Goal: Information Seeking & Learning: Learn about a topic

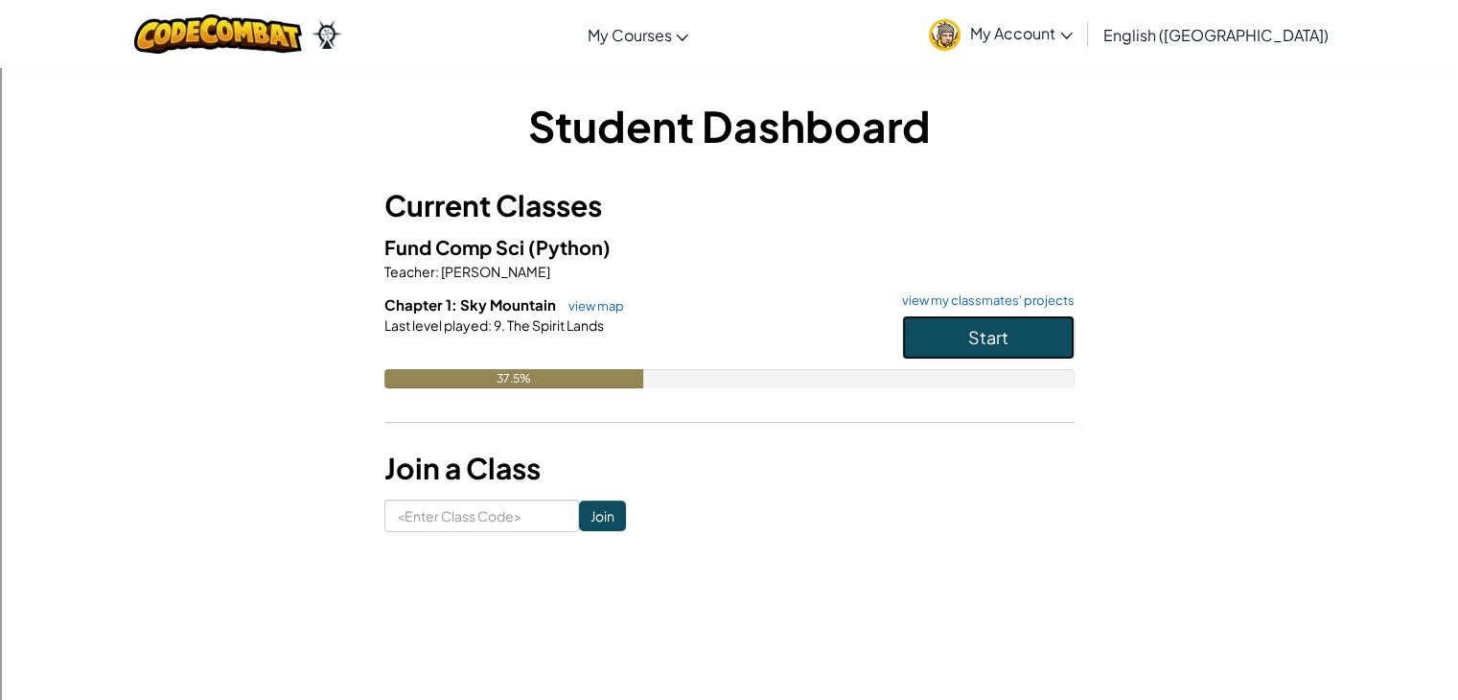
click at [1006, 357] on button "Start" at bounding box center [988, 337] width 173 height 44
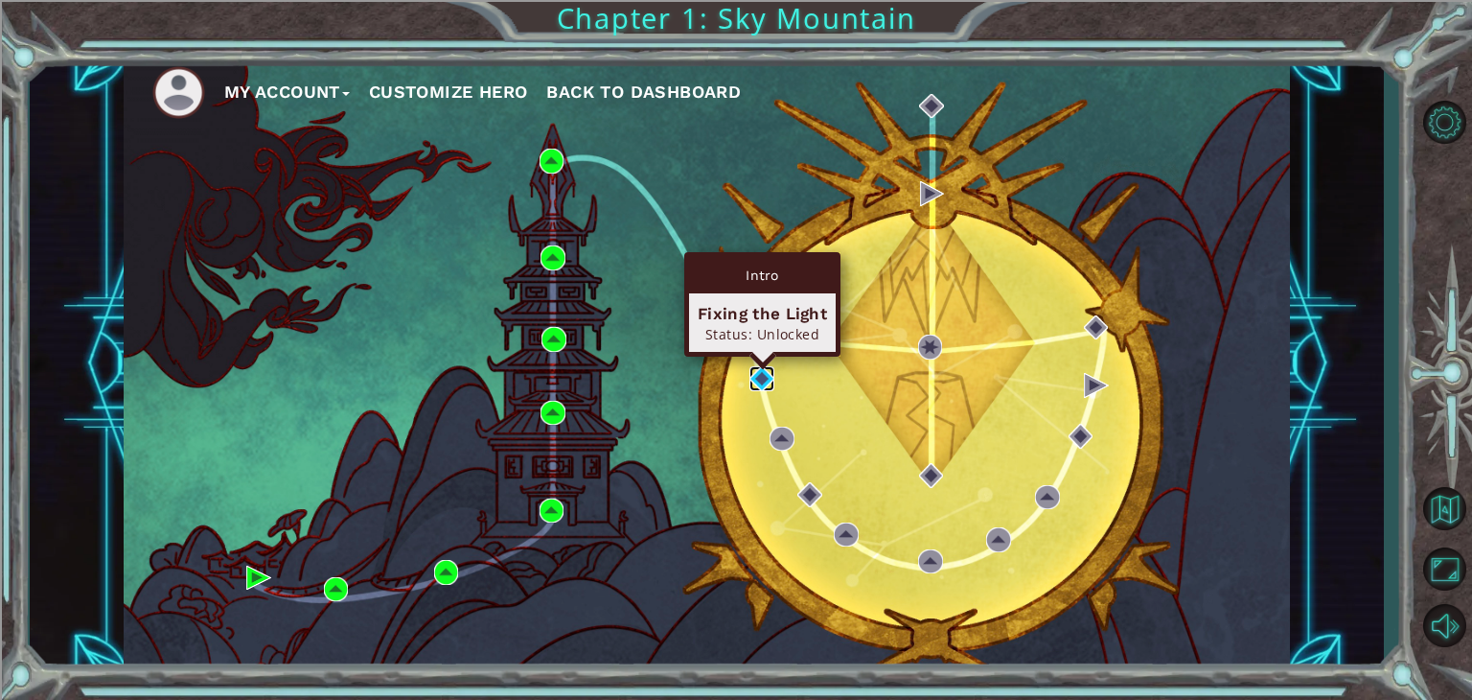
click at [756, 377] on img at bounding box center [761, 378] width 25 height 25
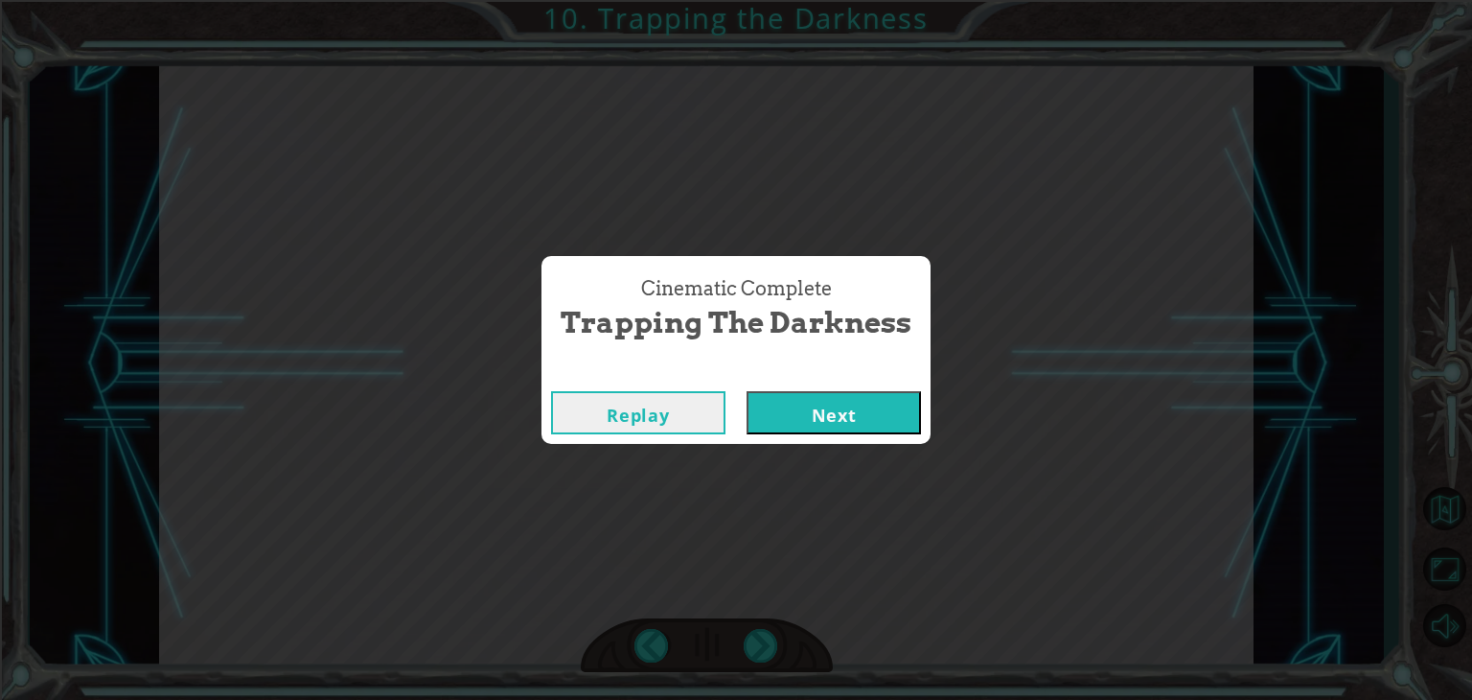
click at [747, 391] on button "Next" at bounding box center [834, 412] width 174 height 43
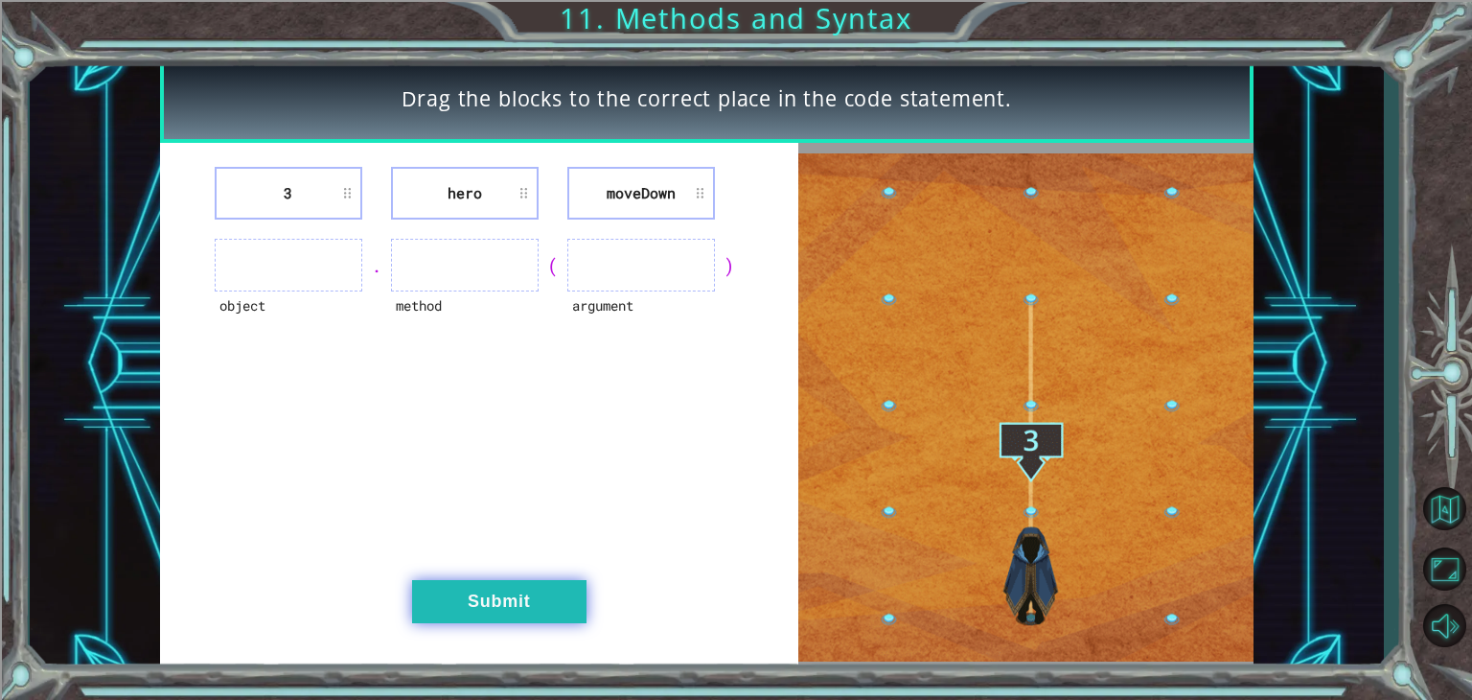
click at [518, 587] on button "Submit" at bounding box center [499, 601] width 174 height 43
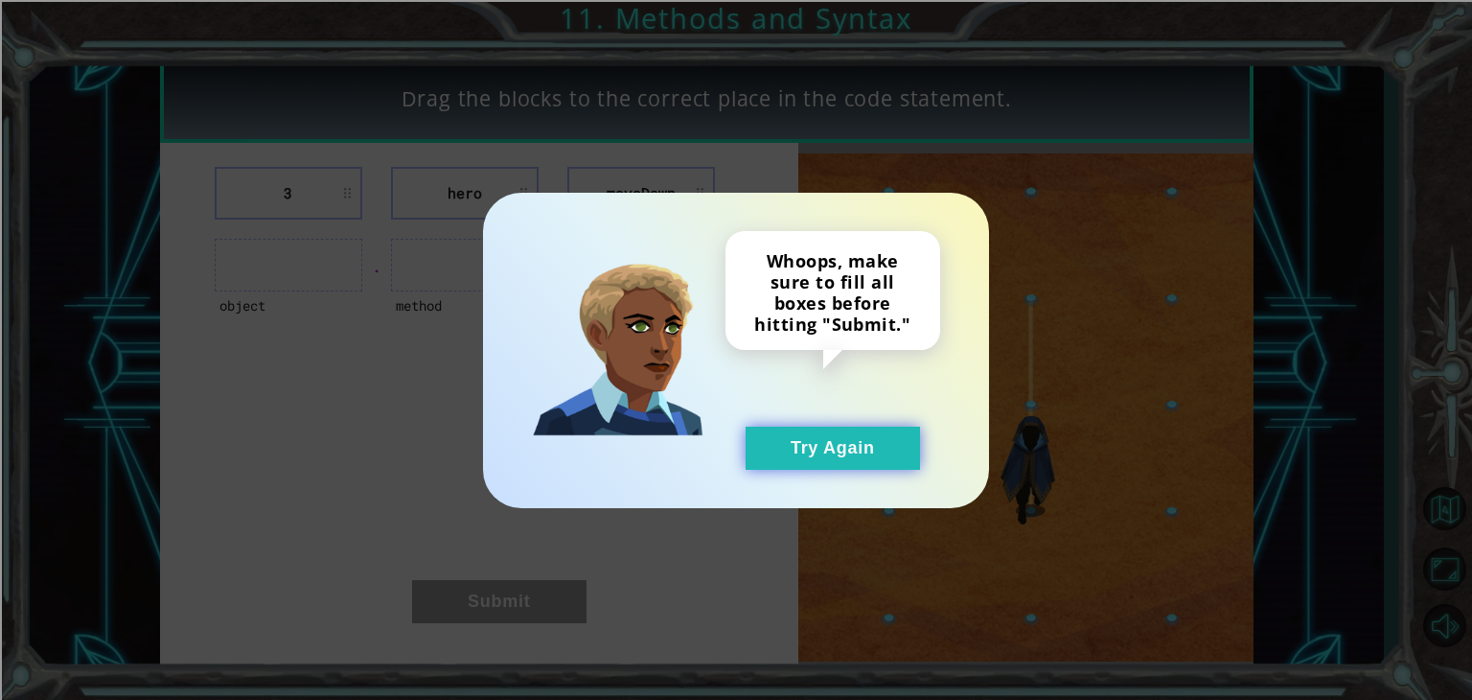
click at [820, 455] on button "Try Again" at bounding box center [833, 447] width 174 height 43
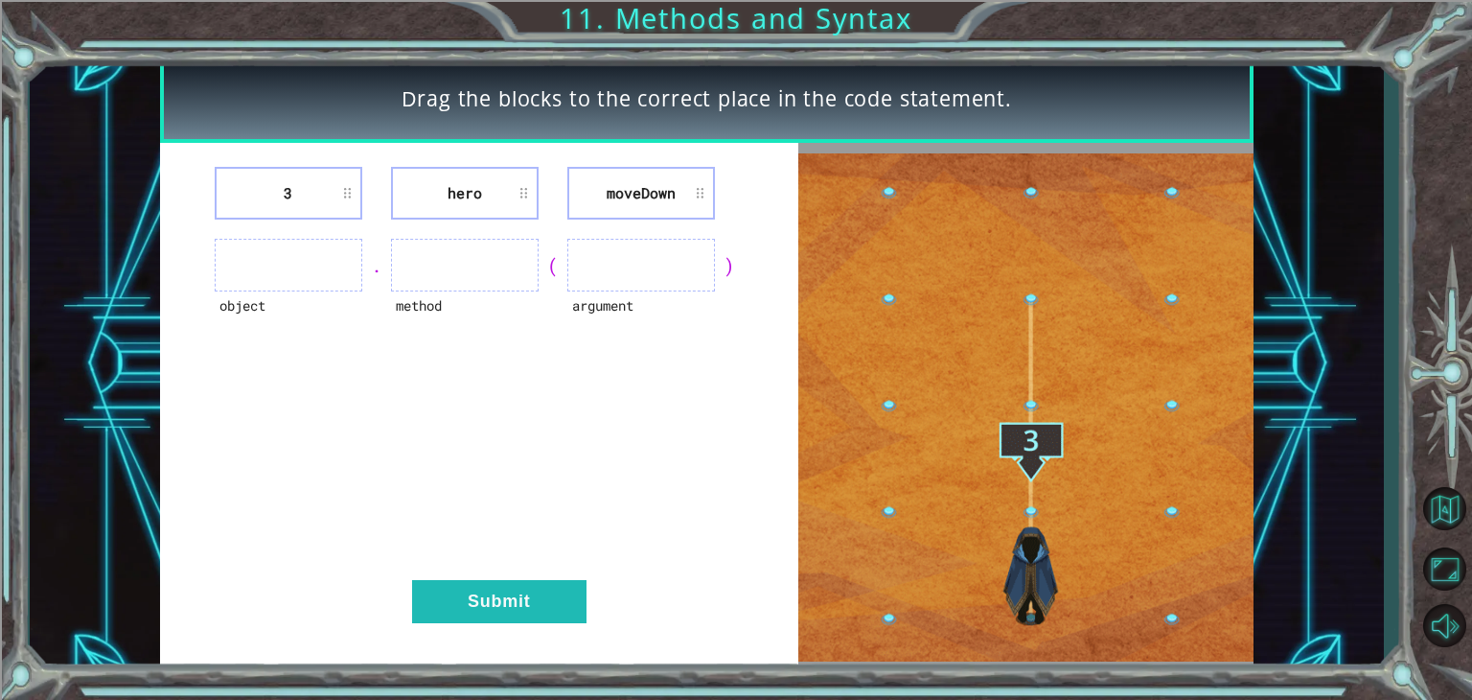
click at [656, 281] on ul at bounding box center [641, 265] width 148 height 53
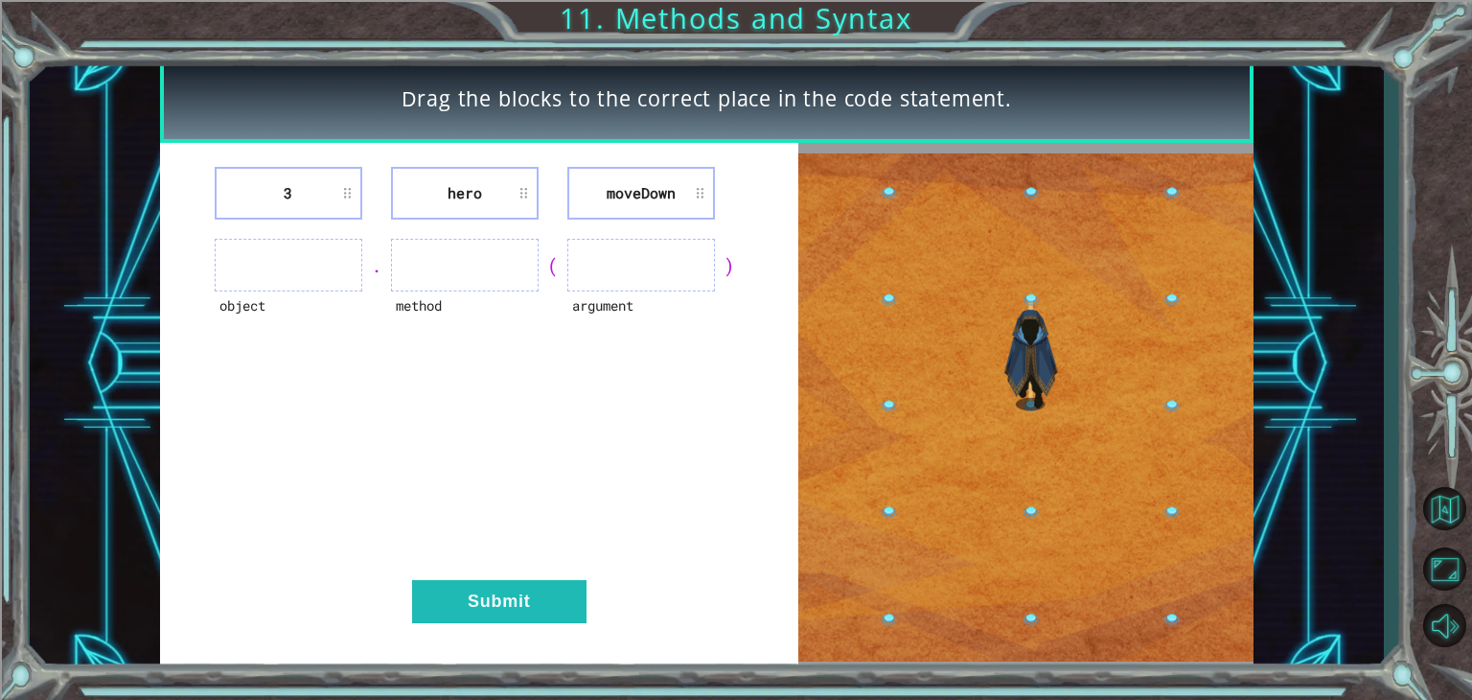
click at [605, 258] on ul at bounding box center [641, 265] width 148 height 53
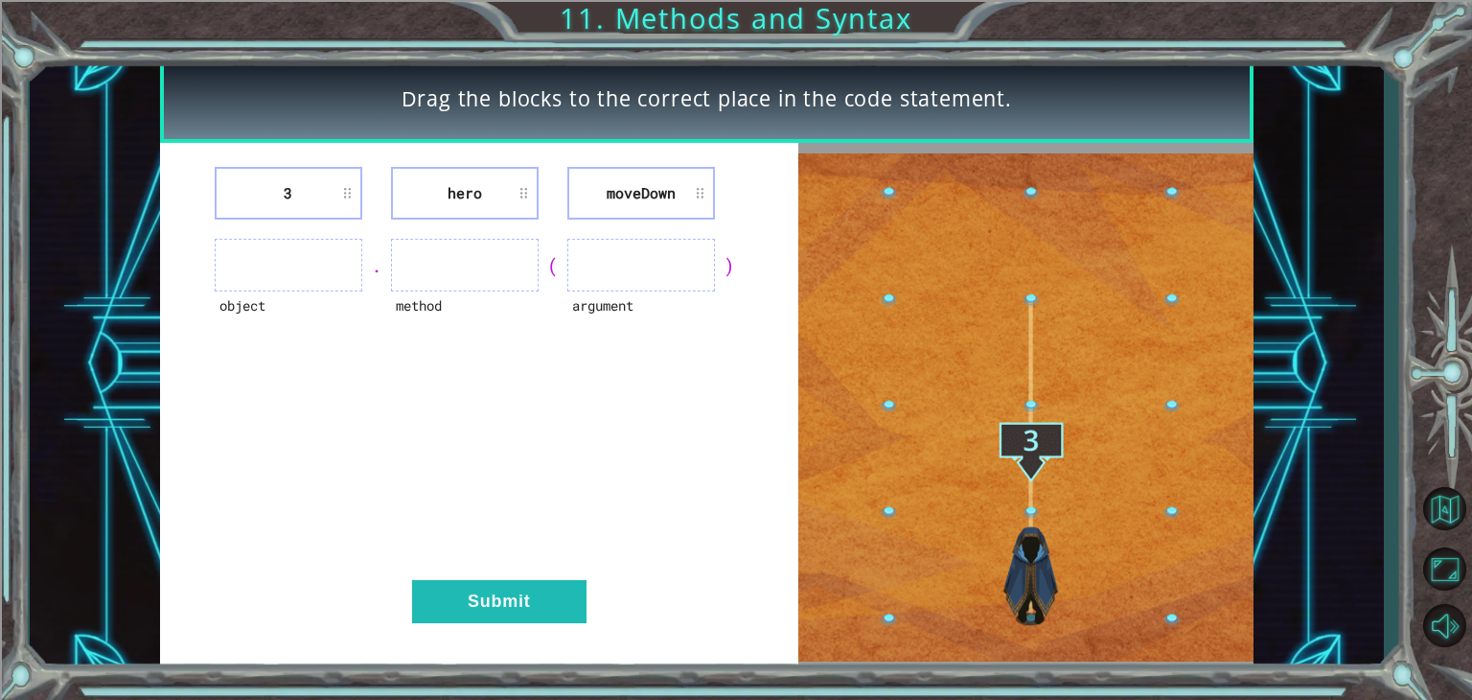
click at [321, 254] on ul at bounding box center [289, 265] width 148 height 53
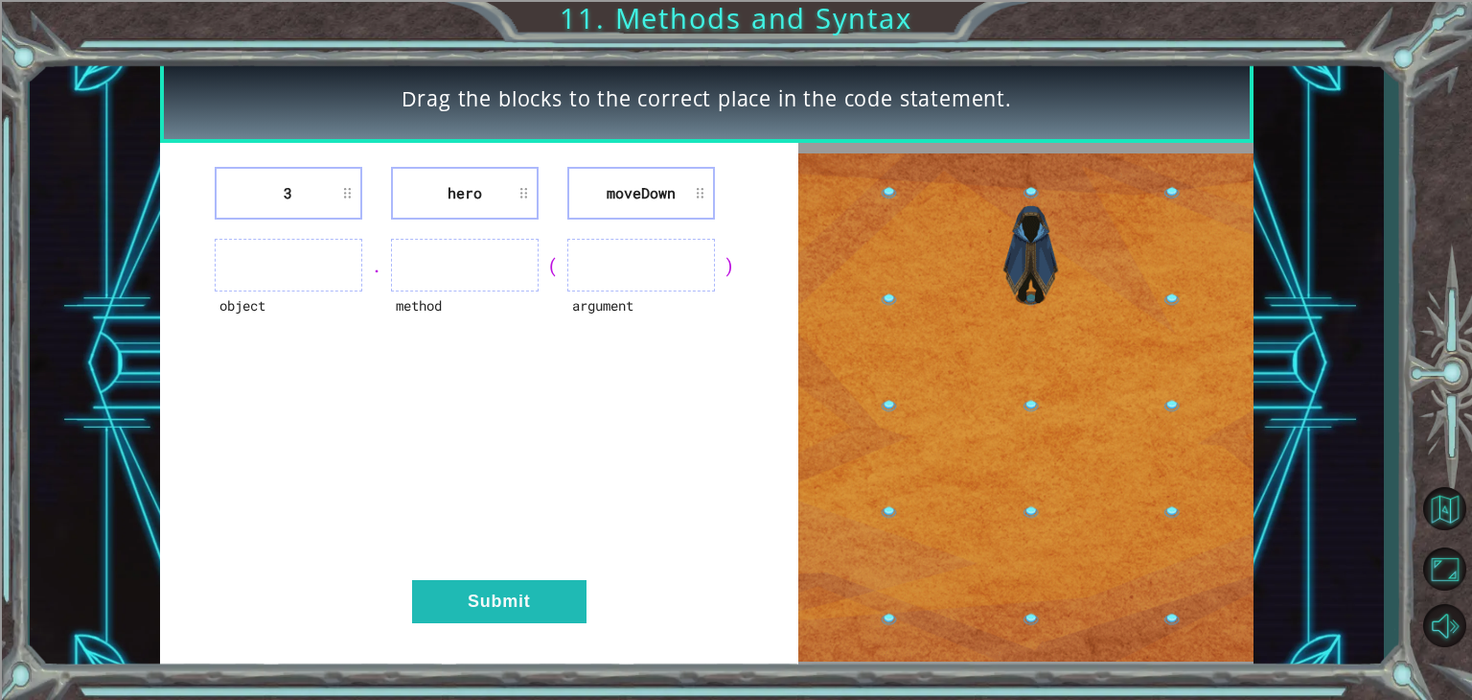
click at [225, 273] on ul at bounding box center [289, 265] width 148 height 53
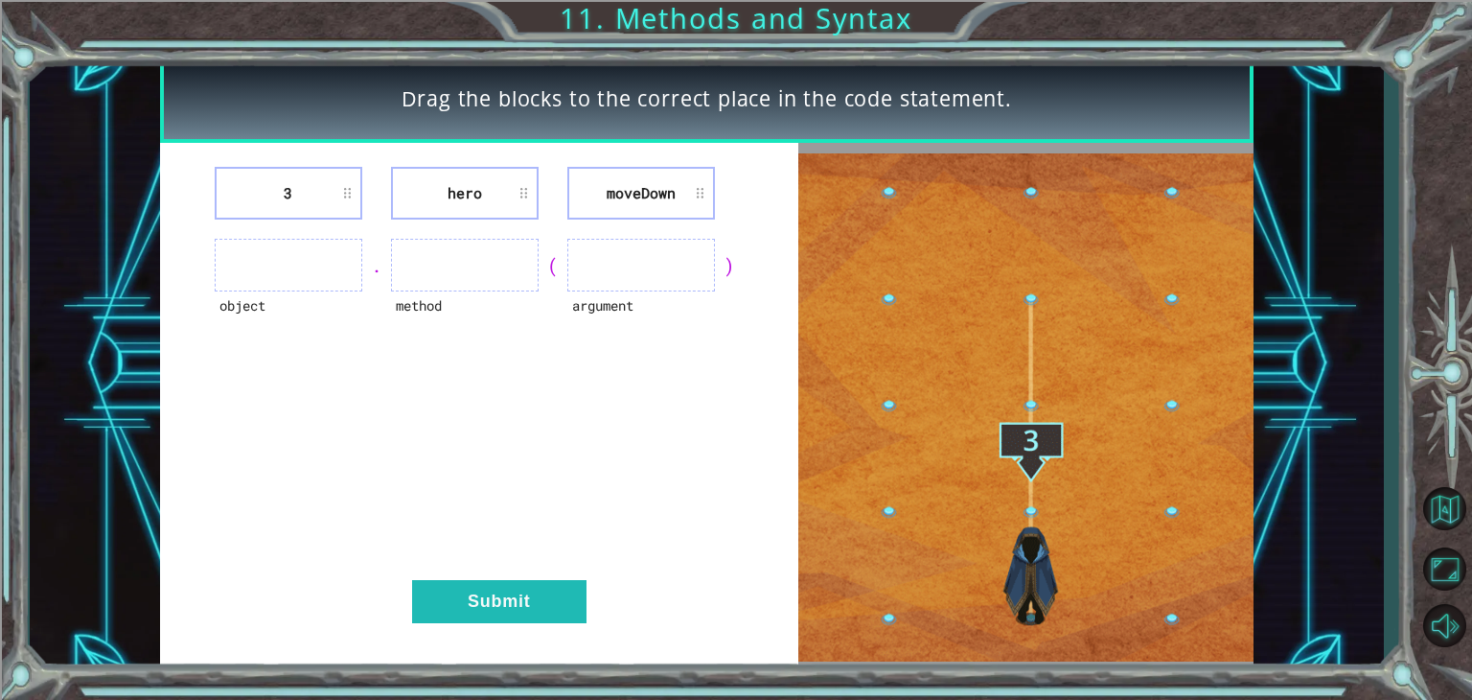
click at [270, 259] on ul at bounding box center [289, 265] width 148 height 53
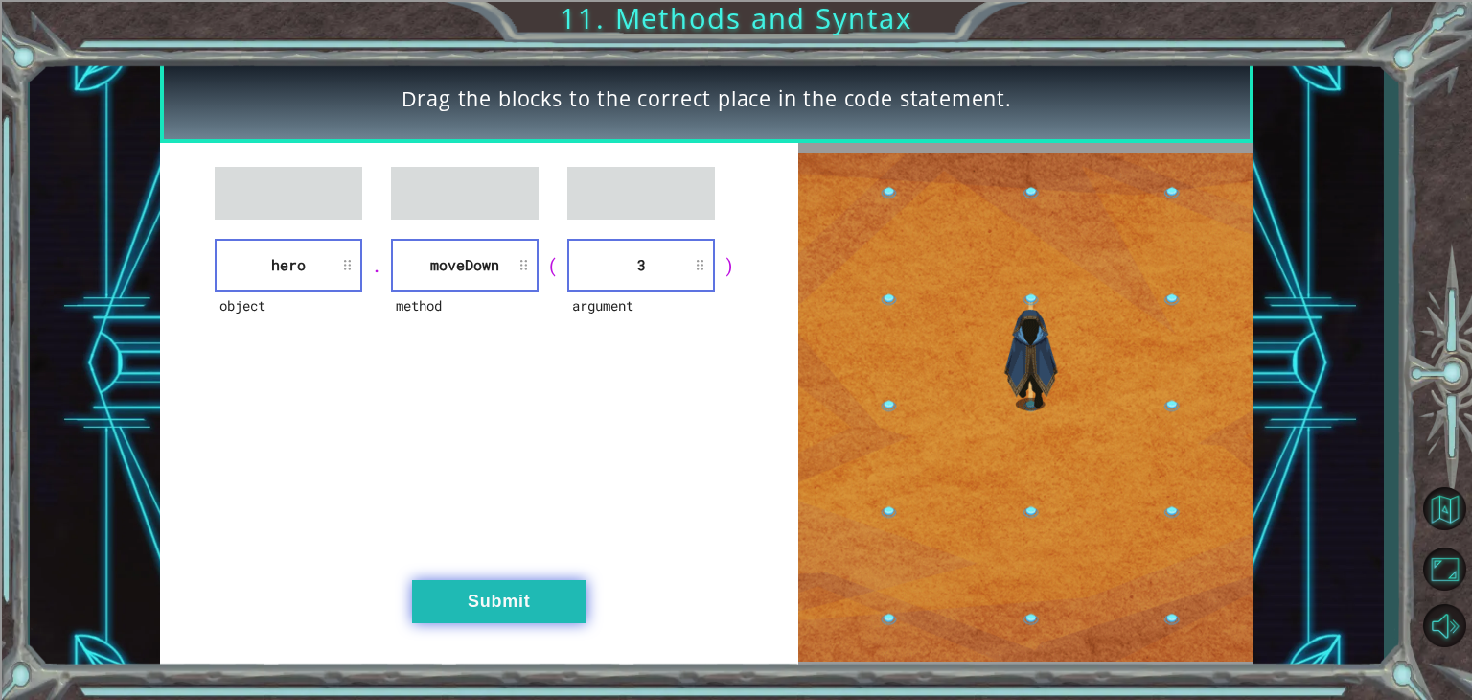
click at [489, 592] on button "Submit" at bounding box center [499, 601] width 174 height 43
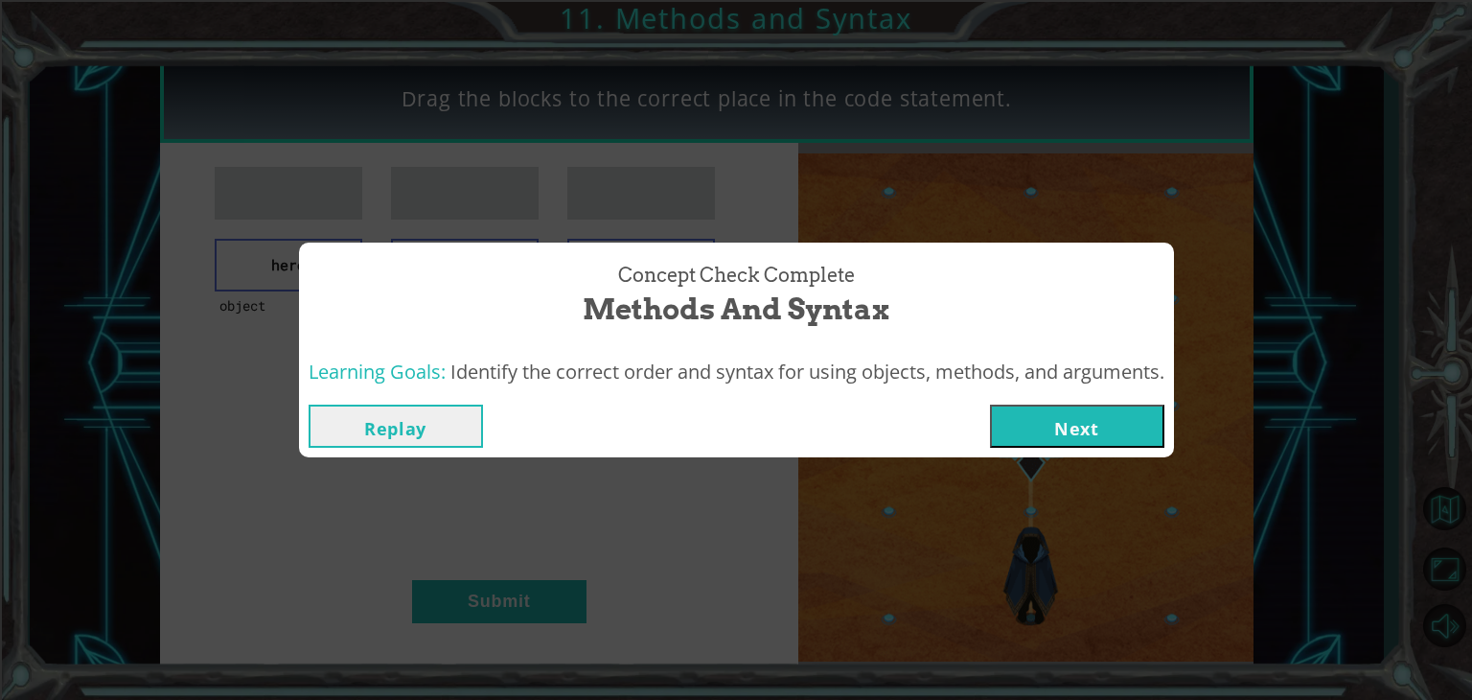
click at [1061, 429] on button "Next" at bounding box center [1077, 425] width 174 height 43
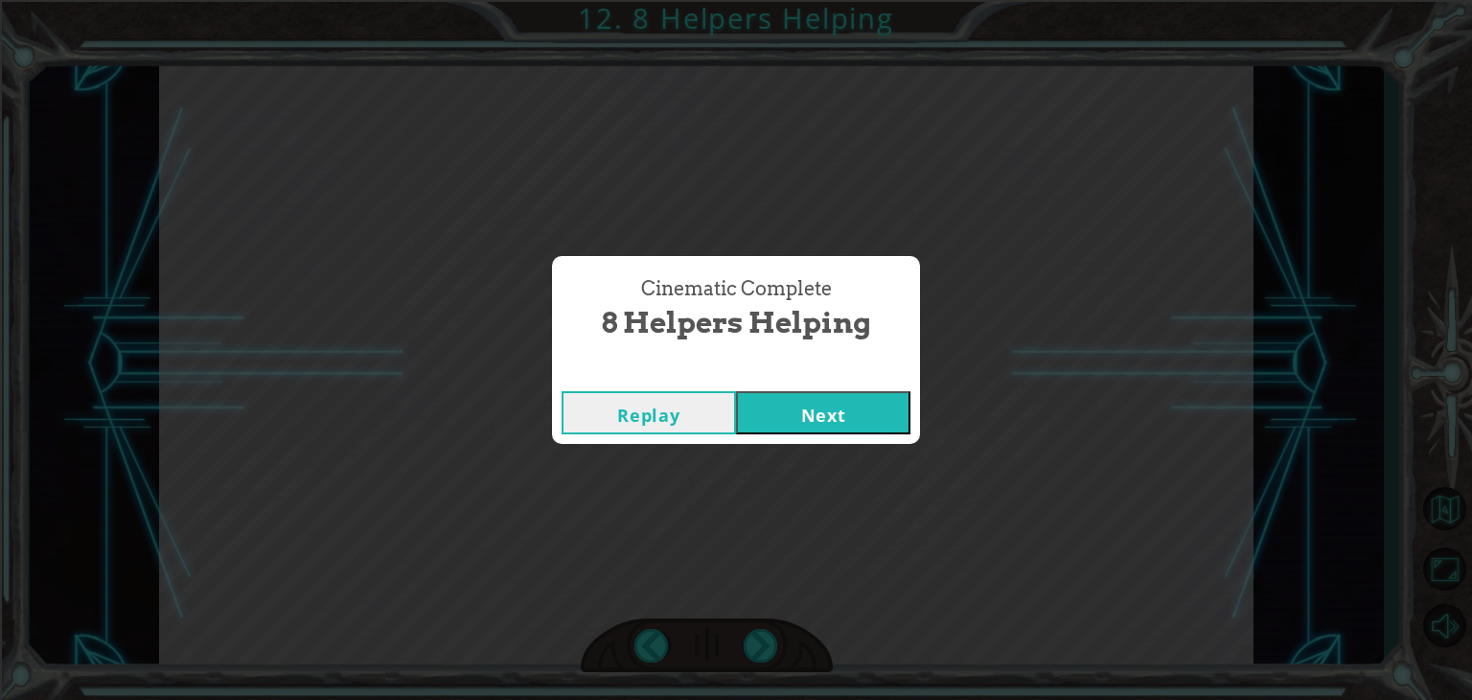
click button "Next" at bounding box center [823, 412] width 174 height 43
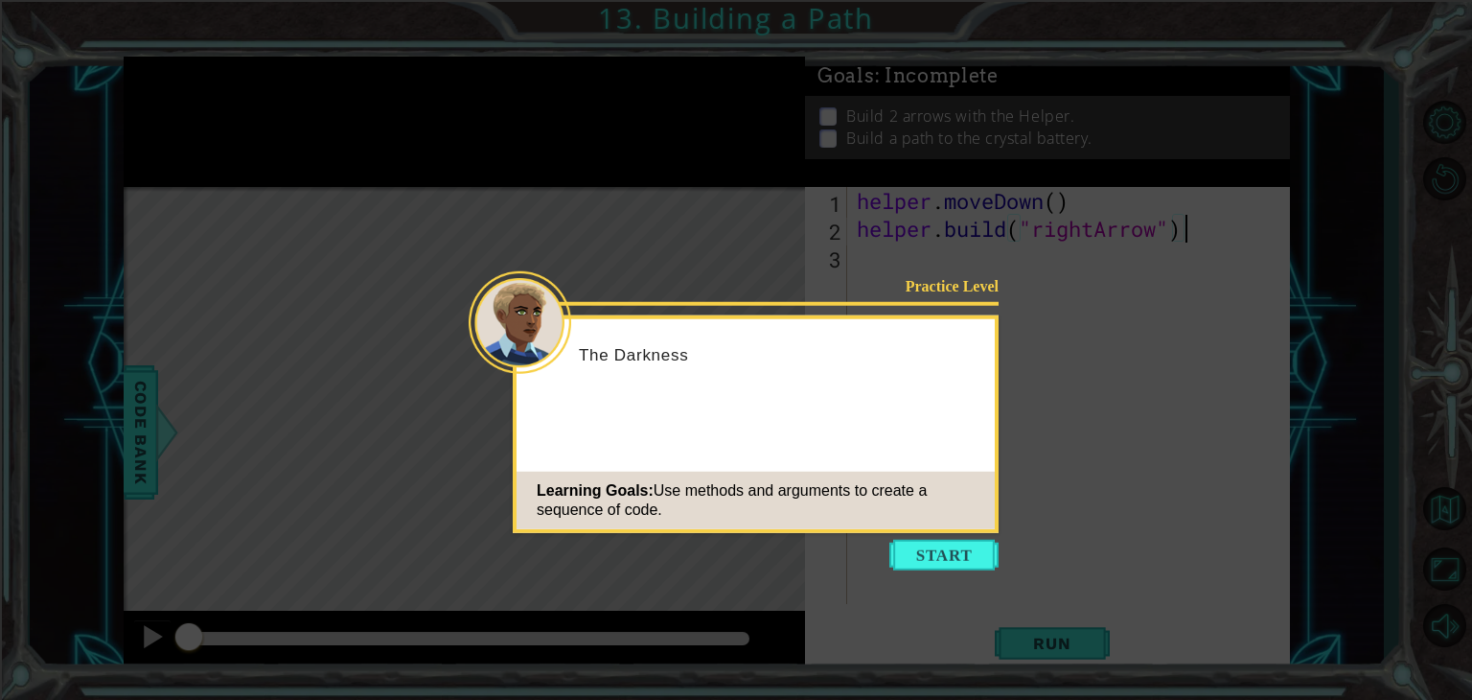
click at [943, 558] on button "Start" at bounding box center [943, 555] width 109 height 31
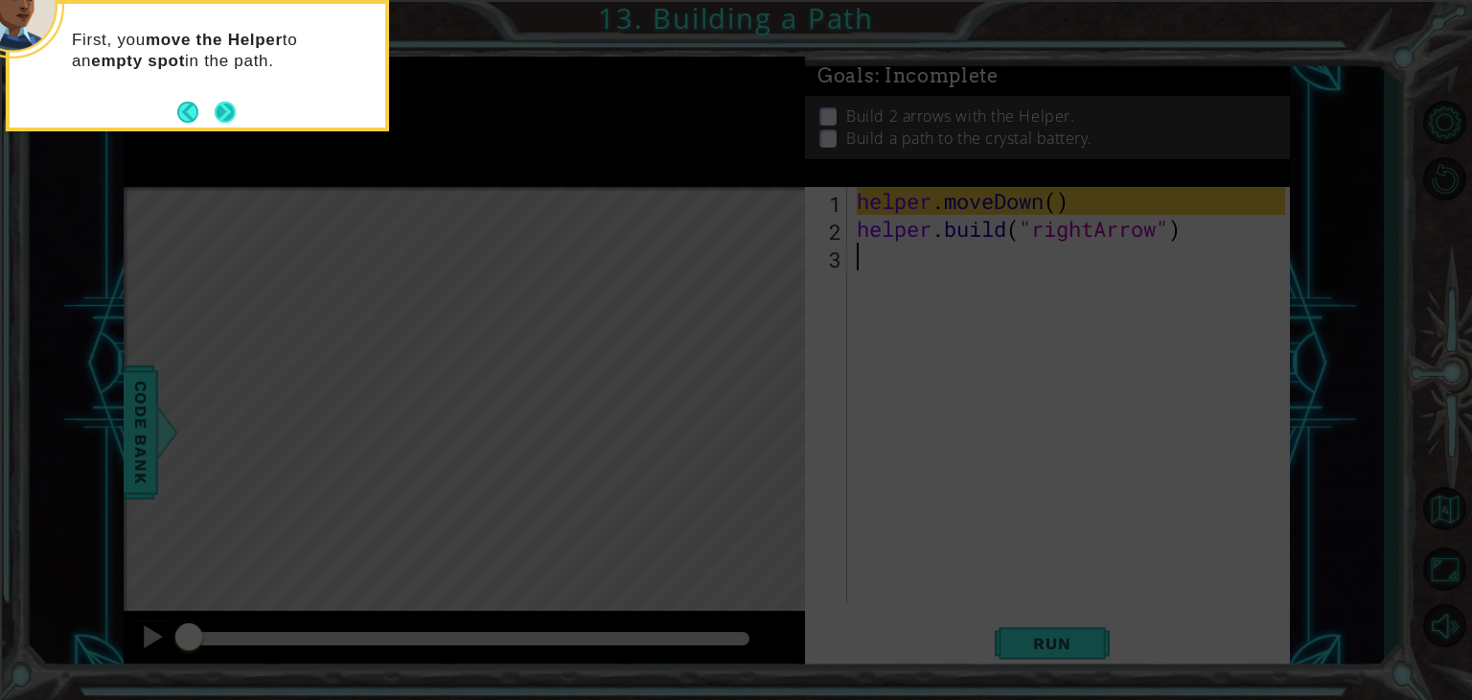
click at [222, 113] on button "Next" at bounding box center [225, 112] width 21 height 21
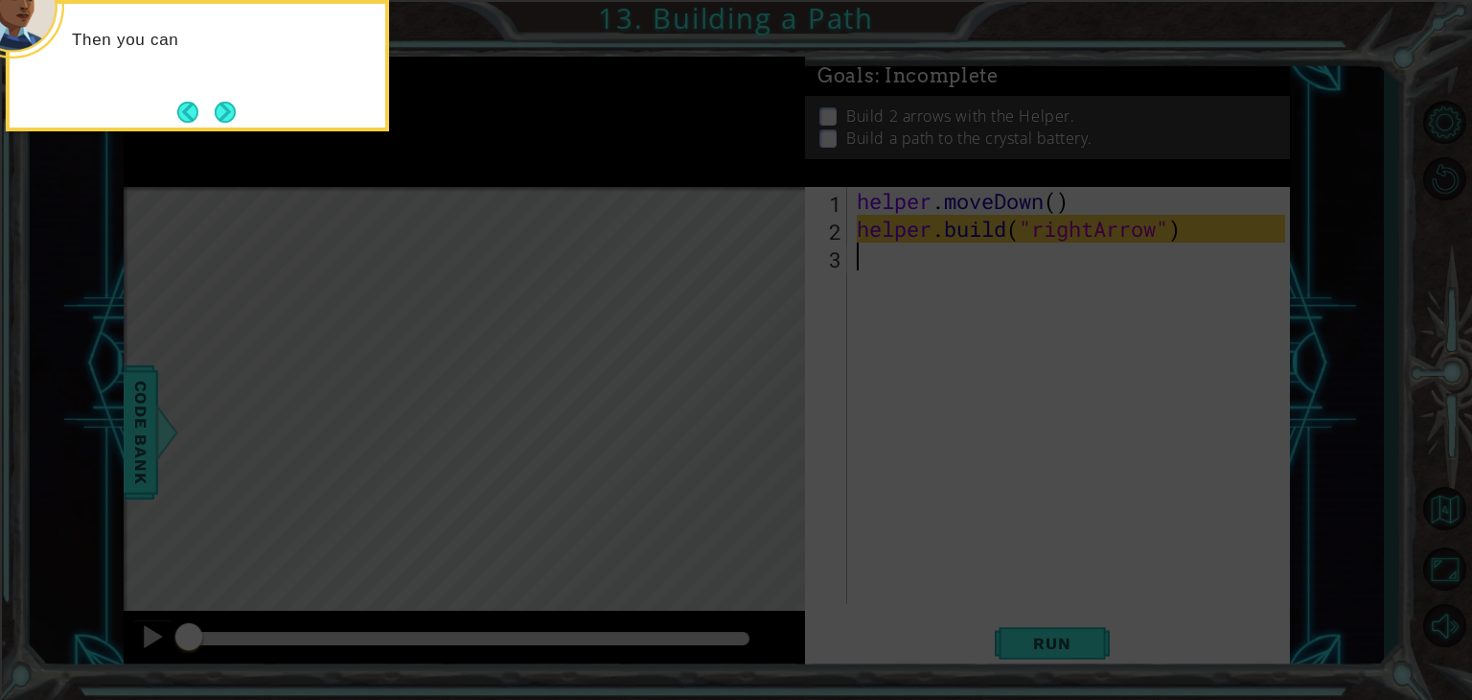
click at [222, 113] on button "Next" at bounding box center [225, 112] width 21 height 21
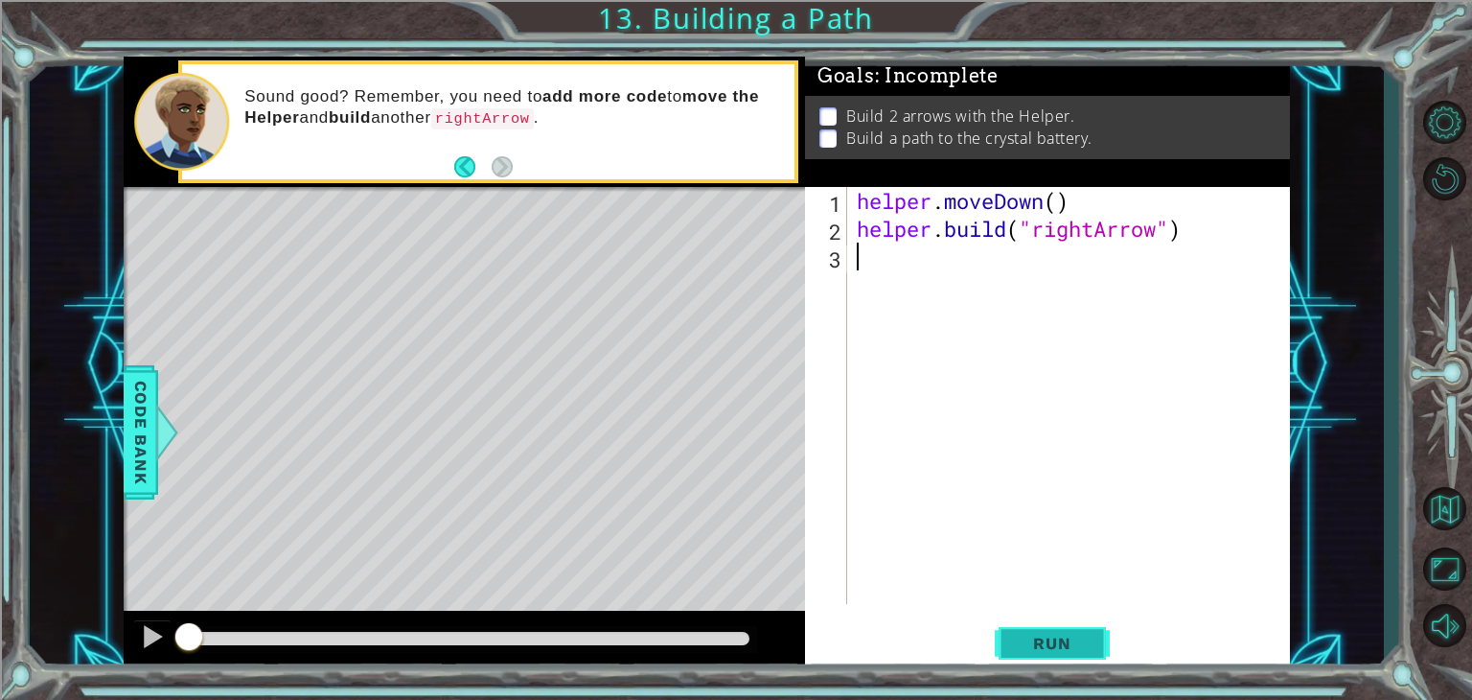
click at [1018, 636] on span "Run" at bounding box center [1052, 642] width 76 height 19
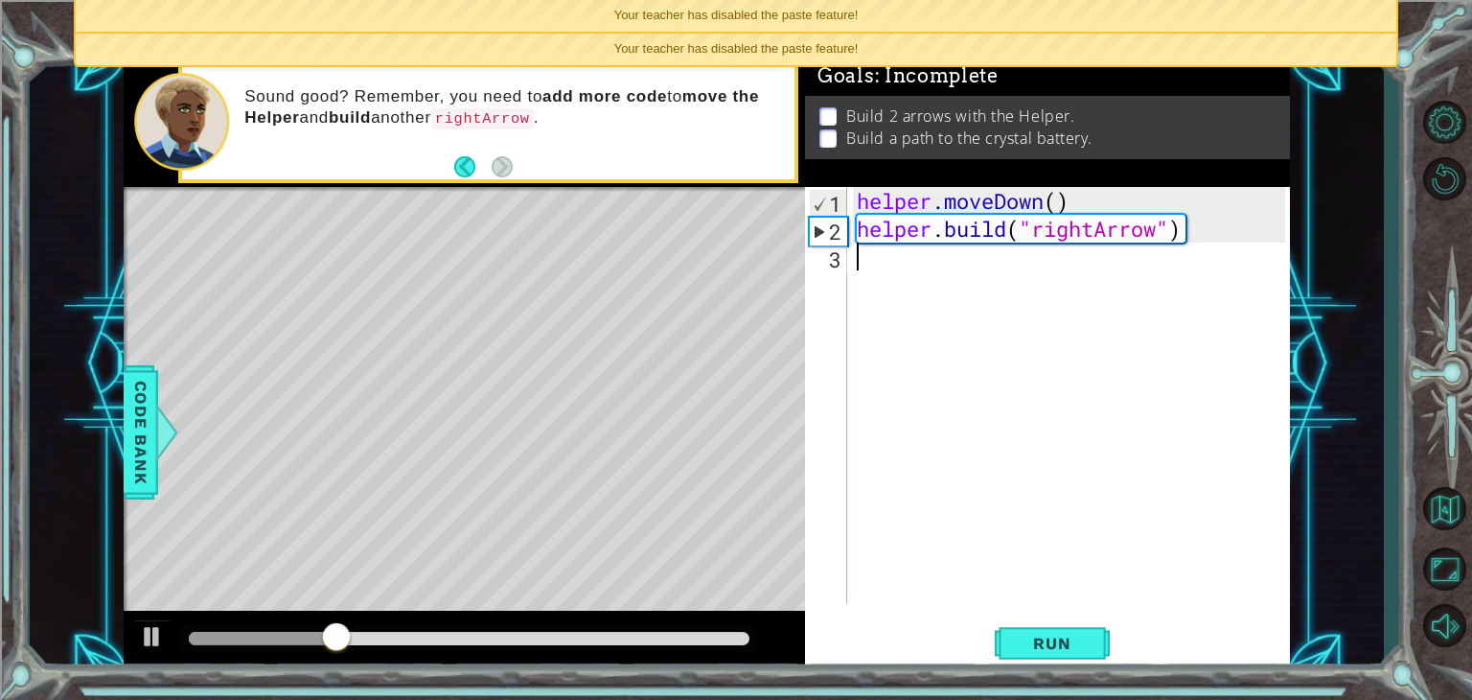
click at [1108, 415] on div "helper . moveDown ( ) helper . build ( "rightArrow" )" at bounding box center [1074, 423] width 442 height 472
click at [1066, 648] on span "Run" at bounding box center [1052, 642] width 76 height 19
click at [1020, 644] on span "Run" at bounding box center [1052, 642] width 76 height 19
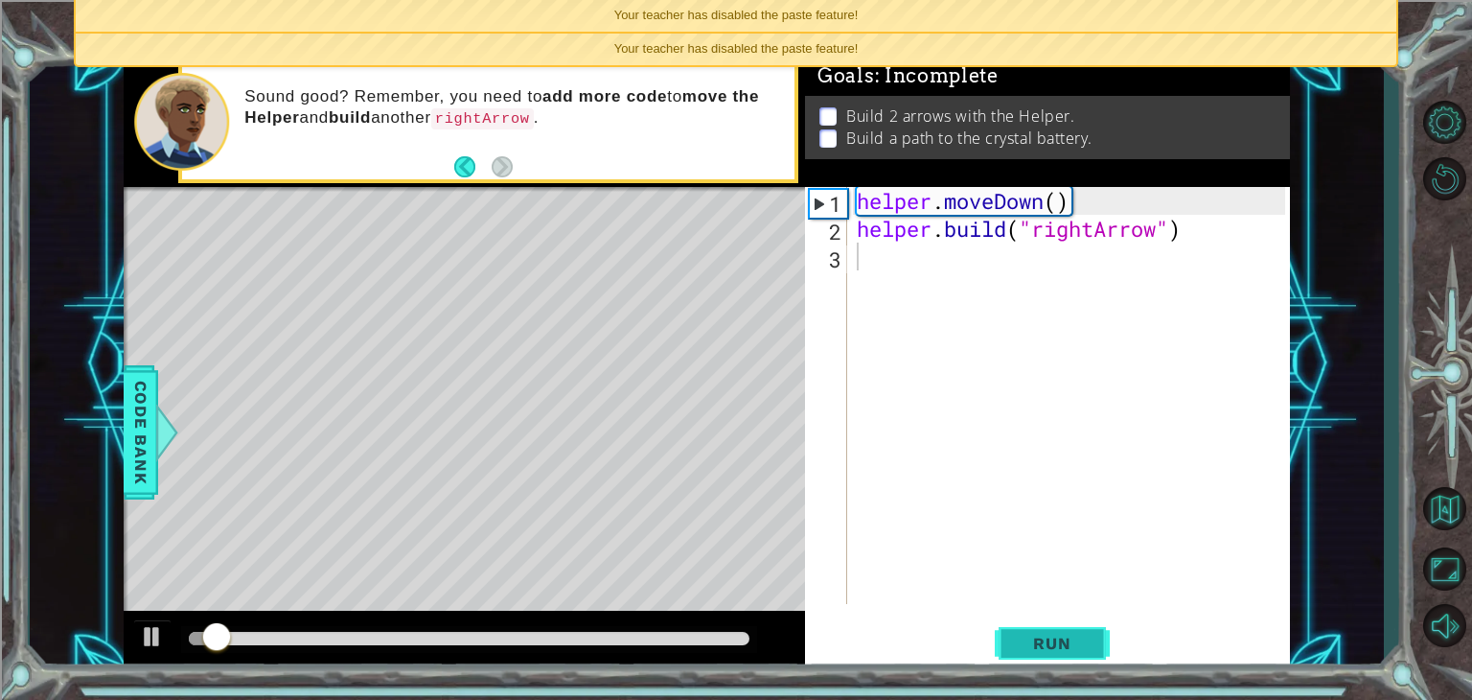
click at [1020, 644] on span "Run" at bounding box center [1052, 642] width 76 height 19
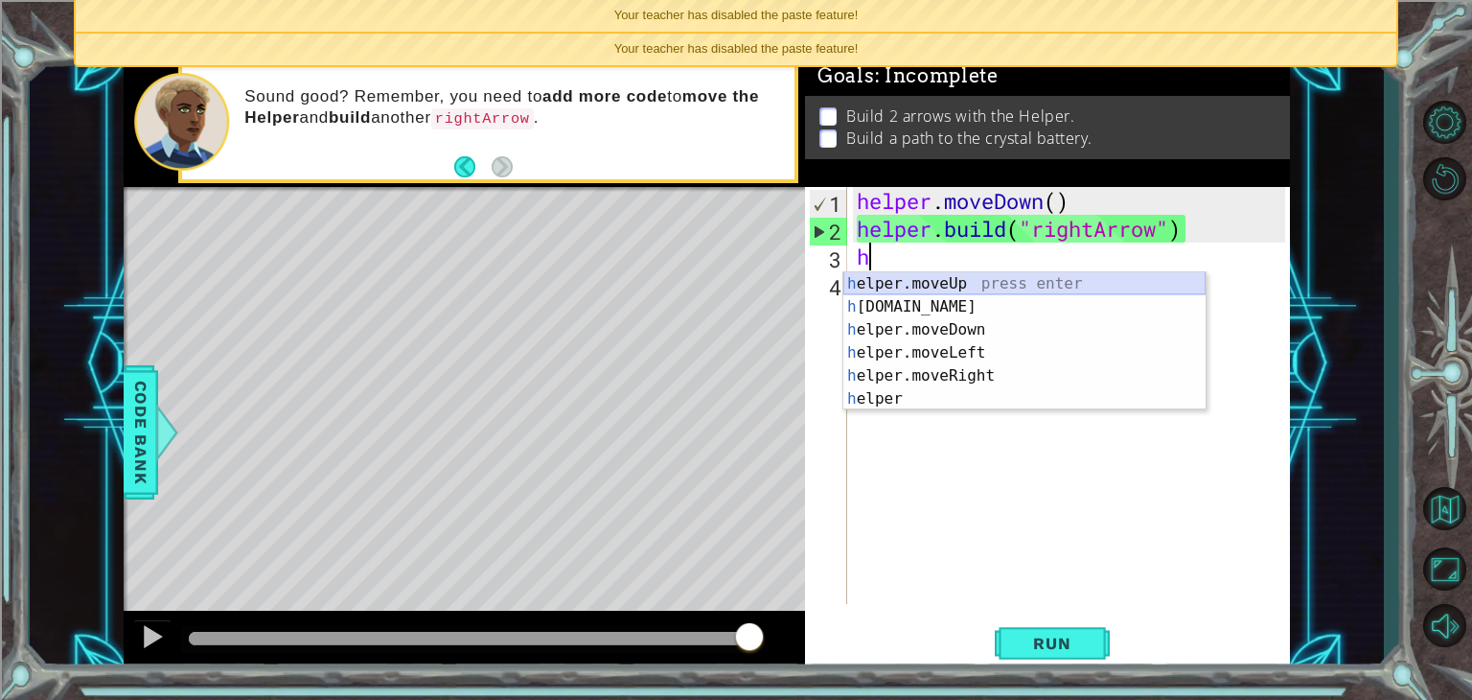
click at [996, 283] on div "h elper.moveUp press enter h [DOMAIN_NAME] press enter h elper.moveDown press e…" at bounding box center [1024, 364] width 362 height 184
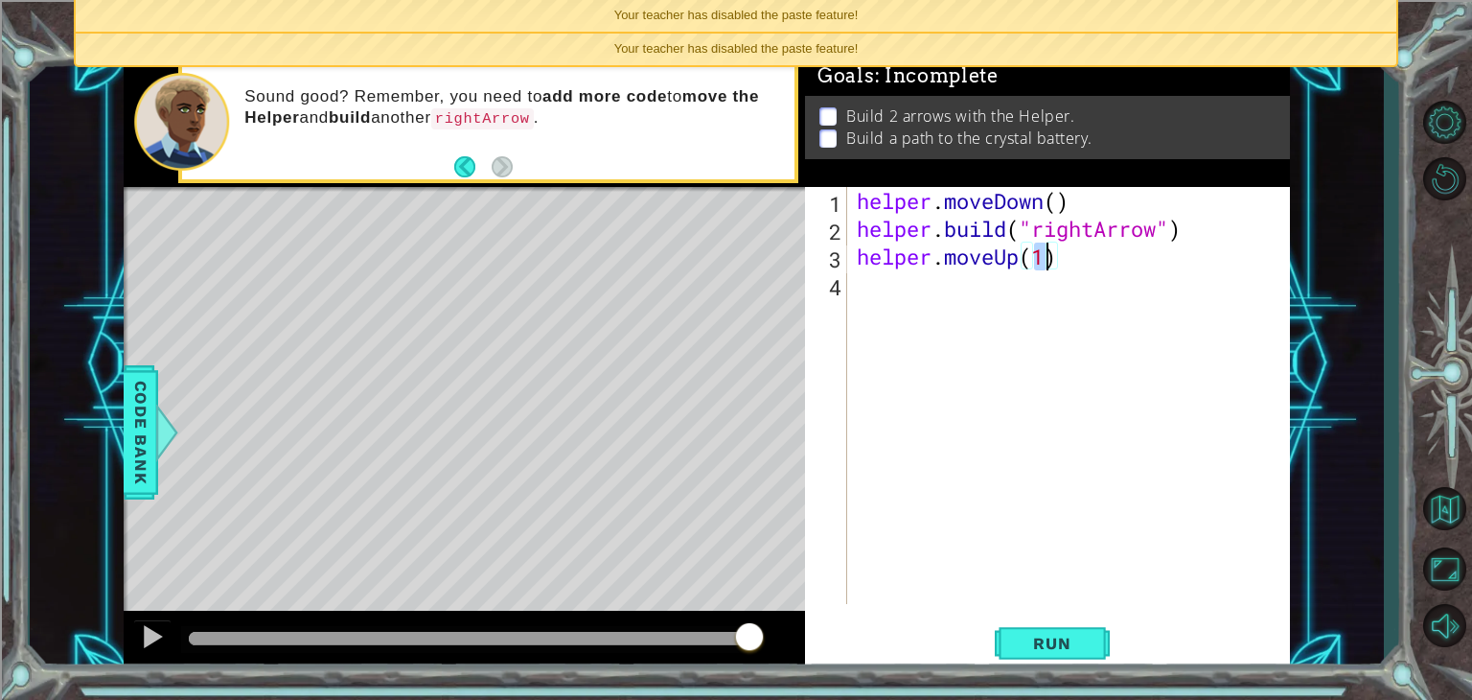
scroll to position [0, 8]
type textarea "helper.moveUp(2)"
click at [1044, 649] on span "Run" at bounding box center [1052, 642] width 76 height 19
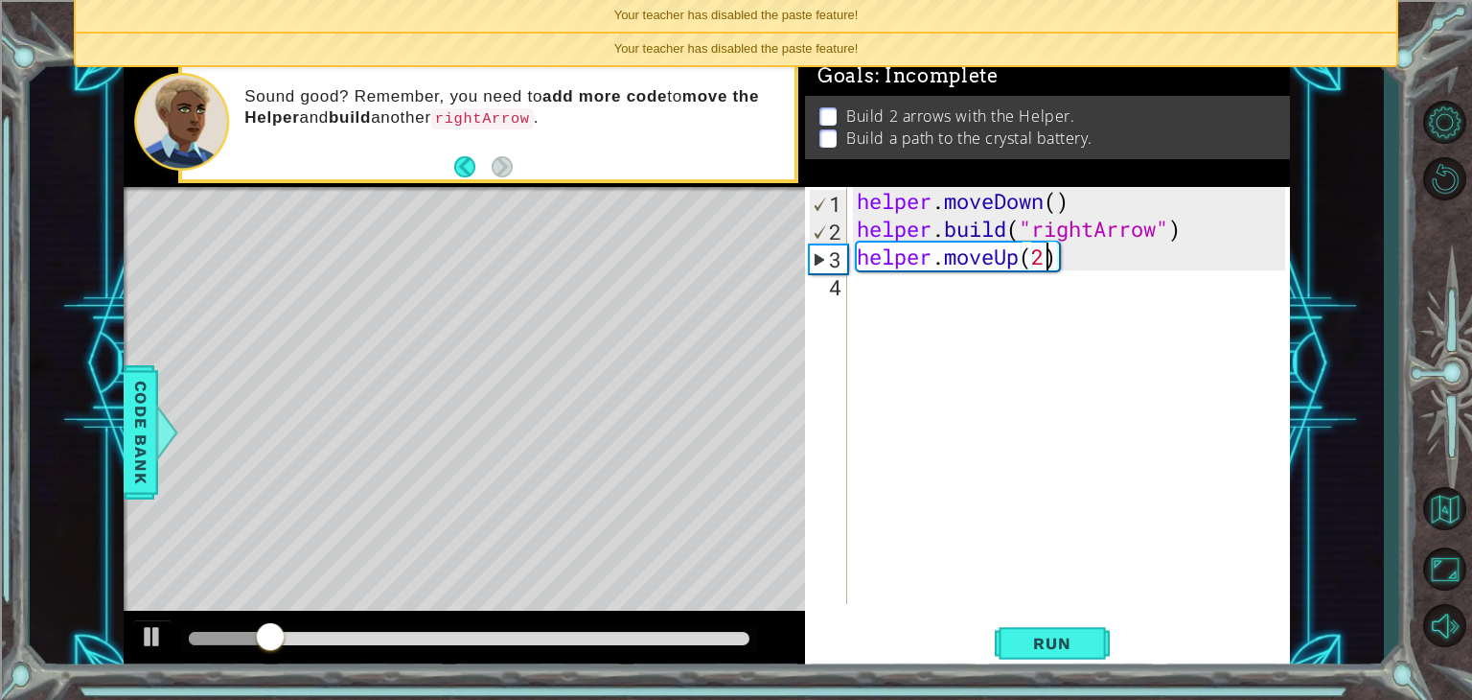
drag, startPoint x: 1035, startPoint y: 619, endPoint x: 1026, endPoint y: 499, distance: 120.1
click at [1026, 499] on div "helper . moveDown ( ) helper . build ( "rightArrow" ) helper . moveUp ( 2 )" at bounding box center [1074, 423] width 442 height 472
drag, startPoint x: 1007, startPoint y: 465, endPoint x: 954, endPoint y: 446, distance: 57.0
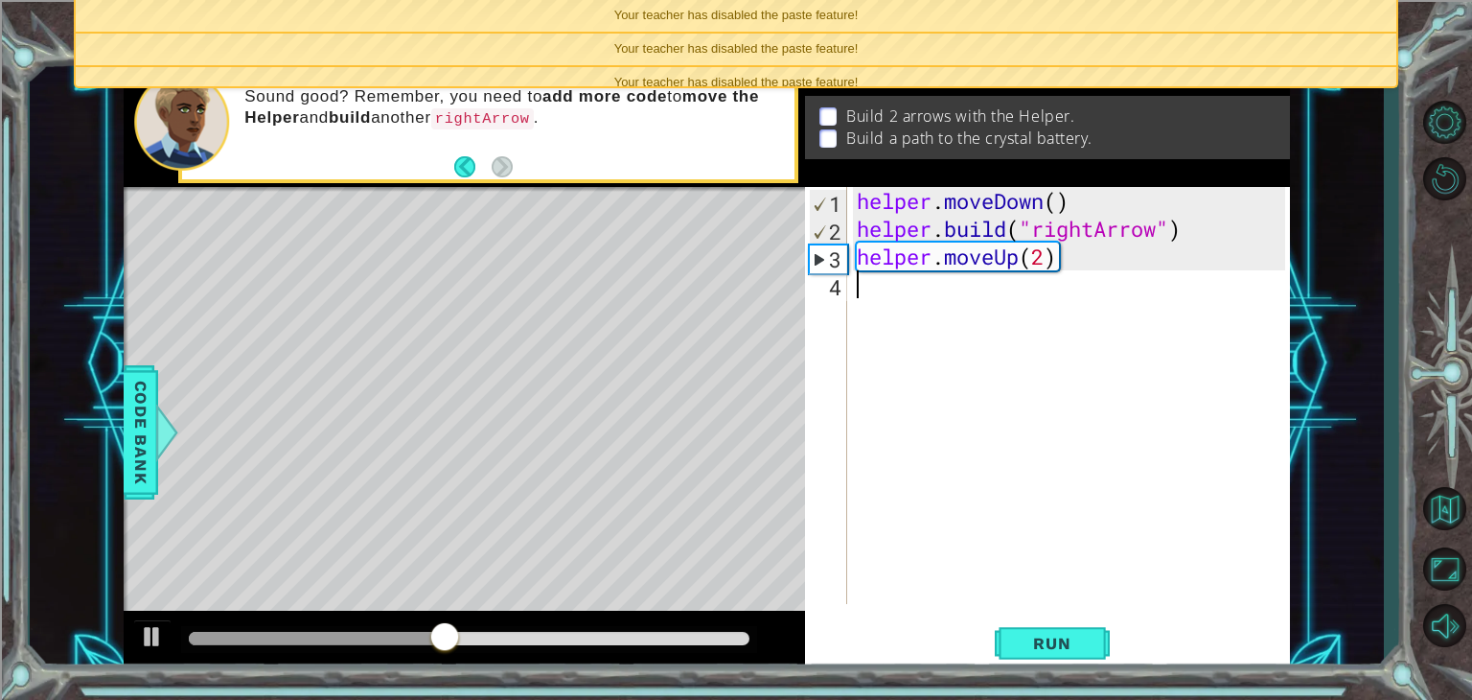
click at [928, 446] on div "helper . moveDown ( ) helper . build ( "rightArrow" ) helper . moveUp ( 2 )" at bounding box center [1074, 423] width 442 height 472
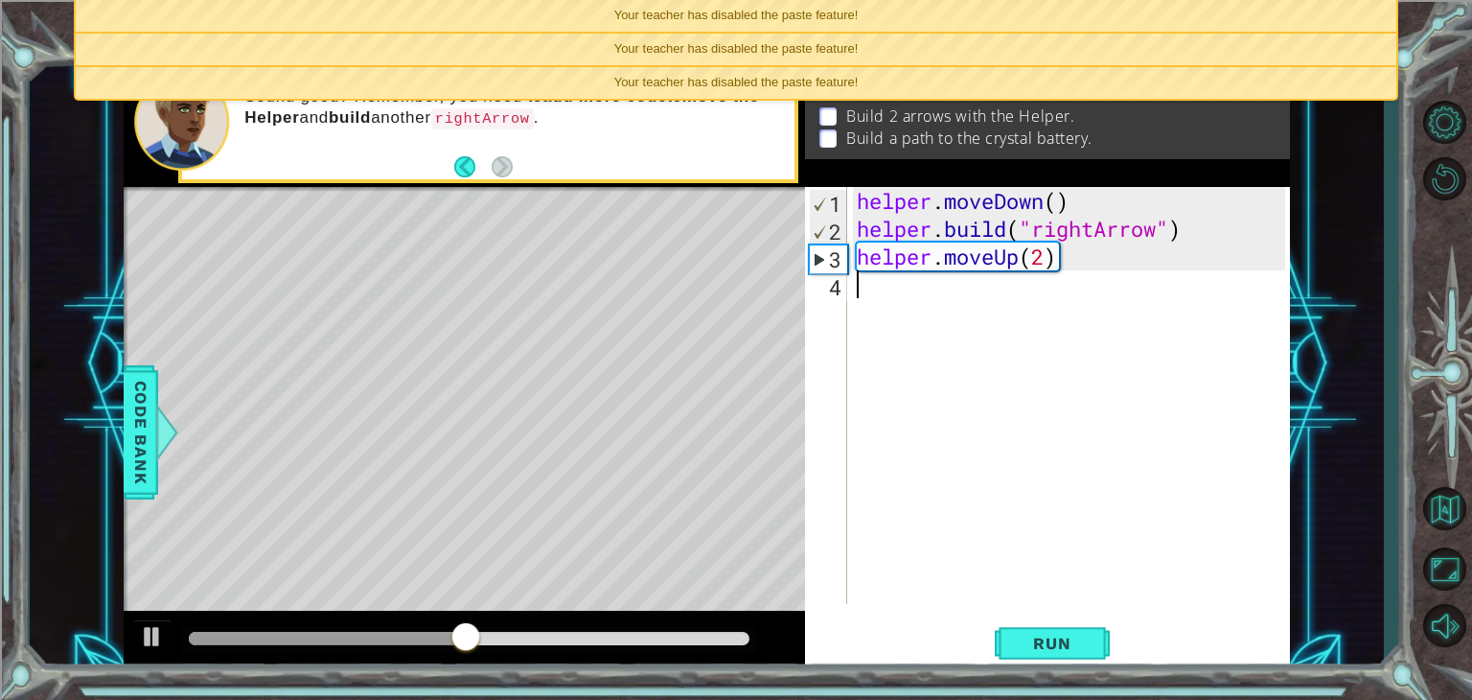
click at [924, 446] on div "helper . moveDown ( ) helper . build ( "rightArrow" ) helper . moveUp ( 2 )" at bounding box center [1074, 423] width 442 height 472
click at [870, 28] on div "Your teacher has disabled the paste feature!" at bounding box center [736, 16] width 1321 height 32
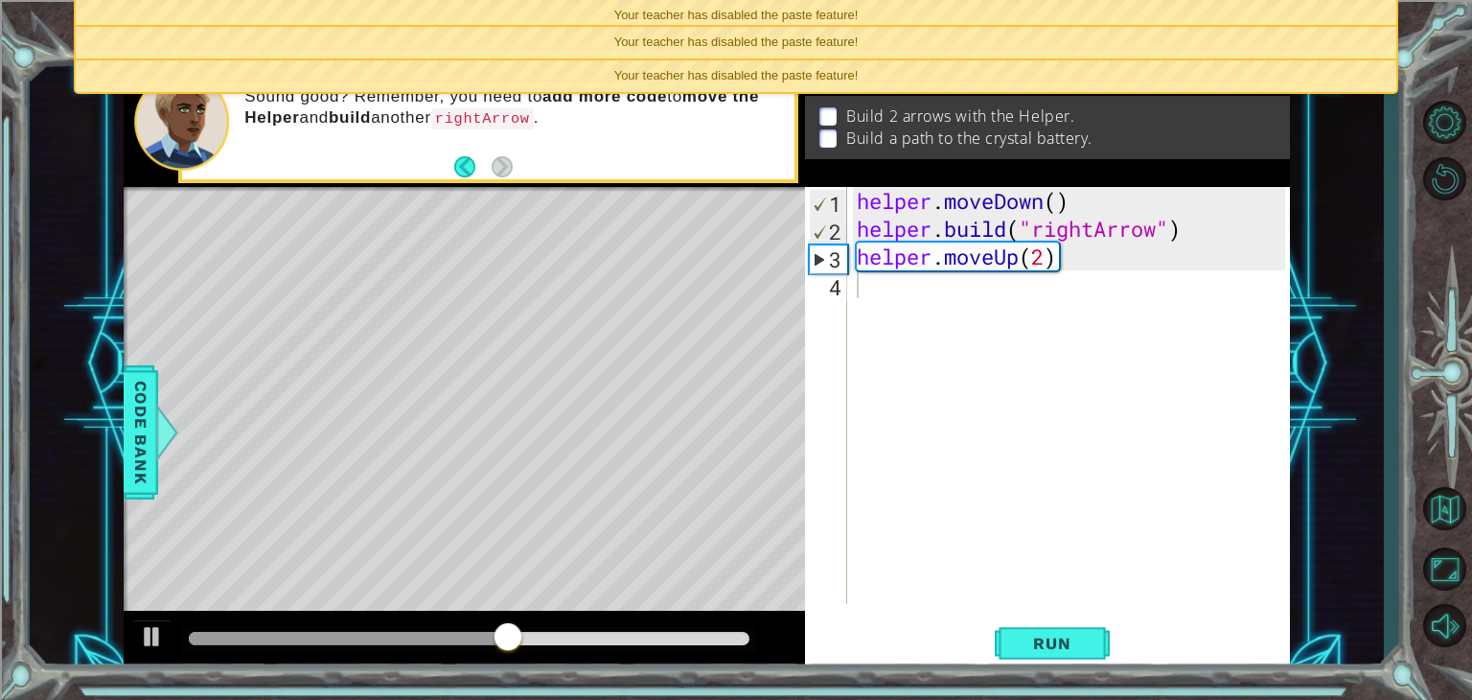
click at [870, 28] on ul "Your teacher has disabled the paste feature! Your teacher has disabled the past…" at bounding box center [736, 47] width 1324 height 94
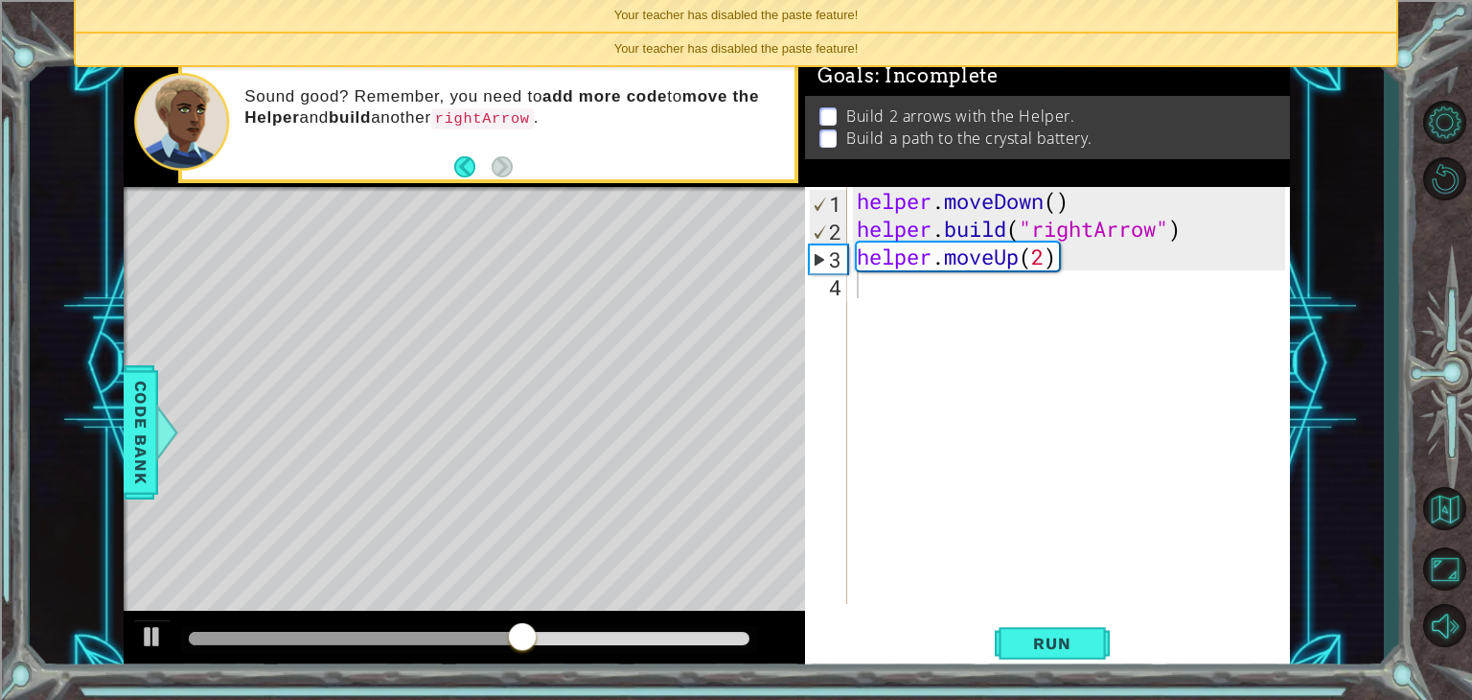
click at [872, 24] on div "Your teacher has disabled the paste feature!" at bounding box center [736, 16] width 1321 height 32
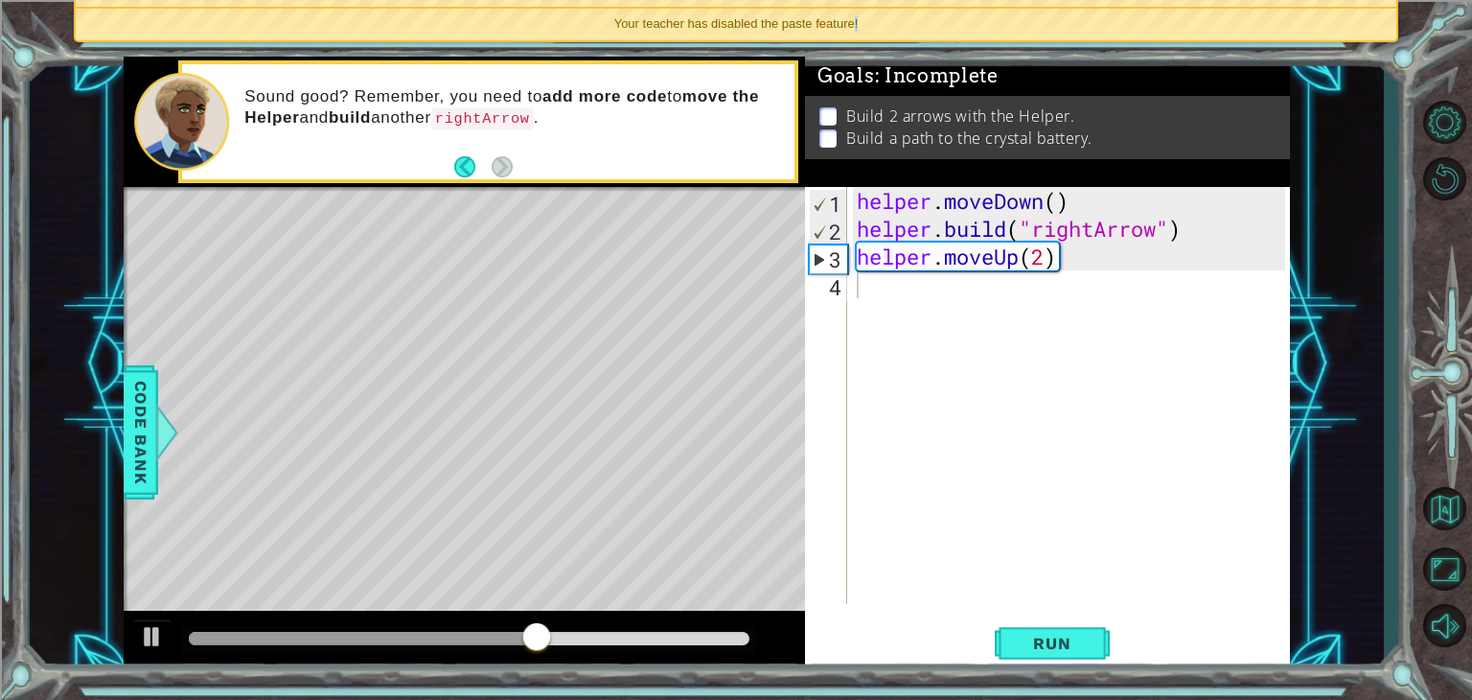
click at [872, 24] on div "Your teacher has disabled the paste feature!" at bounding box center [736, 25] width 1321 height 32
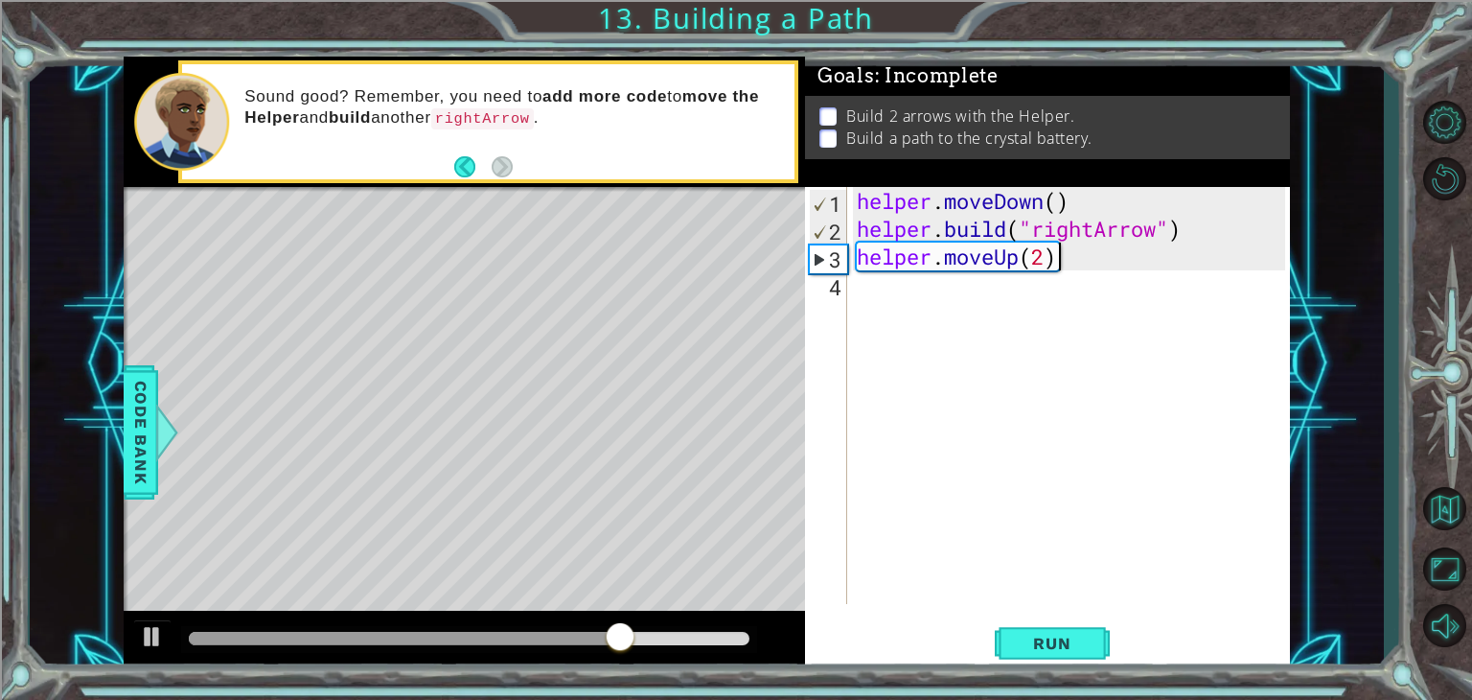
click at [1085, 262] on div "helper . moveDown ( ) helper . build ( "rightArrow" ) helper . moveUp ( 2 )" at bounding box center [1074, 423] width 442 height 472
click at [1070, 263] on div "helper . moveDown ( ) helper . build ( "rightArrow" ) helper . moveUp ( 2 )" at bounding box center [1074, 423] width 442 height 472
click at [1062, 262] on div "helper . moveDown ( ) helper . build ( "rightArrow" ) helper . moveUp ( 2 )" at bounding box center [1074, 423] width 442 height 472
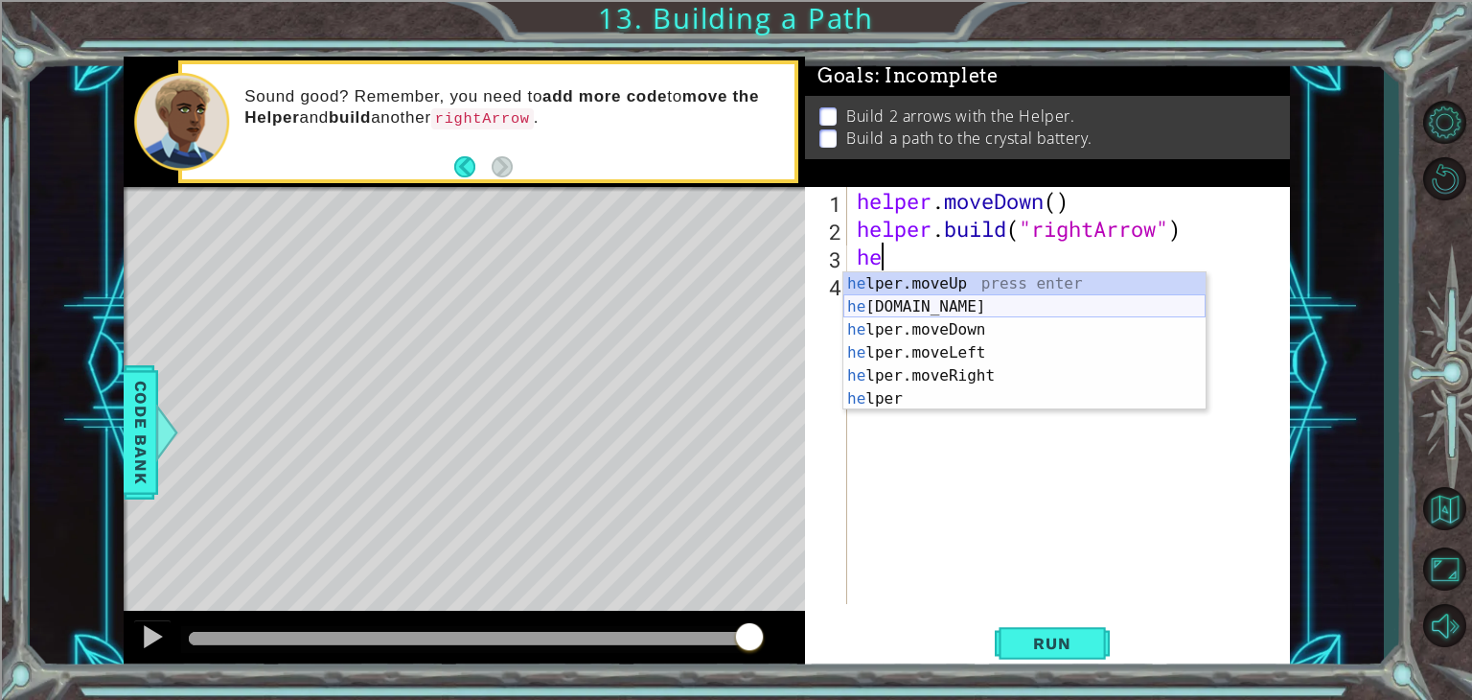
click at [997, 304] on div "he lper.moveUp press enter he [DOMAIN_NAME] press enter he lper.moveDown press …" at bounding box center [1024, 364] width 362 height 184
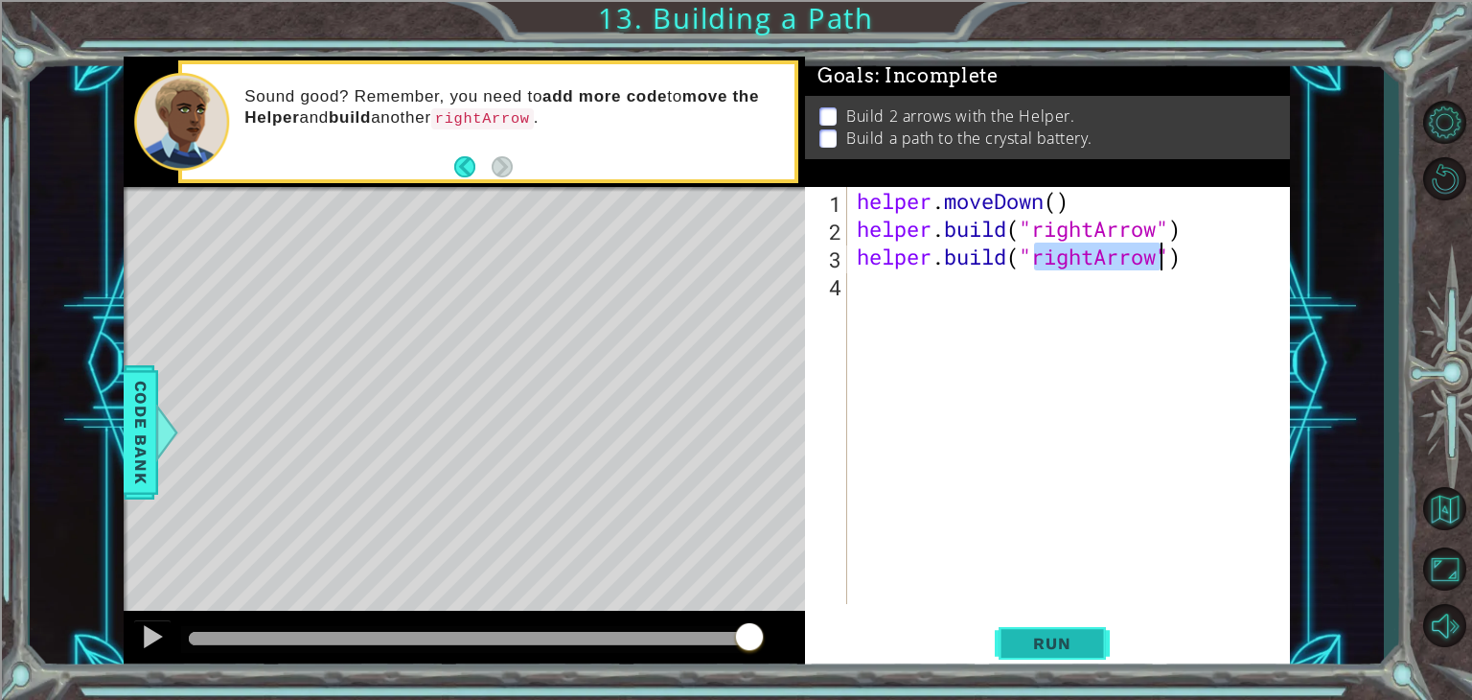
click at [1055, 647] on span "Run" at bounding box center [1052, 642] width 76 height 19
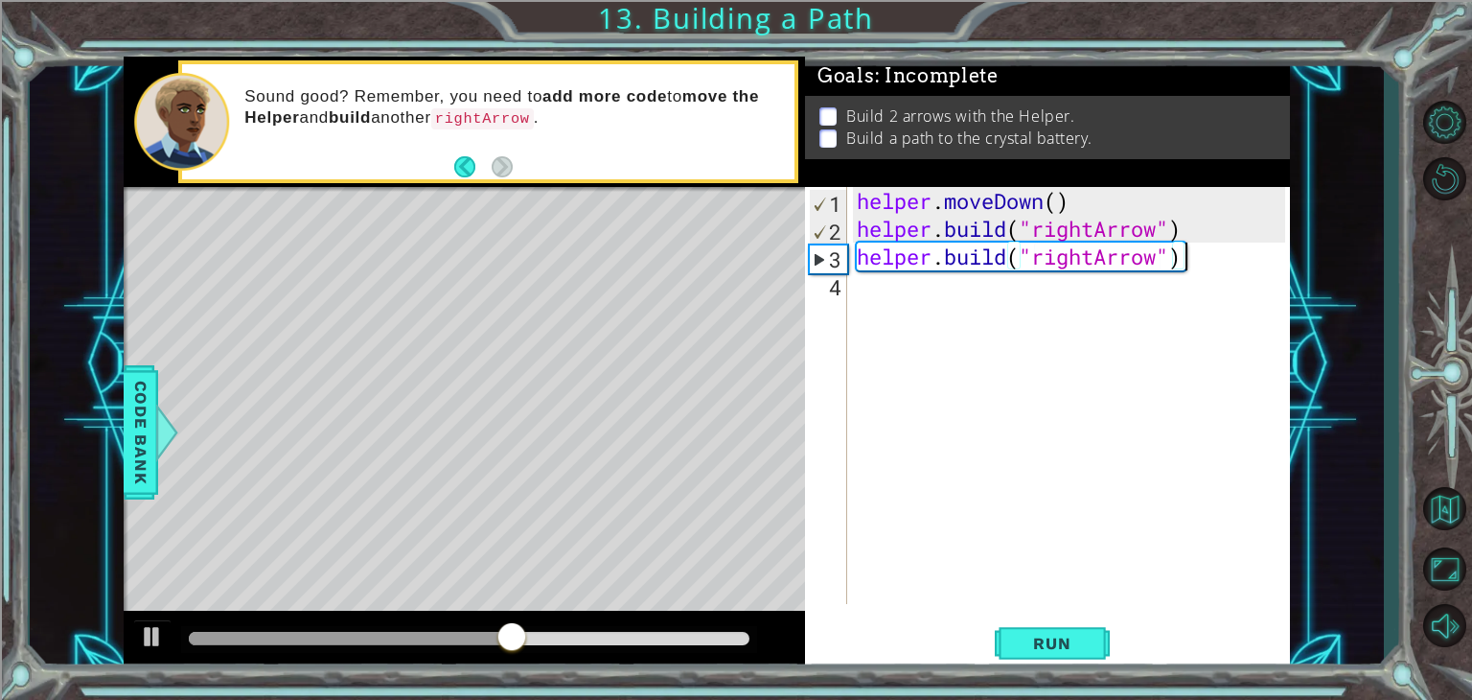
click at [1192, 265] on div "helper . moveDown ( ) helper . build ( "rightArrow" ) helper . build ( "rightAr…" at bounding box center [1074, 423] width 442 height 472
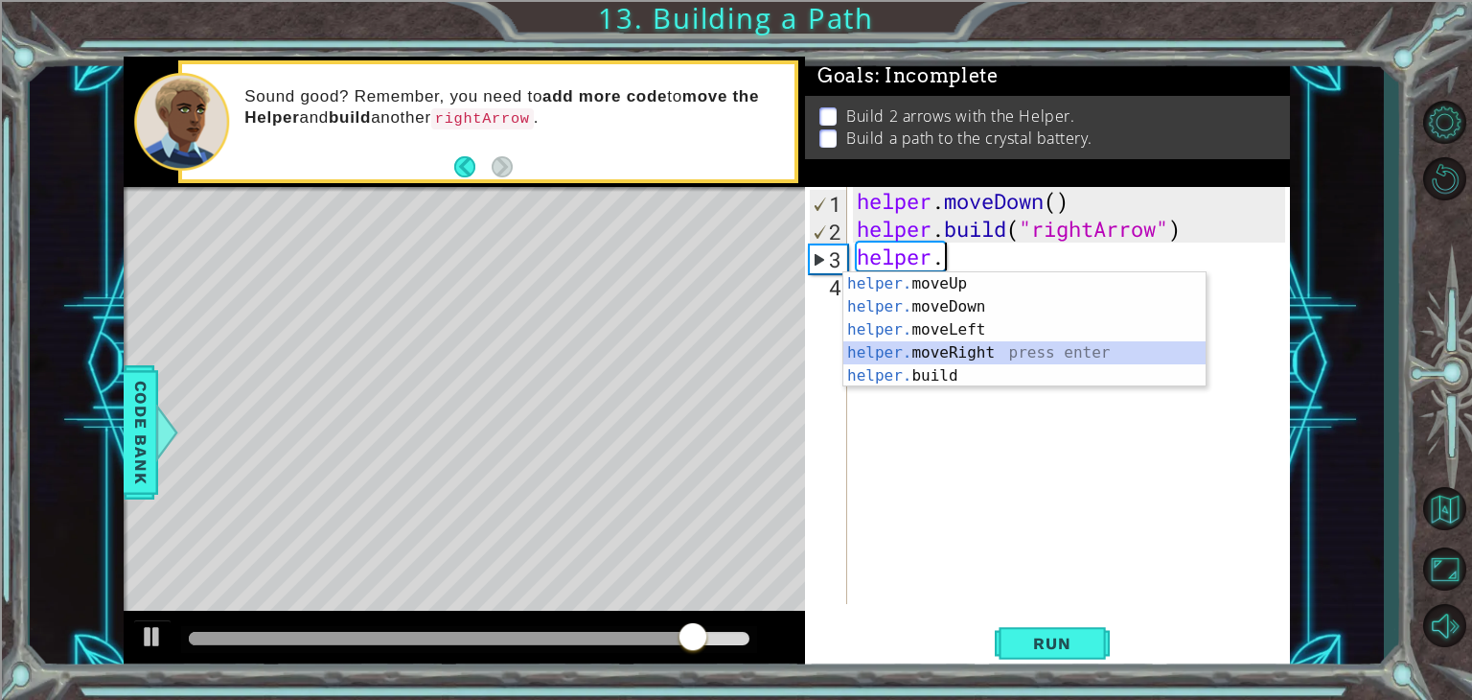
click at [1078, 362] on div "helper. moveUp press enter helper. moveDown press enter helper. moveLeft press …" at bounding box center [1024, 352] width 362 height 161
type textarea "helper.moveRight(1)"
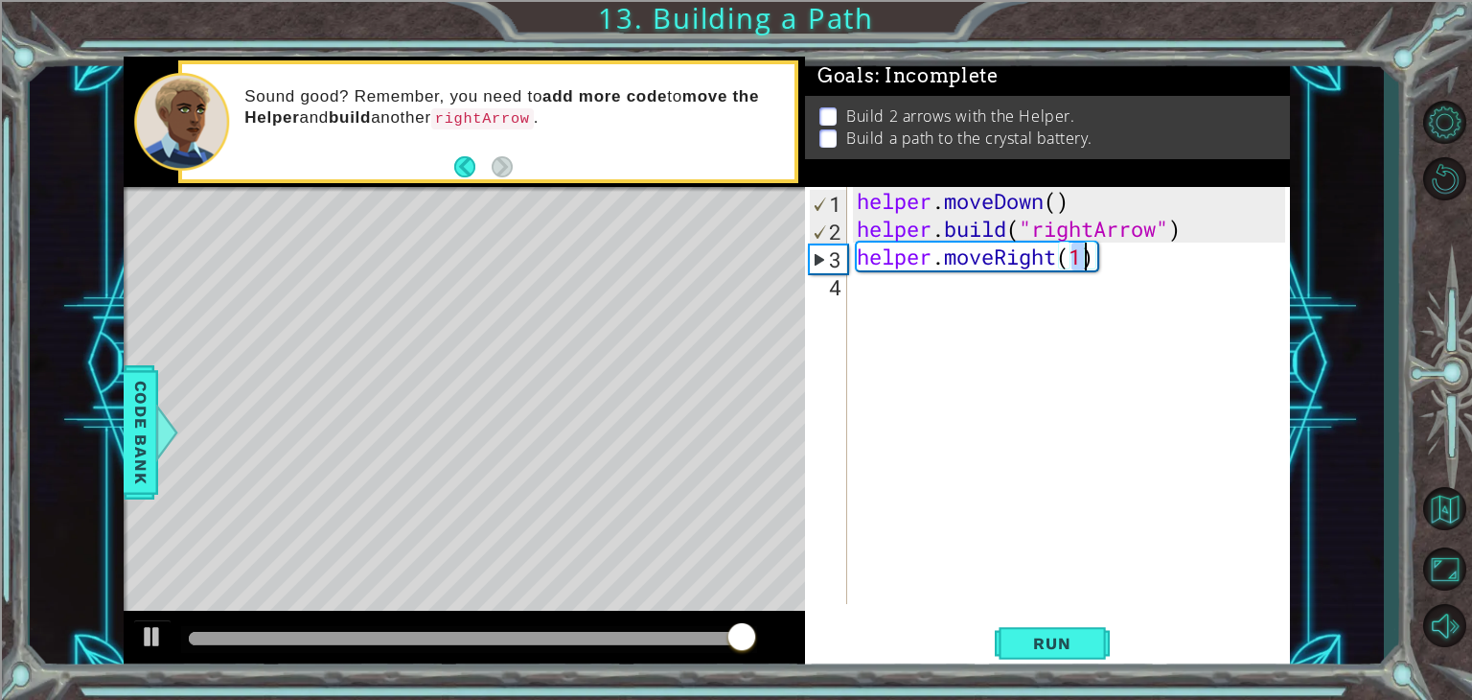
click at [1037, 372] on div "helper . moveDown ( ) helper . build ( "rightArrow" ) helper . moveRight ( 1 )" at bounding box center [1074, 423] width 442 height 472
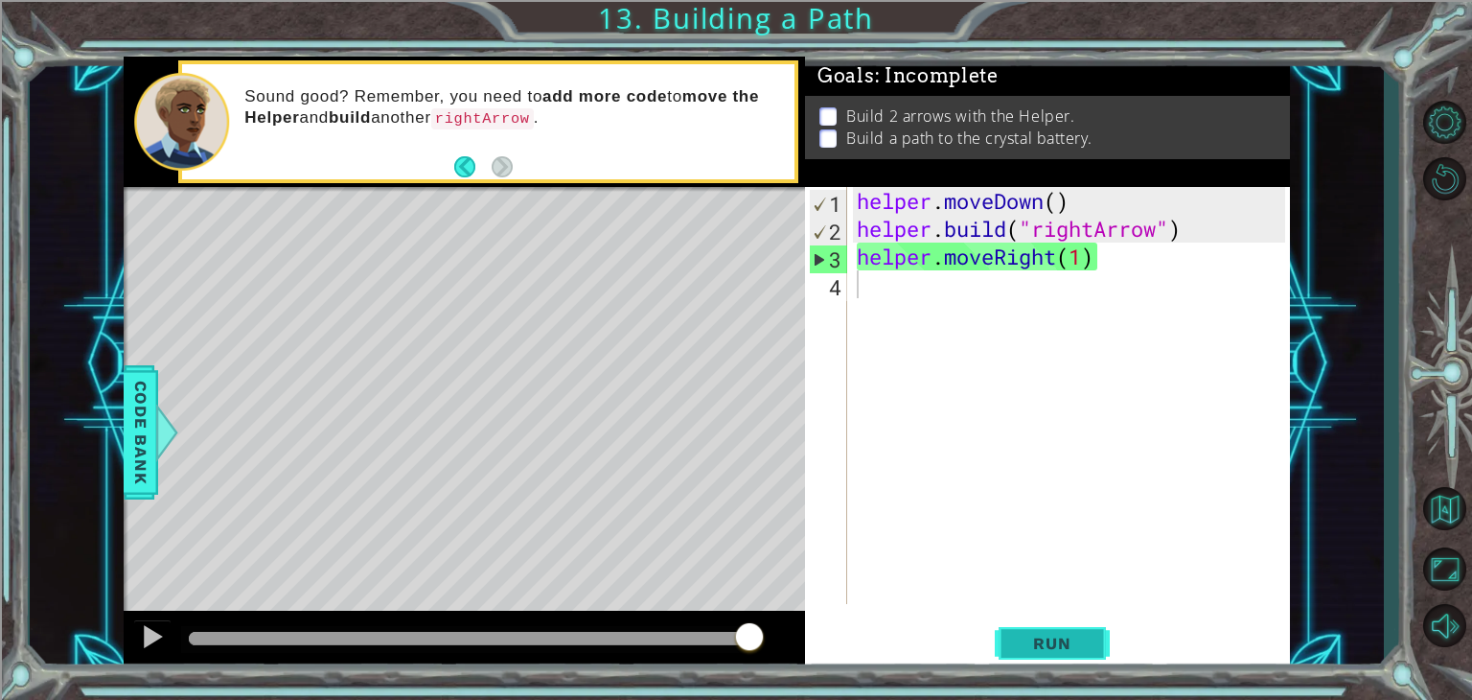
click at [1080, 656] on button "Run" at bounding box center [1052, 643] width 115 height 49
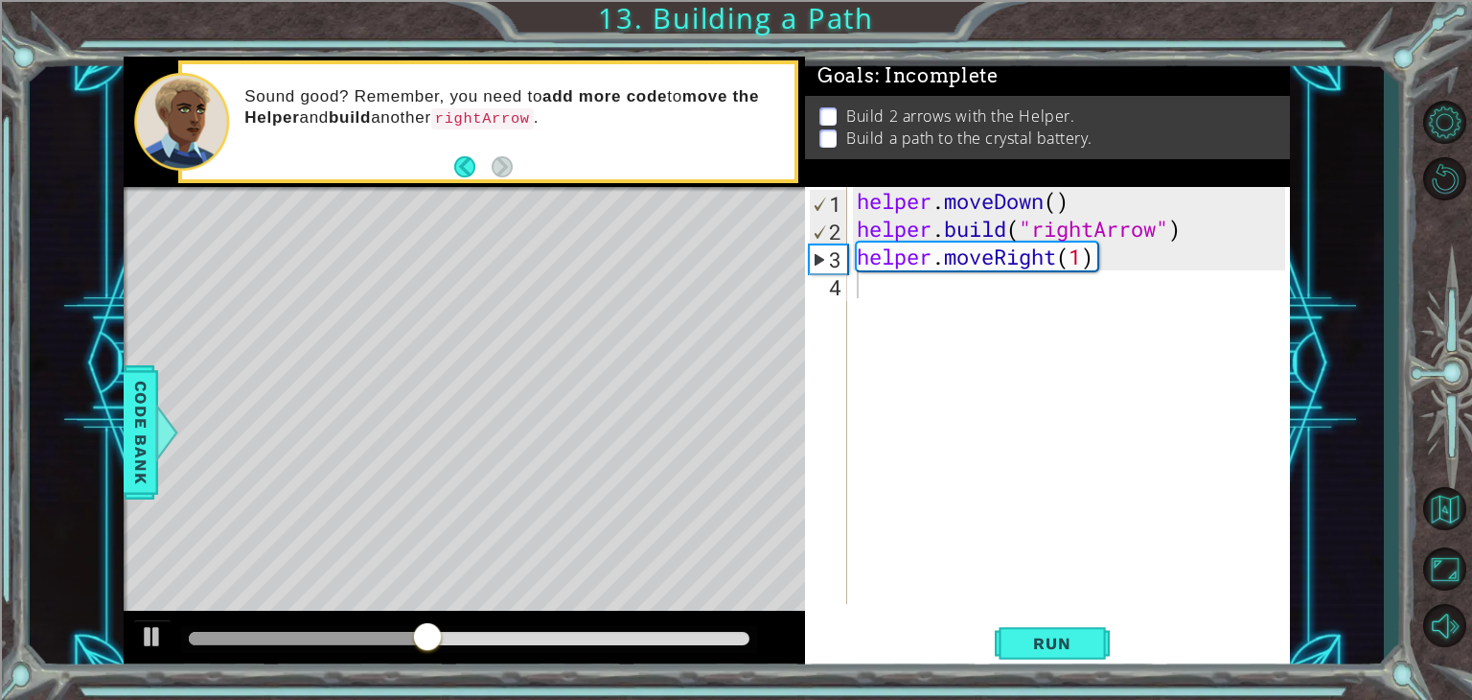
click at [682, 472] on div "Level Map" at bounding box center [567, 469] width 886 height 564
drag, startPoint x: 455, startPoint y: 399, endPoint x: 308, endPoint y: 463, distance: 161.0
drag, startPoint x: 308, startPoint y: 463, endPoint x: 1108, endPoint y: 255, distance: 826.8
click at [1108, 255] on div "helper . moveDown ( ) helper . build ( "rightArrow" ) helper . moveRight ( 1 )" at bounding box center [1074, 423] width 442 height 472
click at [1087, 264] on div "helper . moveDown ( ) helper . build ( "rightArrow" ) helper . moveRight ( 1 )" at bounding box center [1074, 423] width 442 height 472
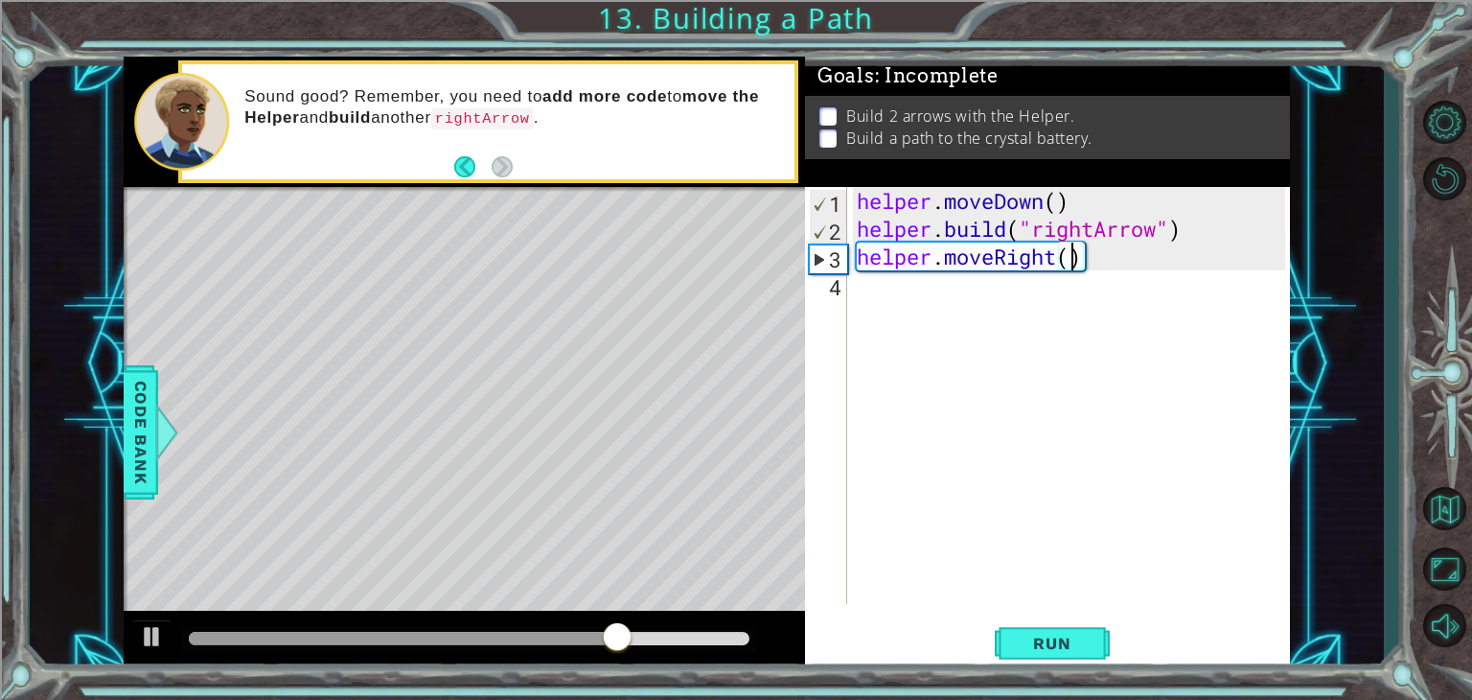
scroll to position [0, 10]
click at [1078, 645] on span "Run" at bounding box center [1052, 642] width 76 height 19
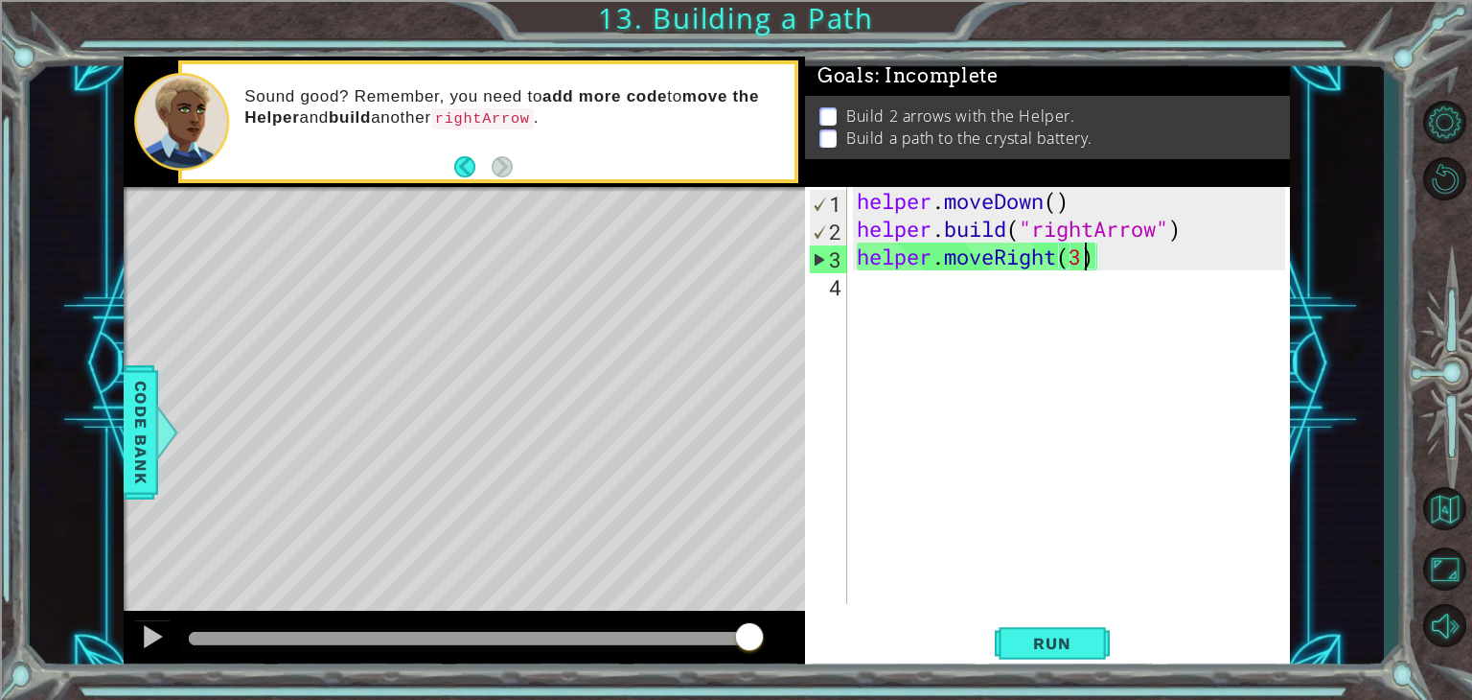
click at [1127, 262] on div "helper . moveDown ( ) helper . build ( "rightArrow" ) helper . moveRight ( 3 )" at bounding box center [1074, 423] width 442 height 472
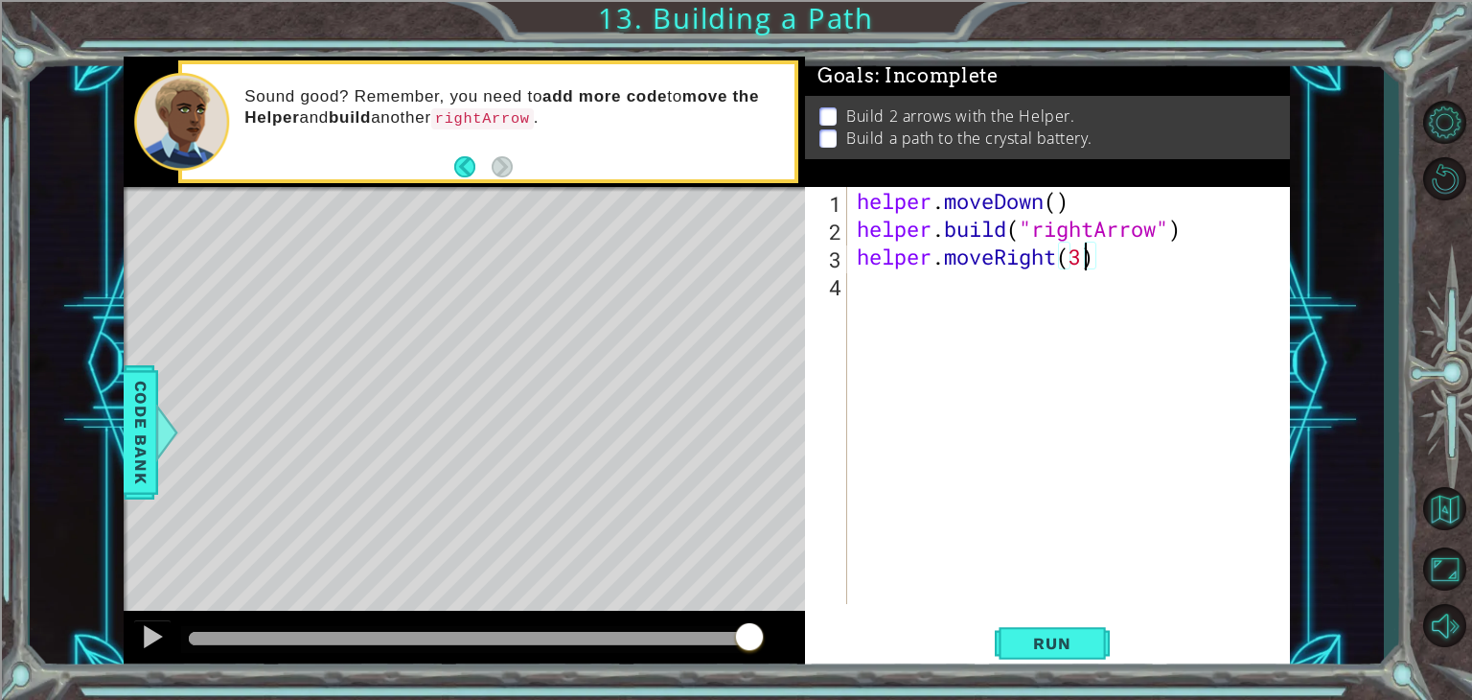
click at [1080, 257] on div "helper . moveDown ( ) helper . build ( "rightArrow" ) helper . moveRight ( 3 )" at bounding box center [1074, 423] width 442 height 472
type textarea "helper.moveRight(4)"
click at [1076, 649] on span "Run" at bounding box center [1052, 642] width 76 height 19
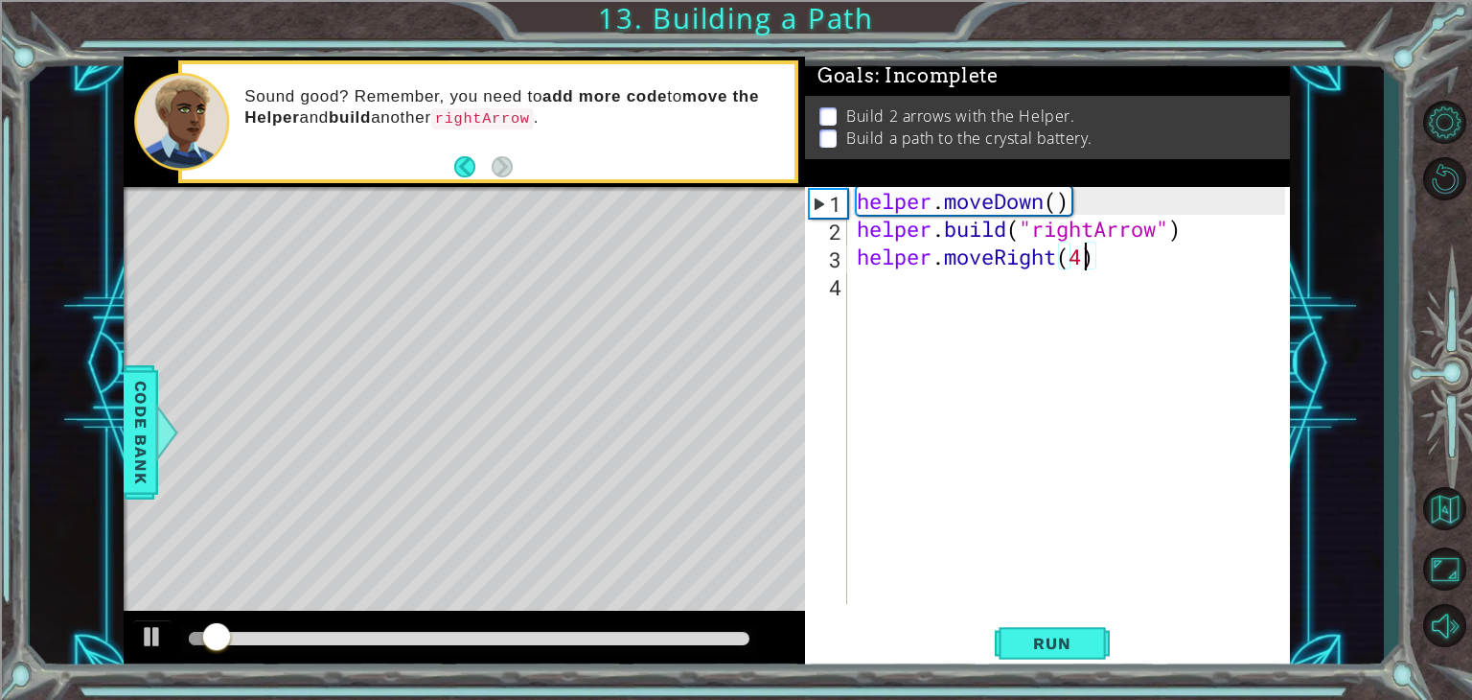
click at [702, 626] on div at bounding box center [469, 639] width 576 height 27
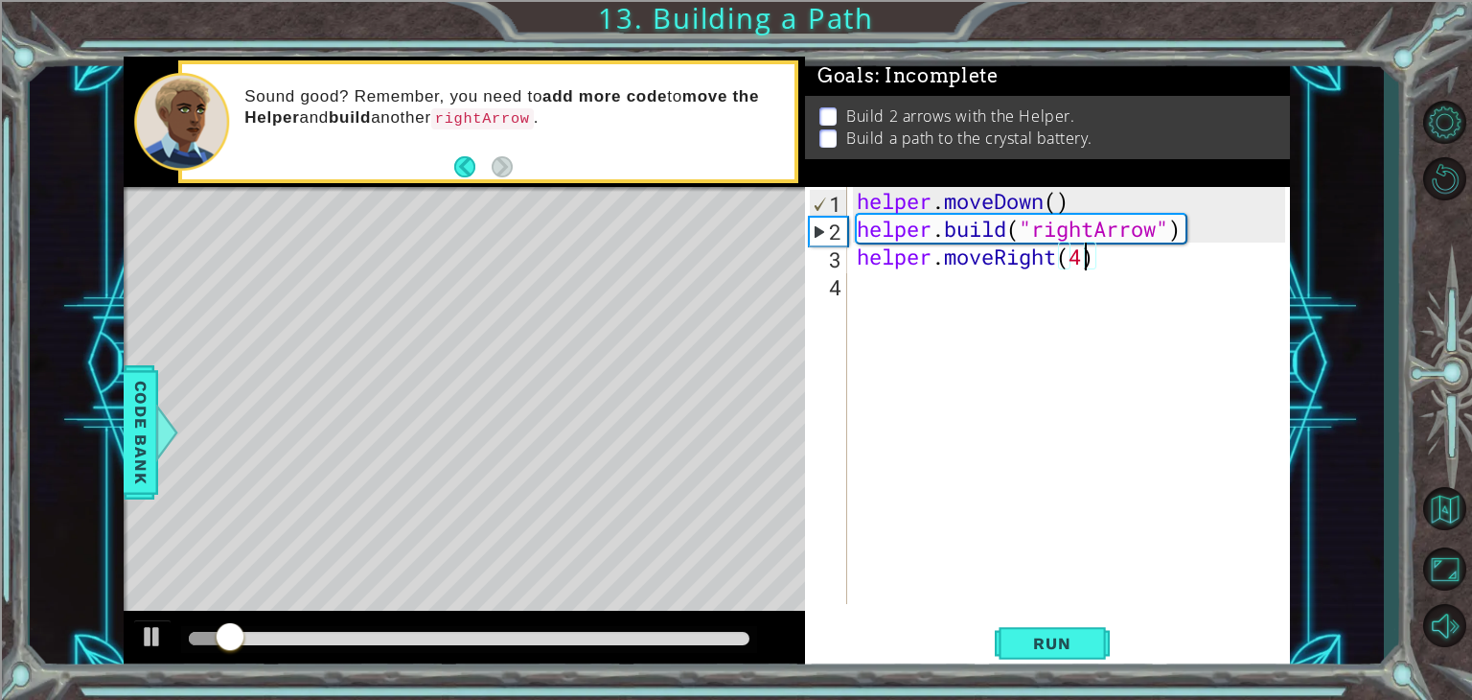
click at [706, 637] on div at bounding box center [469, 638] width 561 height 13
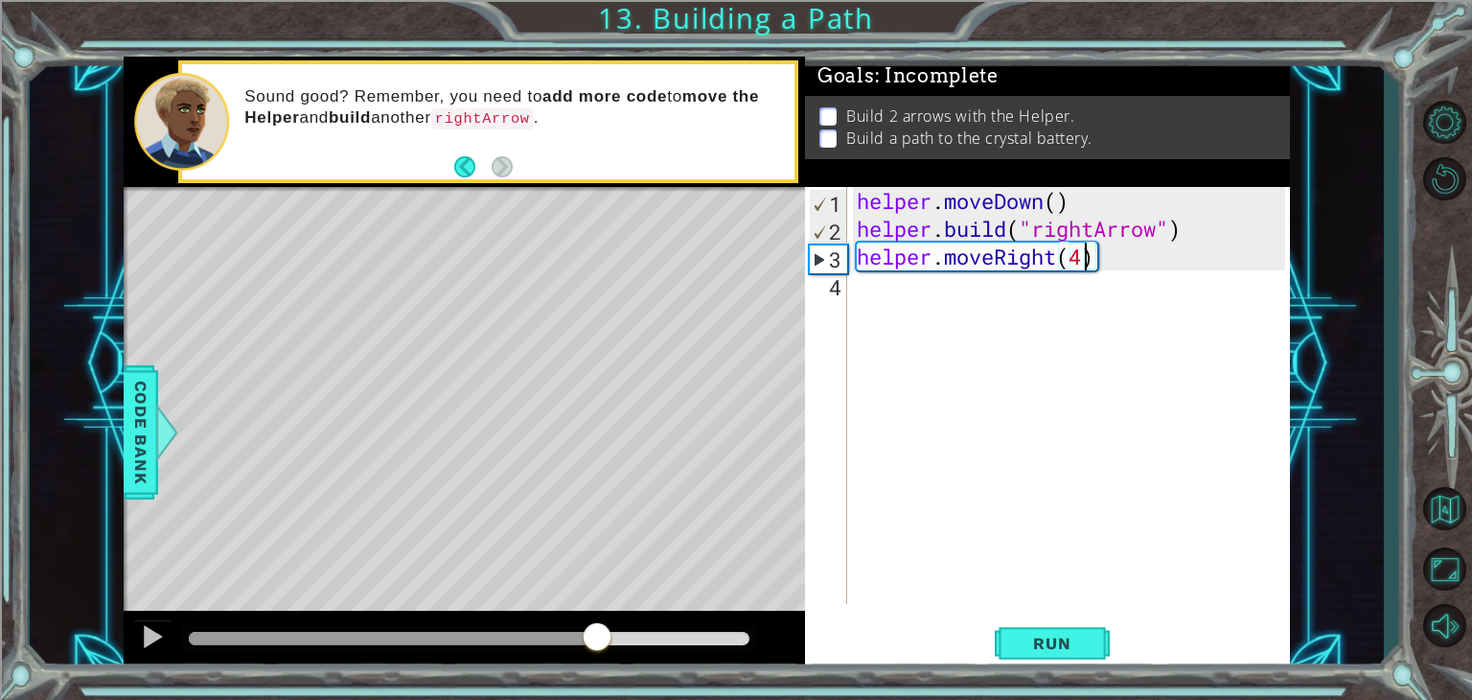
click at [597, 637] on div at bounding box center [393, 638] width 408 height 13
click at [578, 522] on div "Level Map" at bounding box center [567, 469] width 886 height 564
click at [158, 633] on div at bounding box center [152, 636] width 25 height 25
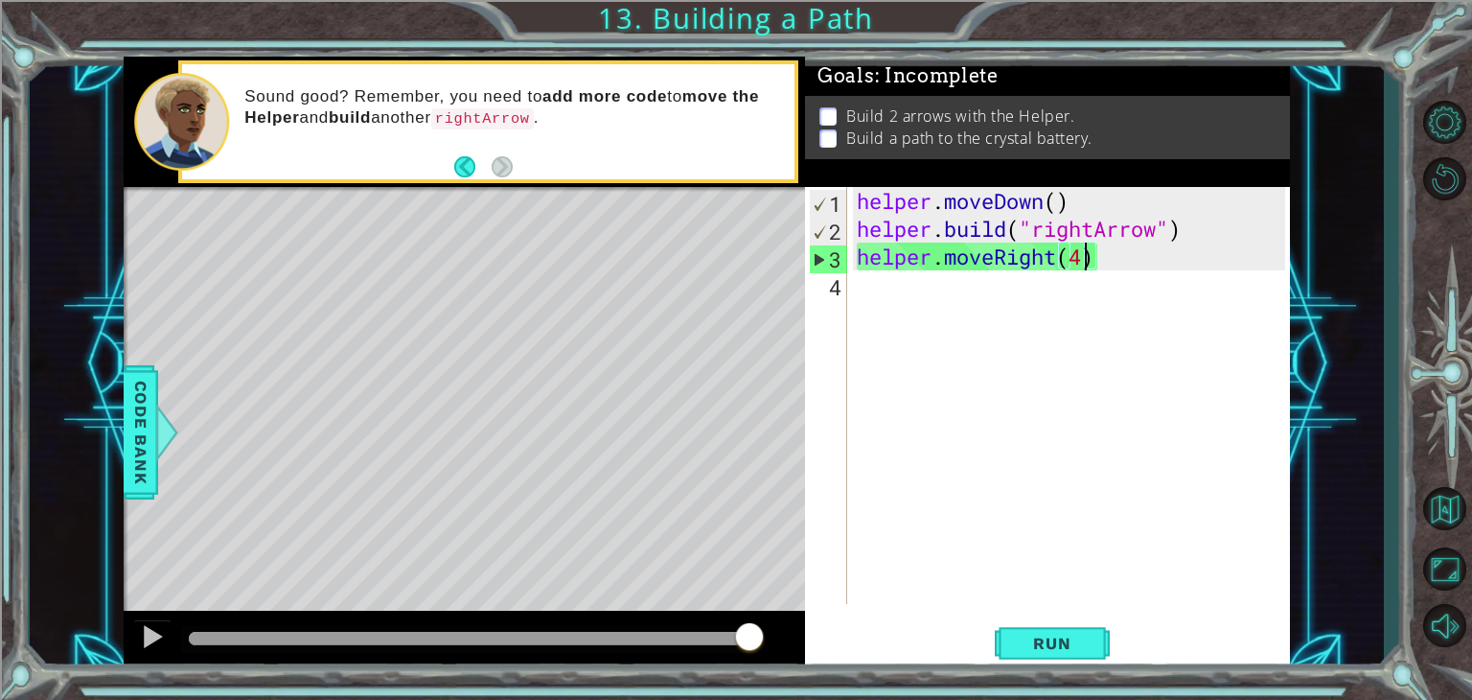
scroll to position [0, 0]
drag, startPoint x: 978, startPoint y: 331, endPoint x: 958, endPoint y: 564, distance: 233.7
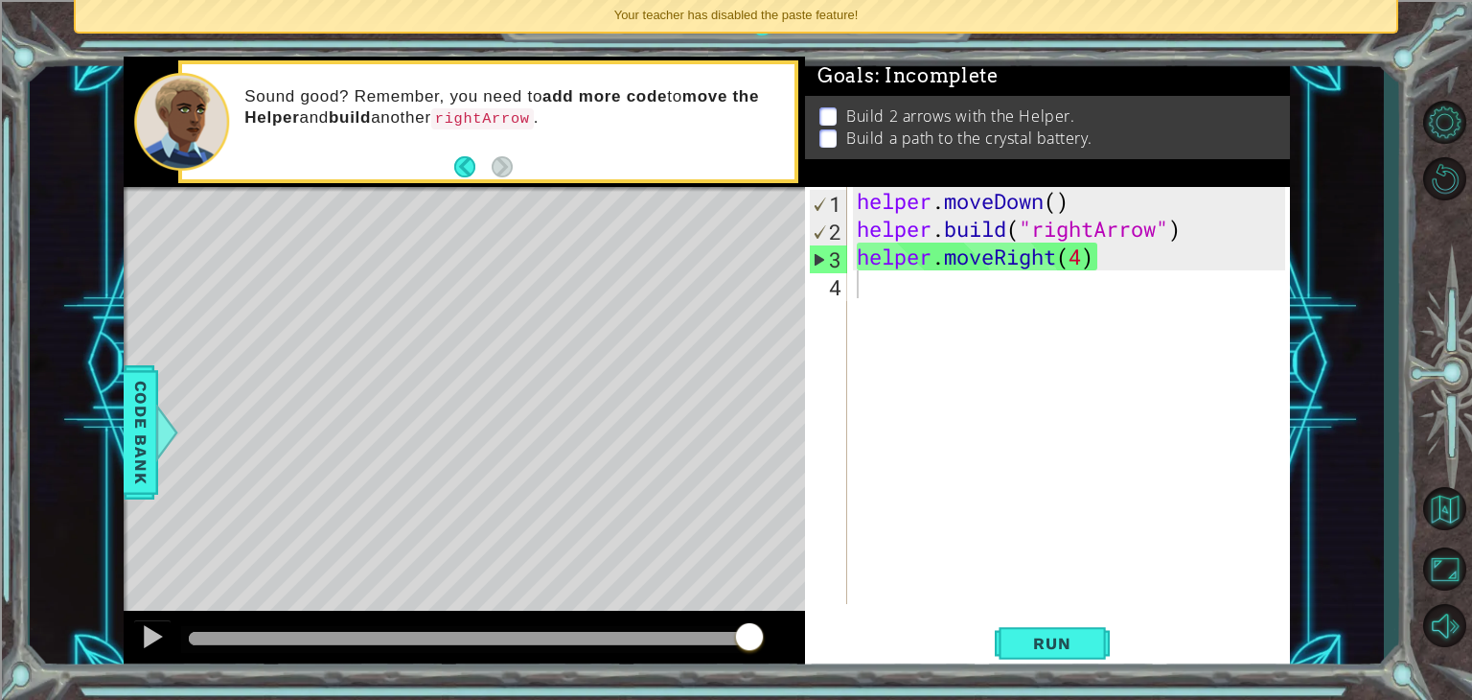
click at [760, 551] on div "Level Map" at bounding box center [567, 469] width 886 height 564
click at [518, 23] on div "Your teacher has disabled the paste feature!" at bounding box center [736, 16] width 1321 height 32
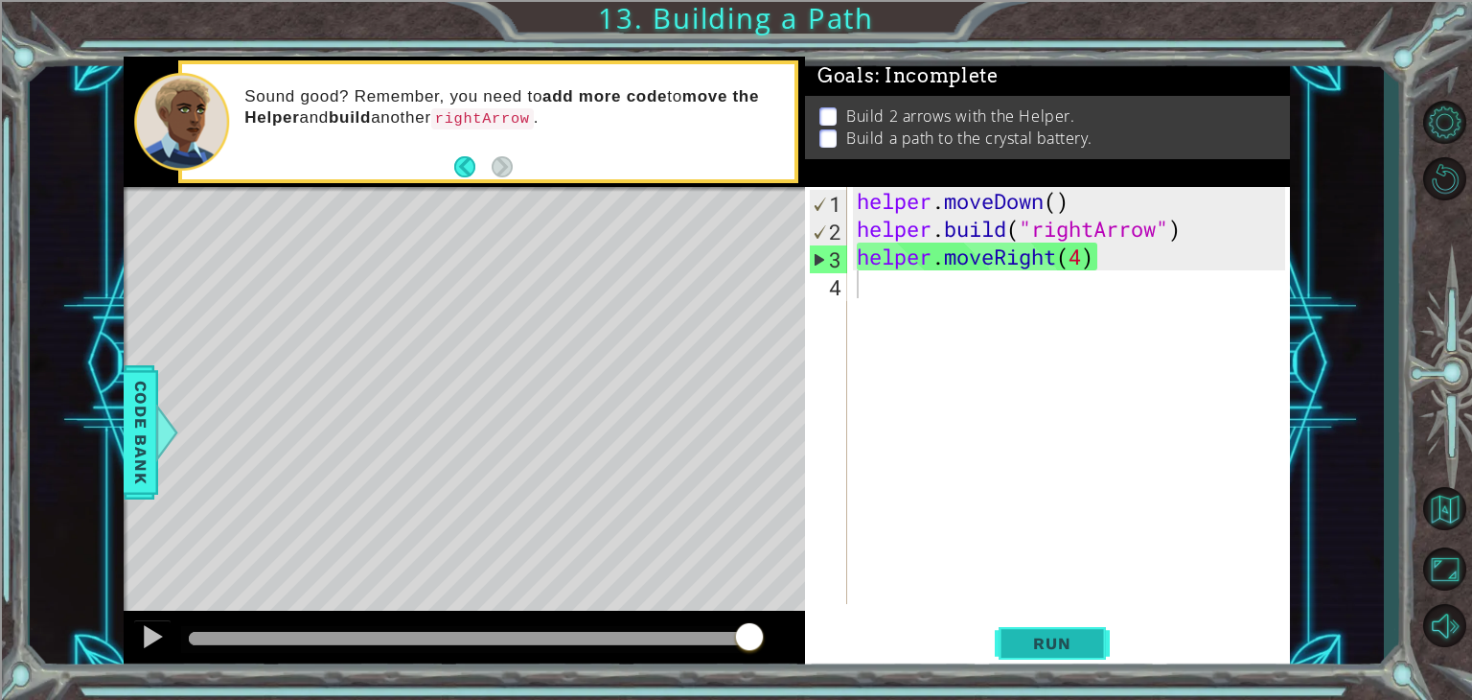
click at [1009, 643] on button "Run" at bounding box center [1052, 643] width 115 height 49
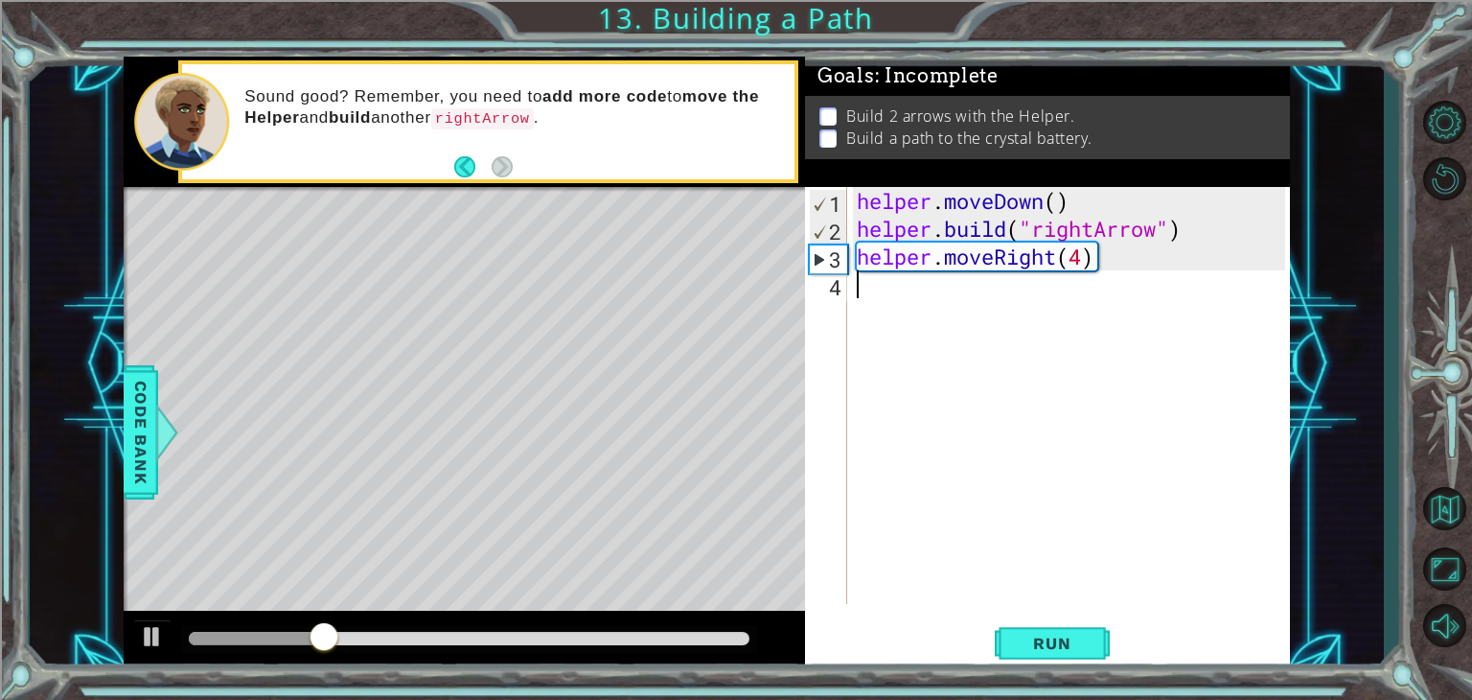
click at [1101, 266] on div "helper . moveDown ( ) helper . build ( "rightArrow" ) helper . moveRight ( 4 )" at bounding box center [1074, 423] width 442 height 472
click at [1087, 265] on div "helper . moveDown ( ) helper . build ( "rightArrow" ) helper . moveRight ( 4 )" at bounding box center [1074, 423] width 442 height 472
type textarea "helper.moveRight(2)"
click at [871, 281] on div "helper . moveDown ( ) helper . build ( "rightArrow" ) helper . moveRight ( 2 )" at bounding box center [1074, 423] width 442 height 472
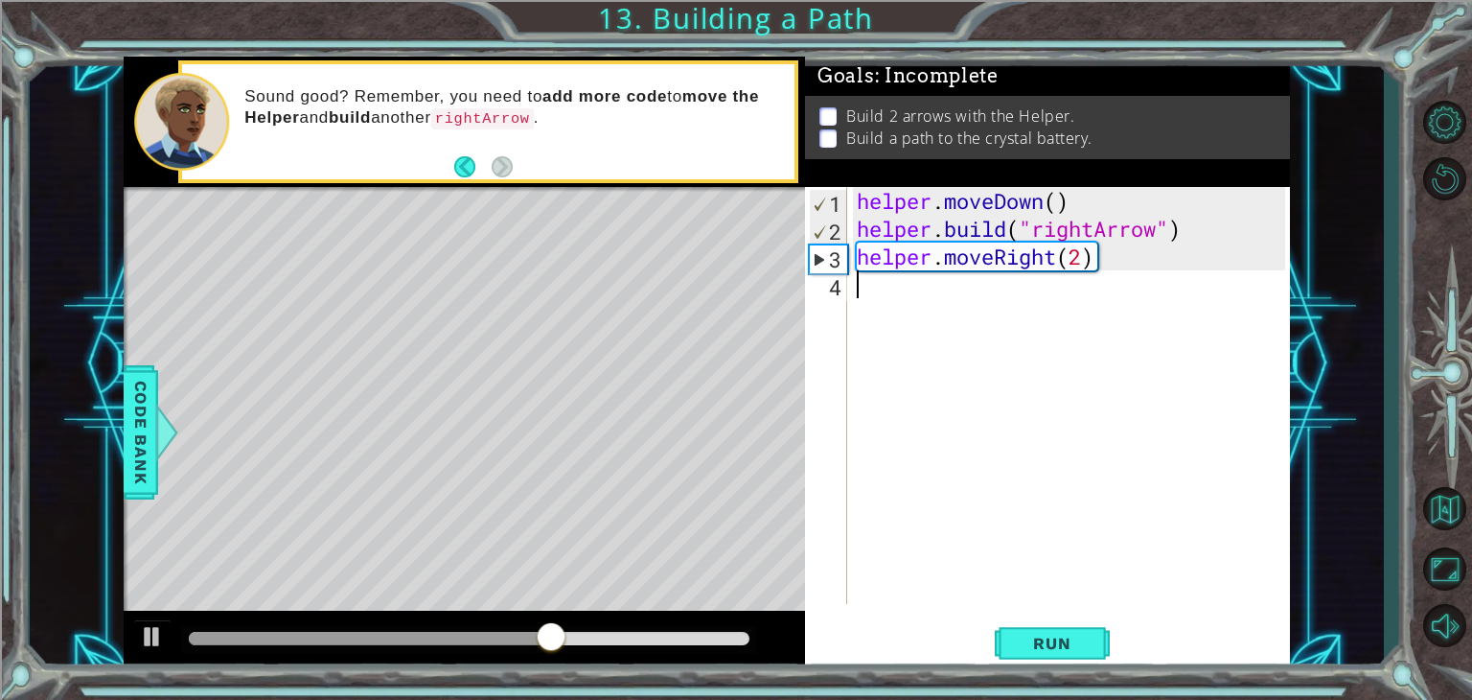
scroll to position [0, 0]
type textarea "h"
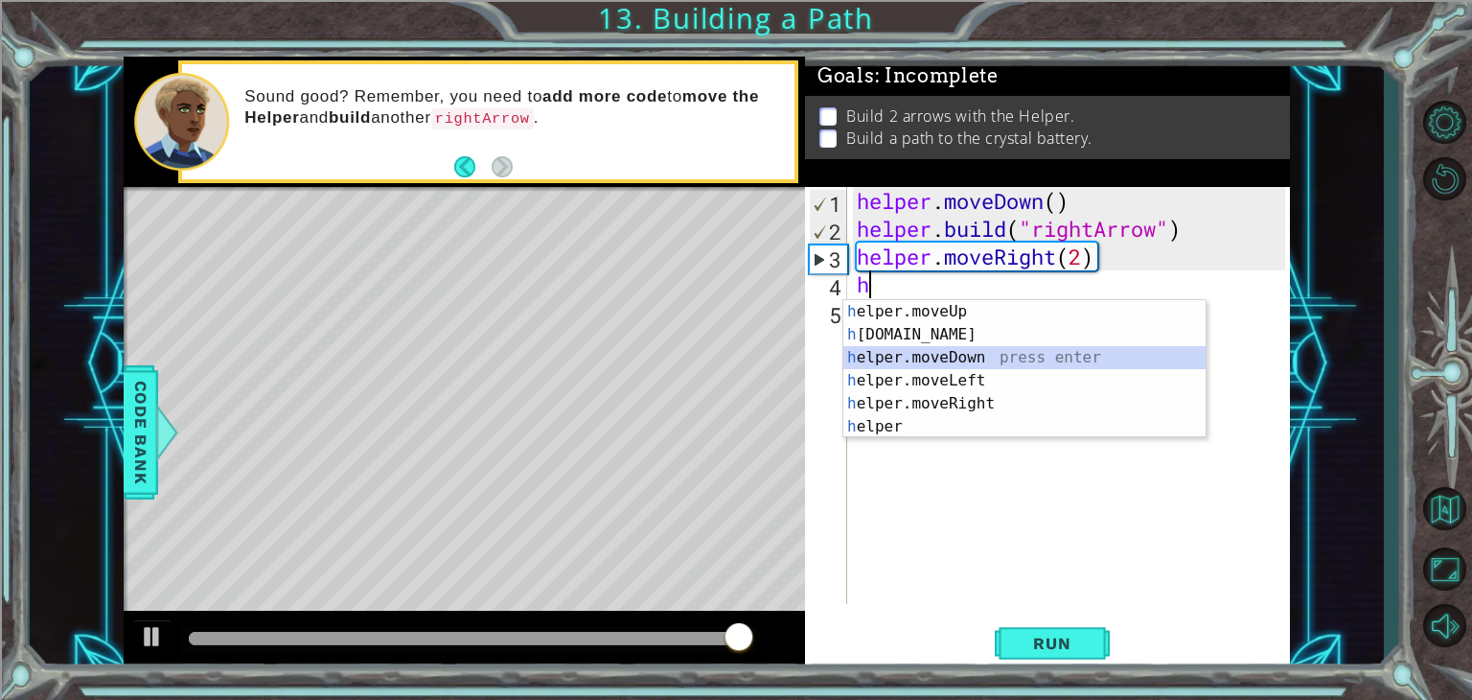
drag, startPoint x: 951, startPoint y: 380, endPoint x: 989, endPoint y: 420, distance: 54.9
click at [983, 424] on div "h elper.moveUp press enter h [DOMAIN_NAME] press enter h elper.moveDown press e…" at bounding box center [1024, 392] width 362 height 184
type textarea "helper.moveDown(1)"
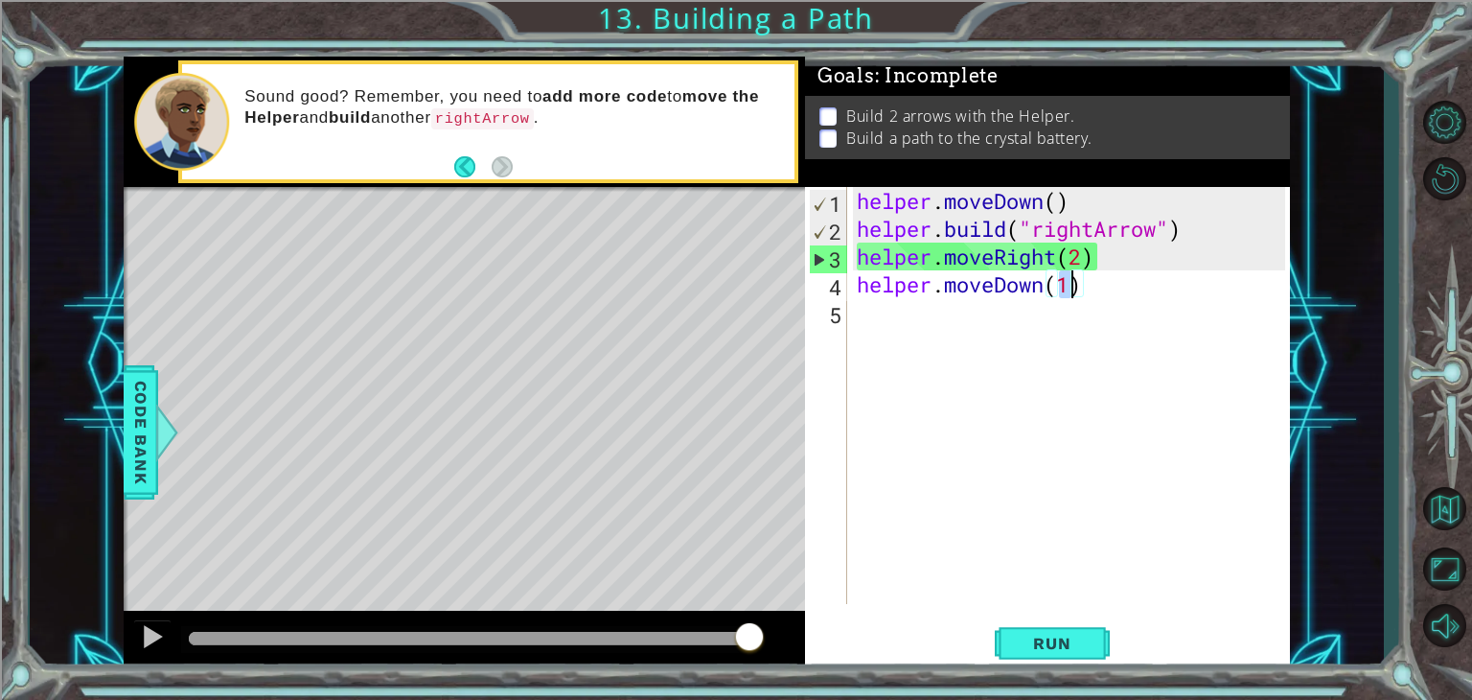
click at [860, 319] on div "helper . moveDown ( ) helper . build ( "rightArrow" ) helper . moveRight ( 2 ) …" at bounding box center [1074, 423] width 442 height 472
click at [1050, 288] on div "helper . moveDown ( ) helper . build ( "rightArrow" ) helper . moveRight ( 2 ) …" at bounding box center [1074, 423] width 442 height 472
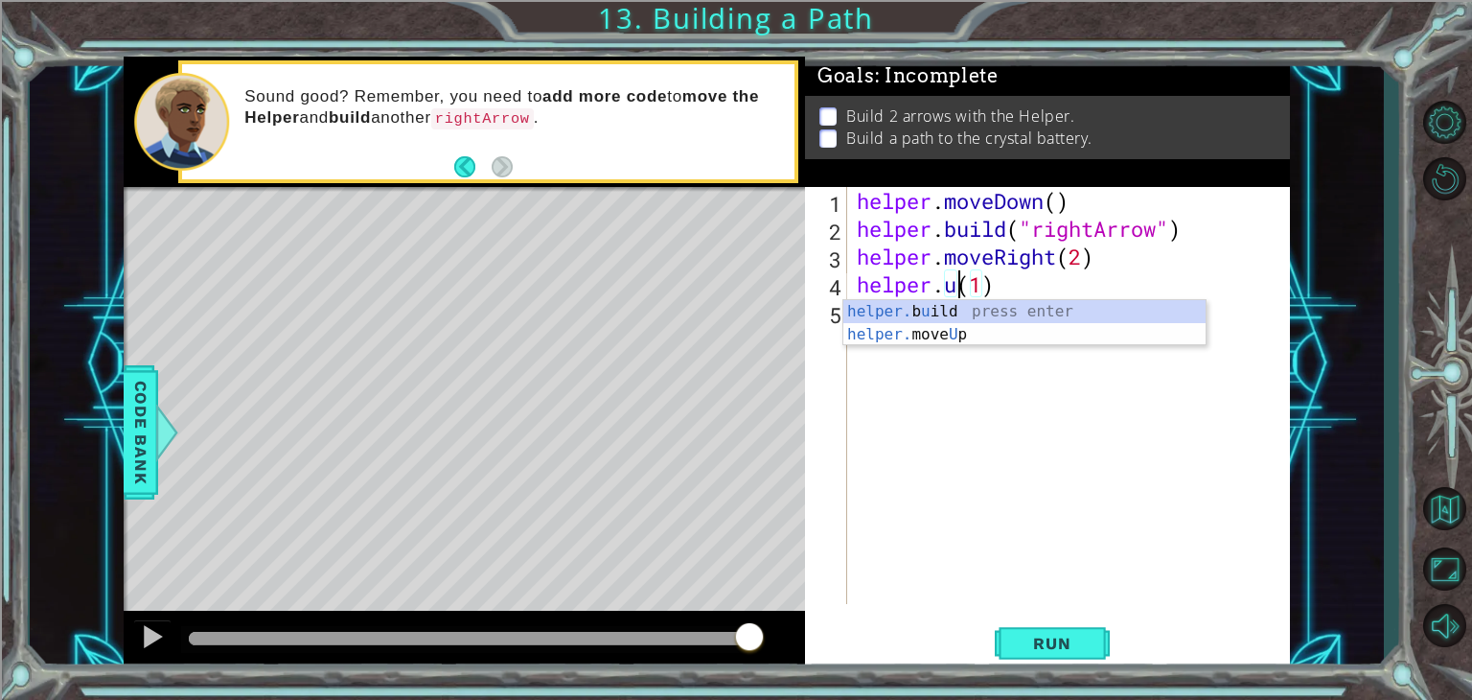
scroll to position [0, 4]
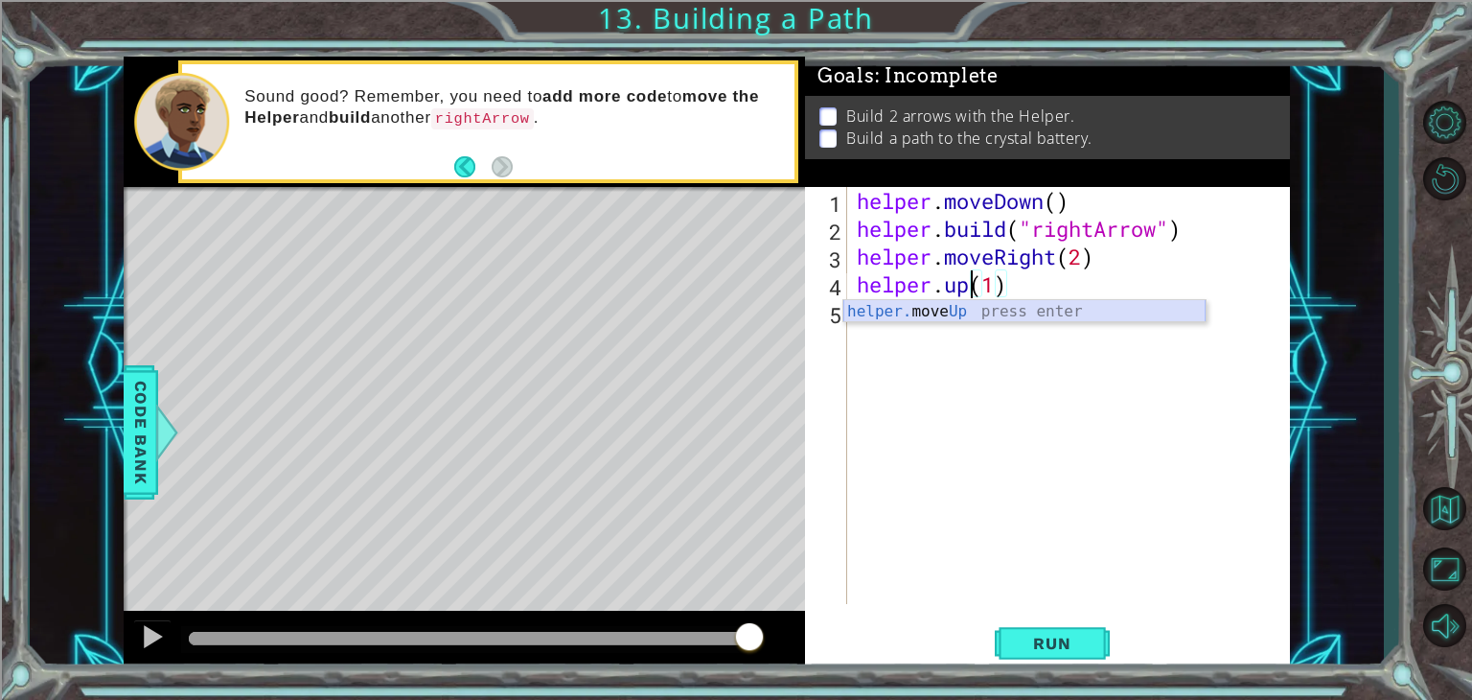
click at [989, 318] on div "helper. move Up press enter" at bounding box center [1024, 334] width 362 height 69
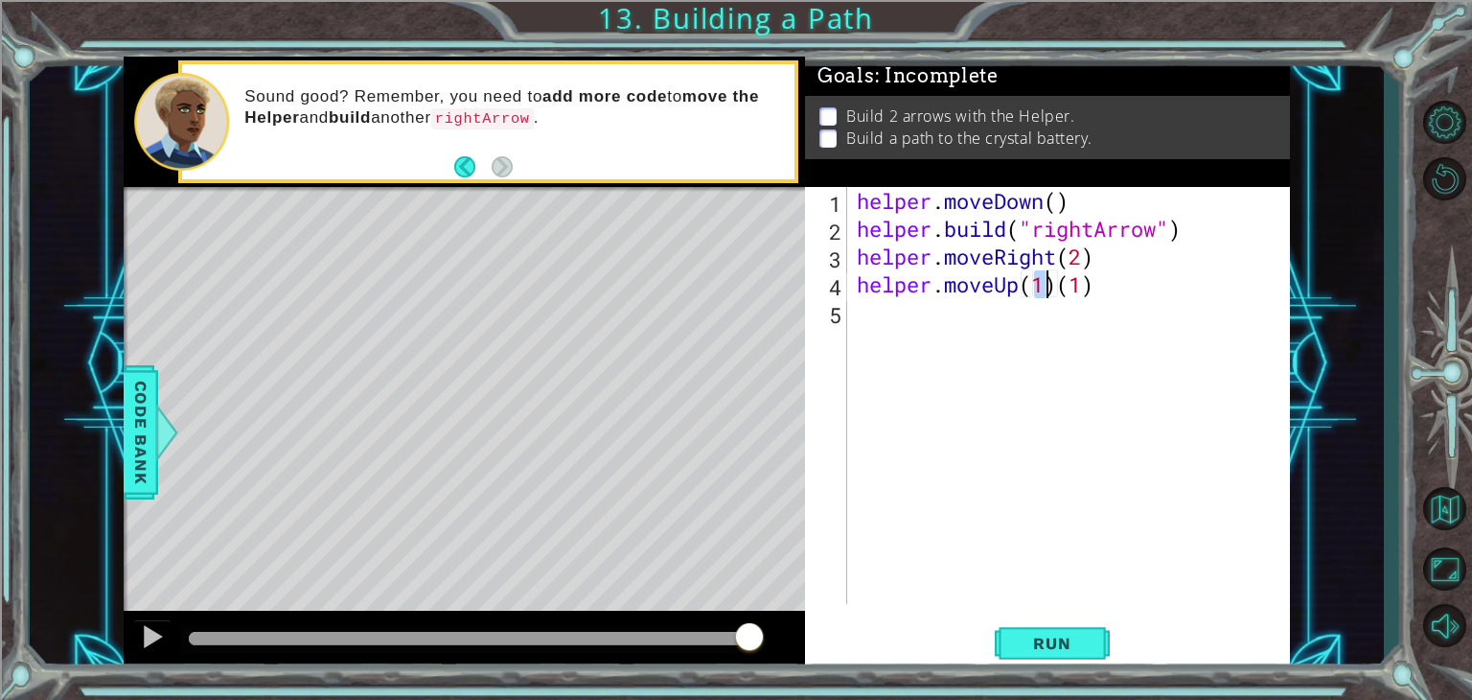
click at [1093, 296] on div "helper . moveDown ( ) helper . build ( "rightArrow" ) helper . moveRight ( 2 ) …" at bounding box center [1074, 423] width 442 height 472
click at [1066, 634] on span "Run" at bounding box center [1052, 642] width 76 height 19
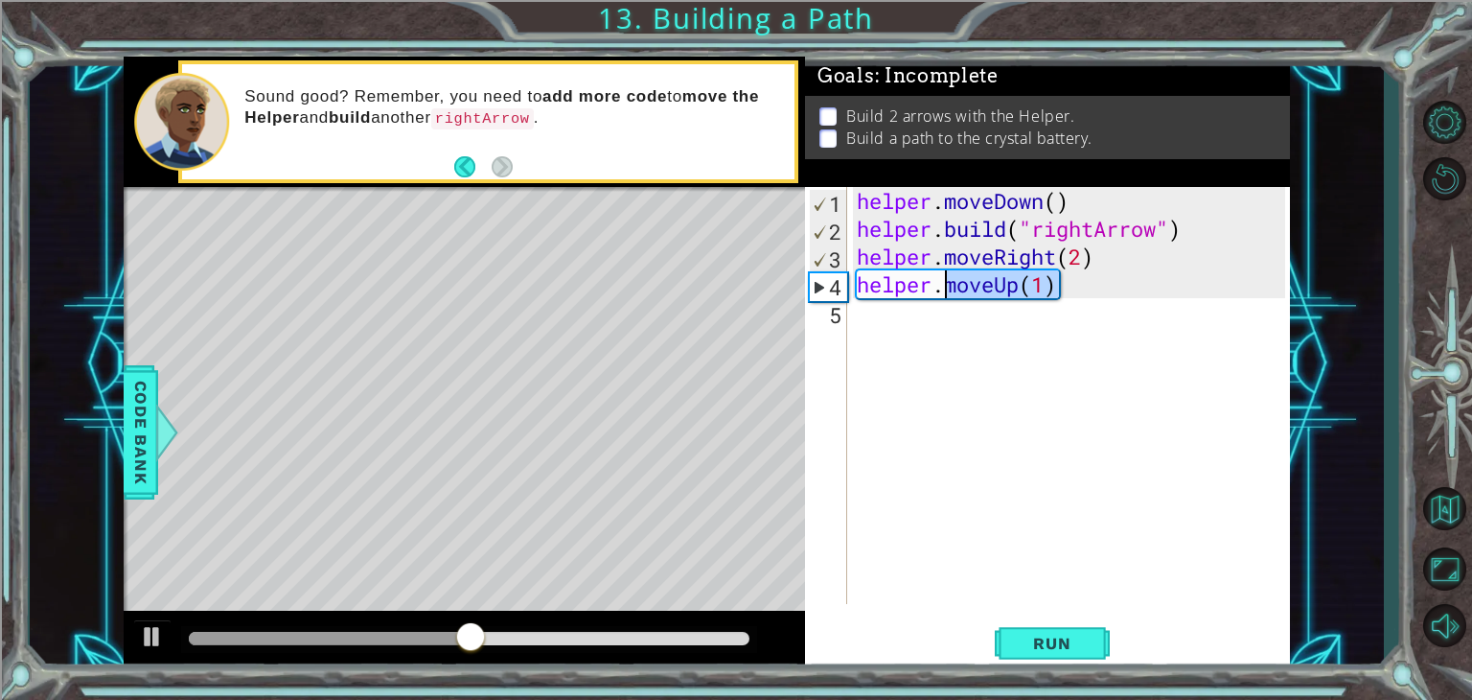
drag, startPoint x: 1078, startPoint y: 288, endPoint x: 947, endPoint y: 296, distance: 131.6
click at [947, 296] on div "helper . moveDown ( ) helper . build ( "rightArrow" ) helper . moveRight ( 2 ) …" at bounding box center [1074, 423] width 442 height 472
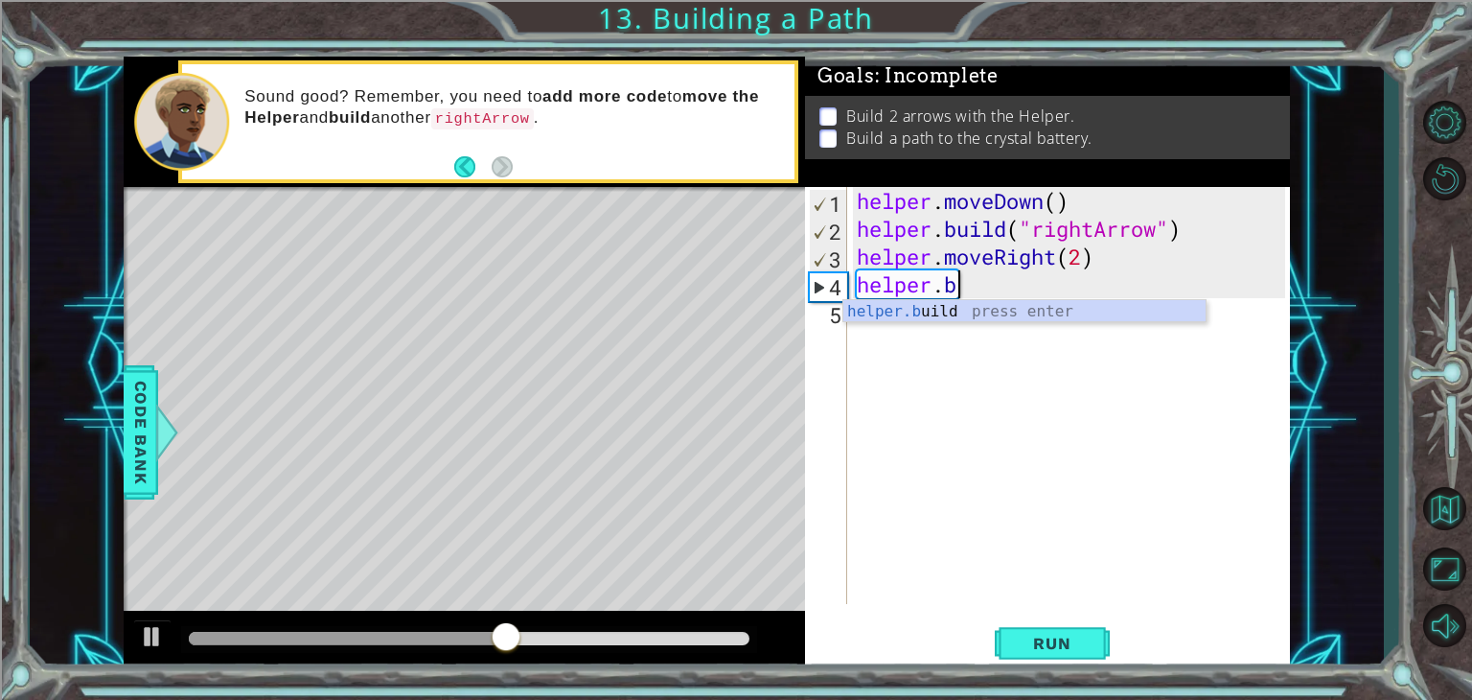
scroll to position [0, 3]
click at [981, 315] on div "helper.b uild press enter" at bounding box center [1024, 334] width 362 height 69
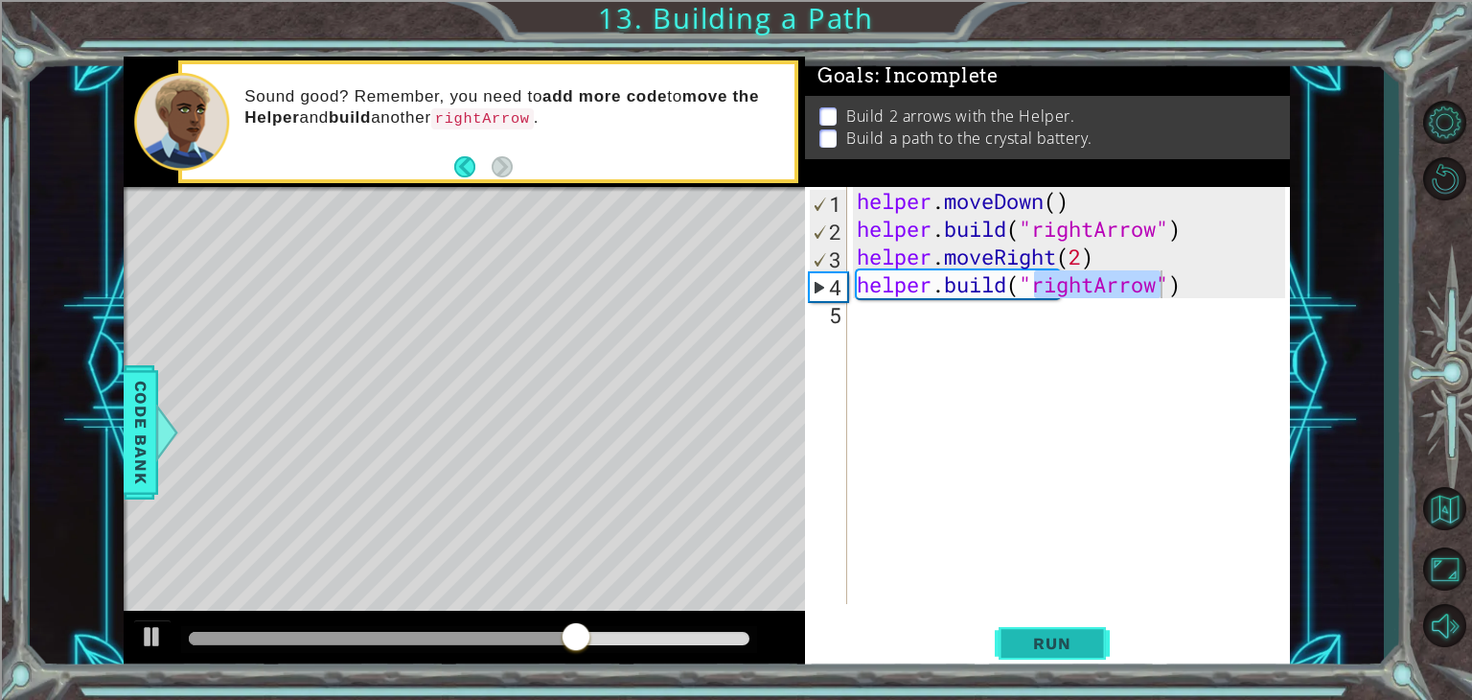
click at [1078, 645] on span "Run" at bounding box center [1052, 642] width 76 height 19
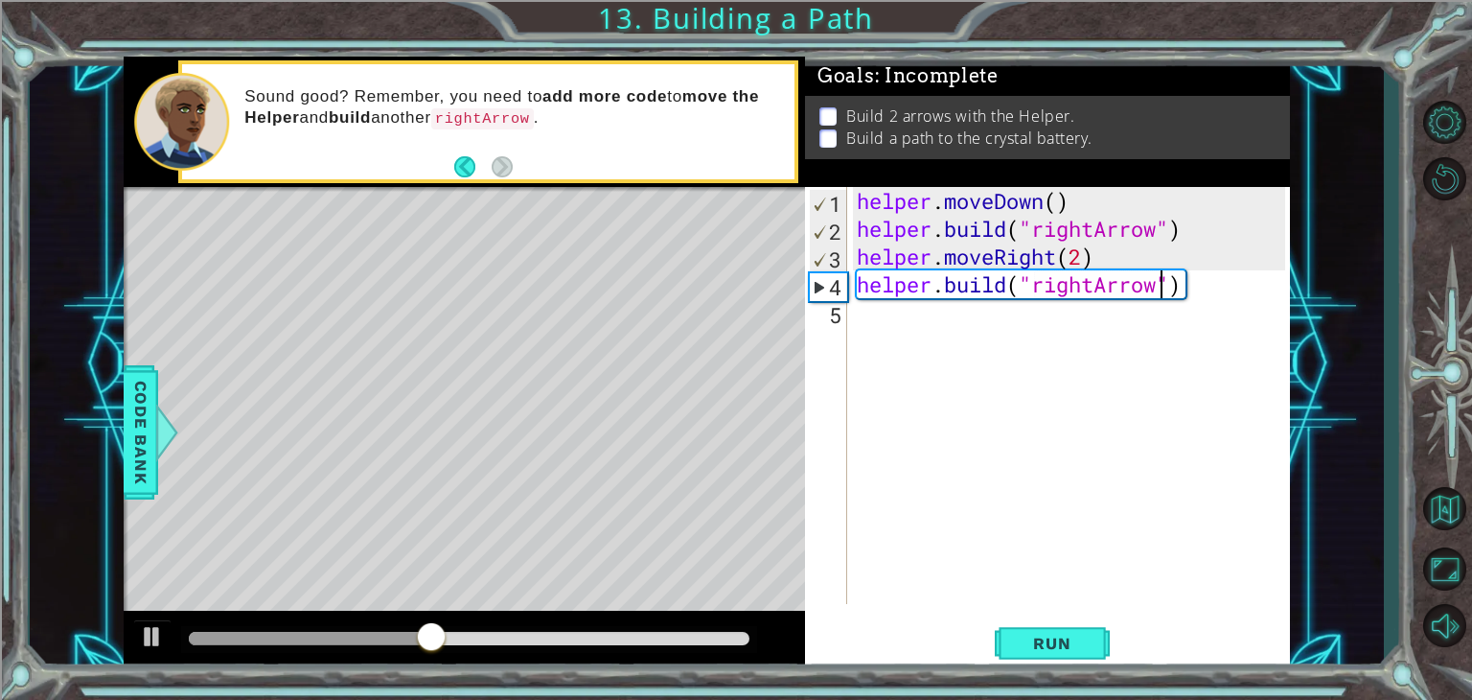
click at [1085, 260] on div "helper . moveDown ( ) helper . build ( "rightArrow" ) helper . moveRight ( 2 ) …" at bounding box center [1074, 423] width 442 height 472
type textarea "helper.moveRight(3)"
click at [1056, 652] on span "Run" at bounding box center [1052, 642] width 76 height 19
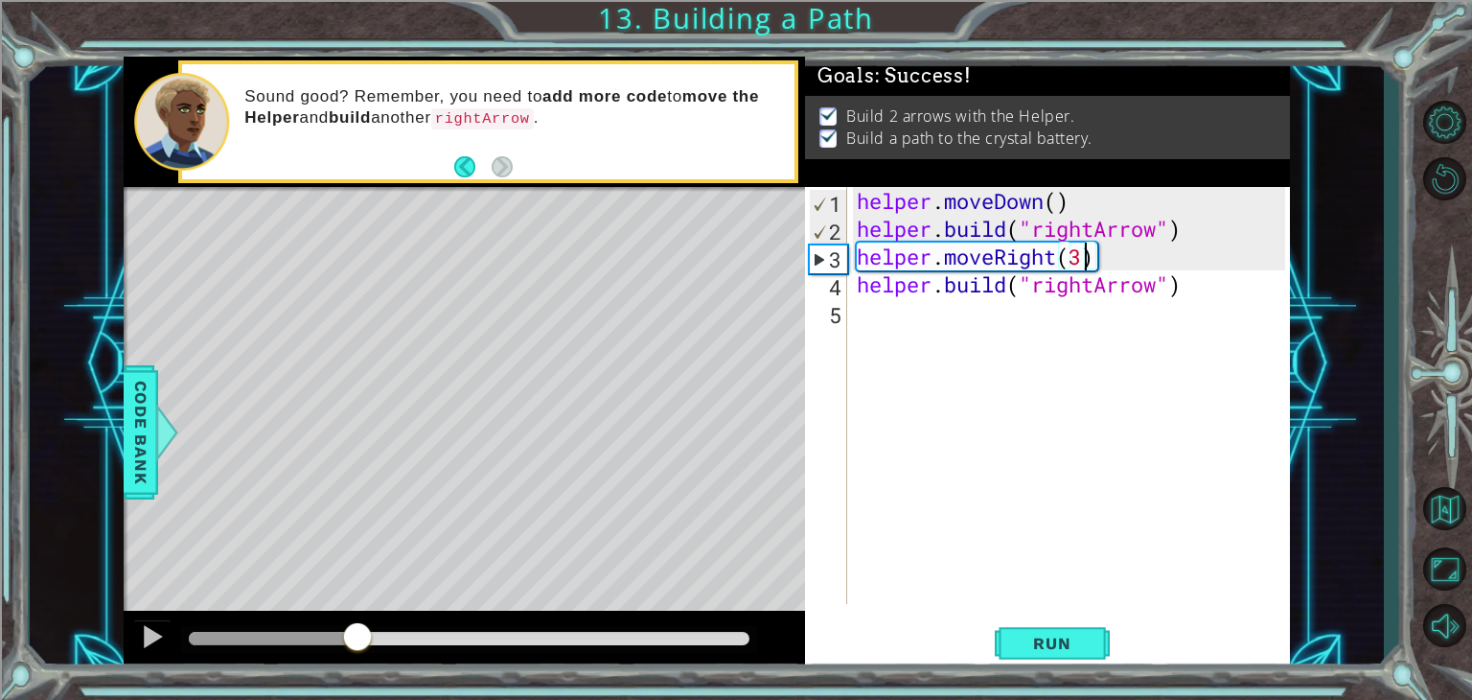
click at [598, 635] on div at bounding box center [469, 638] width 561 height 13
click at [619, 633] on div at bounding box center [469, 638] width 561 height 13
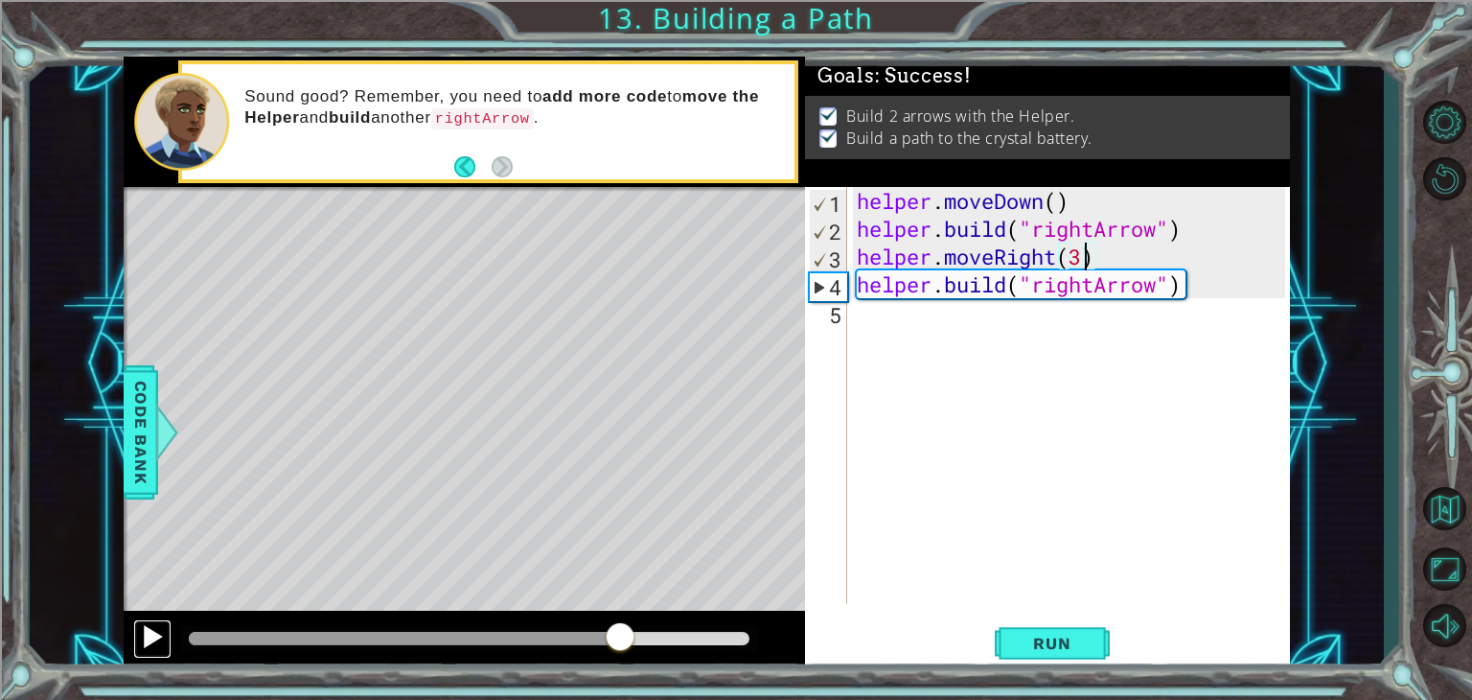
click at [136, 642] on button at bounding box center [152, 638] width 38 height 39
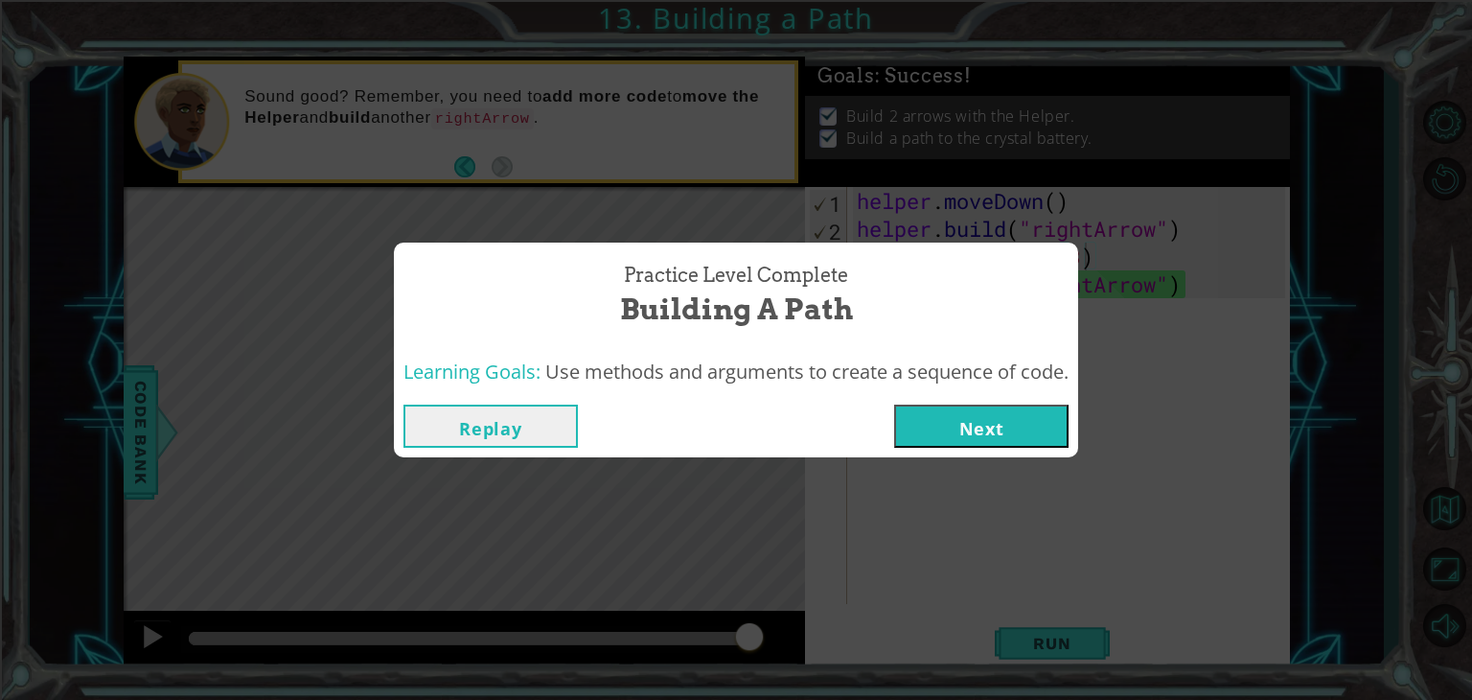
click at [1008, 438] on button "Next" at bounding box center [981, 425] width 174 height 43
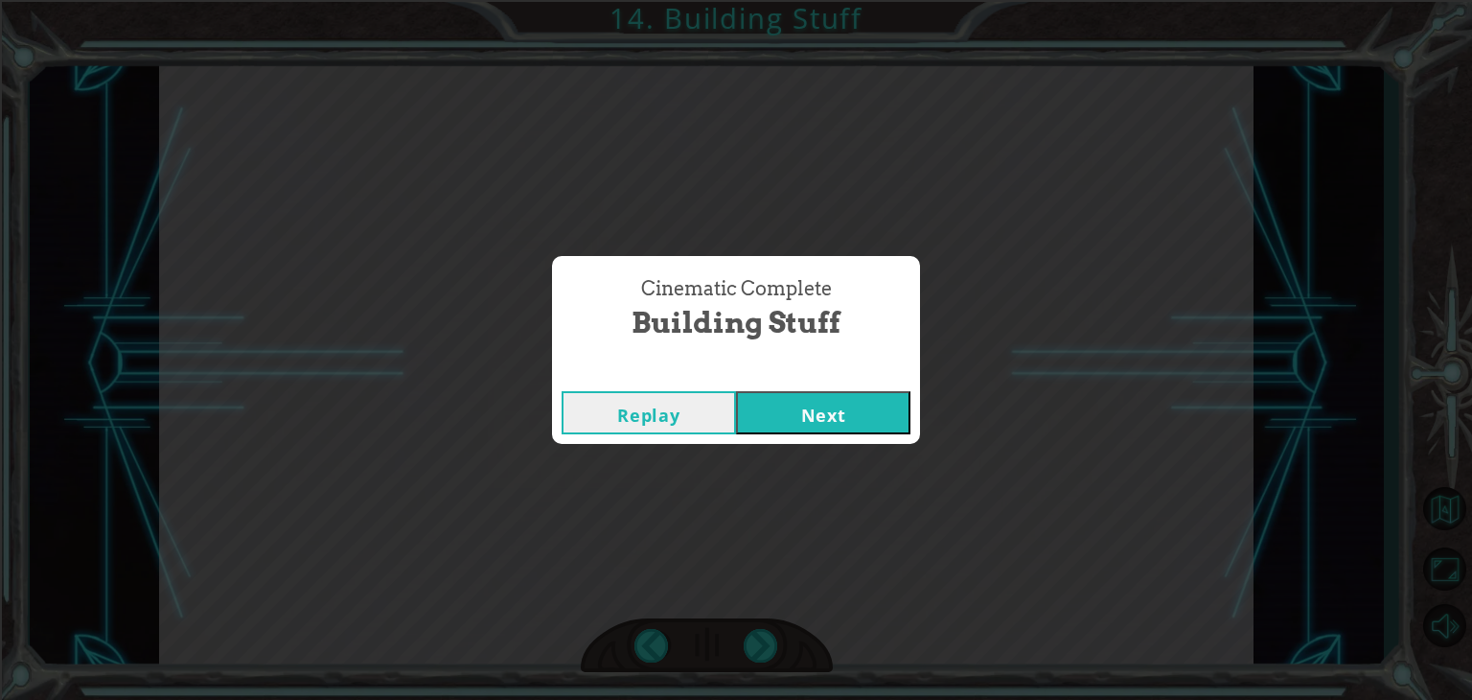
click at [736, 391] on button "Next" at bounding box center [823, 412] width 174 height 43
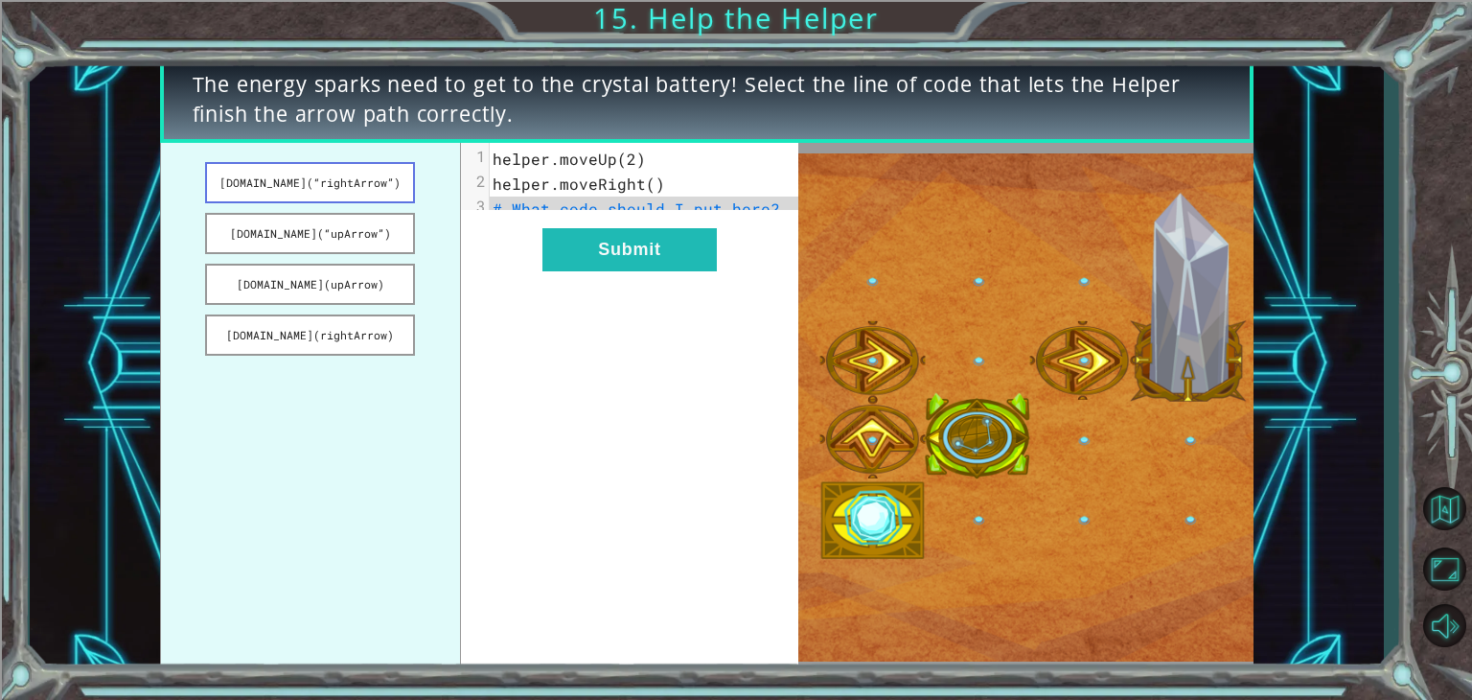
click at [318, 182] on button "[DOMAIN_NAME](“rightArrow”)" at bounding box center [310, 182] width 210 height 41
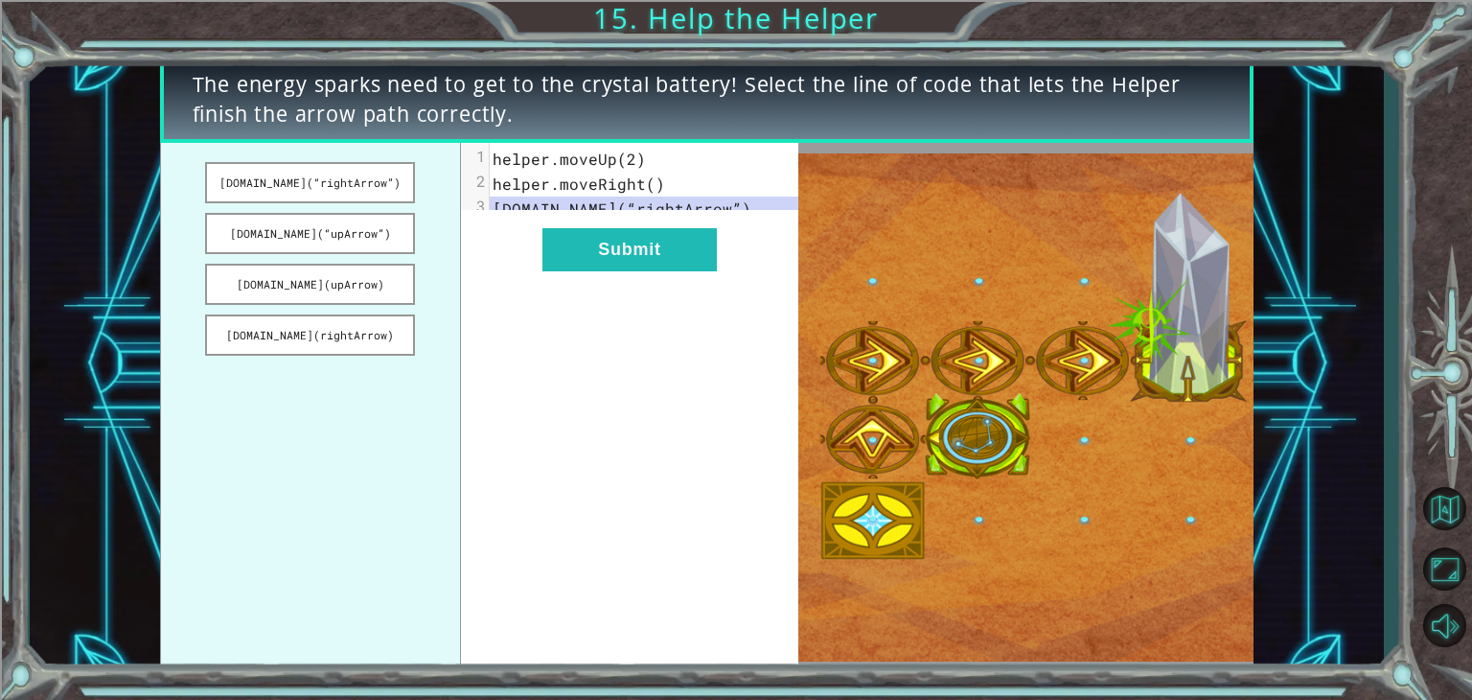
click at [680, 271] on button "Submit" at bounding box center [629, 249] width 174 height 43
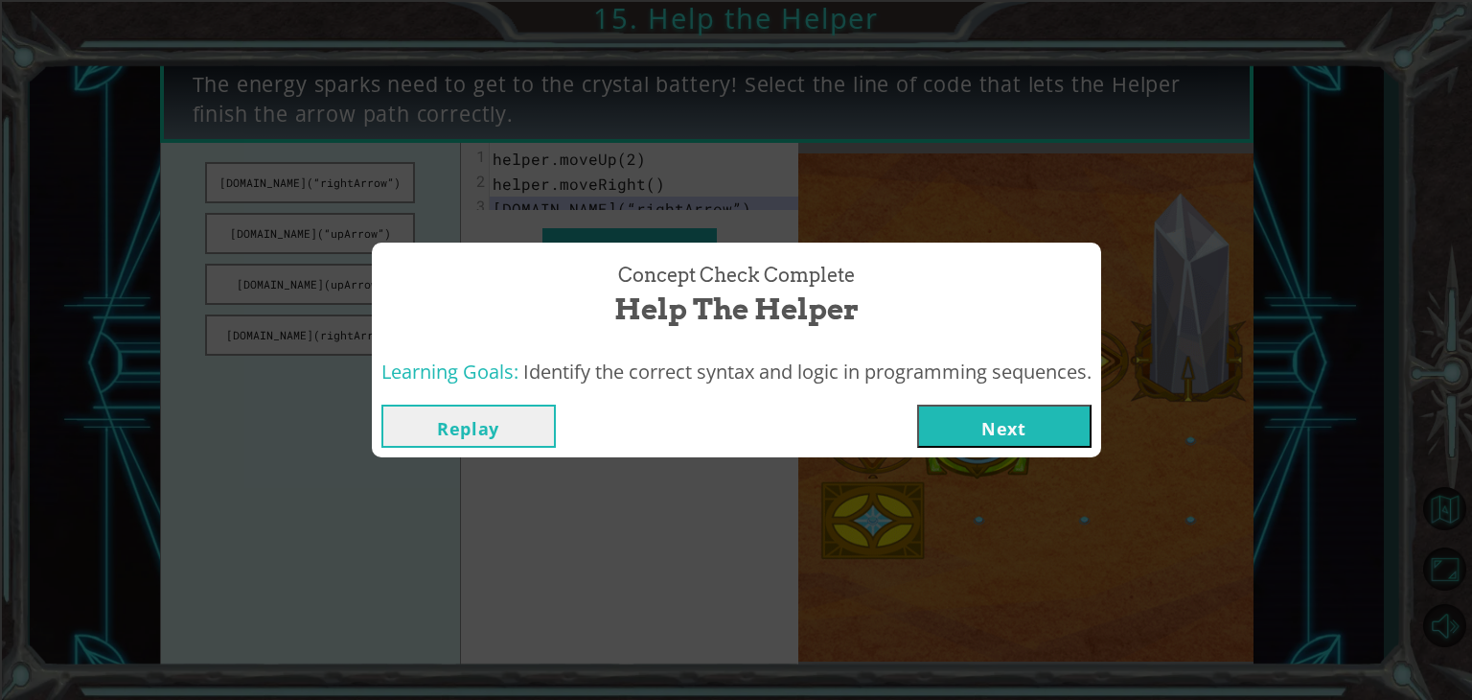
click at [1010, 420] on button "Next" at bounding box center [1004, 425] width 174 height 43
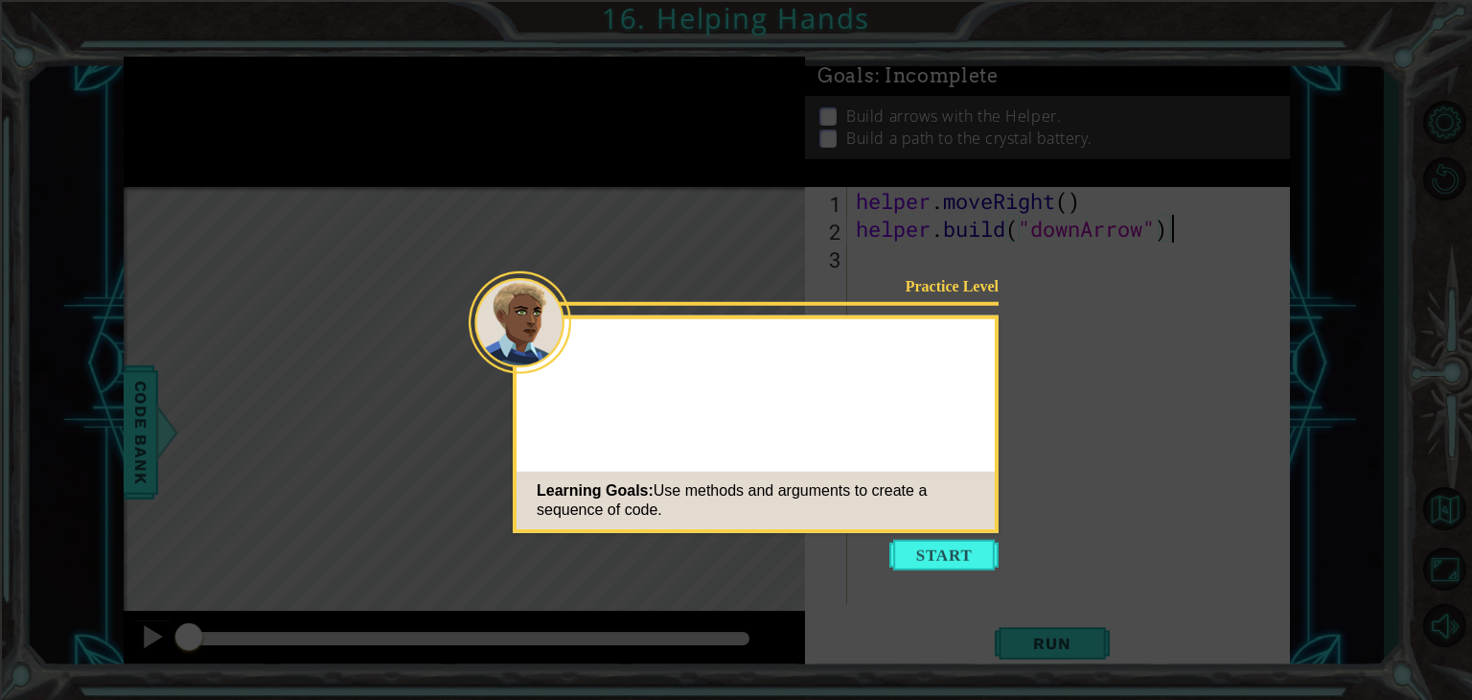
drag, startPoint x: 1020, startPoint y: 341, endPoint x: 303, endPoint y: 267, distance: 720.6
click at [303, 267] on icon at bounding box center [736, 350] width 1472 height 700
click at [966, 553] on button "Start" at bounding box center [943, 555] width 109 height 31
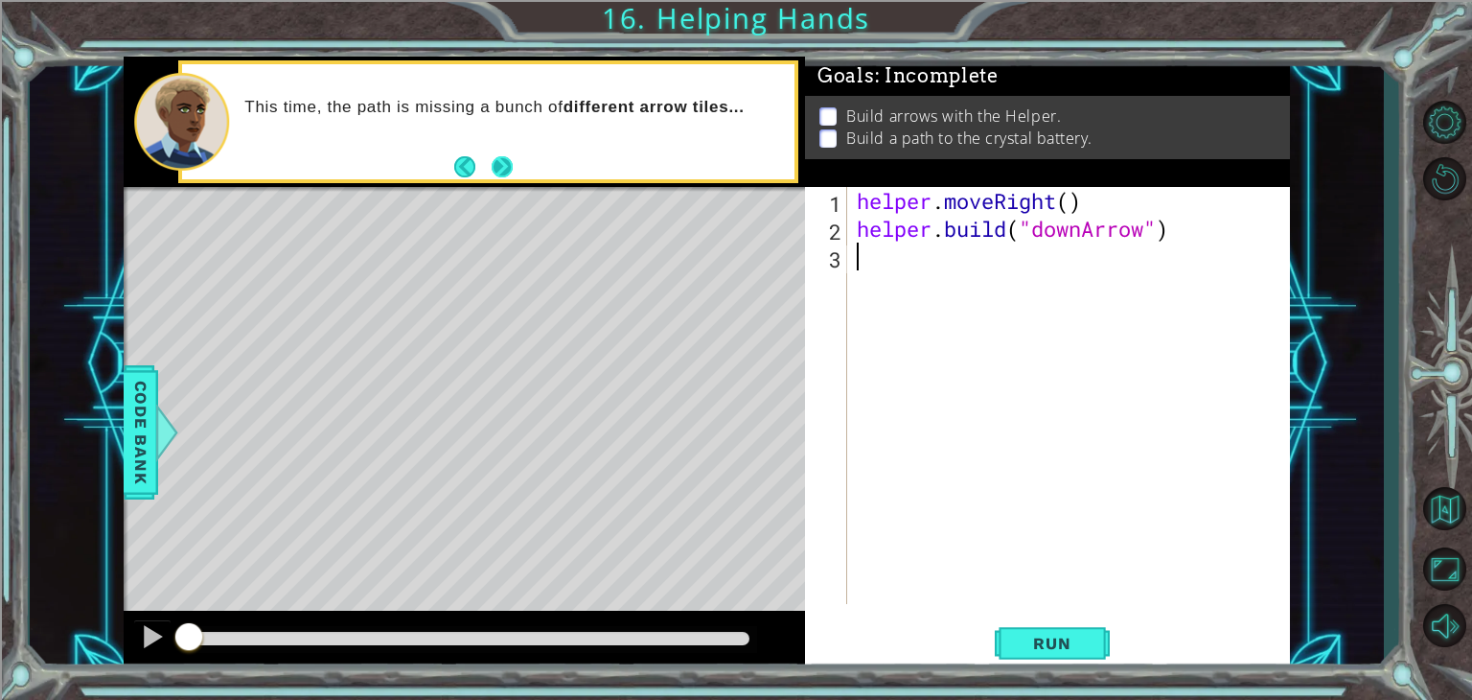
click at [502, 157] on button "Next" at bounding box center [502, 165] width 21 height 21
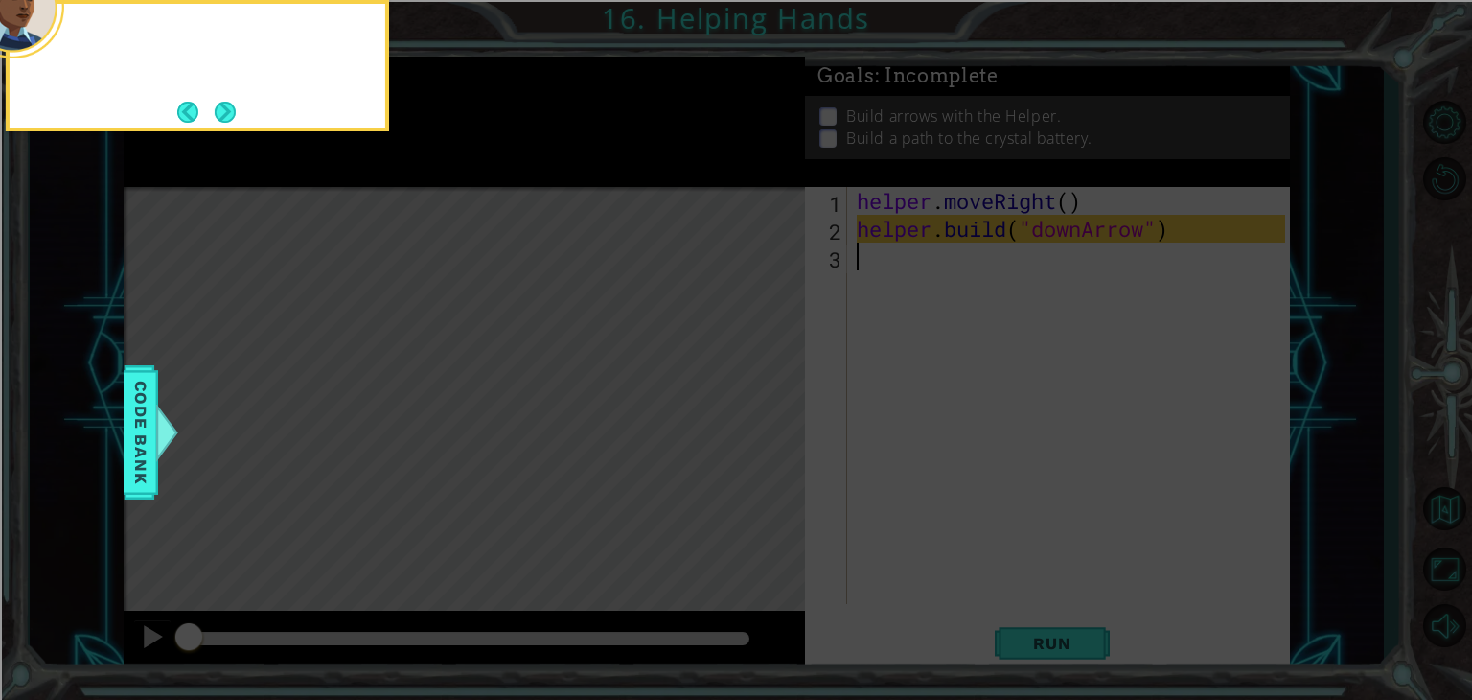
click at [502, 157] on icon at bounding box center [736, 104] width 1472 height 1189
click at [231, 124] on button "Next" at bounding box center [225, 112] width 23 height 23
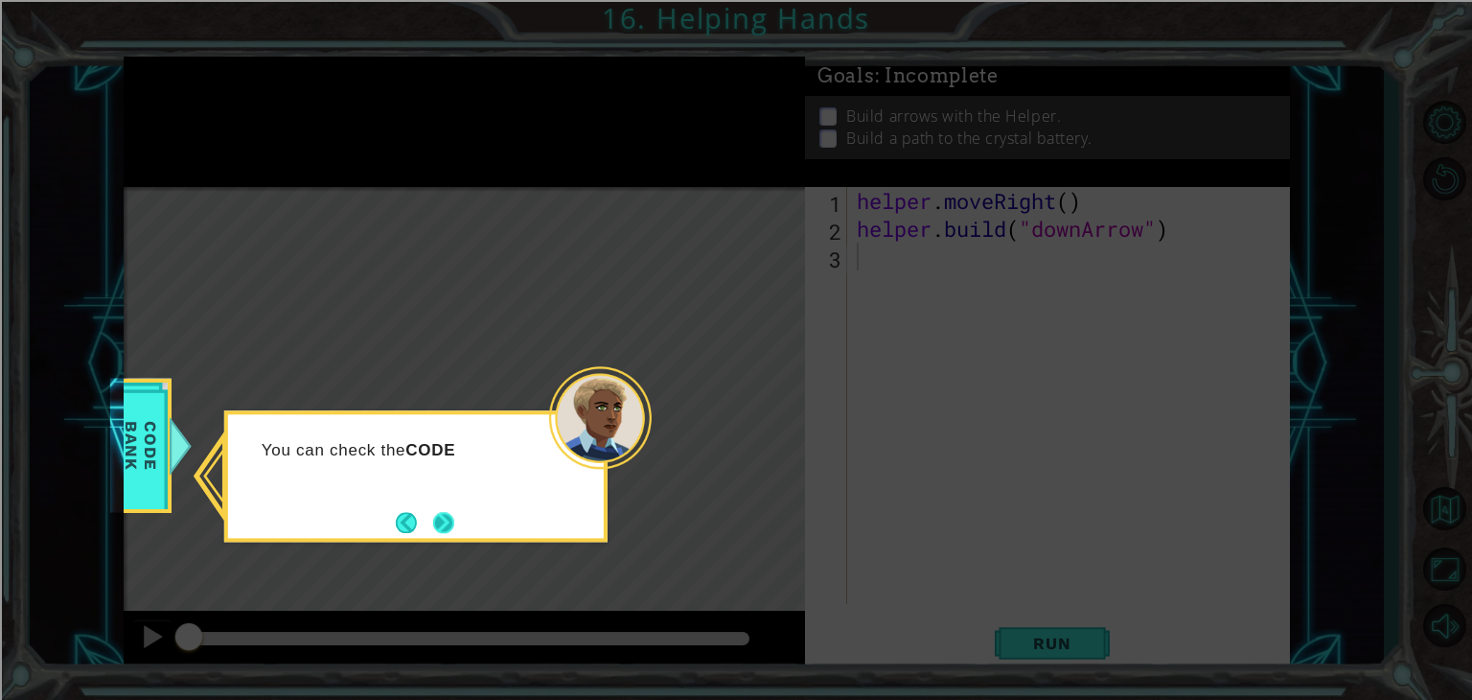
click at [446, 530] on button "Next" at bounding box center [443, 522] width 21 height 21
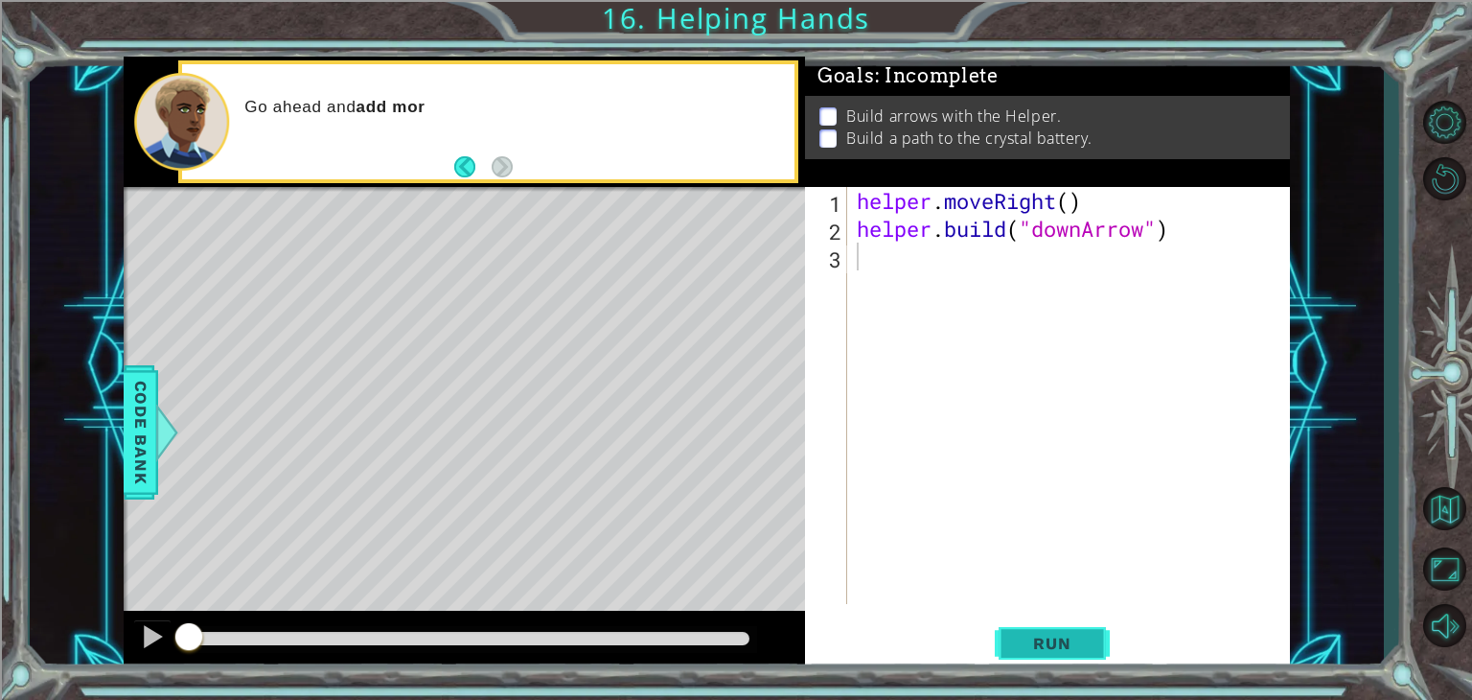
click at [1047, 652] on span "Run" at bounding box center [1052, 642] width 76 height 19
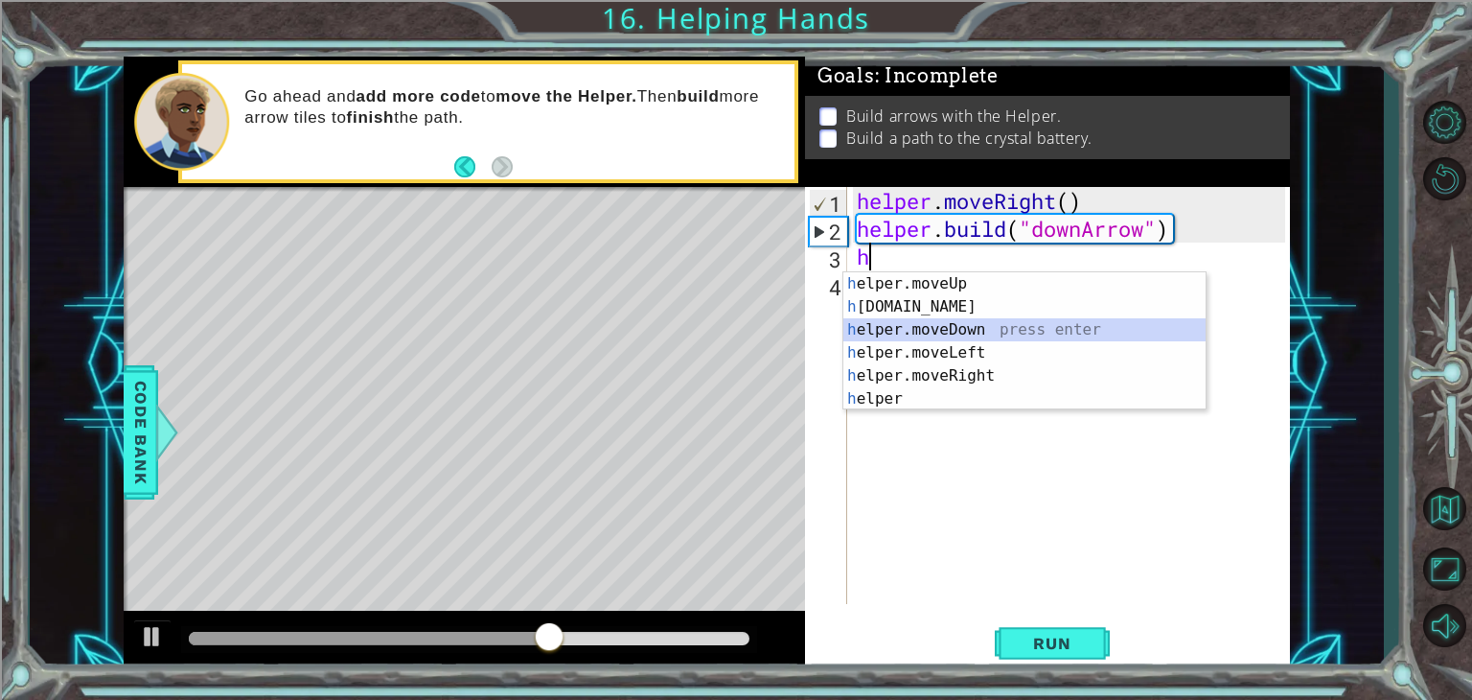
click at [951, 330] on div "h elper.moveUp press enter h [DOMAIN_NAME] press enter h elper.moveDown press e…" at bounding box center [1024, 364] width 362 height 184
type textarea "helper.moveDown(1)"
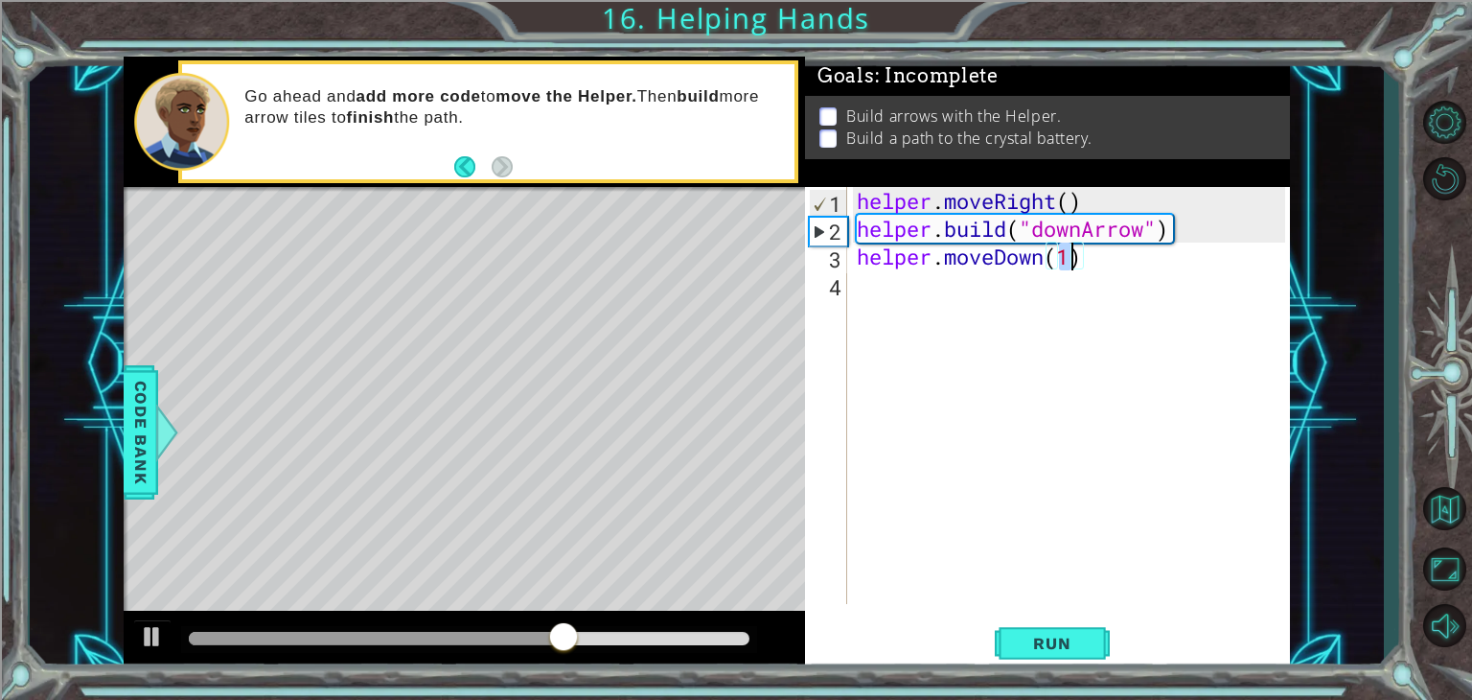
click at [846, 288] on div "4" at bounding box center [828, 287] width 38 height 28
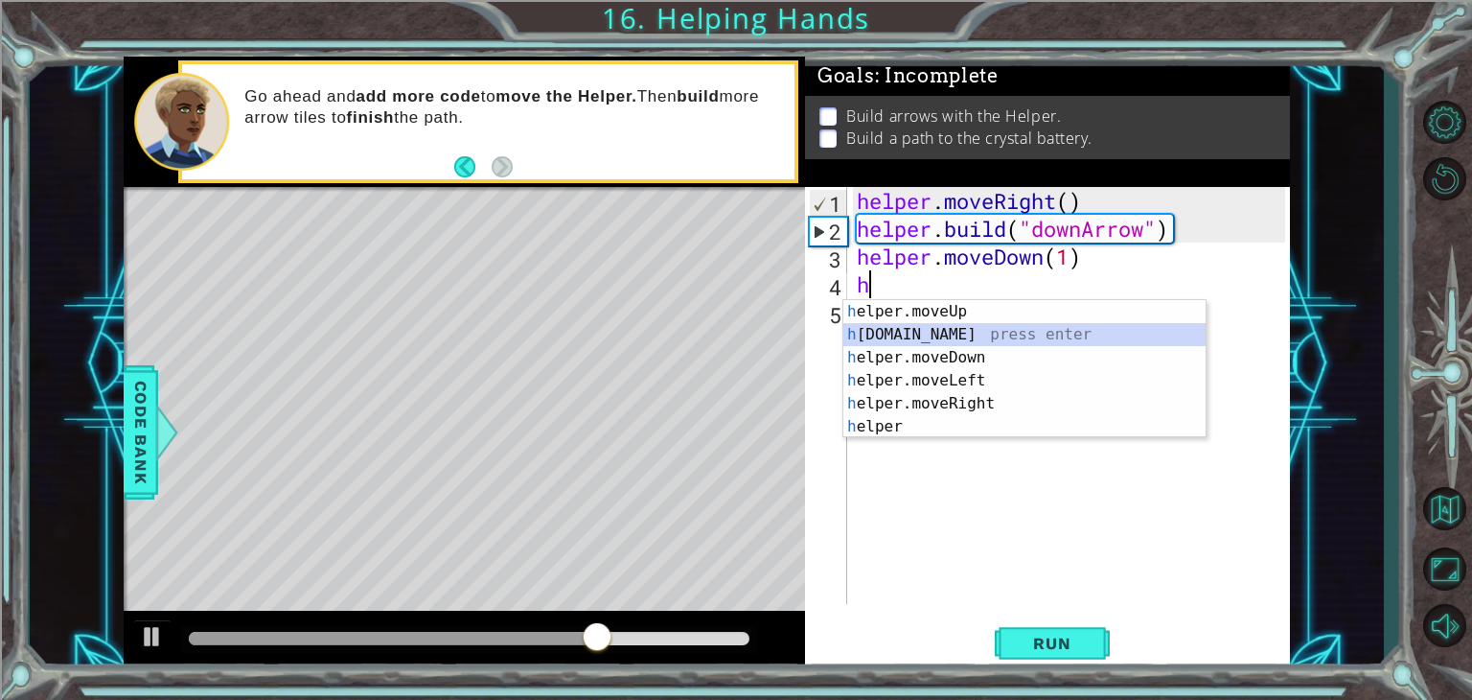
click at [988, 334] on div "h elper.moveUp press enter h [DOMAIN_NAME] press enter h elper.moveDown press e…" at bounding box center [1024, 392] width 362 height 184
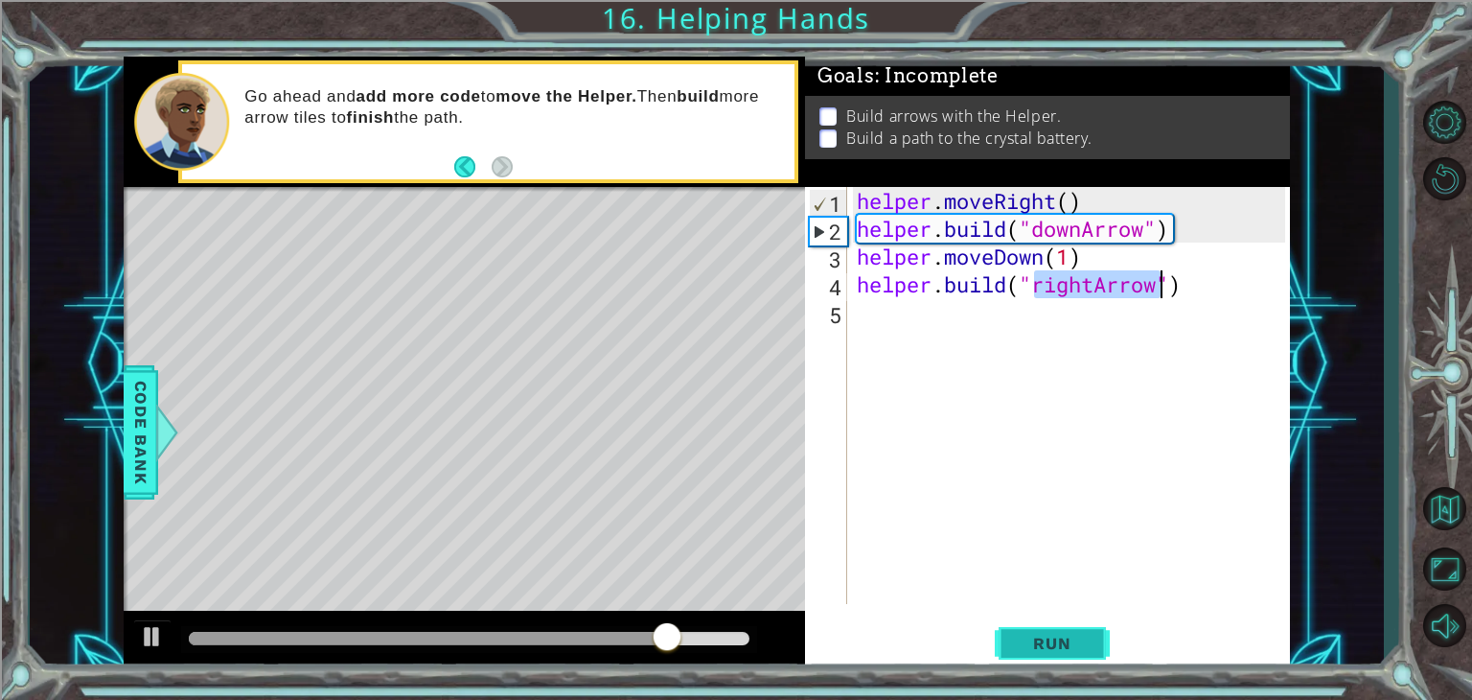
type textarea "[DOMAIN_NAME]("rightArrow")"
click at [1050, 633] on span "Run" at bounding box center [1052, 642] width 76 height 19
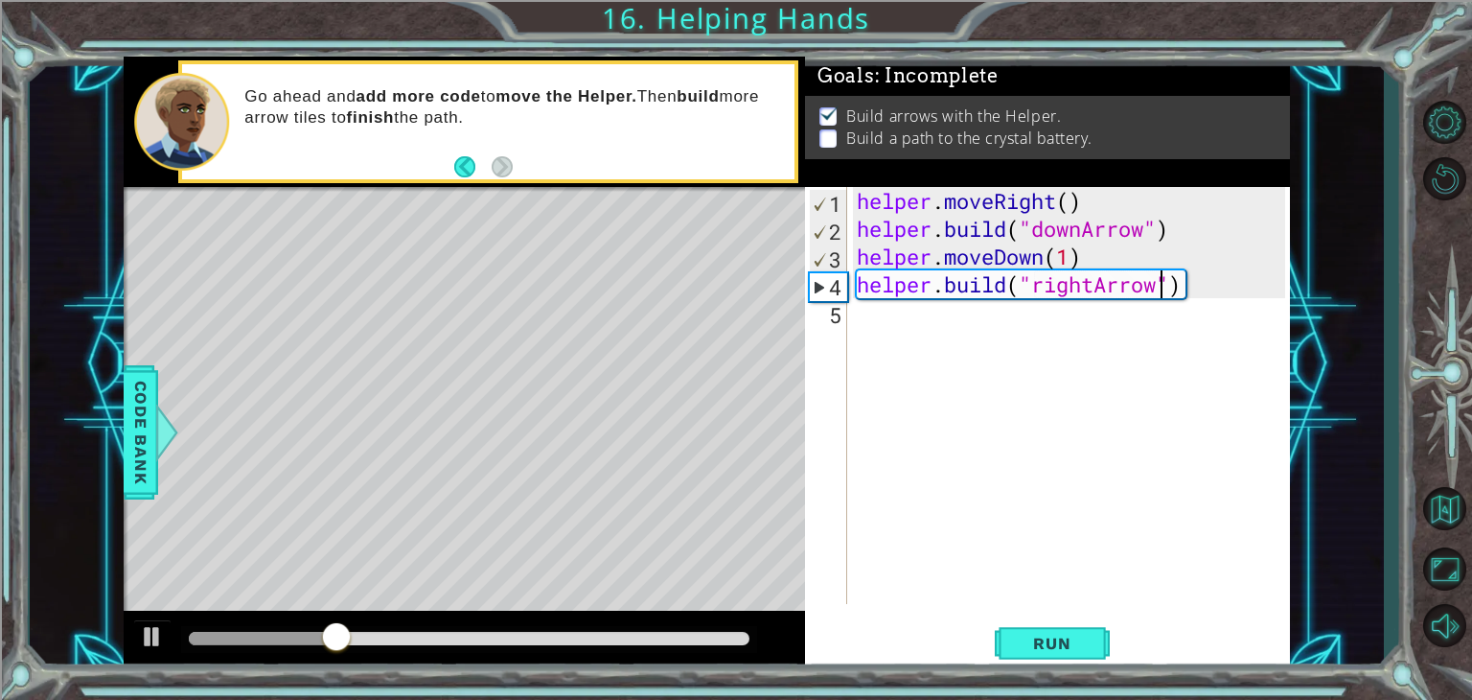
click at [859, 323] on div "helper . moveRight ( ) helper . build ( "downArrow" ) helper . moveDown ( 1 ) h…" at bounding box center [1074, 423] width 442 height 472
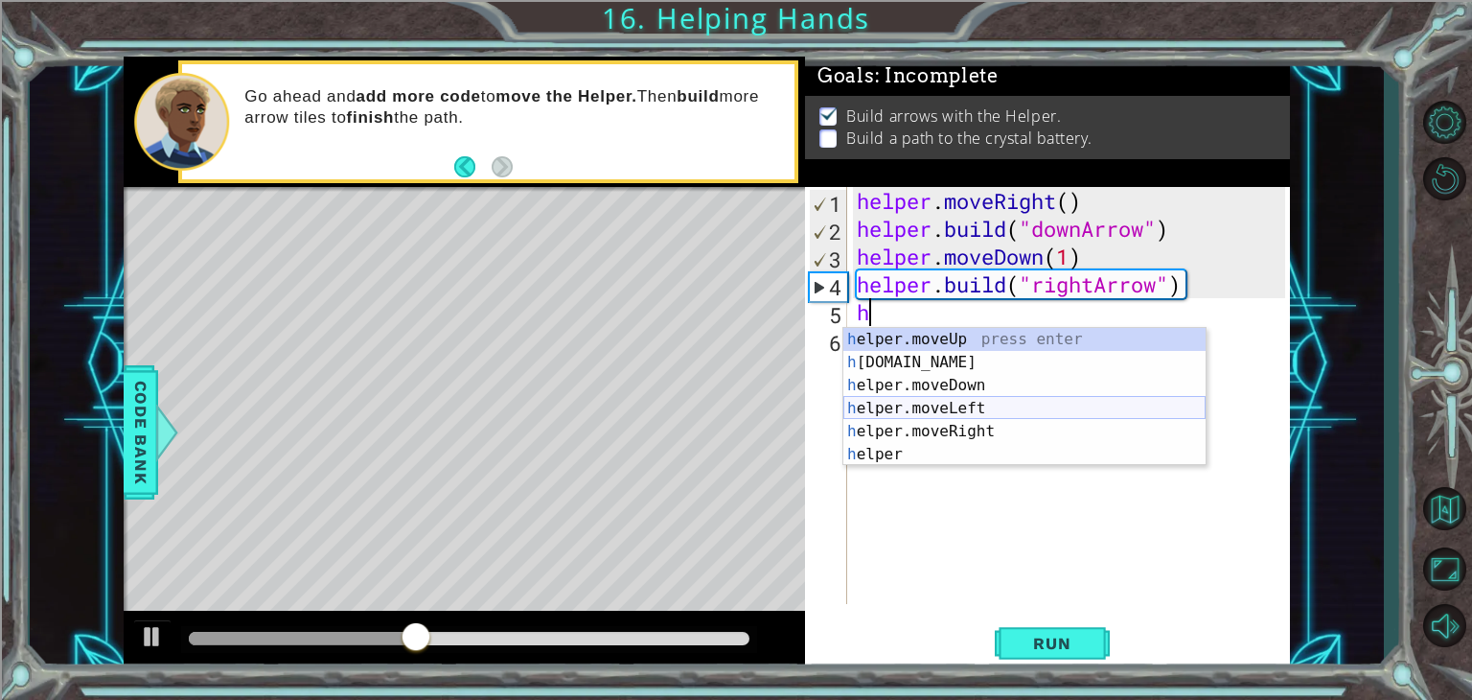
click at [927, 417] on div "h elper.moveUp press enter h [DOMAIN_NAME] press enter h elper.moveDown press e…" at bounding box center [1024, 420] width 362 height 184
type textarea "helper.moveLeft(1)"
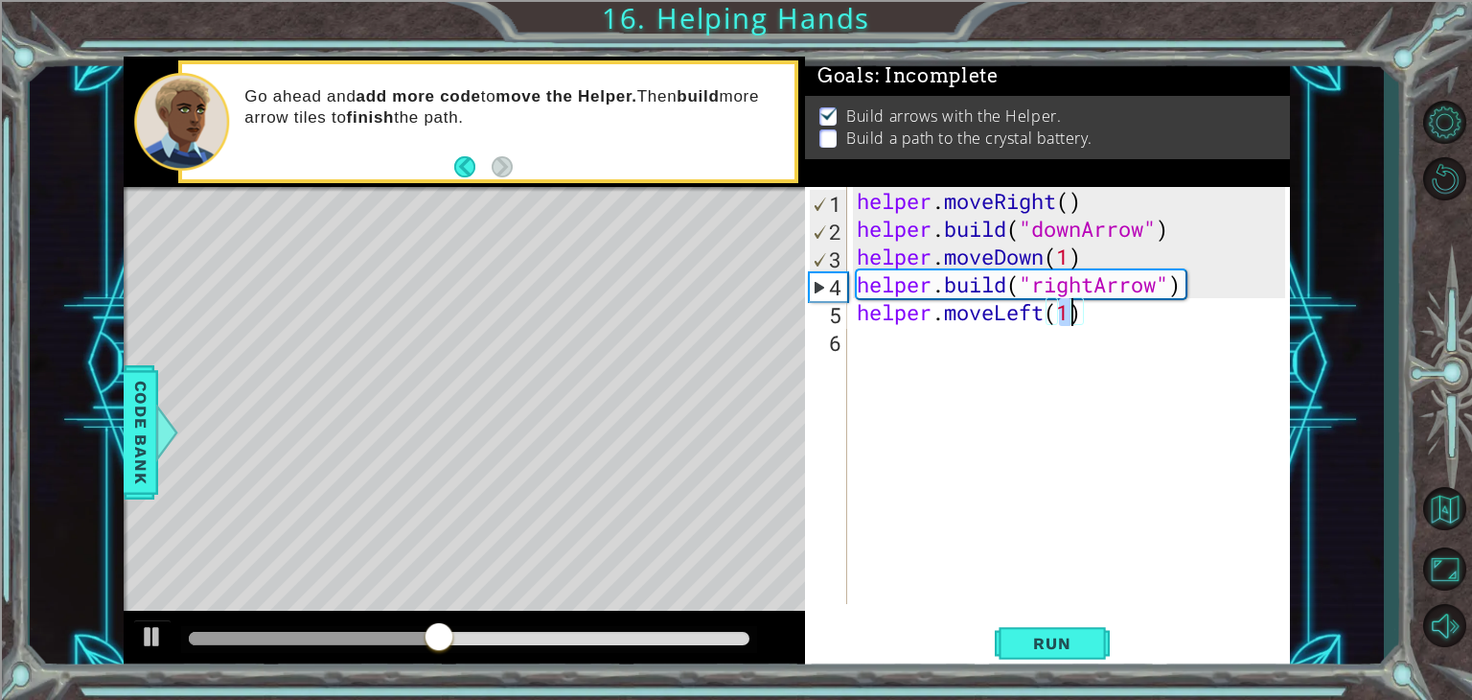
click at [872, 355] on div "helper . moveRight ( ) helper . build ( "downArrow" ) helper . moveDown ( 1 ) h…" at bounding box center [1074, 423] width 442 height 472
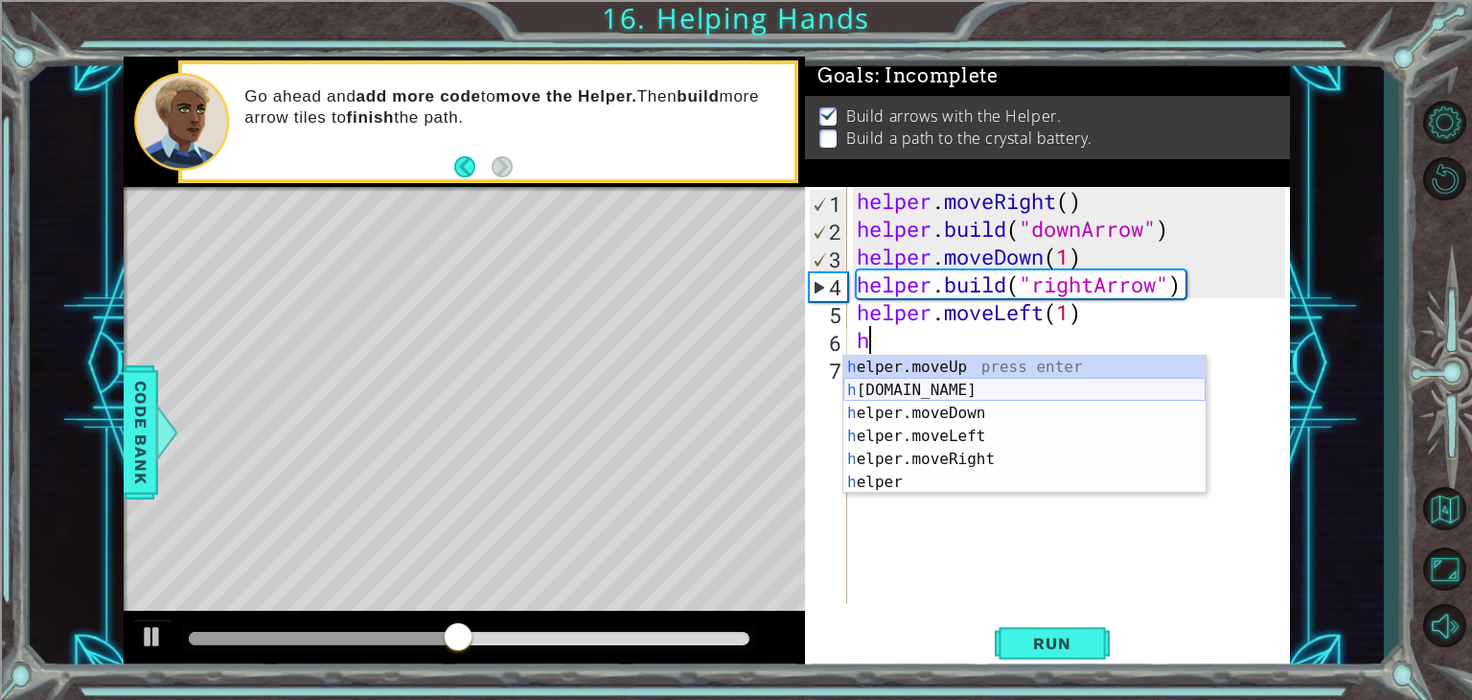
click at [902, 388] on div "h elper.moveUp press enter h [DOMAIN_NAME] press enter h elper.moveDown press e…" at bounding box center [1024, 448] width 362 height 184
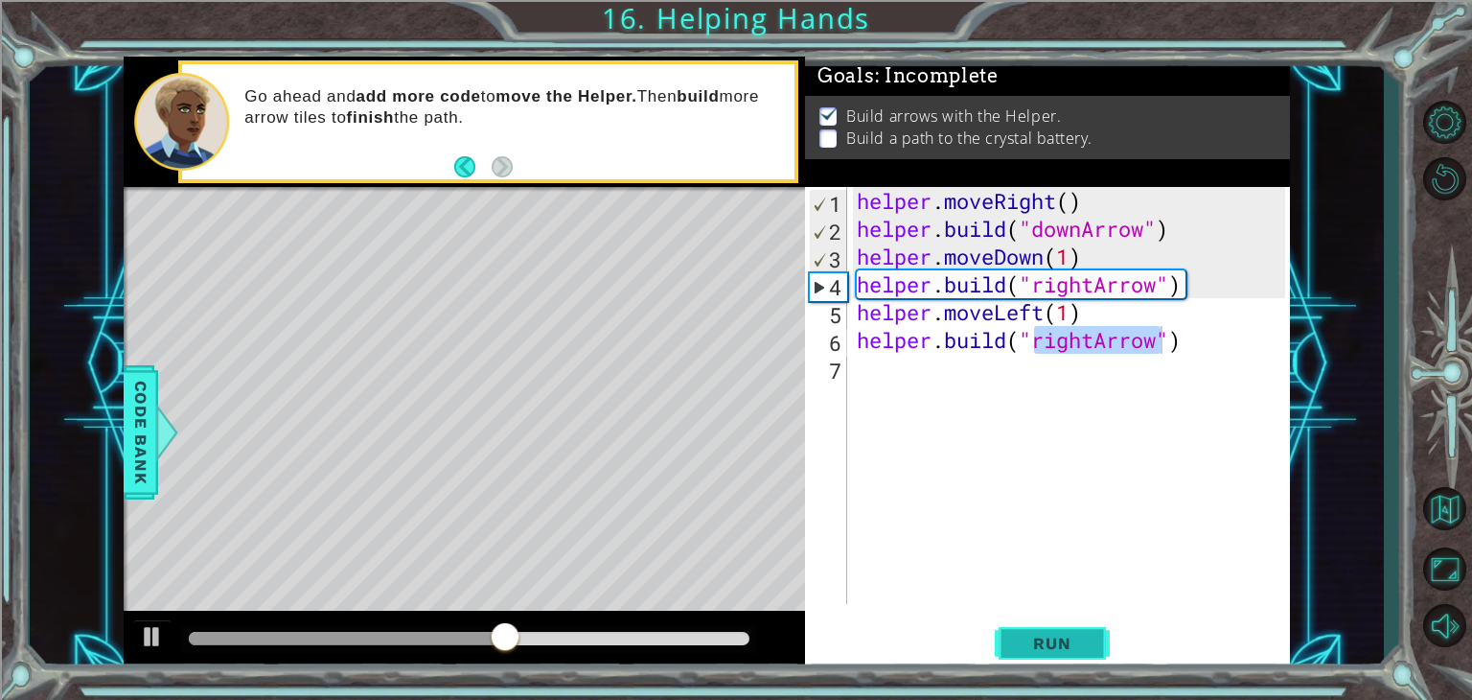
click at [1058, 637] on span "Run" at bounding box center [1052, 642] width 76 height 19
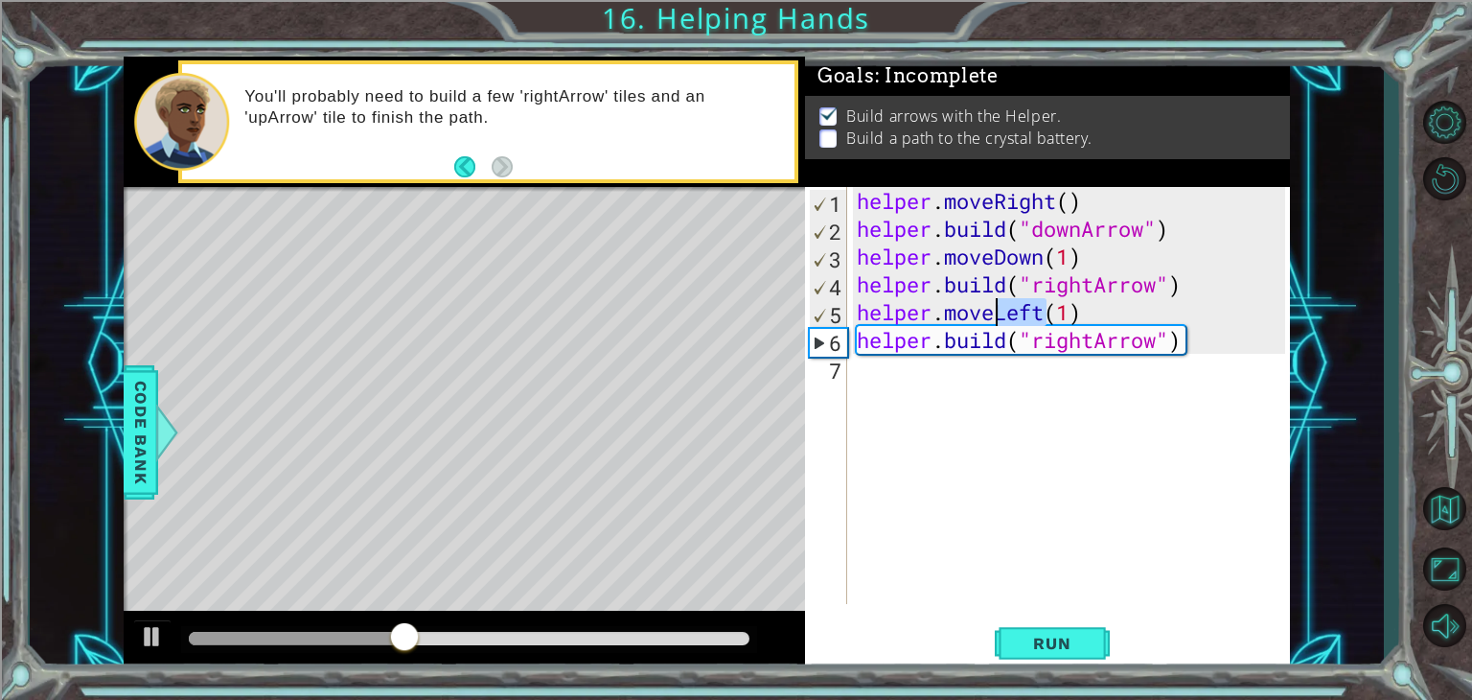
drag, startPoint x: 1046, startPoint y: 311, endPoint x: 999, endPoint y: 318, distance: 47.4
click at [999, 318] on div "helper . moveRight ( ) helper . build ( "downArrow" ) helper . moveDown ( 1 ) h…" at bounding box center [1074, 423] width 442 height 472
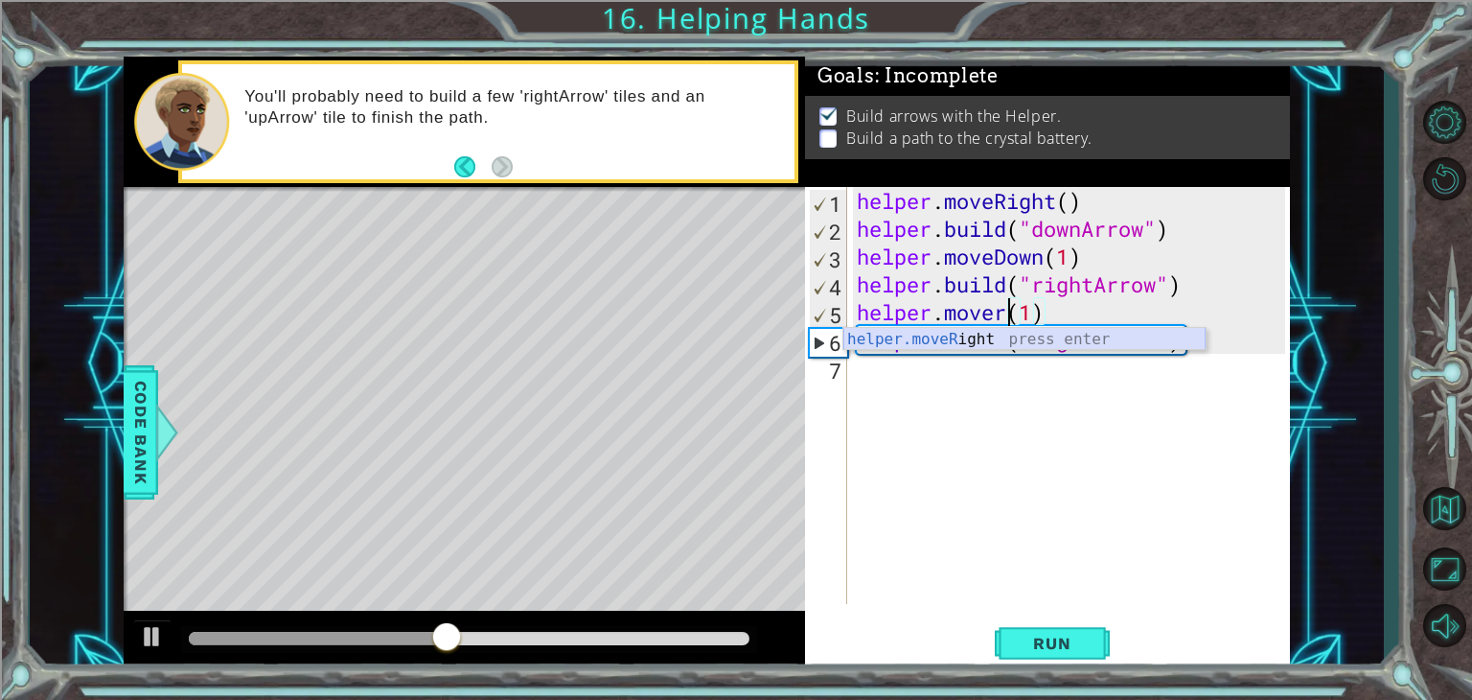
click at [981, 346] on div "helper.moveR ight press enter" at bounding box center [1024, 362] width 362 height 69
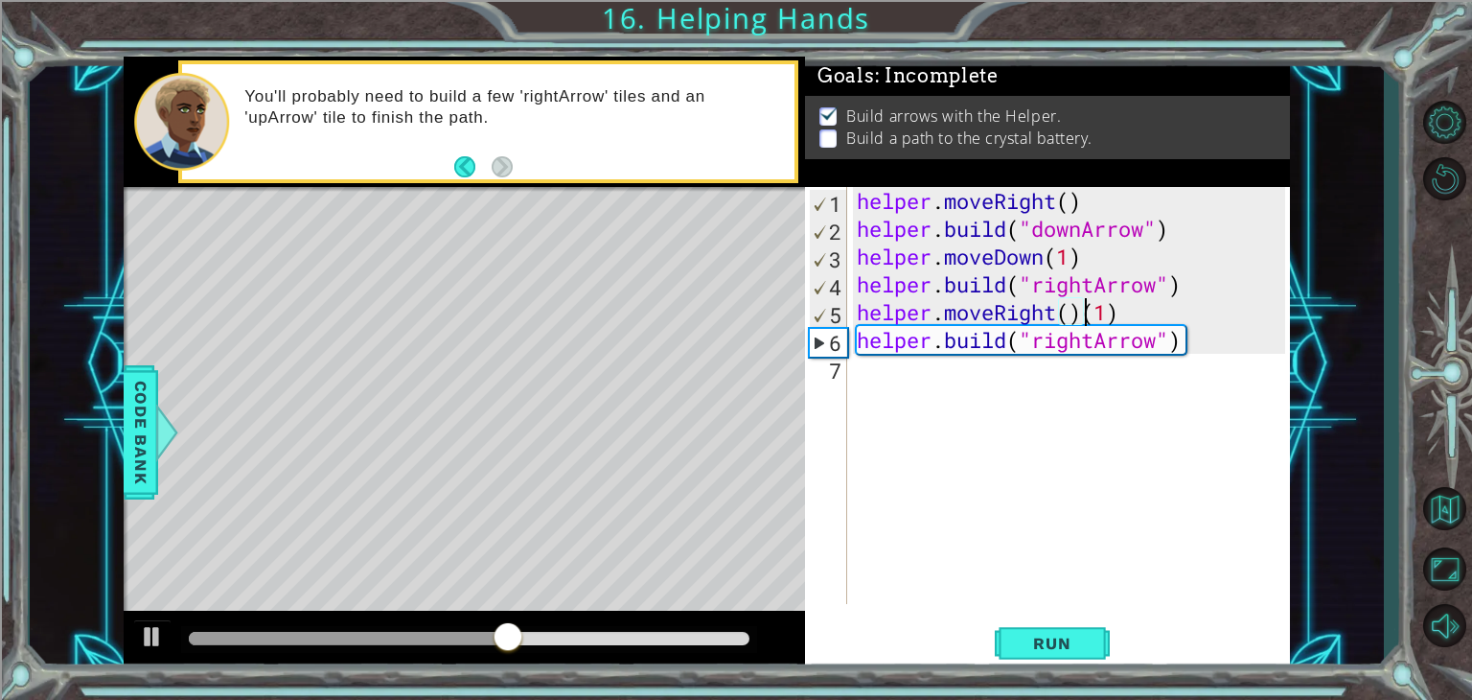
type textarea "helper.moveRight(1)"
click at [1109, 410] on div "helper . moveRight ( ) helper . build ( "downArrow" ) helper . moveDown ( 1 ) h…" at bounding box center [1074, 423] width 442 height 472
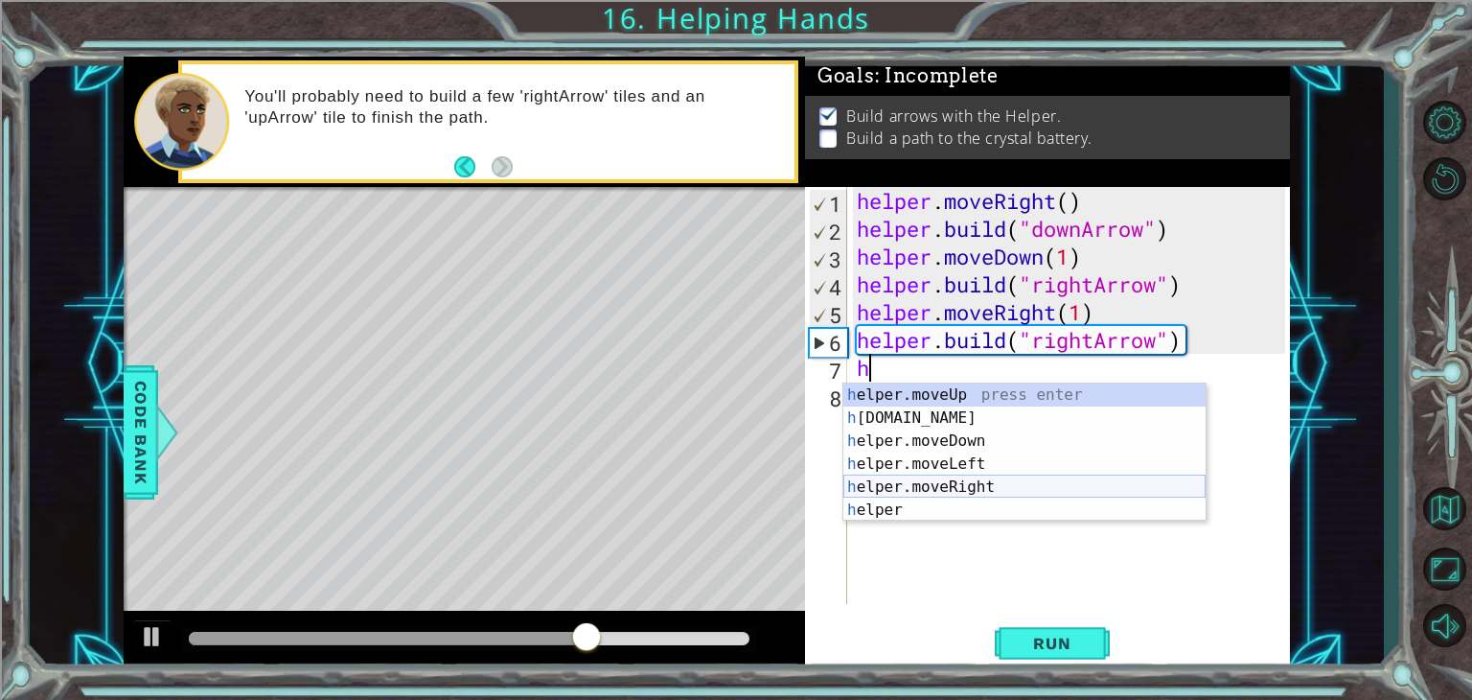
click at [955, 484] on div "h elper.moveUp press enter h [DOMAIN_NAME] press enter h elper.moveDown press e…" at bounding box center [1024, 475] width 362 height 184
type textarea "helper.moveRight(1)"
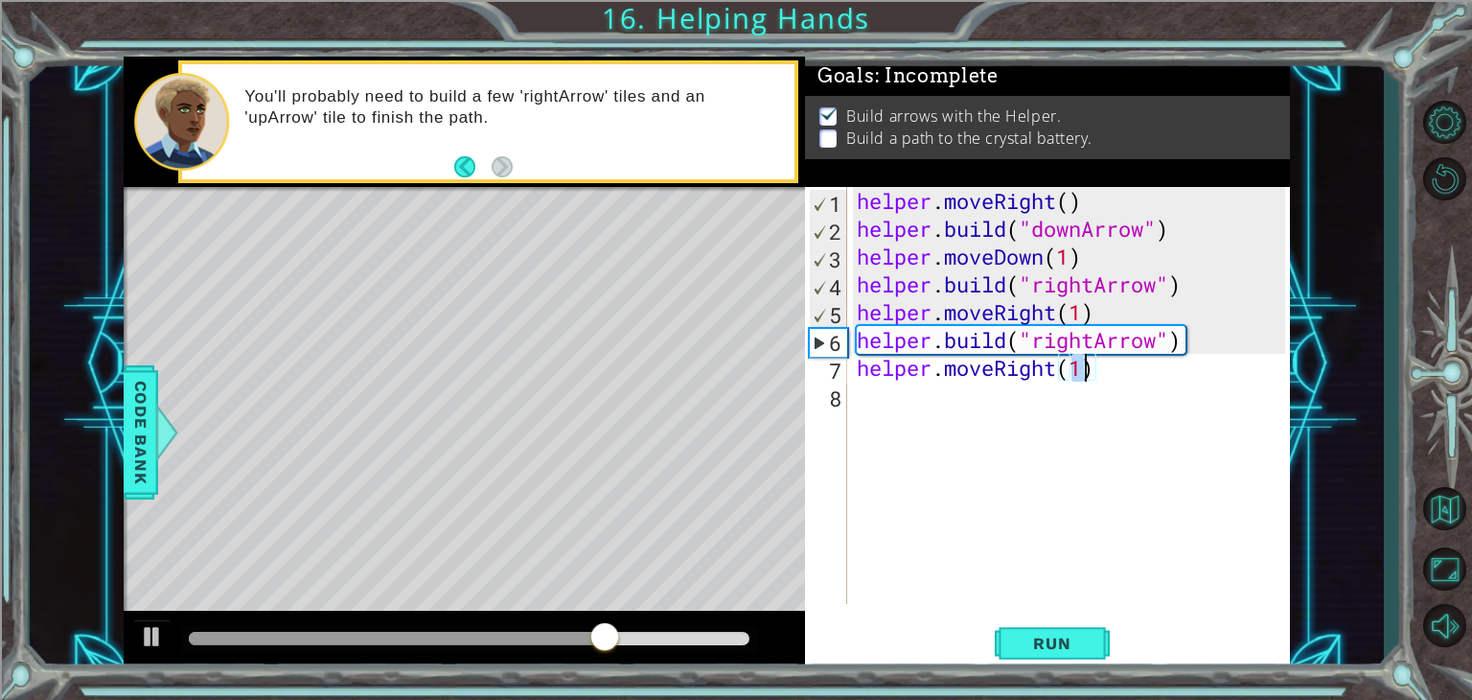
click at [866, 401] on div "helper . moveRight ( ) helper . build ( "downArrow" ) helper . moveDown ( 1 ) h…" at bounding box center [1074, 423] width 442 height 472
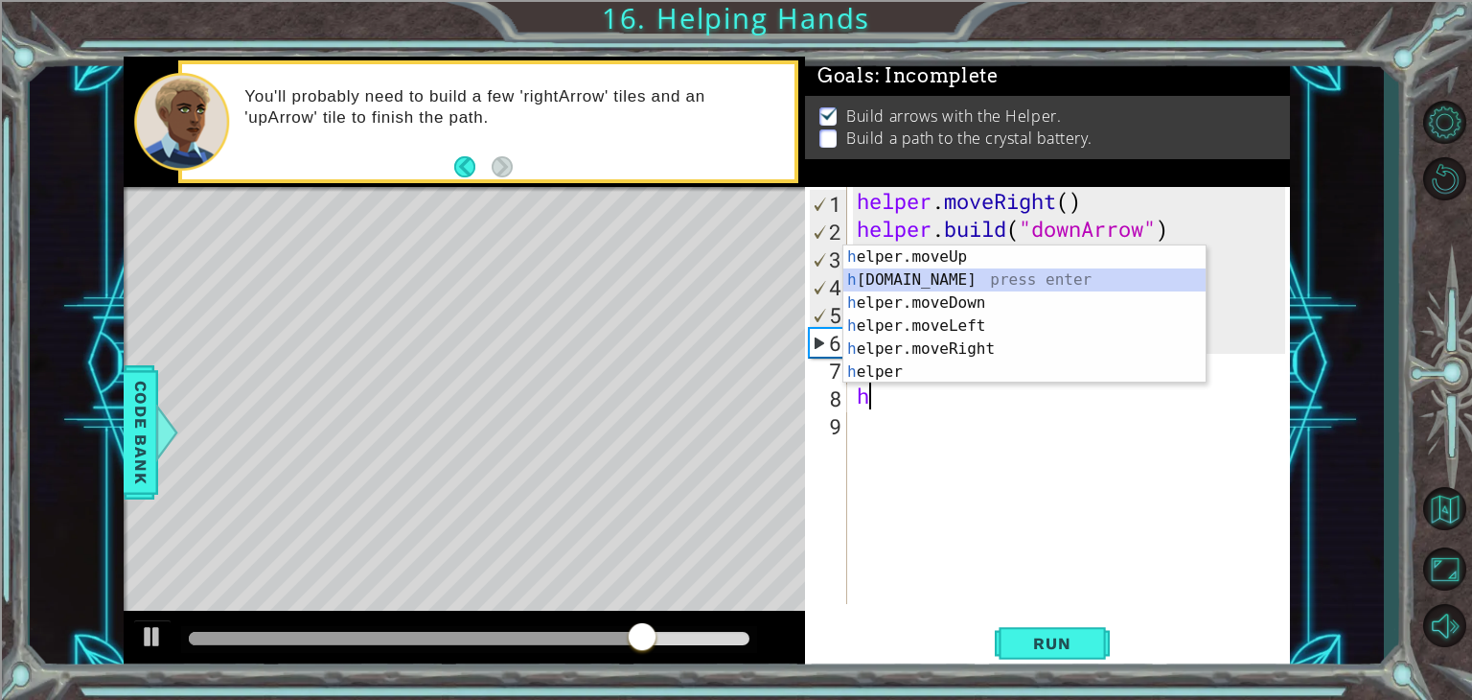
drag, startPoint x: 916, startPoint y: 278, endPoint x: 912, endPoint y: 338, distance: 60.5
click at [916, 277] on div "h elper.moveUp press enter h [DOMAIN_NAME] press enter h elper.moveDown press e…" at bounding box center [1024, 337] width 362 height 184
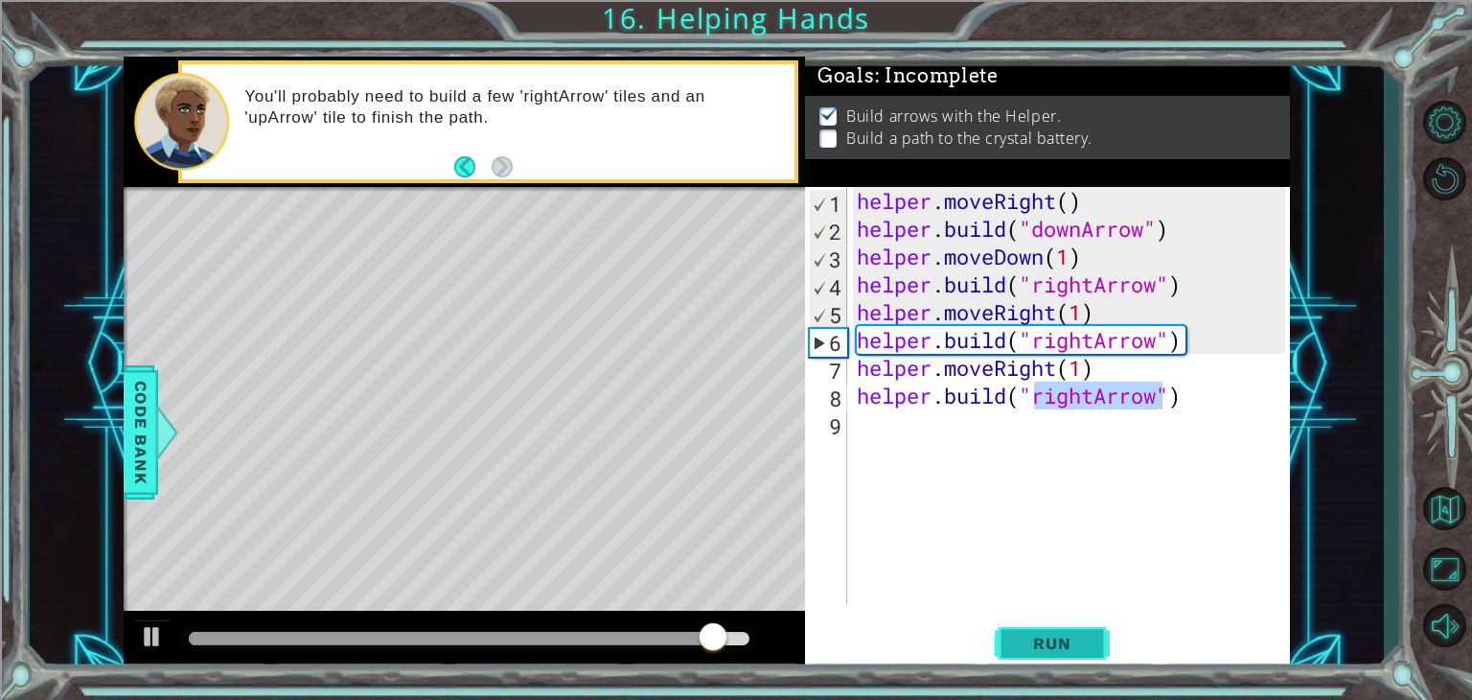
click at [1008, 648] on button "Run" at bounding box center [1052, 643] width 115 height 49
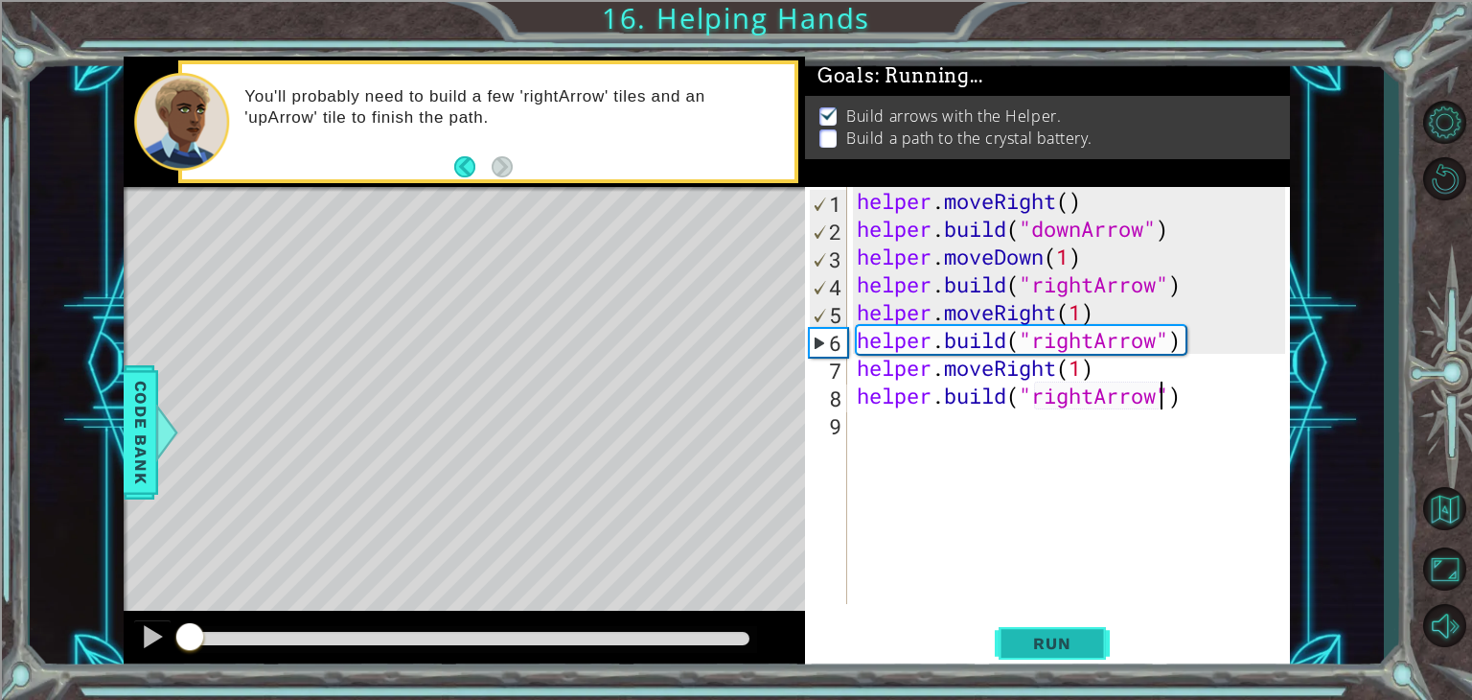
click at [1008, 648] on body "1 ההההההההההההההההההההההההההההההההההההההההההההההההההההההההההההההההההההההההההההה…" at bounding box center [736, 350] width 1472 height 700
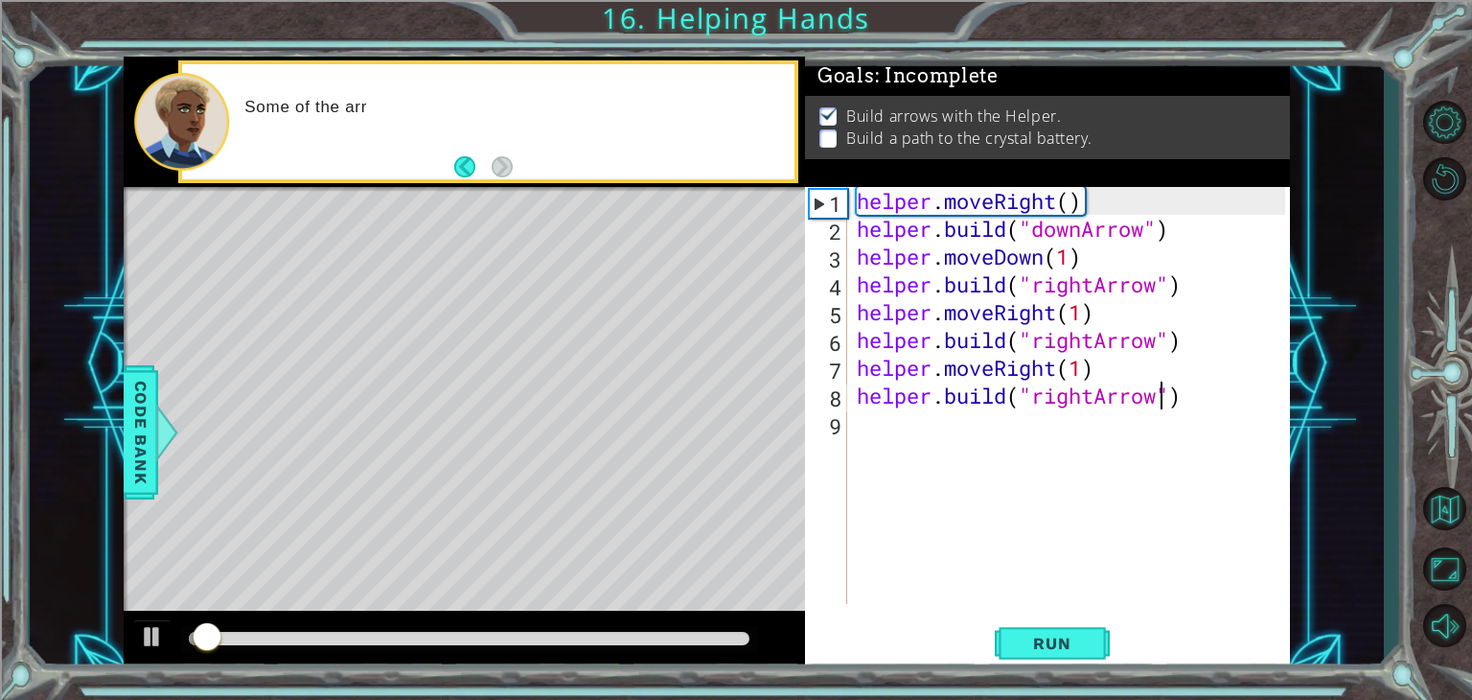
click at [667, 652] on div at bounding box center [469, 639] width 576 height 27
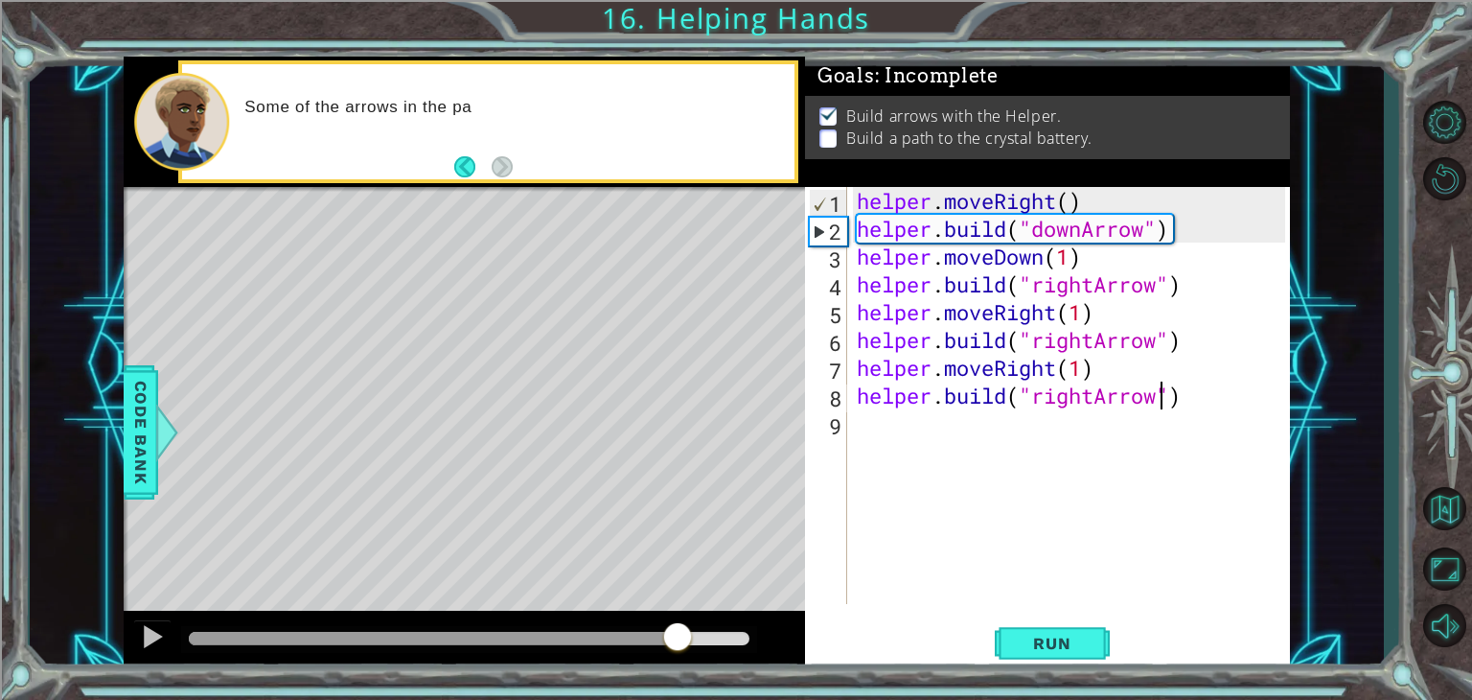
click at [678, 642] on div at bounding box center [469, 638] width 561 height 13
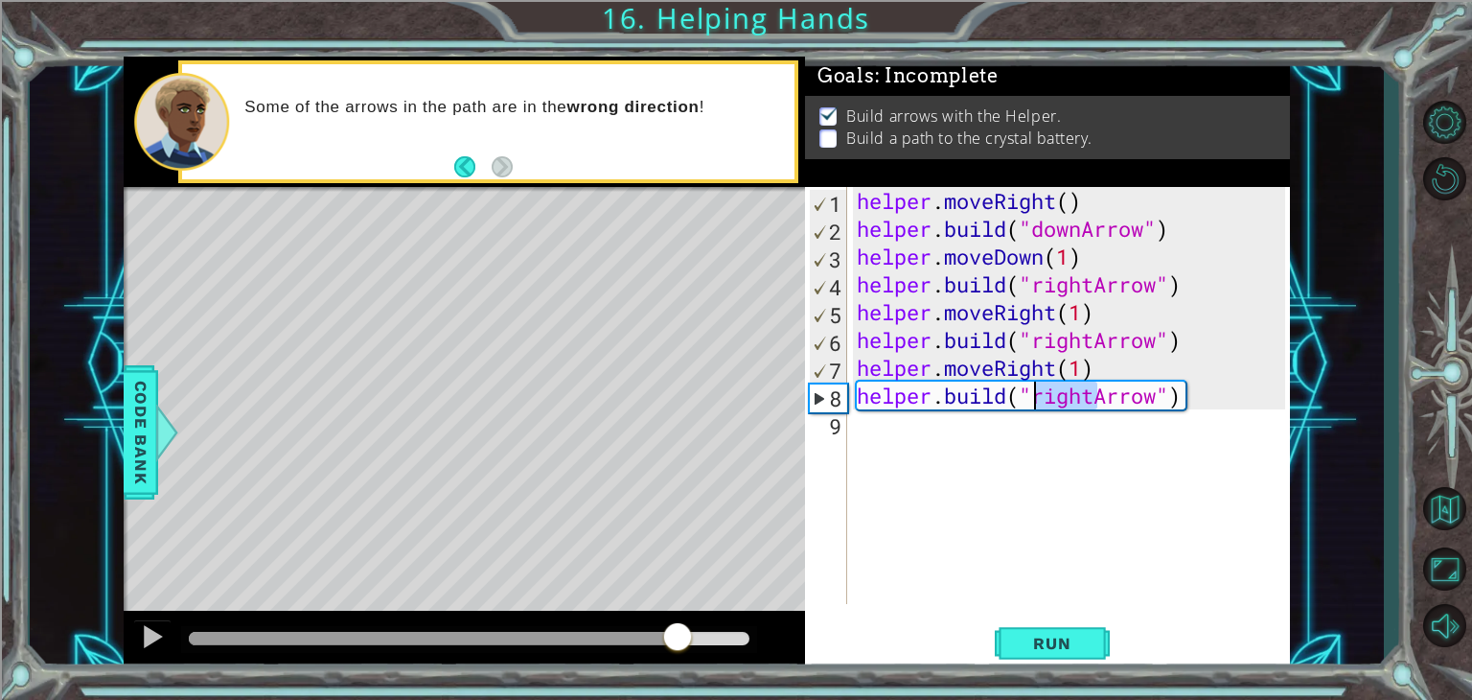
drag, startPoint x: 1093, startPoint y: 396, endPoint x: 1031, endPoint y: 406, distance: 63.2
click at [1031, 406] on div "helper . moveRight ( ) helper . build ( "downArrow" ) helper . moveDown ( 1 ) h…" at bounding box center [1074, 423] width 442 height 472
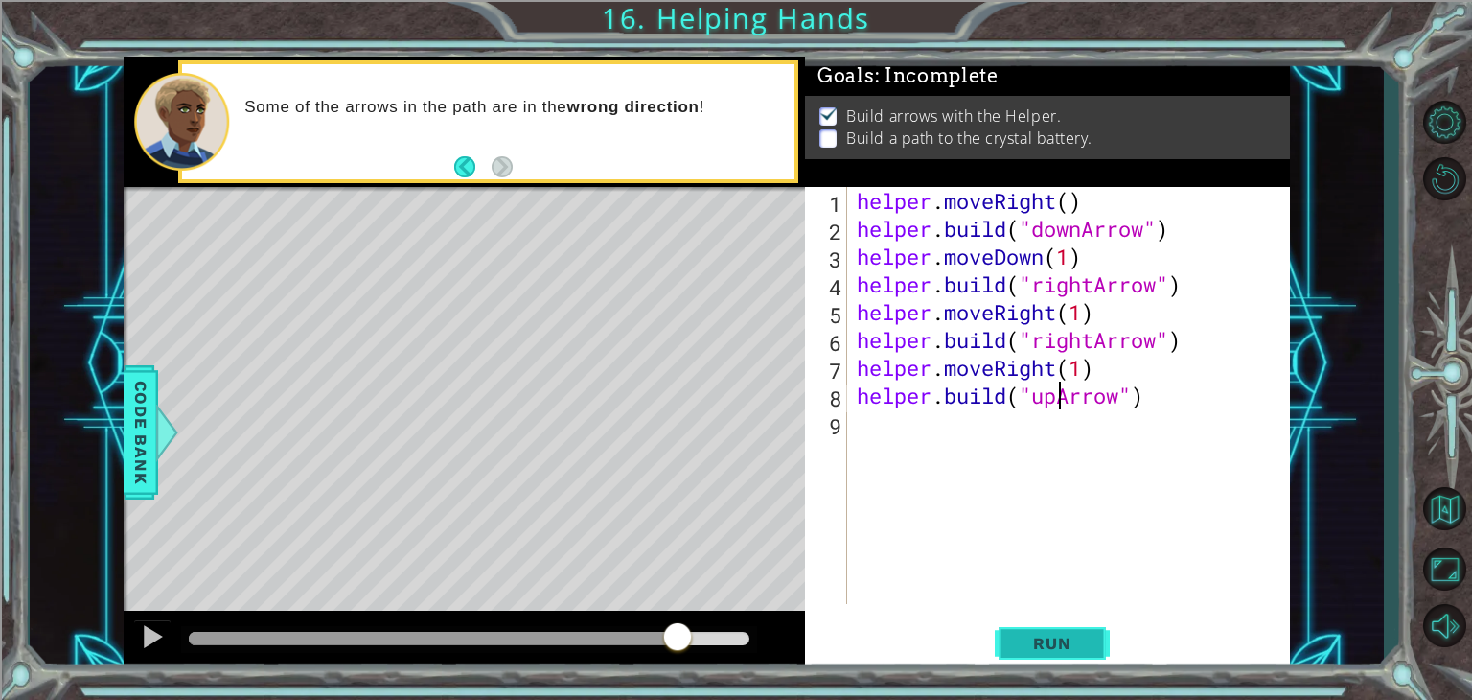
type textarea "[DOMAIN_NAME]("upArrow")"
click at [1064, 626] on button "Run" at bounding box center [1052, 643] width 115 height 49
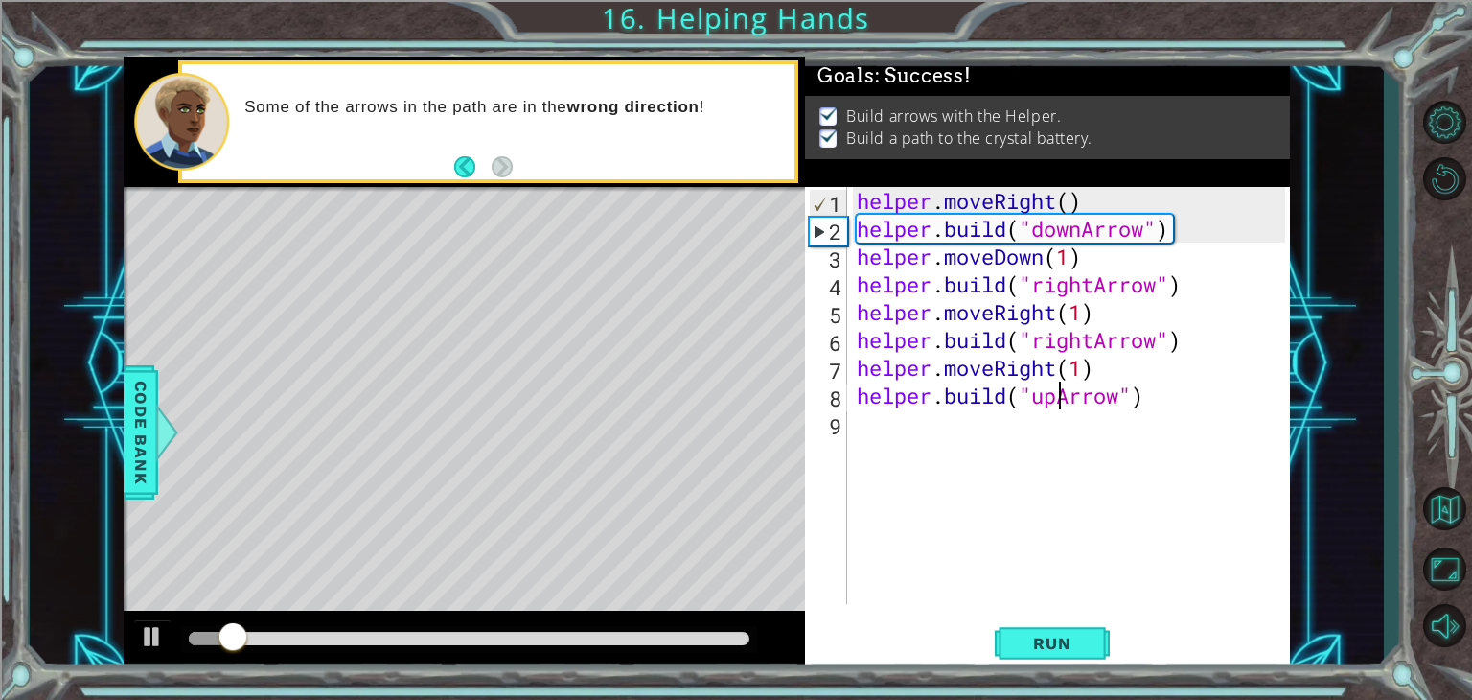
click at [711, 636] on div at bounding box center [469, 638] width 561 height 13
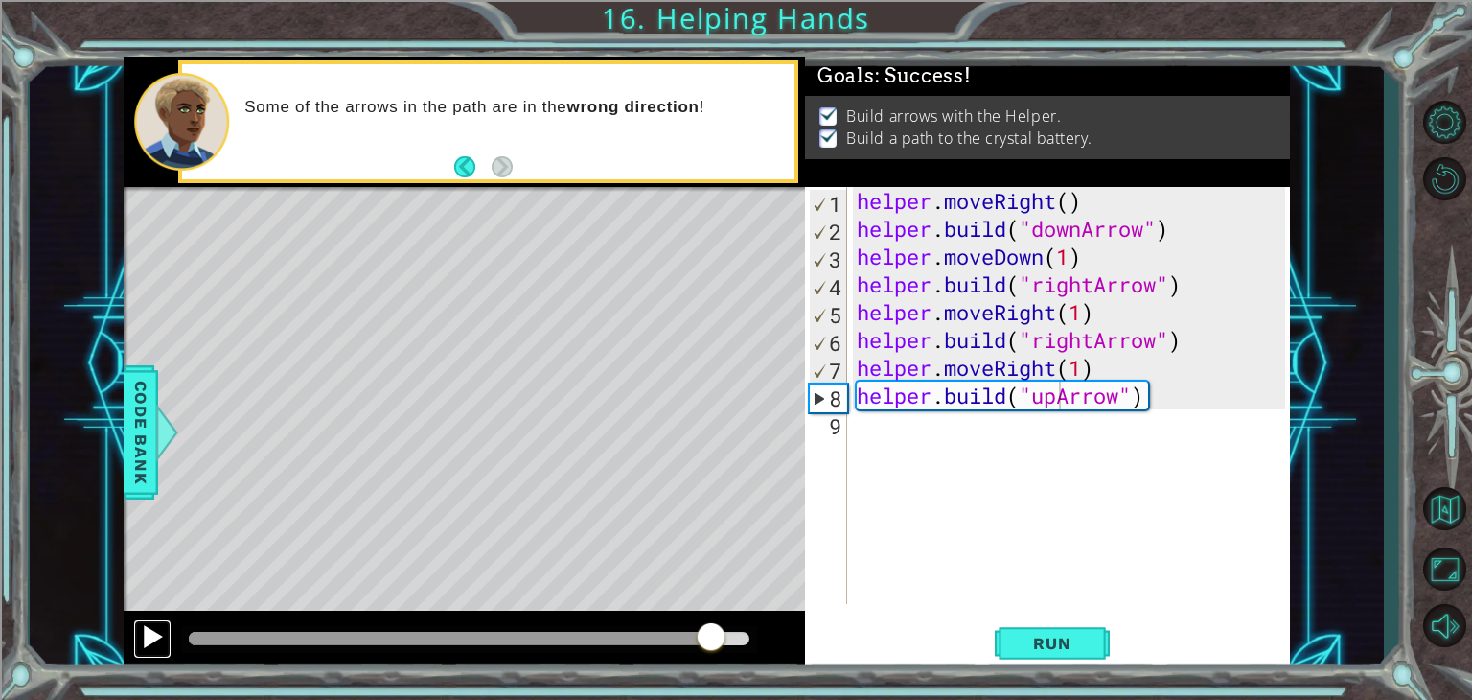
drag, startPoint x: 138, startPoint y: 635, endPoint x: 150, endPoint y: 630, distance: 12.9
click at [139, 634] on button at bounding box center [152, 638] width 38 height 39
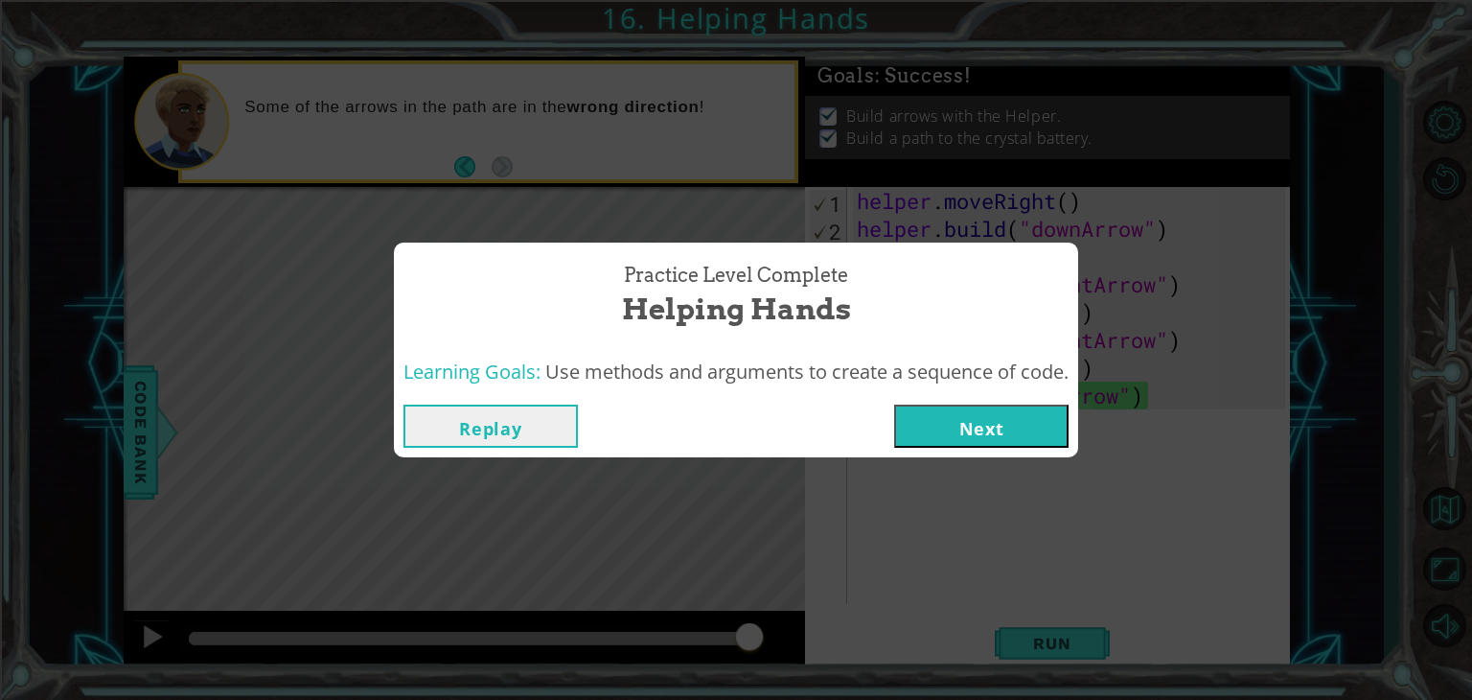
click at [986, 404] on button "Next" at bounding box center [981, 425] width 174 height 43
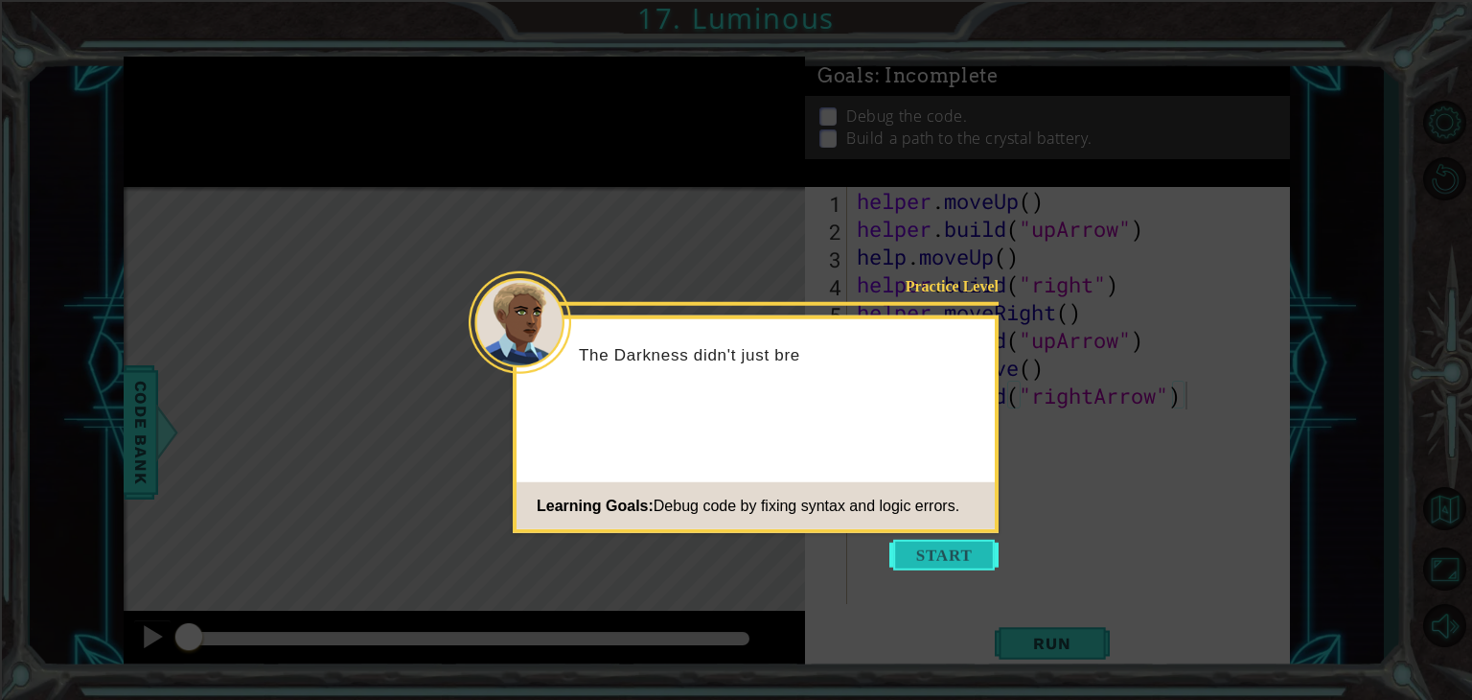
click at [949, 561] on button "Start" at bounding box center [943, 555] width 109 height 31
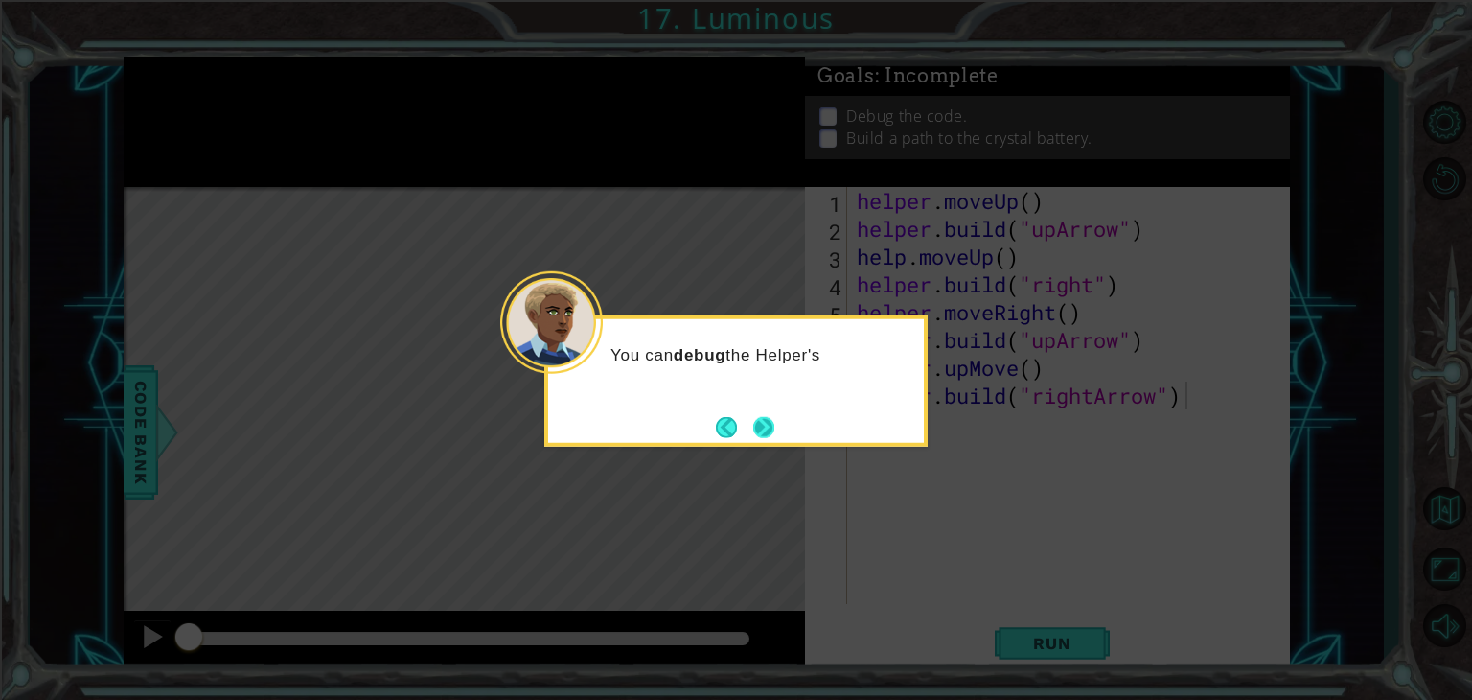
click at [767, 430] on button "Next" at bounding box center [763, 426] width 21 height 21
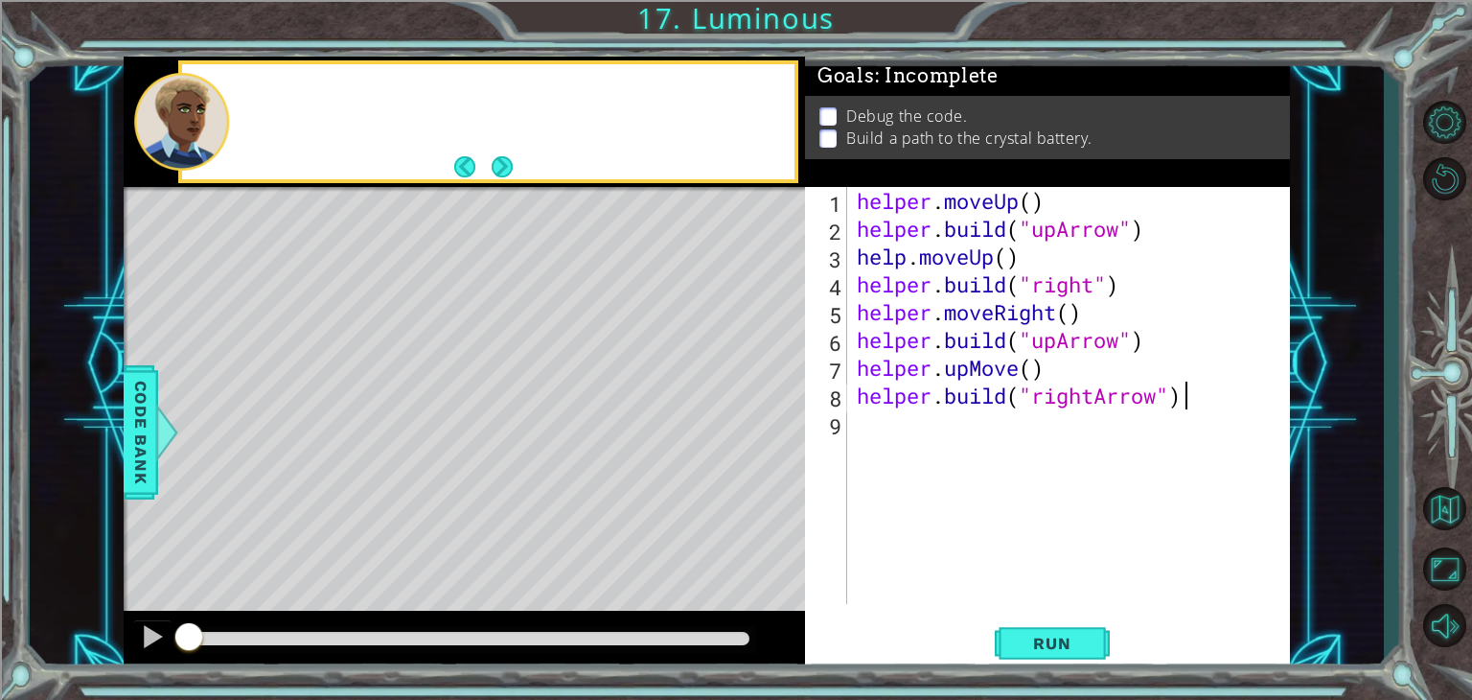
click at [767, 430] on div "Level Map" at bounding box center [567, 469] width 886 height 564
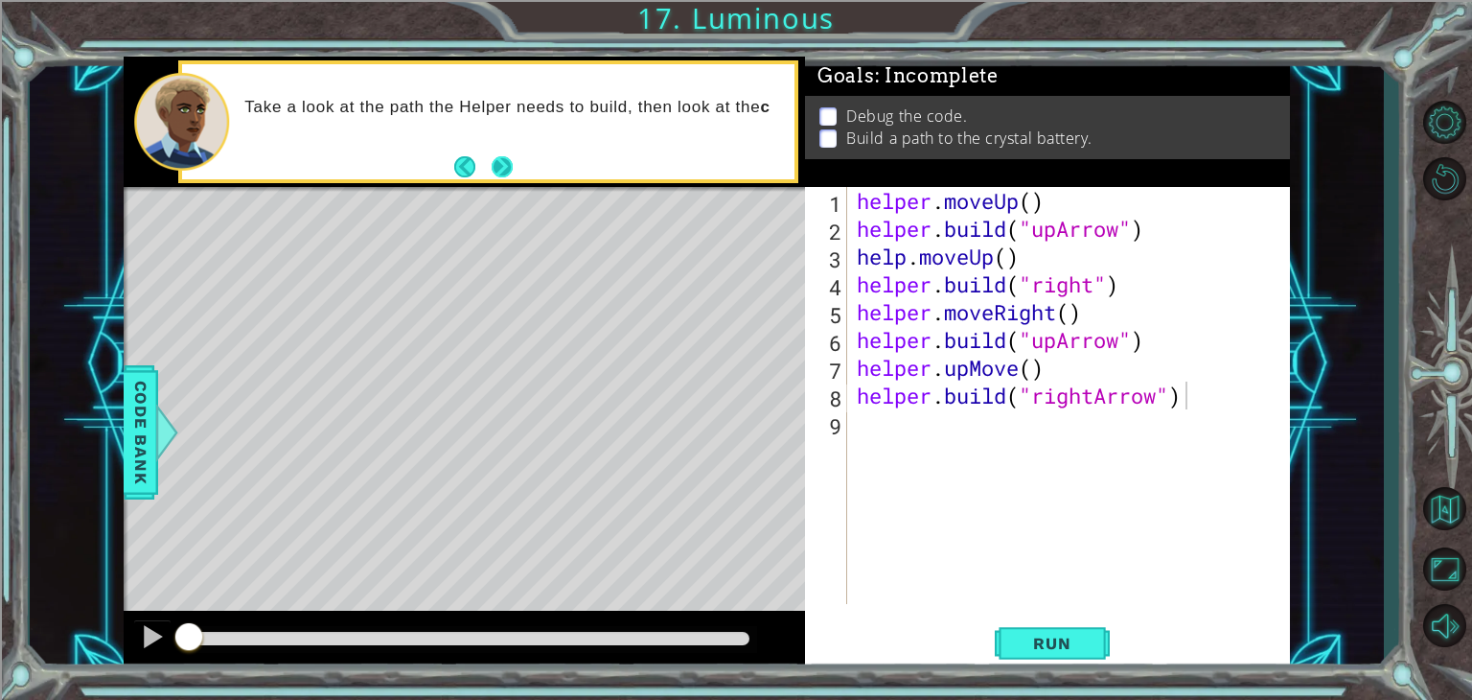
click at [506, 170] on button "Next" at bounding box center [503, 166] width 22 height 22
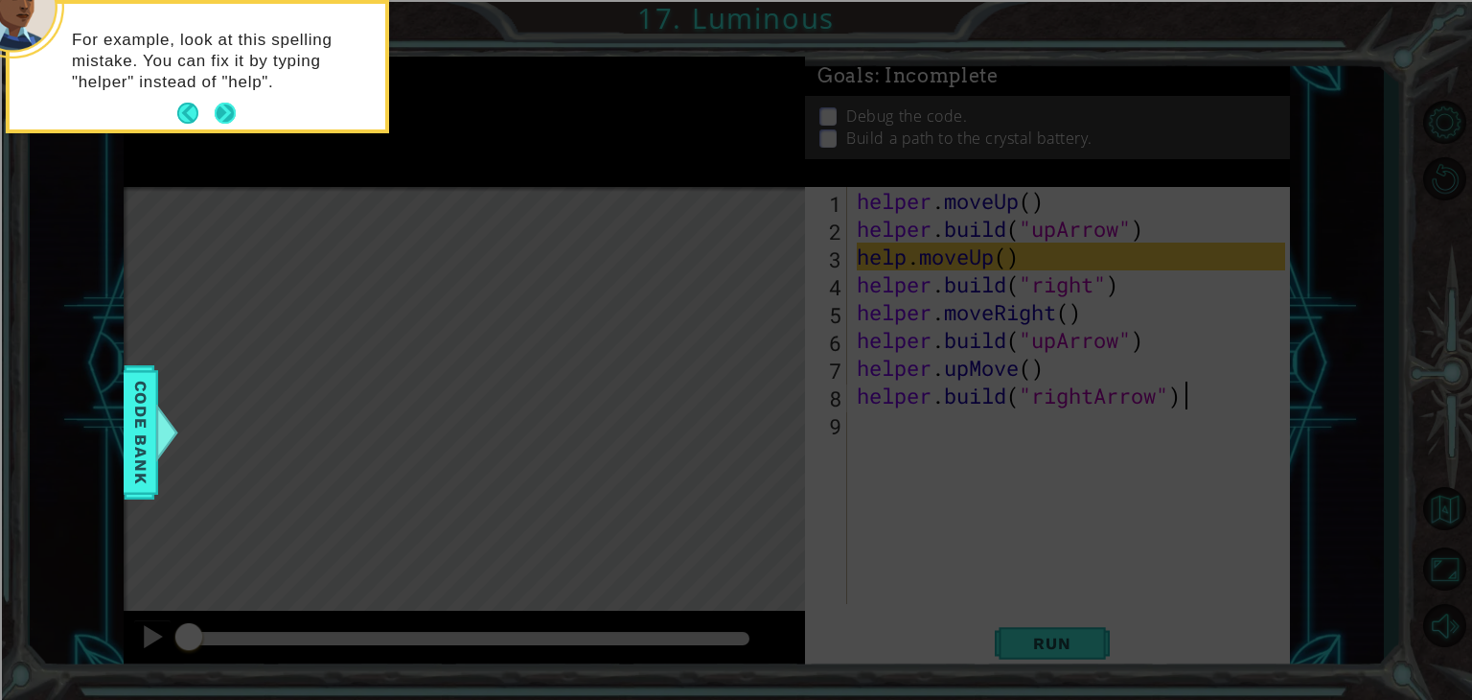
click at [233, 120] on button "Next" at bounding box center [225, 113] width 21 height 21
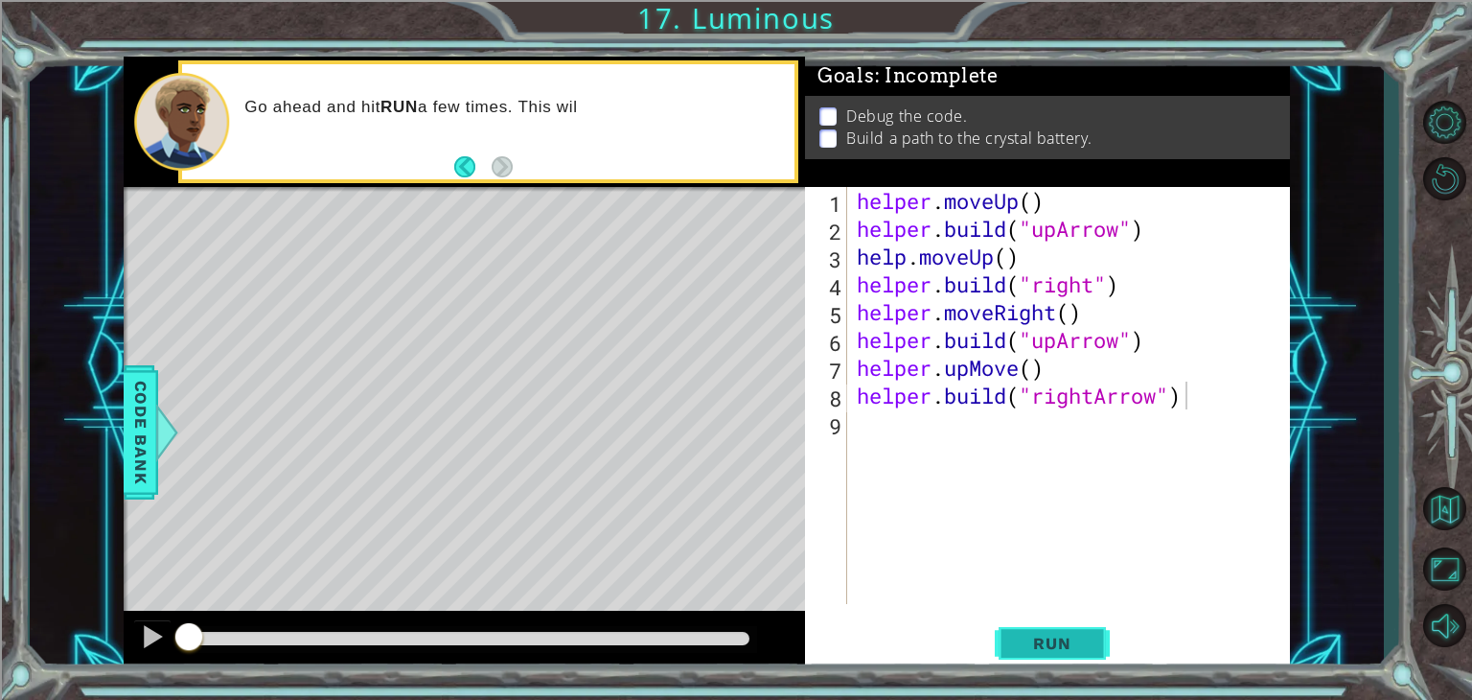
click at [1012, 652] on button "Run" at bounding box center [1052, 643] width 115 height 49
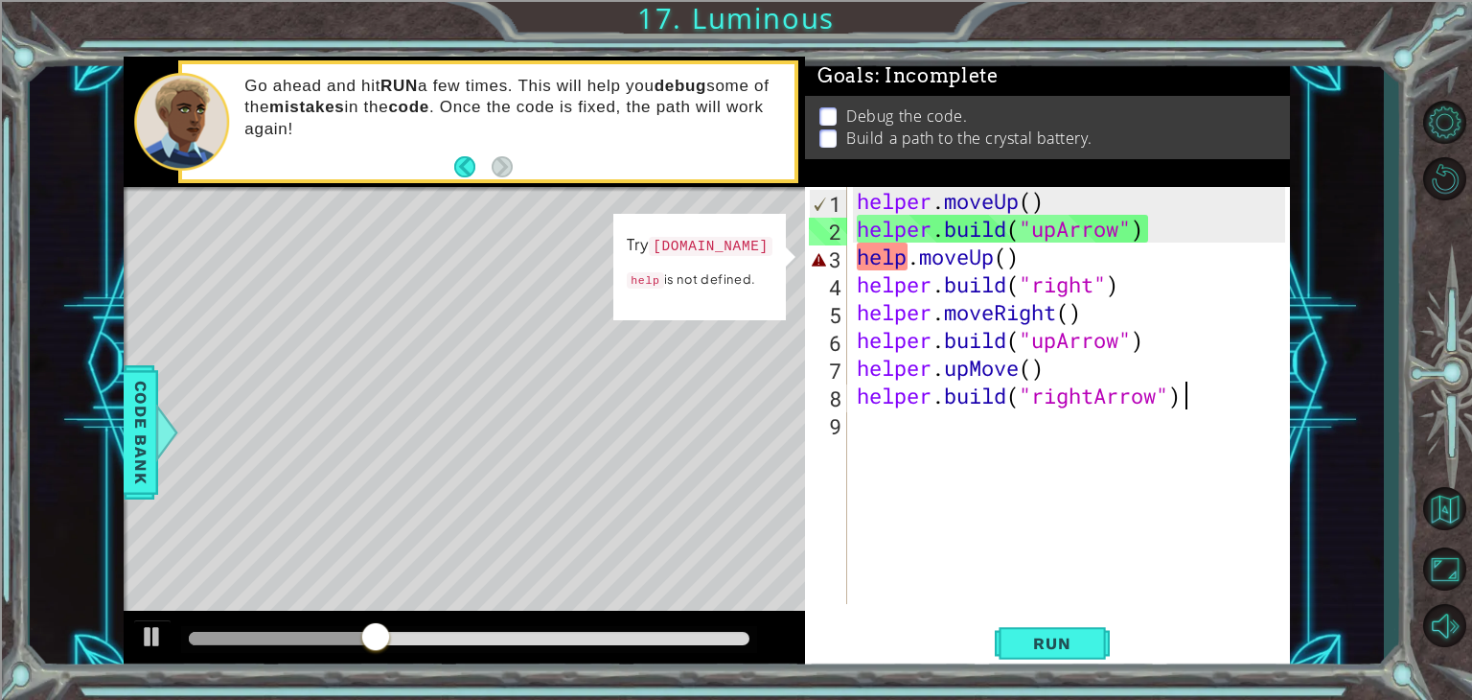
click at [910, 265] on div "helper . moveUp ( ) helper . build ( "upArrow" ) help . moveUp ( ) helper . bui…" at bounding box center [1074, 423] width 442 height 472
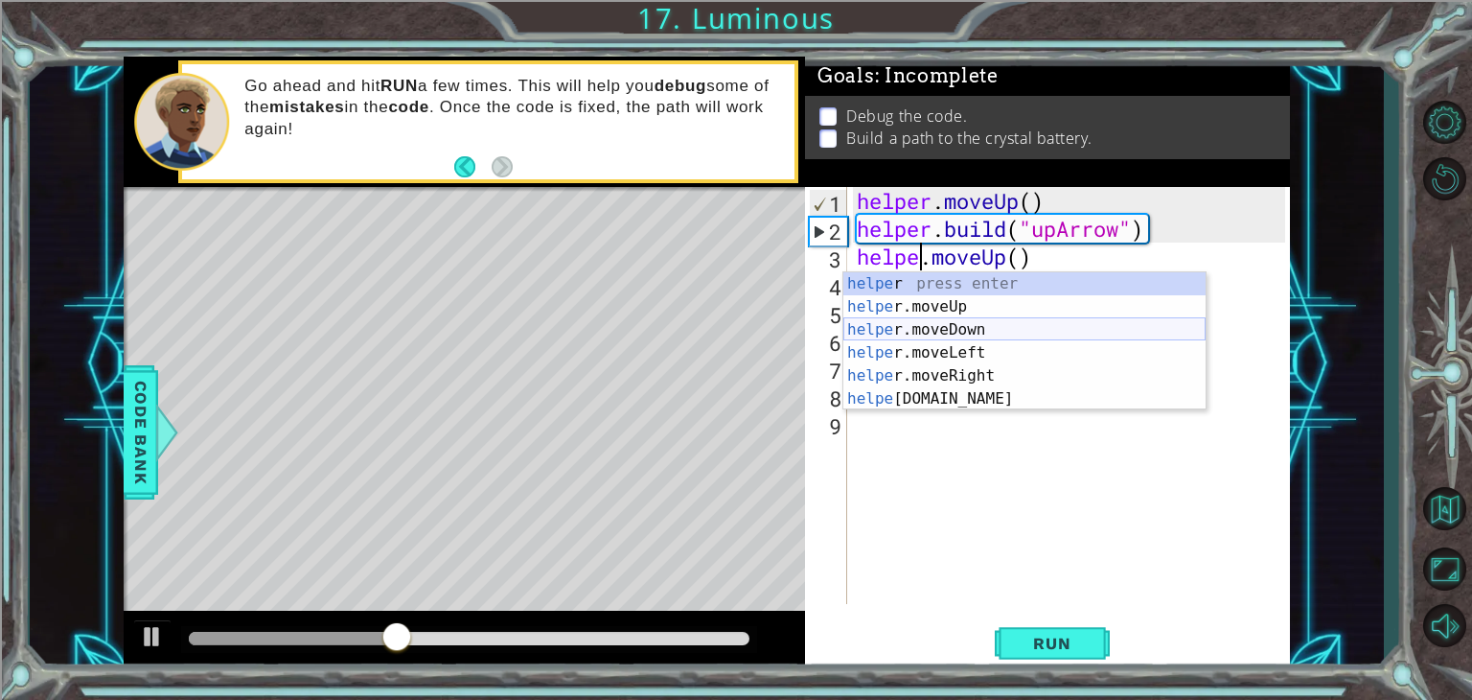
type textarea "helper.moveUp()"
drag, startPoint x: 1001, startPoint y: 526, endPoint x: 1015, endPoint y: 648, distance: 122.6
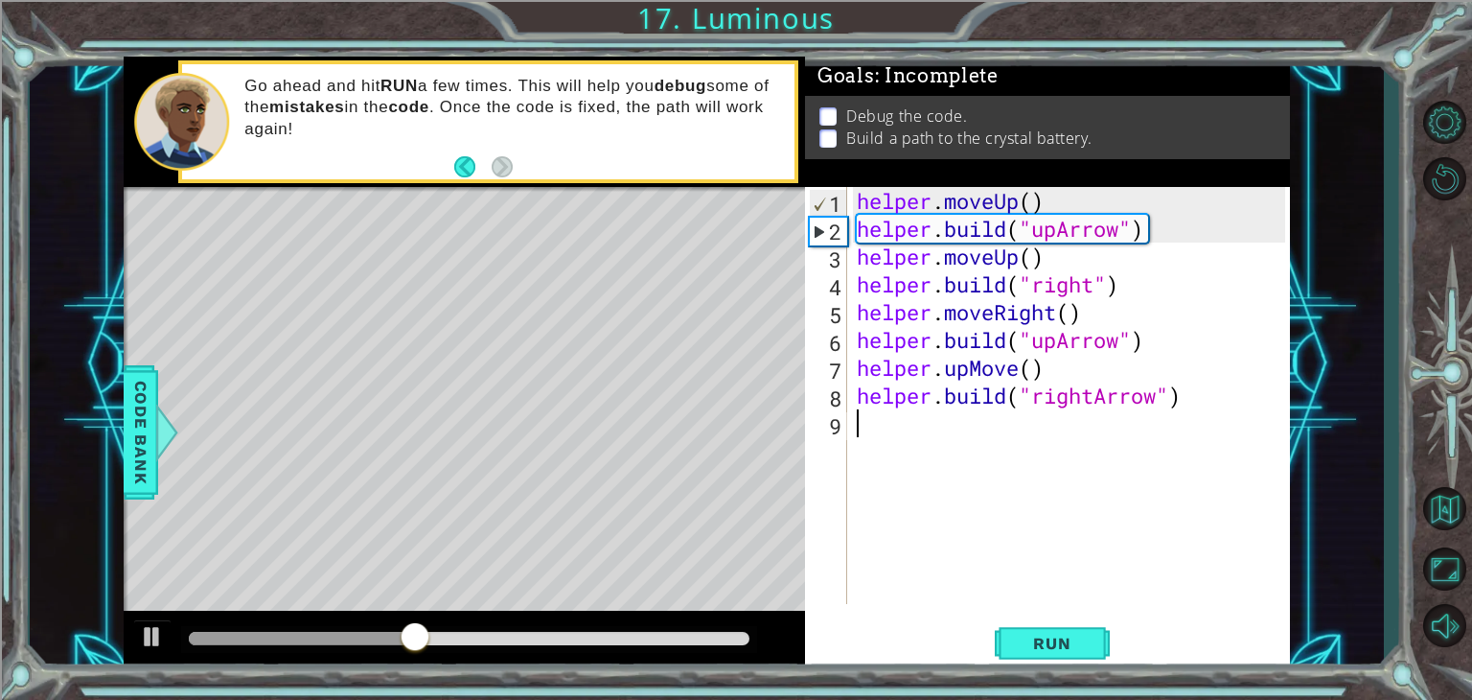
drag, startPoint x: 1015, startPoint y: 648, endPoint x: 960, endPoint y: 615, distance: 63.6
click at [960, 615] on div "1 2 3 4 5 6 7 8 9 helper . moveUp ( ) helper . build ( "upArrow" ) helper . mov…" at bounding box center [1047, 429] width 485 height 484
click at [1007, 636] on button "Run" at bounding box center [1052, 643] width 115 height 49
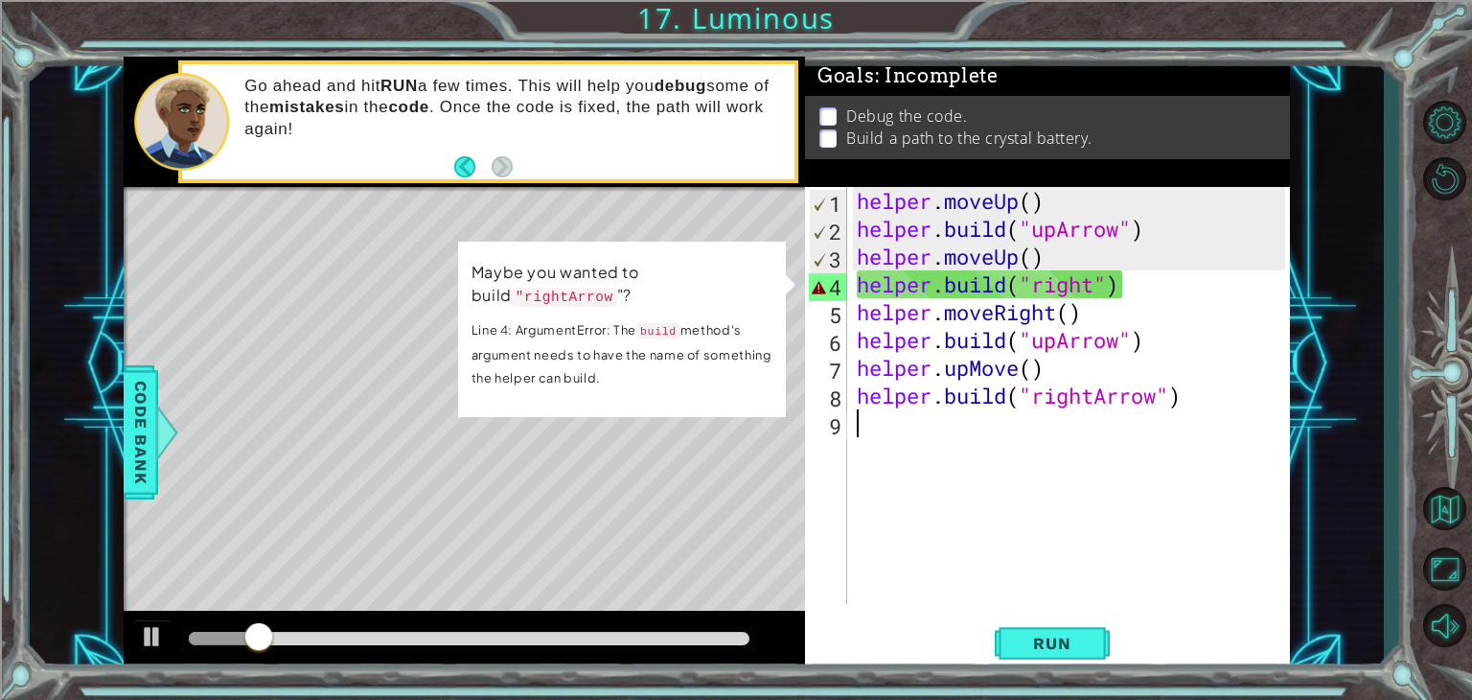
click at [1096, 295] on div "helper . moveUp ( ) helper . build ( "upArrow" ) helper . moveUp ( ) helper . b…" at bounding box center [1074, 423] width 442 height 472
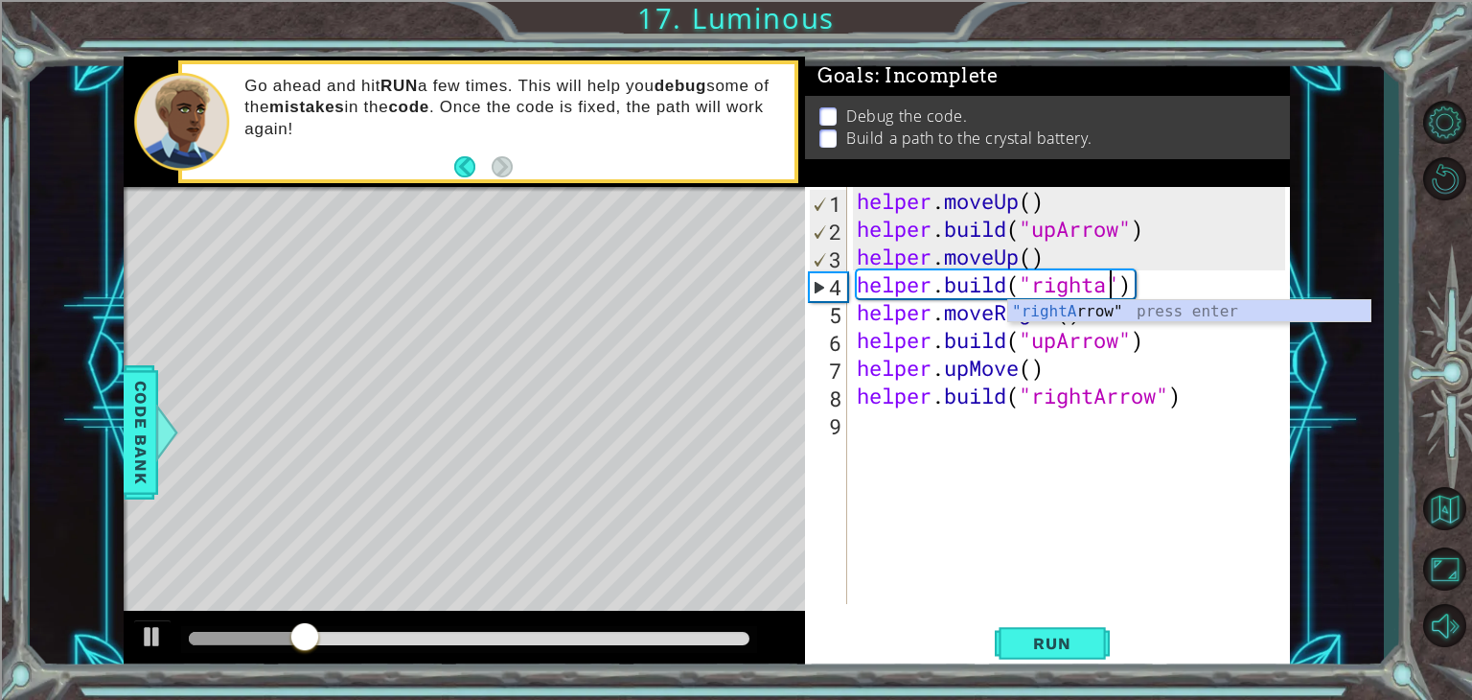
scroll to position [0, 11]
click at [1108, 309] on div ""rightA rrow" press enter" at bounding box center [1189, 334] width 362 height 69
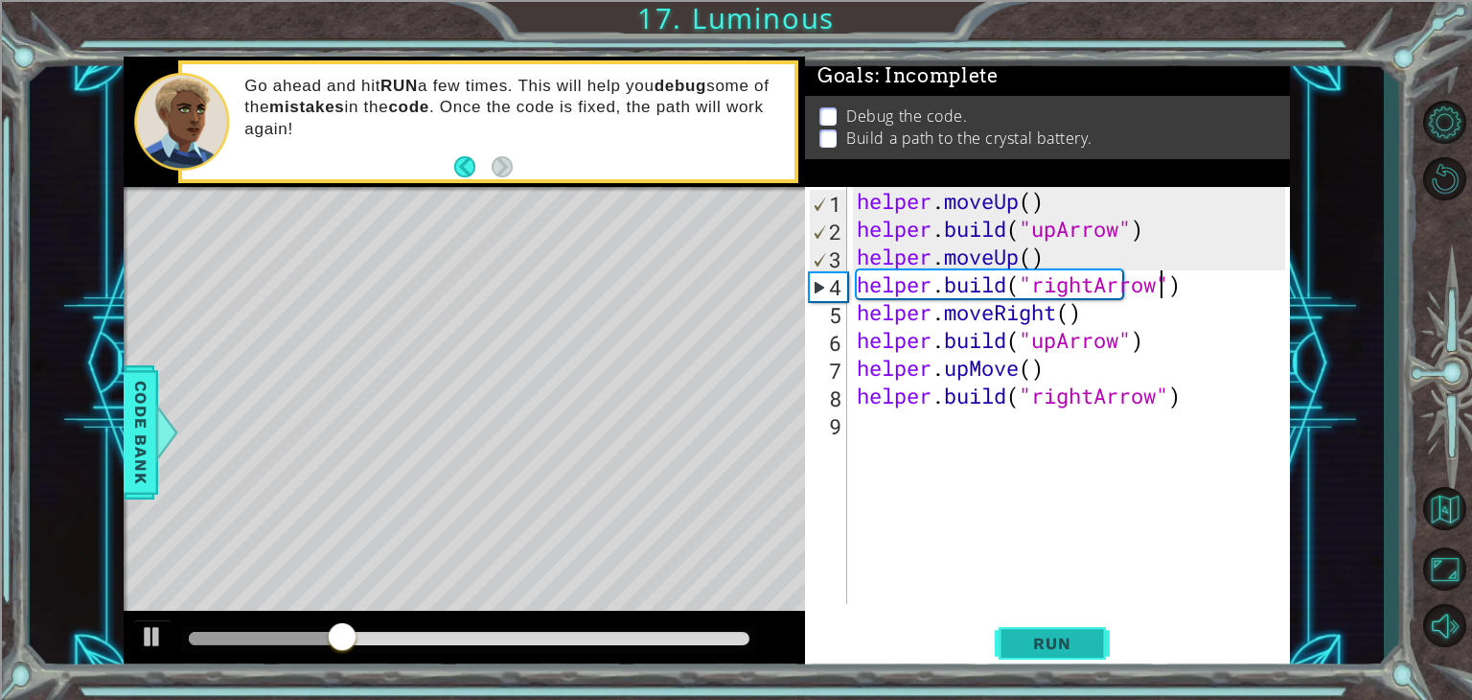
click at [1061, 637] on span "Run" at bounding box center [1052, 642] width 76 height 19
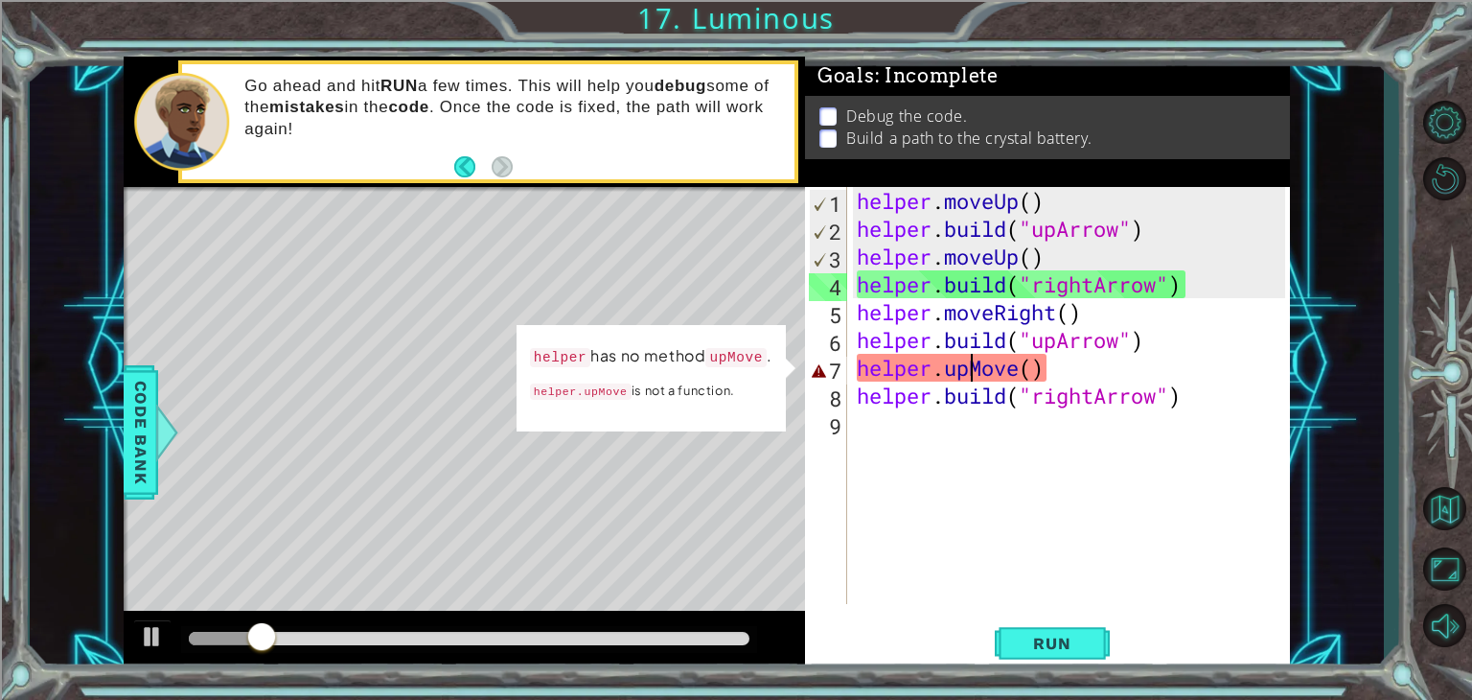
click at [971, 373] on div "helper . moveUp ( ) helper . build ( "upArrow" ) helper . moveUp ( ) helper . b…" at bounding box center [1074, 423] width 442 height 472
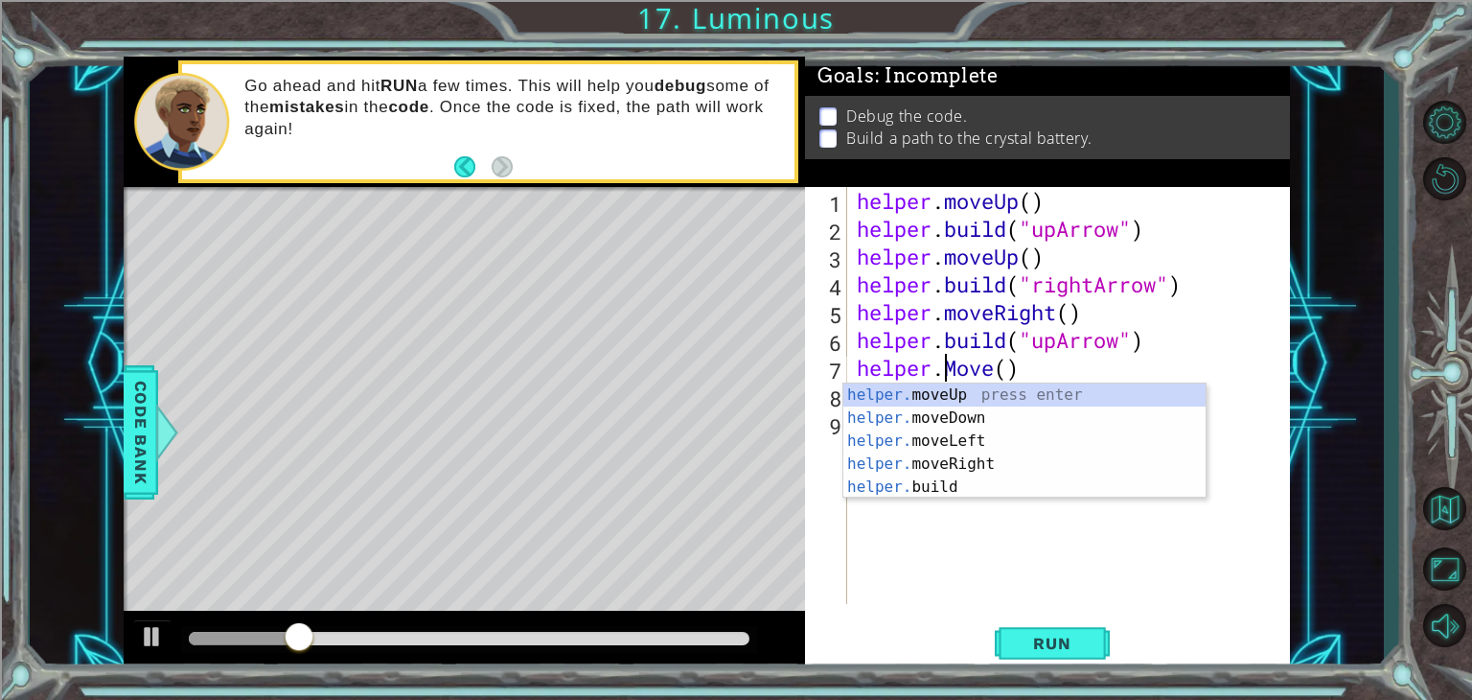
scroll to position [0, 6]
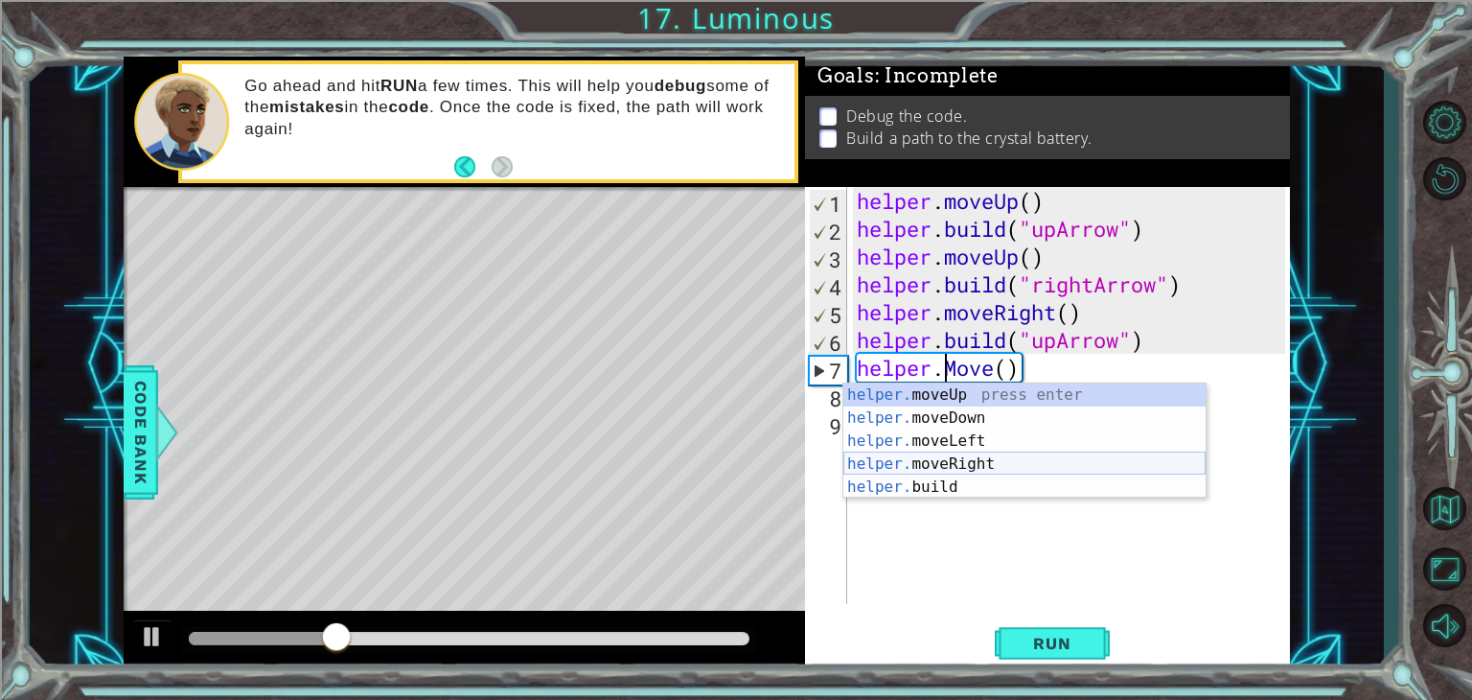
type textarea "helper.moveUp(1)"
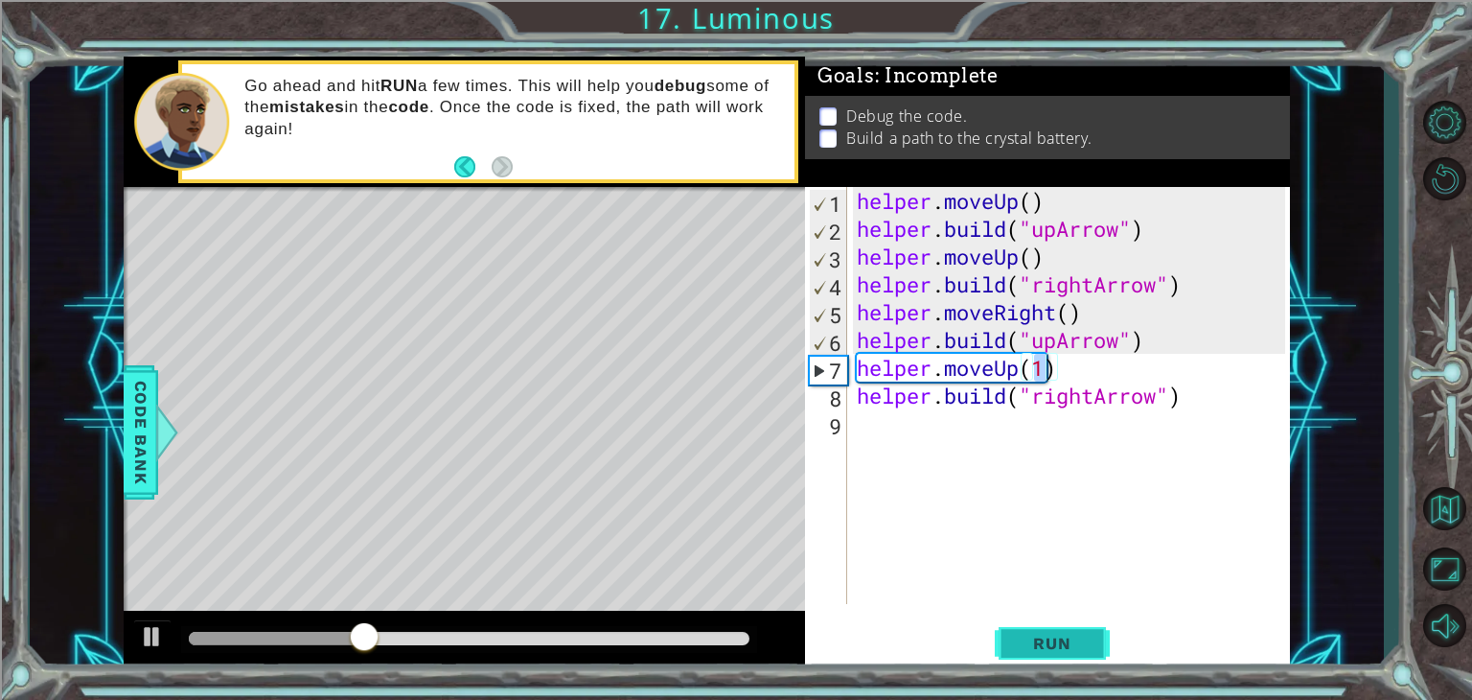
click at [1039, 635] on span "Run" at bounding box center [1052, 642] width 76 height 19
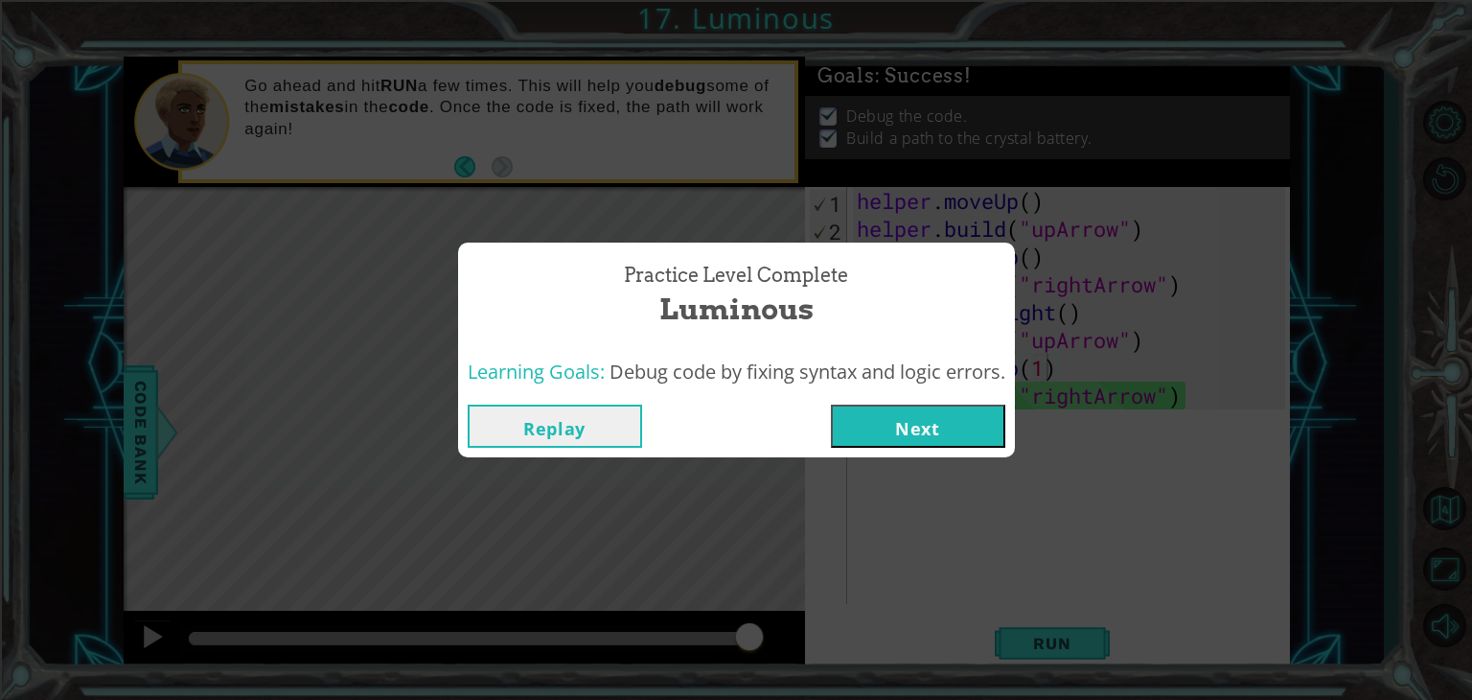
click at [952, 453] on div "Replay Next" at bounding box center [736, 426] width 557 height 62
click at [950, 430] on button "Next" at bounding box center [918, 425] width 174 height 43
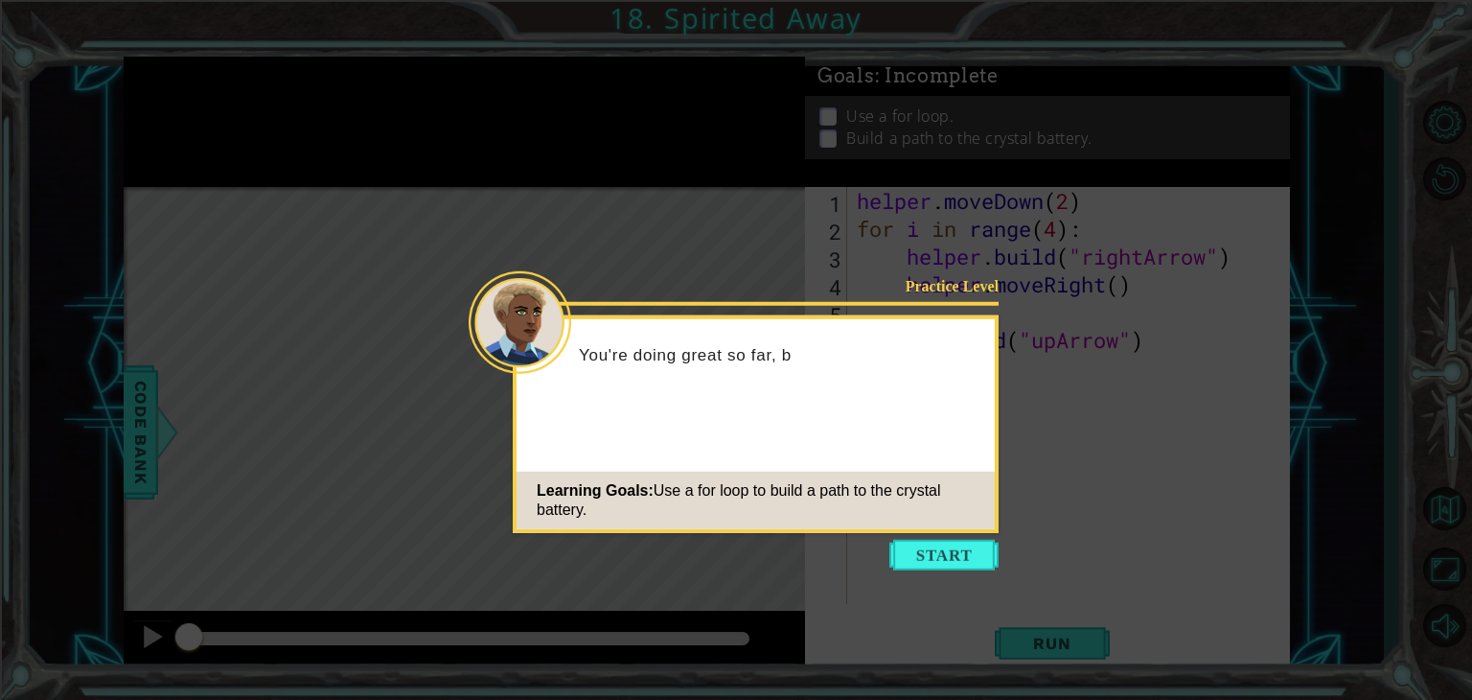
click at [932, 557] on button "Start" at bounding box center [943, 555] width 109 height 31
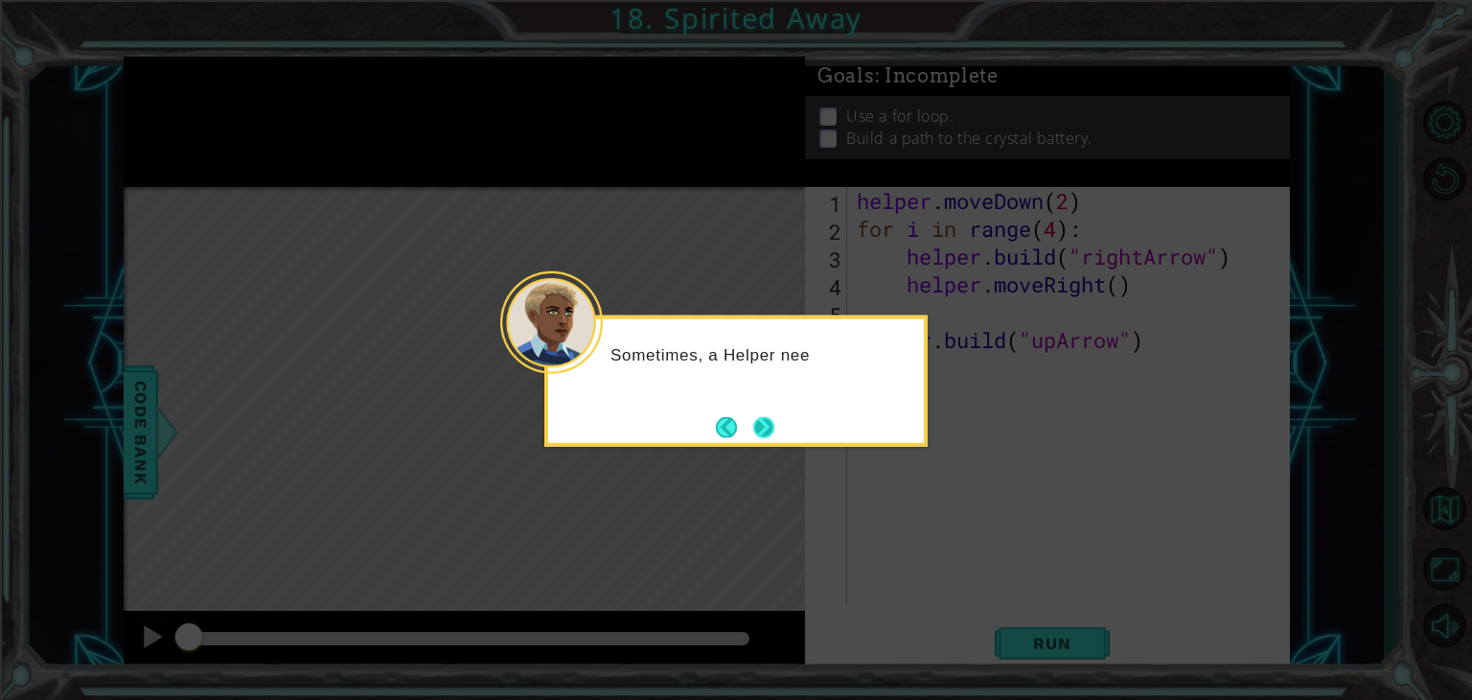
click at [755, 415] on button "Next" at bounding box center [763, 426] width 23 height 23
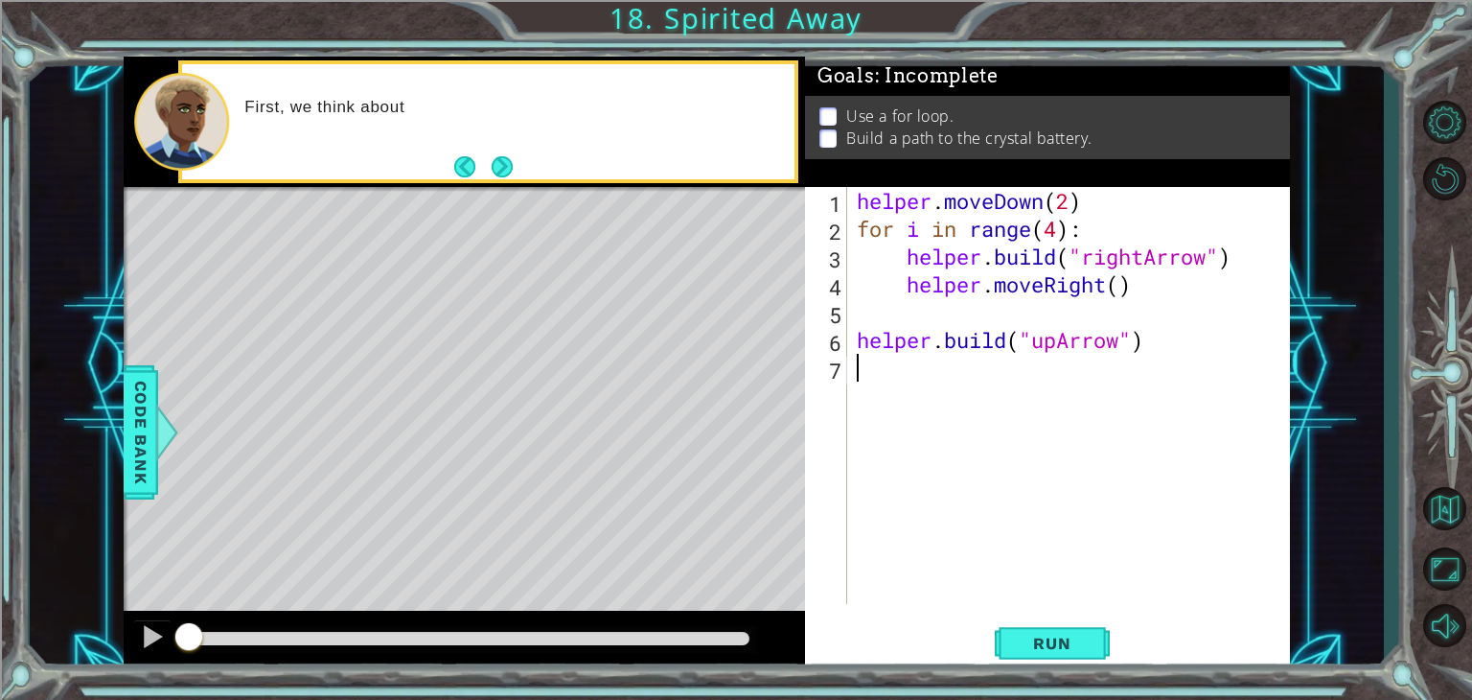
click at [492, 168] on button "Next" at bounding box center [502, 165] width 21 height 21
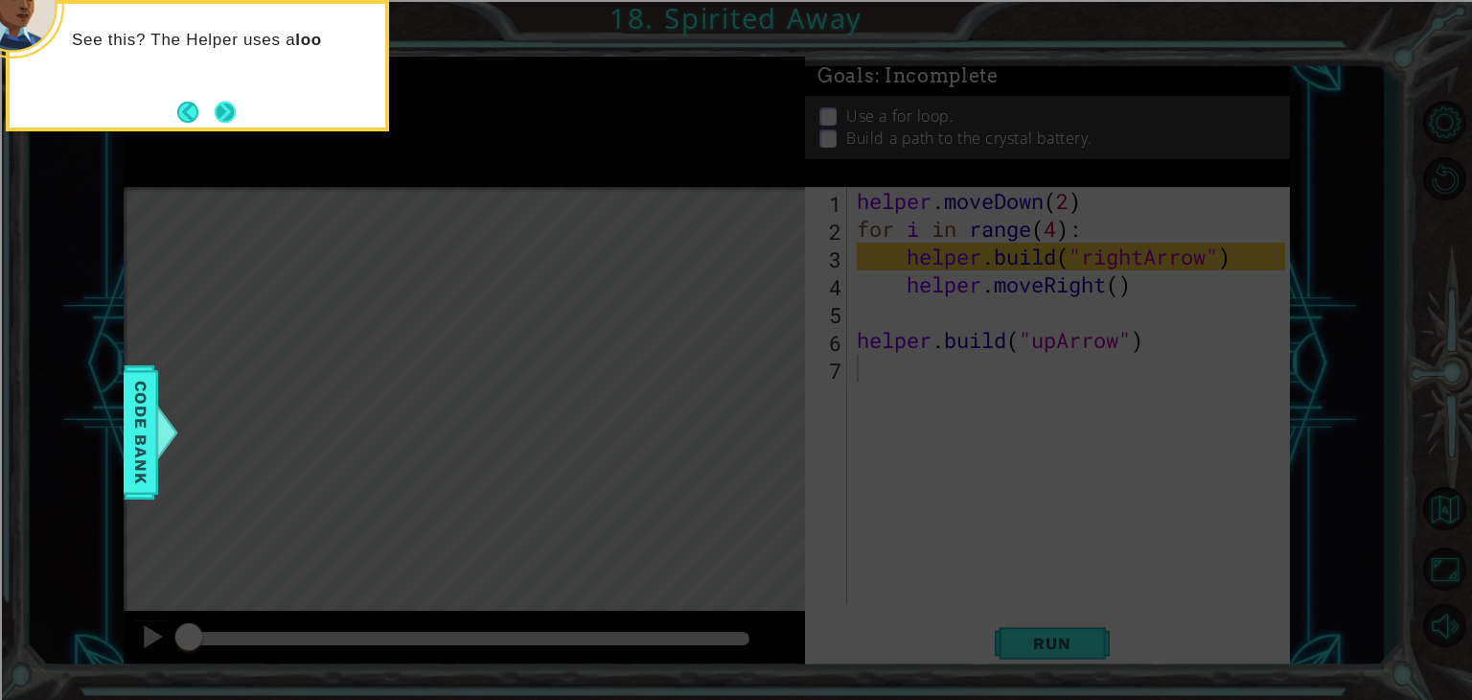
click at [228, 111] on button "Next" at bounding box center [225, 112] width 24 height 24
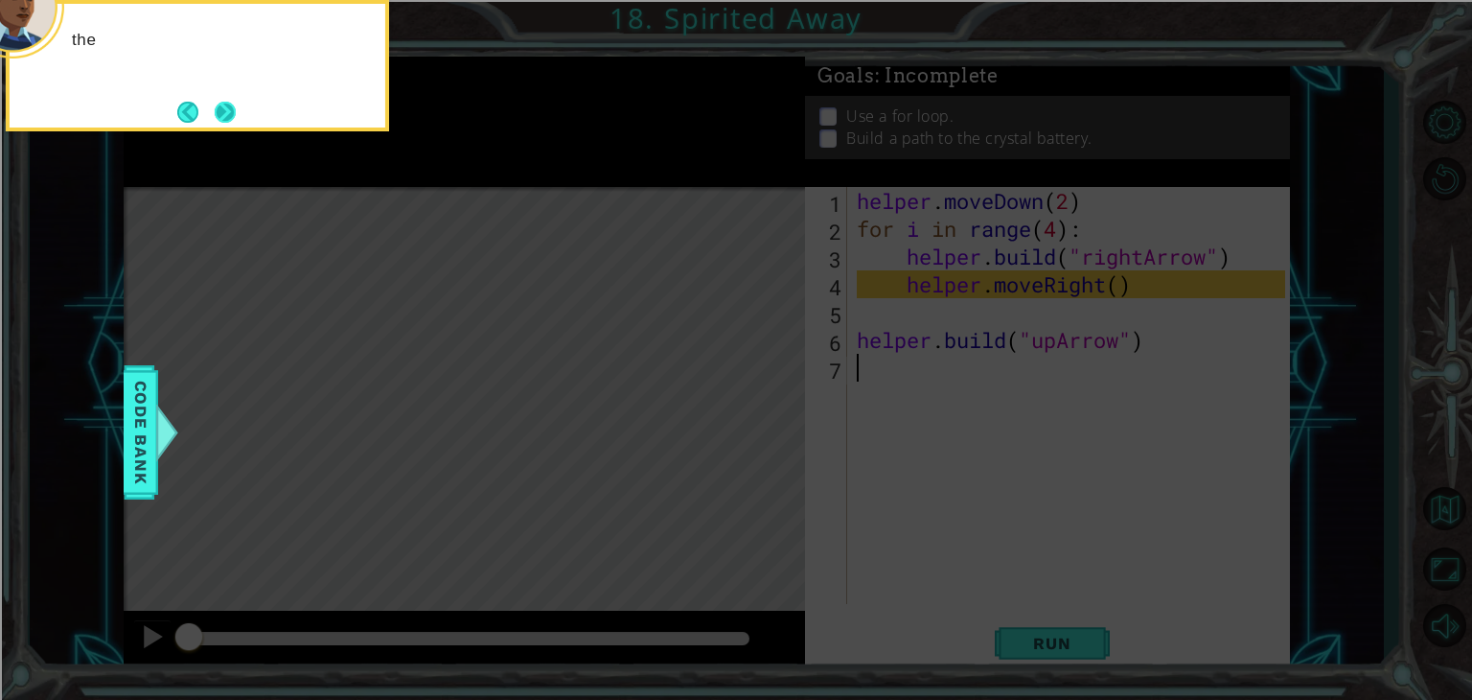
click at [218, 113] on button "Next" at bounding box center [225, 112] width 21 height 21
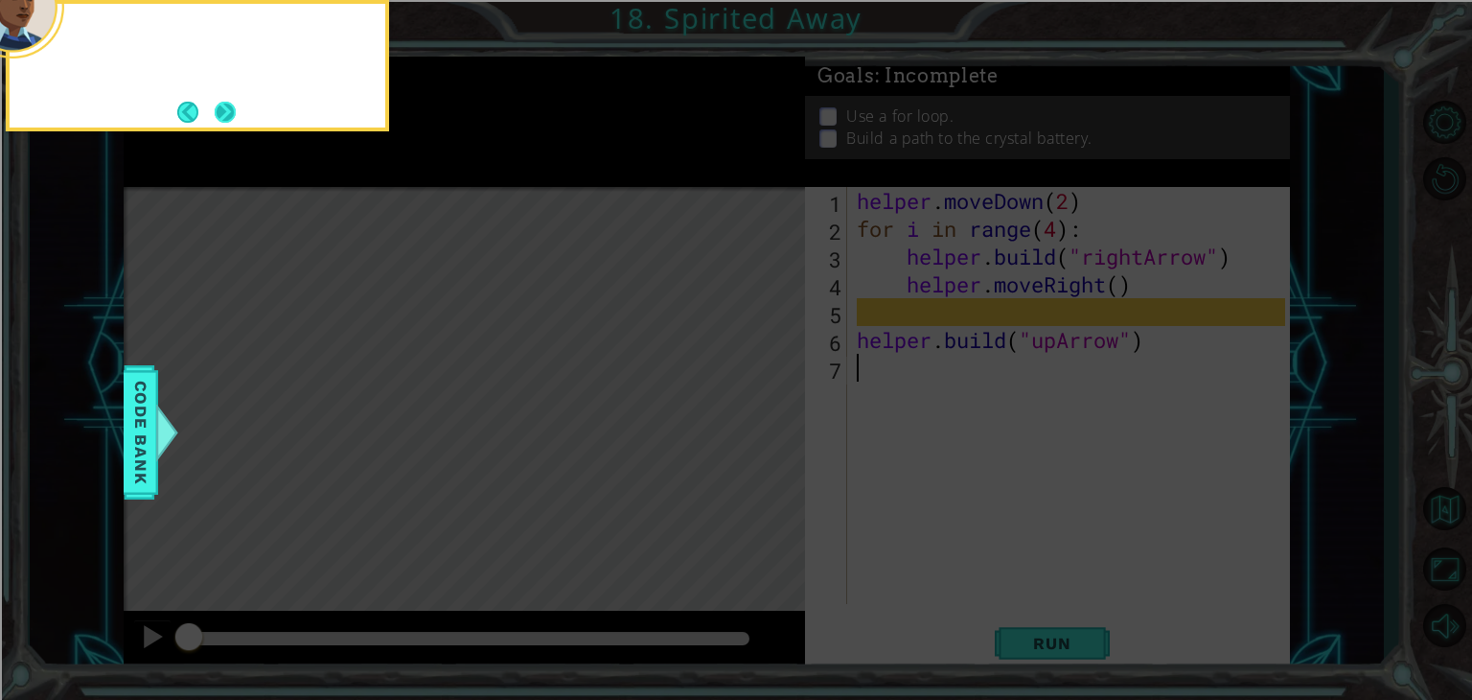
click at [226, 112] on button "Next" at bounding box center [225, 112] width 21 height 21
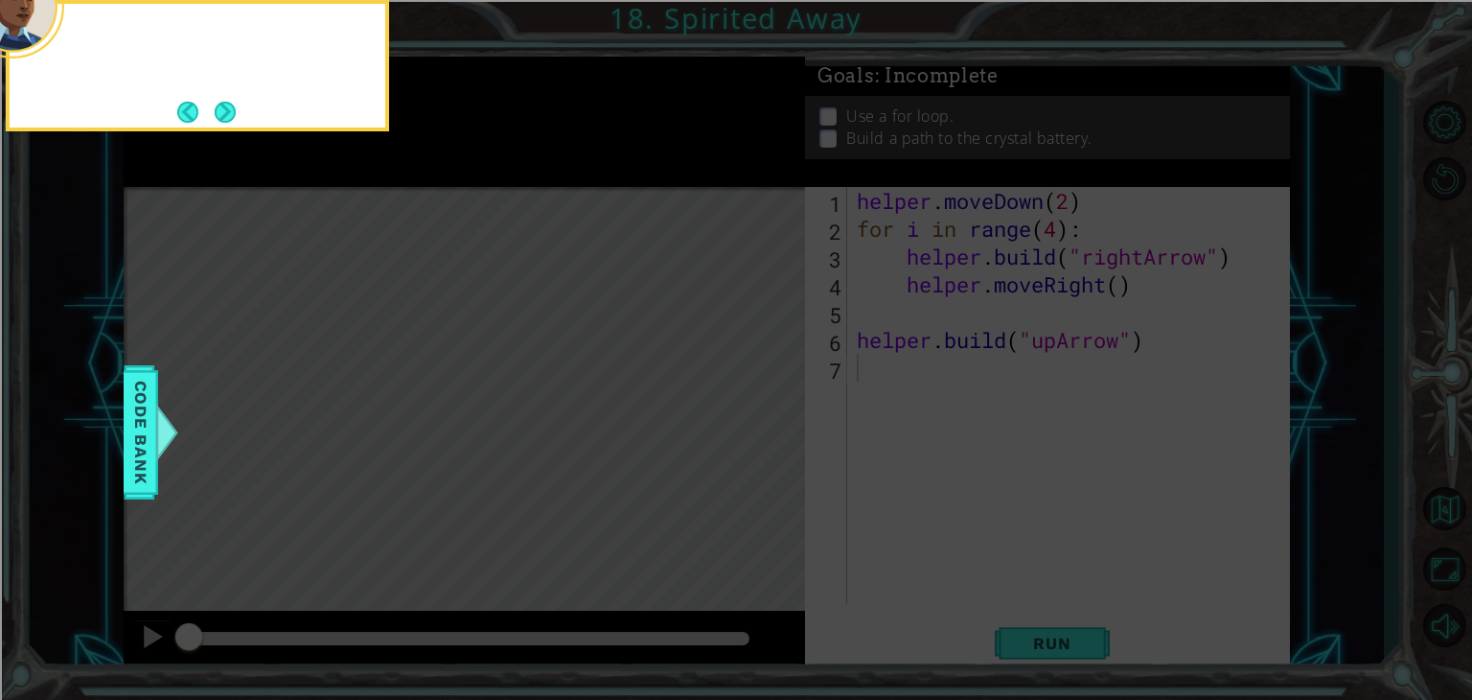
click at [226, 112] on button "Next" at bounding box center [225, 112] width 21 height 21
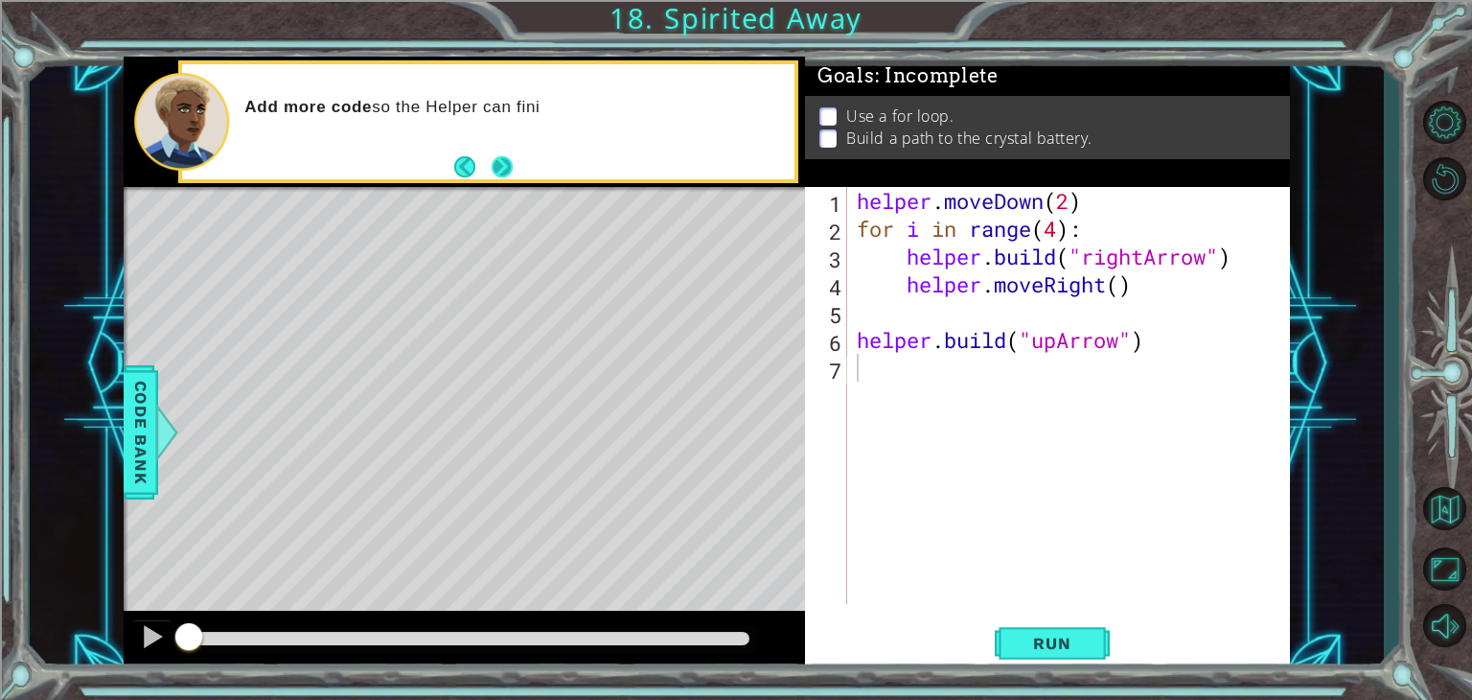
click at [506, 177] on button "Next" at bounding box center [502, 165] width 29 height 29
click at [1039, 649] on span "Run" at bounding box center [1052, 642] width 76 height 19
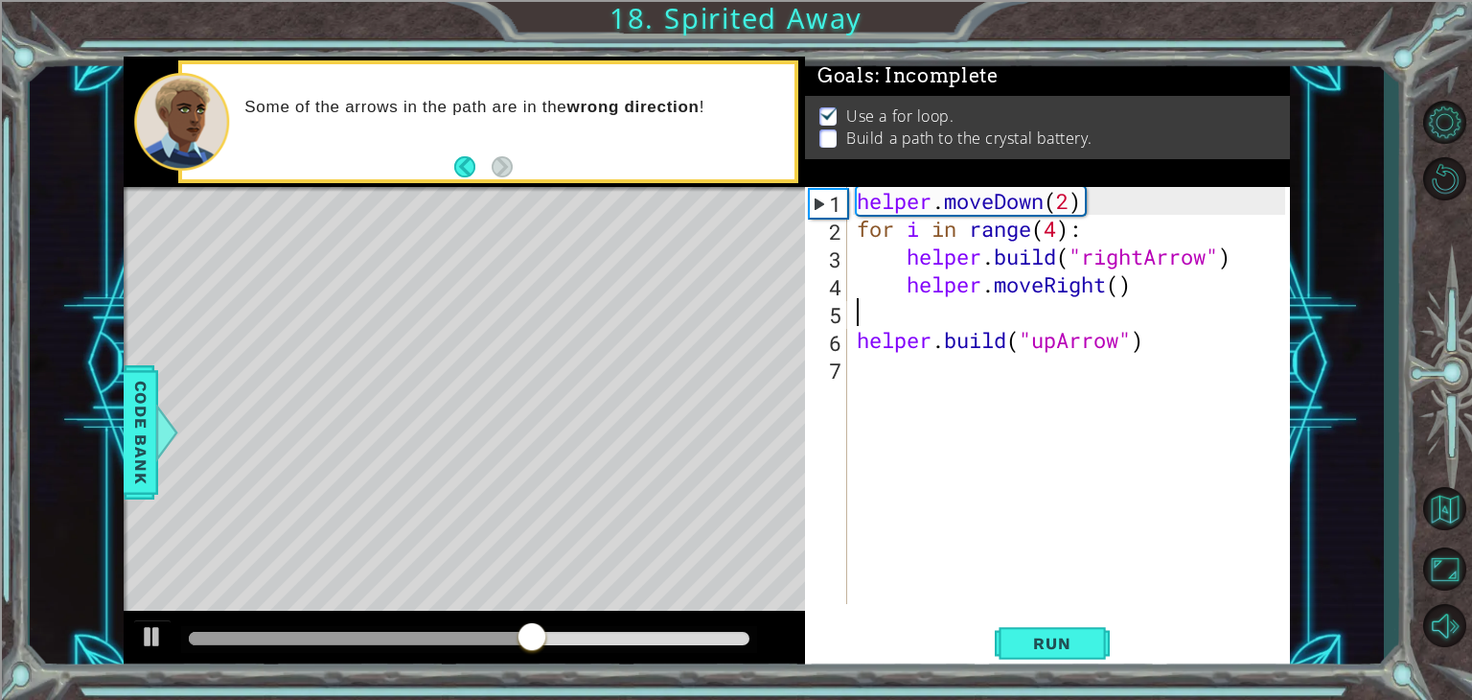
click at [905, 314] on div "helper . moveDown ( 2 ) for i in range ( 4 ) : helper . build ( "rightArrow" ) …" at bounding box center [1074, 423] width 442 height 472
type textarea "helper.moveRight()"
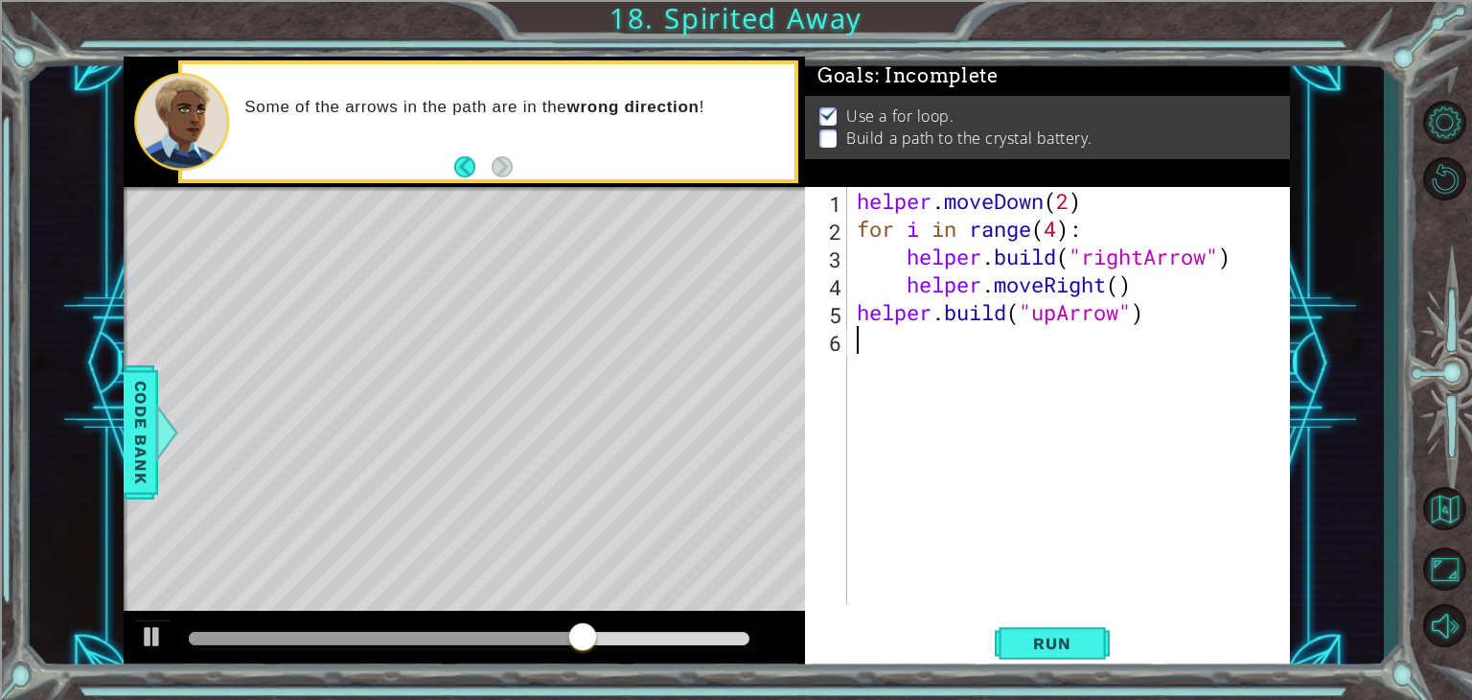
click at [884, 331] on div "helper . moveDown ( 2 ) for i in range ( 4 ) : helper . build ( "rightArrow" ) …" at bounding box center [1074, 423] width 442 height 472
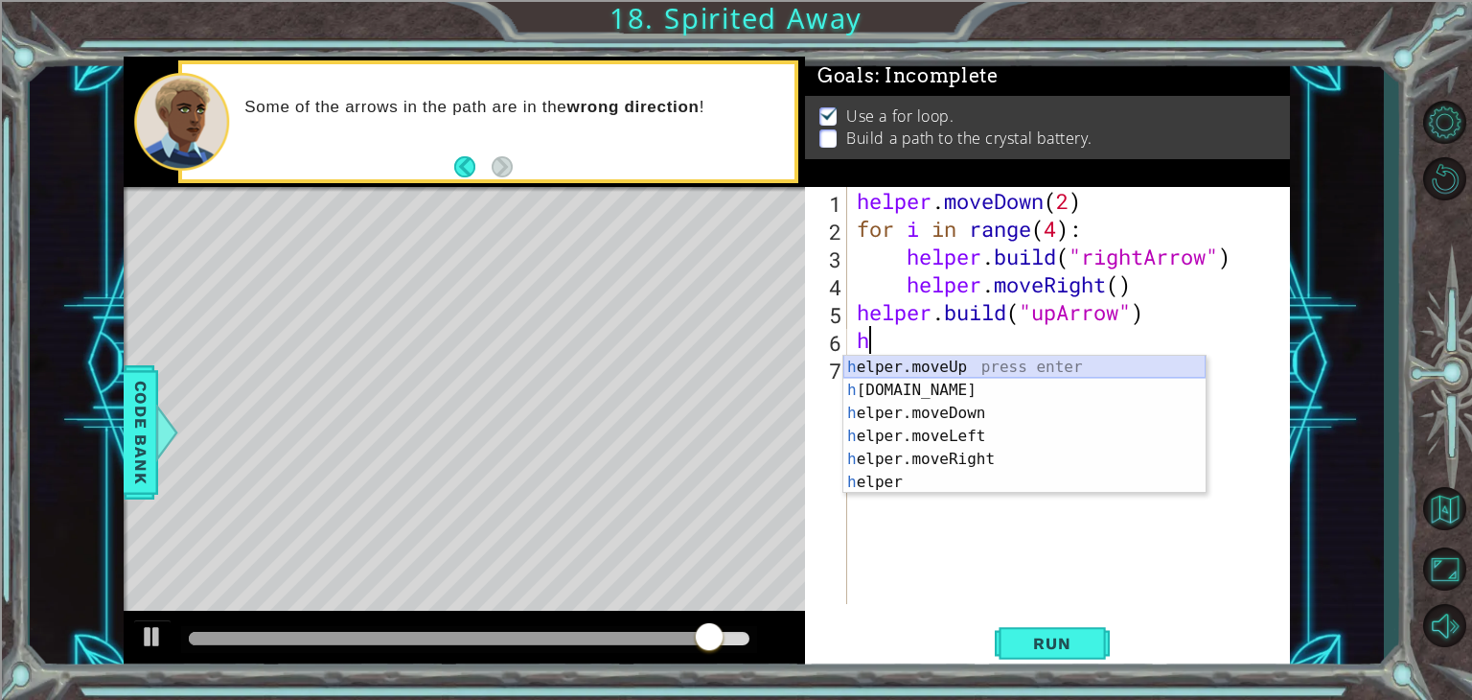
type textarea "helper.moveUp(1)"
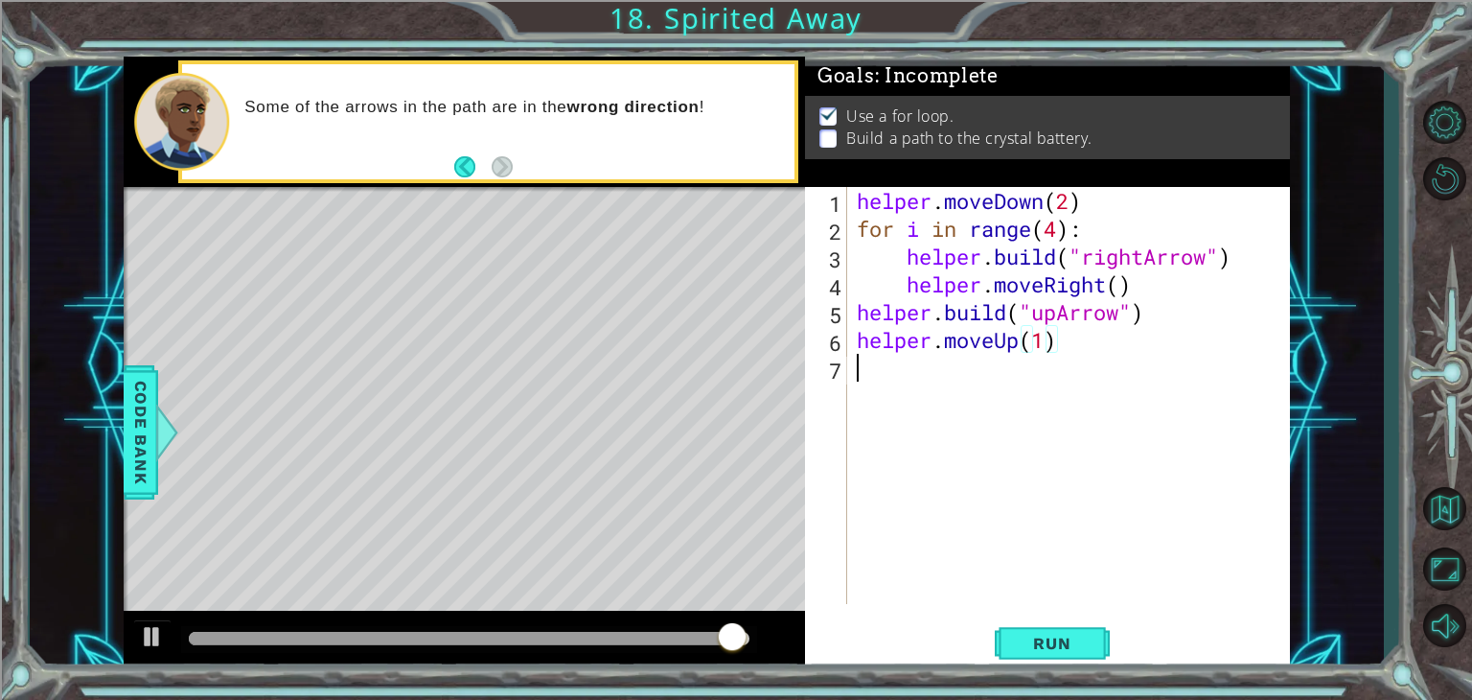
click at [874, 379] on div "helper . moveDown ( 2 ) for i in range ( 4 ) : helper . build ( "rightArrow" ) …" at bounding box center [1074, 423] width 442 height 472
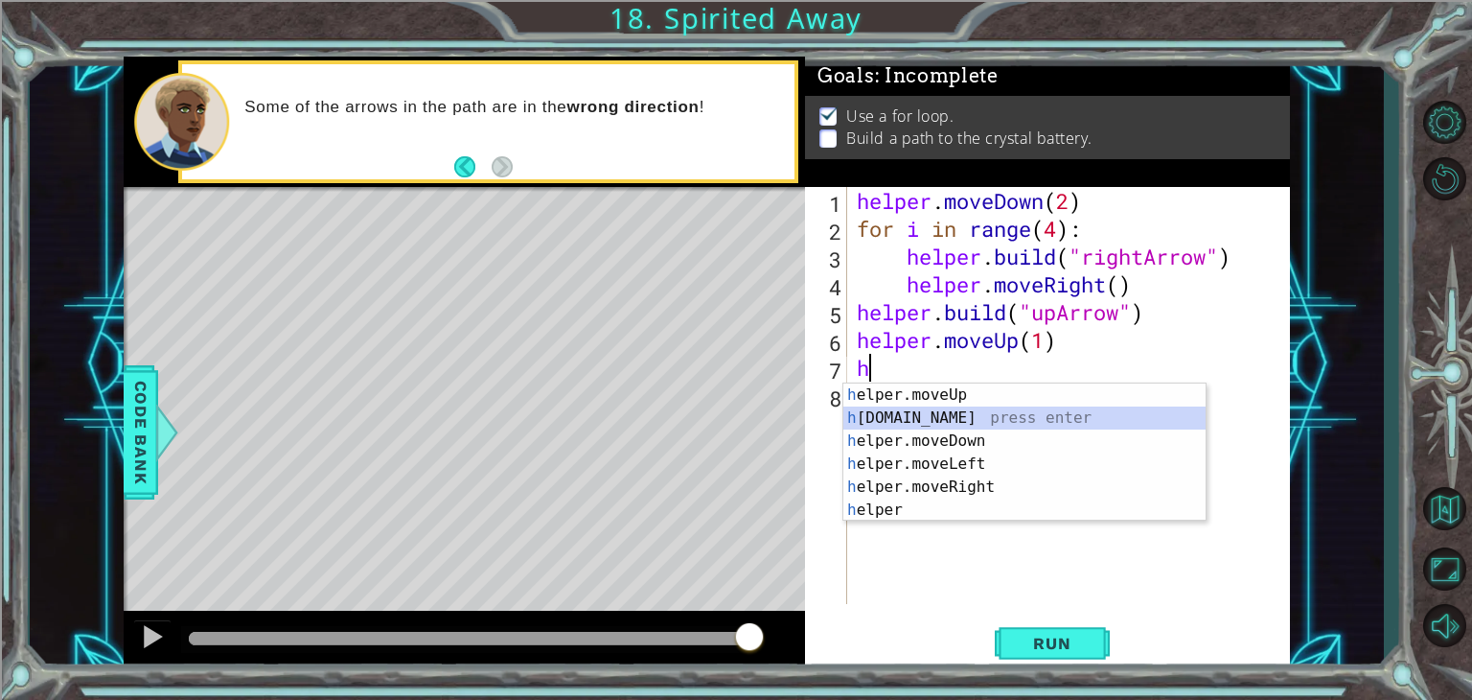
click at [941, 417] on div "h elper.moveUp press enter h [DOMAIN_NAME] press enter h elper.moveDown press e…" at bounding box center [1024, 475] width 362 height 184
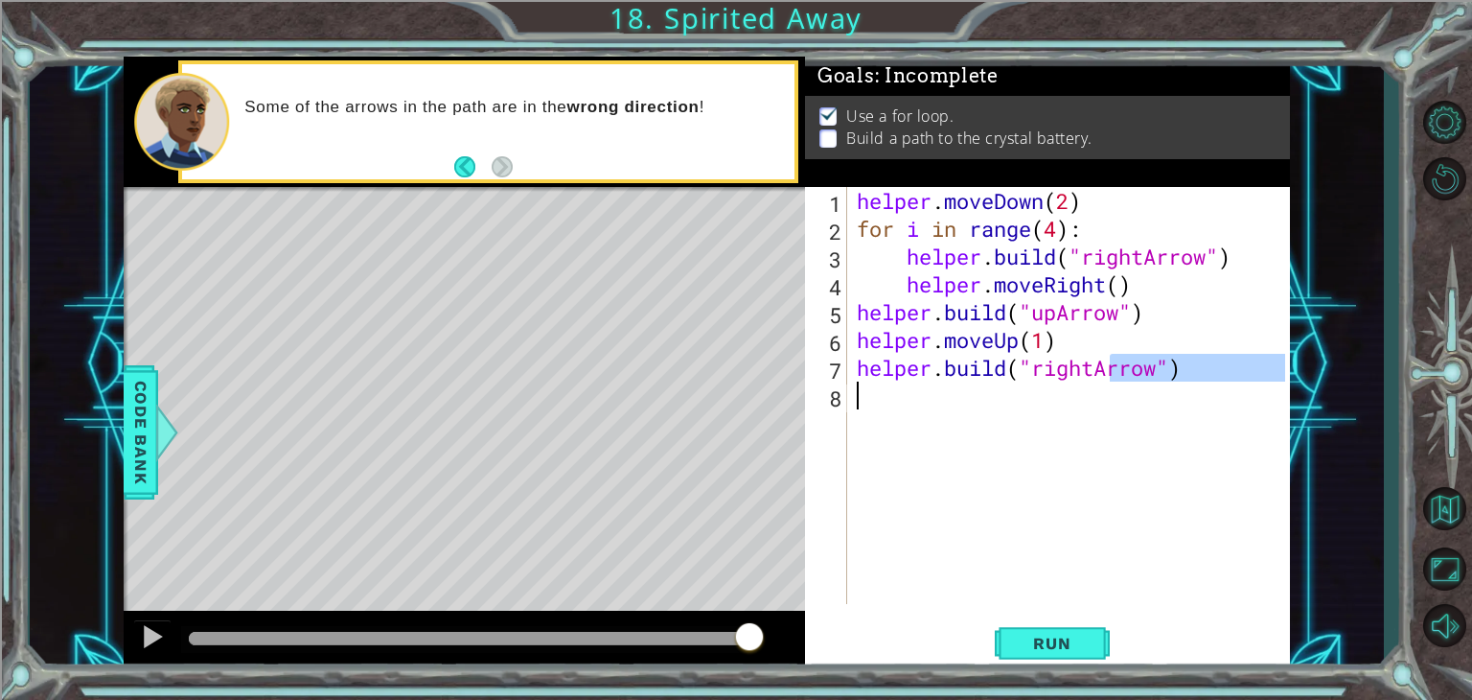
drag, startPoint x: 1105, startPoint y: 365, endPoint x: 1068, endPoint y: 377, distance: 39.1
click at [1060, 382] on div "helper . moveDown ( 2 ) for i in range ( 4 ) : helper . build ( "rightArrow" ) …" at bounding box center [1074, 423] width 442 height 472
type textarea "[DOMAIN_NAME]("rightArrow")"
drag, startPoint x: 1090, startPoint y: 369, endPoint x: 1027, endPoint y: 386, distance: 64.6
click at [1027, 386] on div "helper . moveDown ( 2 ) for i in range ( 4 ) : helper . build ( "rightArrow" ) …" at bounding box center [1074, 423] width 442 height 472
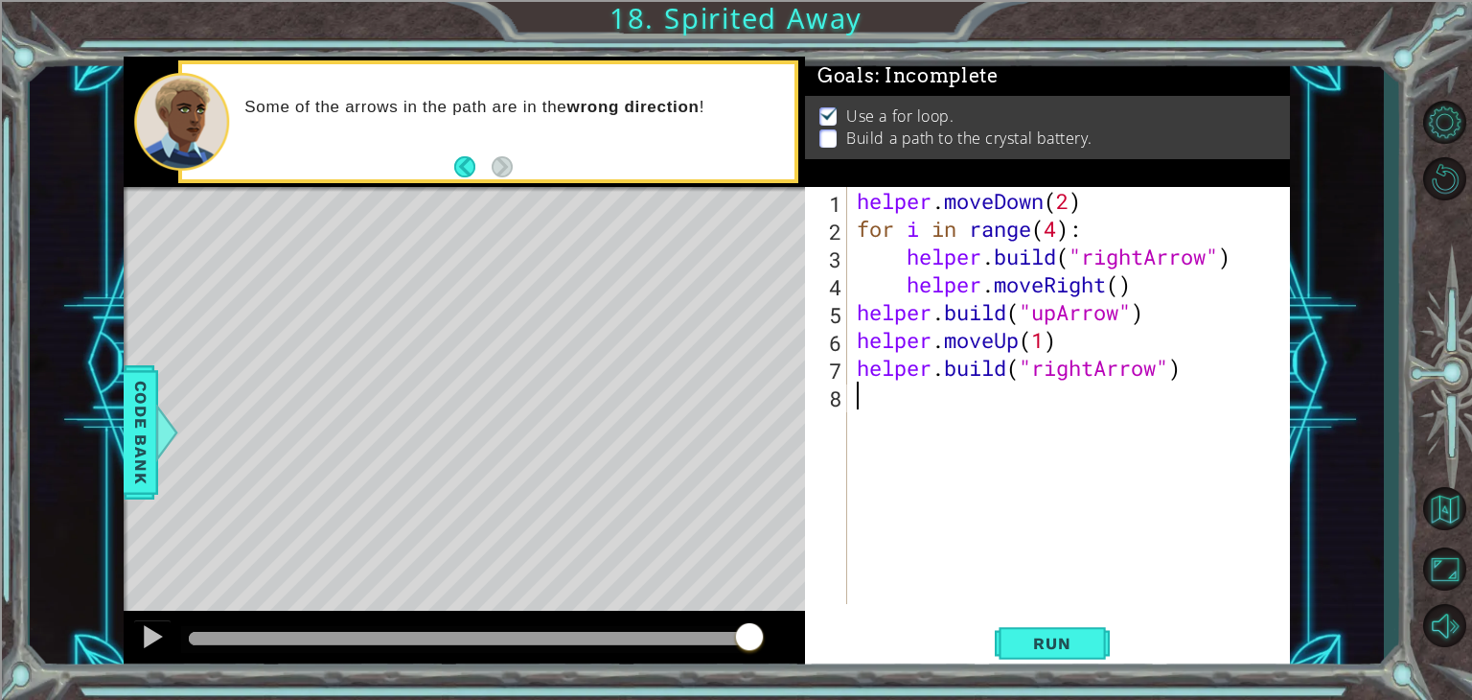
click at [1100, 407] on div "helper . moveDown ( 2 ) for i in range ( 4 ) : helper . build ( "rightArrow" ) …" at bounding box center [1074, 423] width 442 height 472
click at [1093, 372] on div "helper . moveDown ( 2 ) for i in range ( 4 ) : helper . build ( "rightArrow" ) …" at bounding box center [1074, 423] width 442 height 472
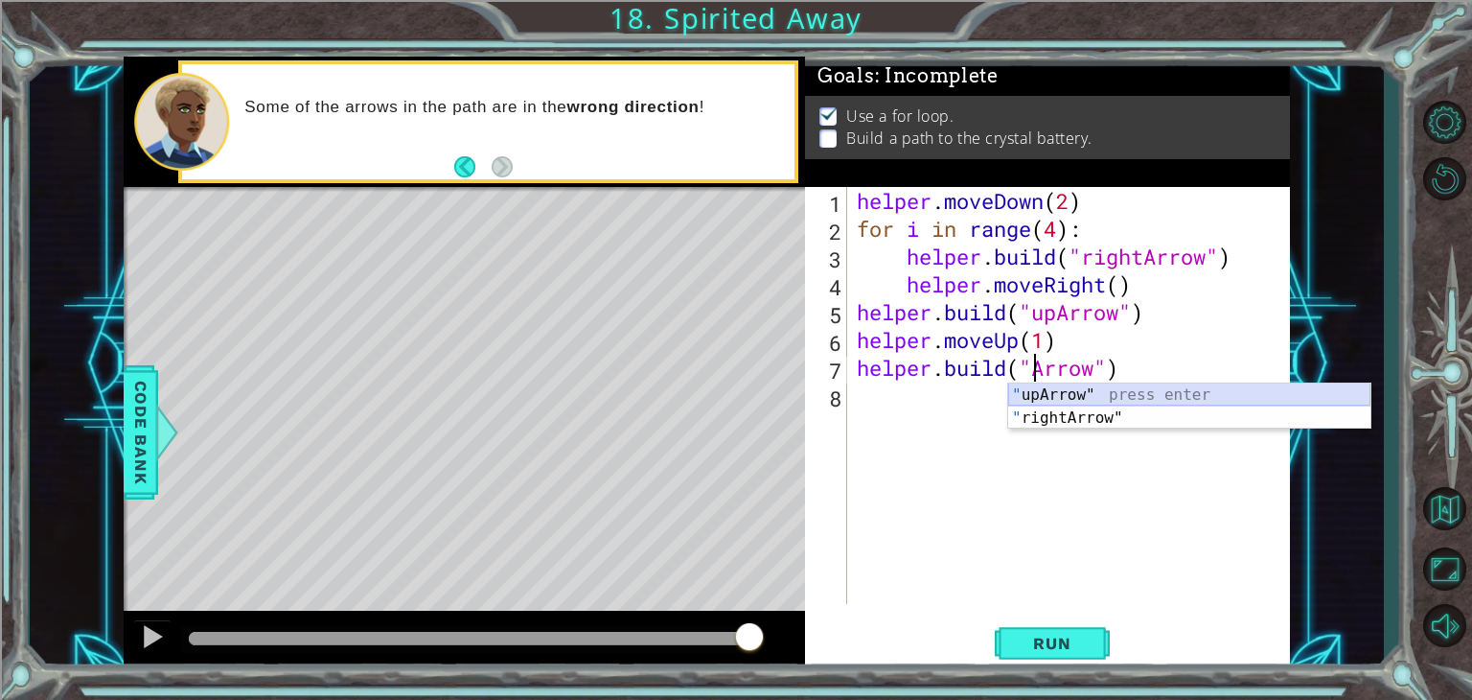
click at [1116, 395] on div "" upArrow" press enter " rightArrow" press enter" at bounding box center [1189, 429] width 362 height 92
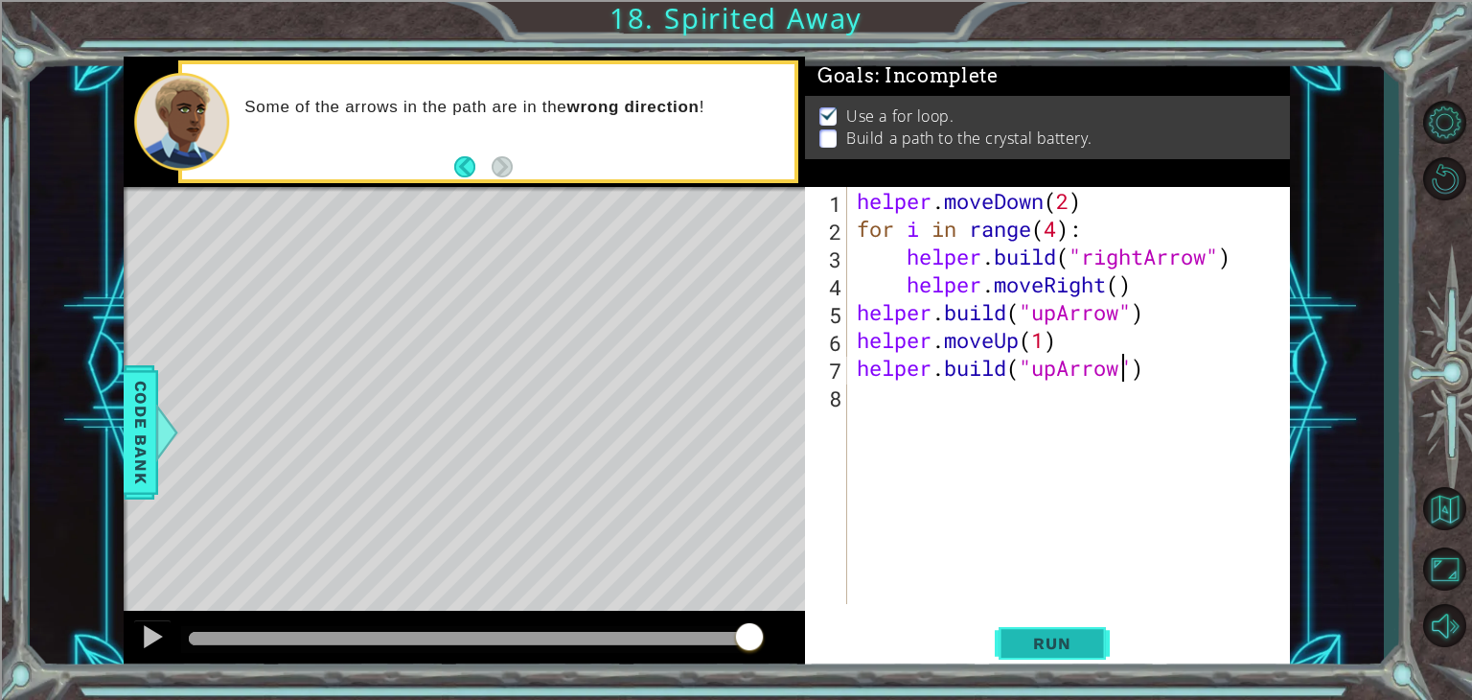
type textarea "[DOMAIN_NAME]("upArrow")"
click at [1085, 633] on span "Run" at bounding box center [1052, 642] width 76 height 19
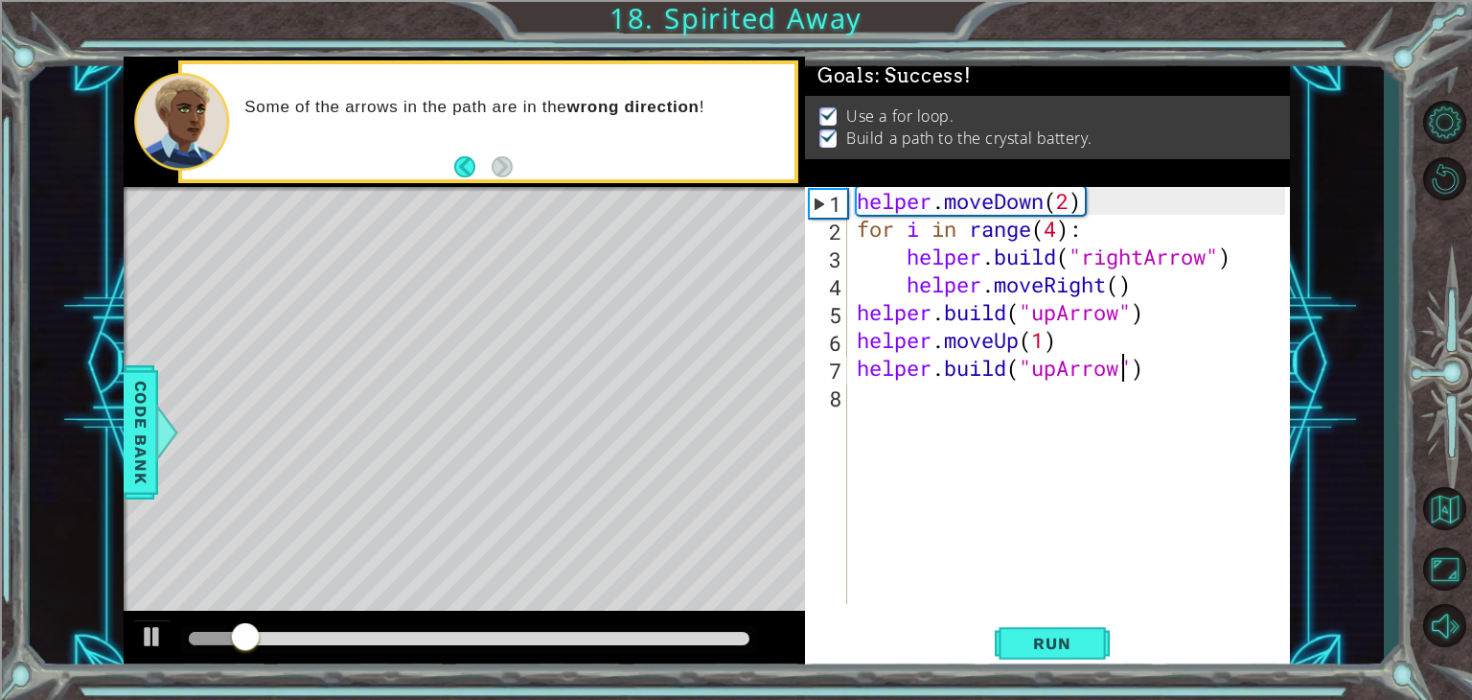
click at [702, 637] on div at bounding box center [469, 638] width 561 height 13
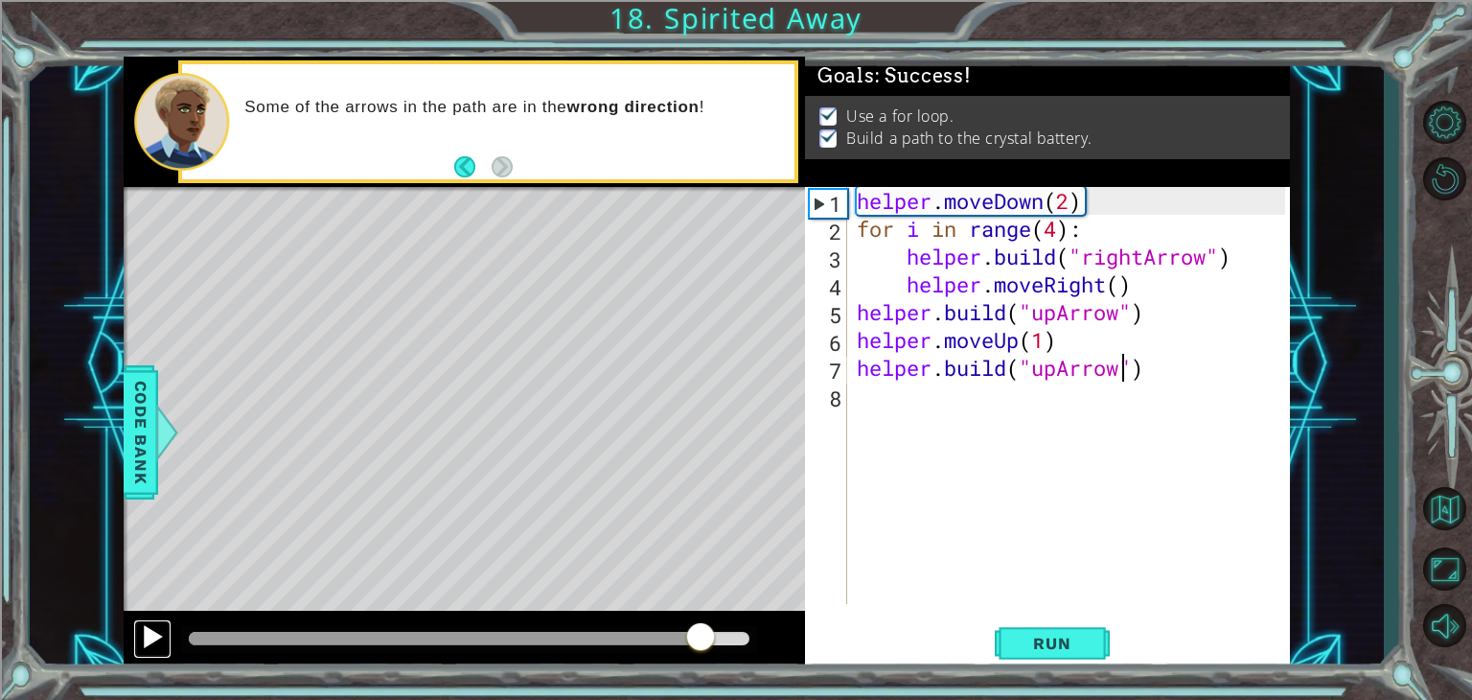
click at [155, 642] on div at bounding box center [152, 636] width 25 height 25
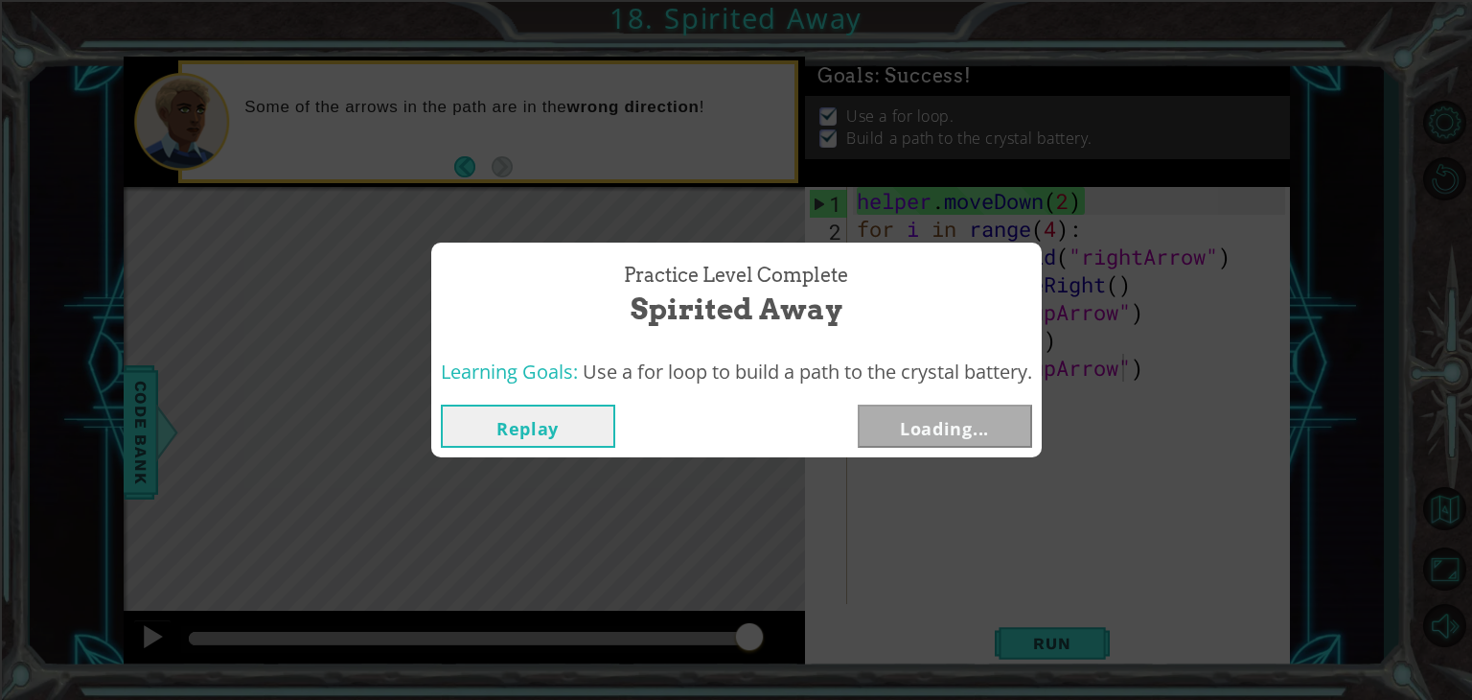
drag, startPoint x: 733, startPoint y: 637, endPoint x: 845, endPoint y: 651, distance: 112.9
click at [845, 651] on body "1 ההההההההההההההההההההההההההההההההההההההההההההההההההההההההההההההההההההההההההההה…" at bounding box center [736, 350] width 1472 height 700
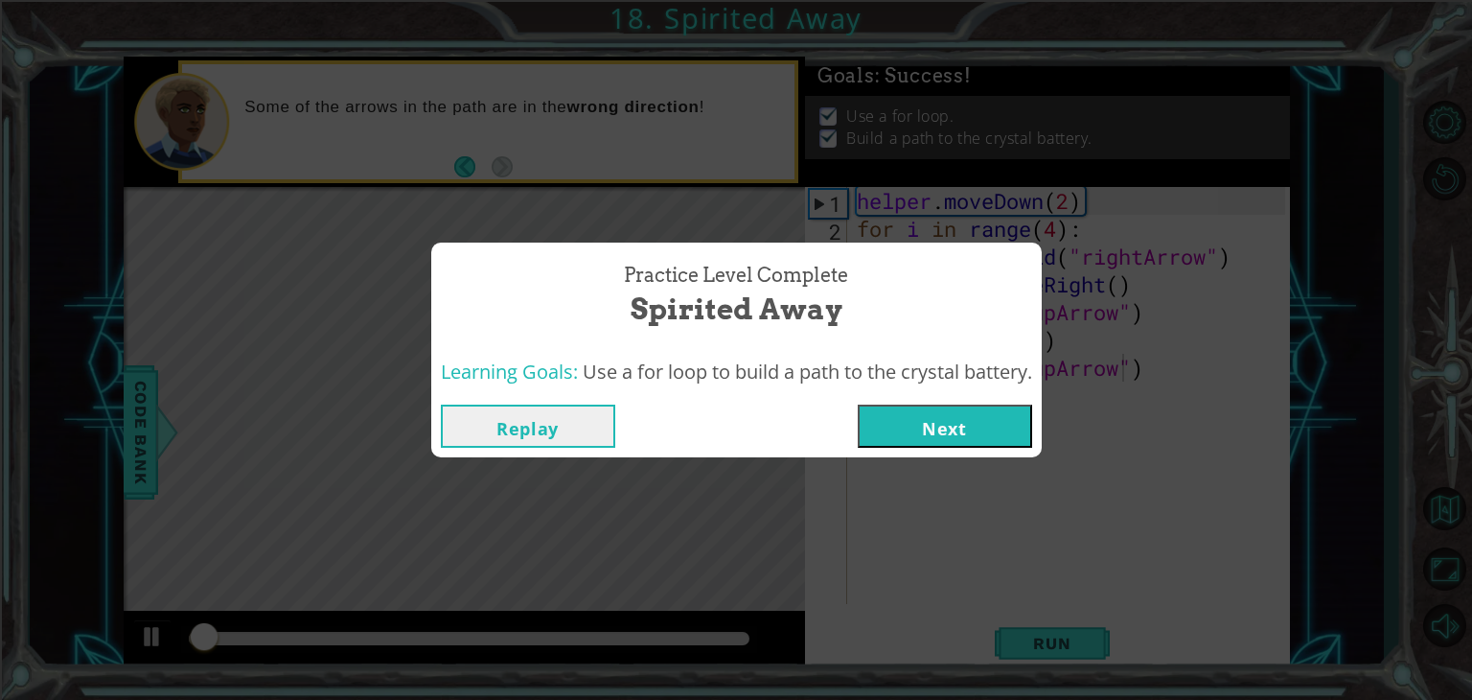
click at [1011, 437] on button "Next" at bounding box center [945, 425] width 174 height 43
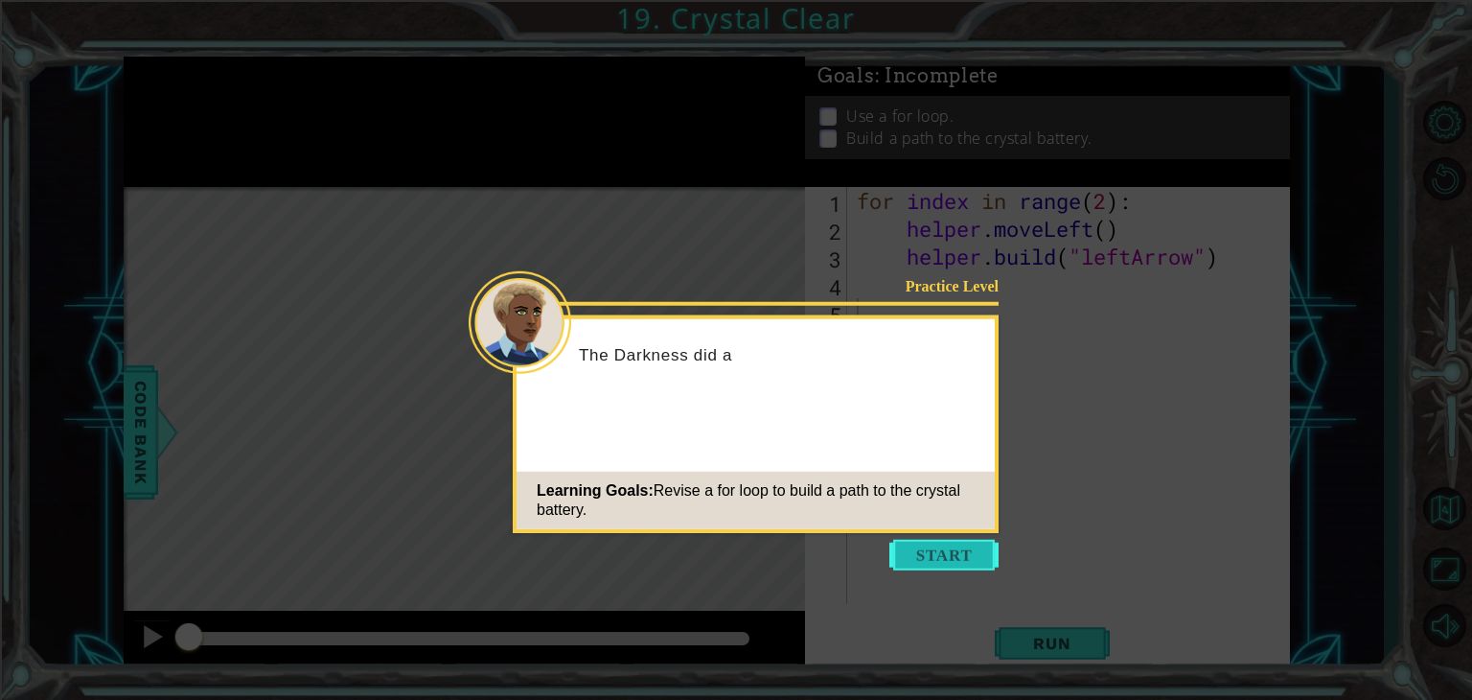
click at [954, 559] on button "Start" at bounding box center [943, 555] width 109 height 31
click at [954, 559] on div "for index in range ( 2 ) : helper . moveLeft ( ) helper . build ( "leftArrow" )" at bounding box center [1074, 423] width 442 height 472
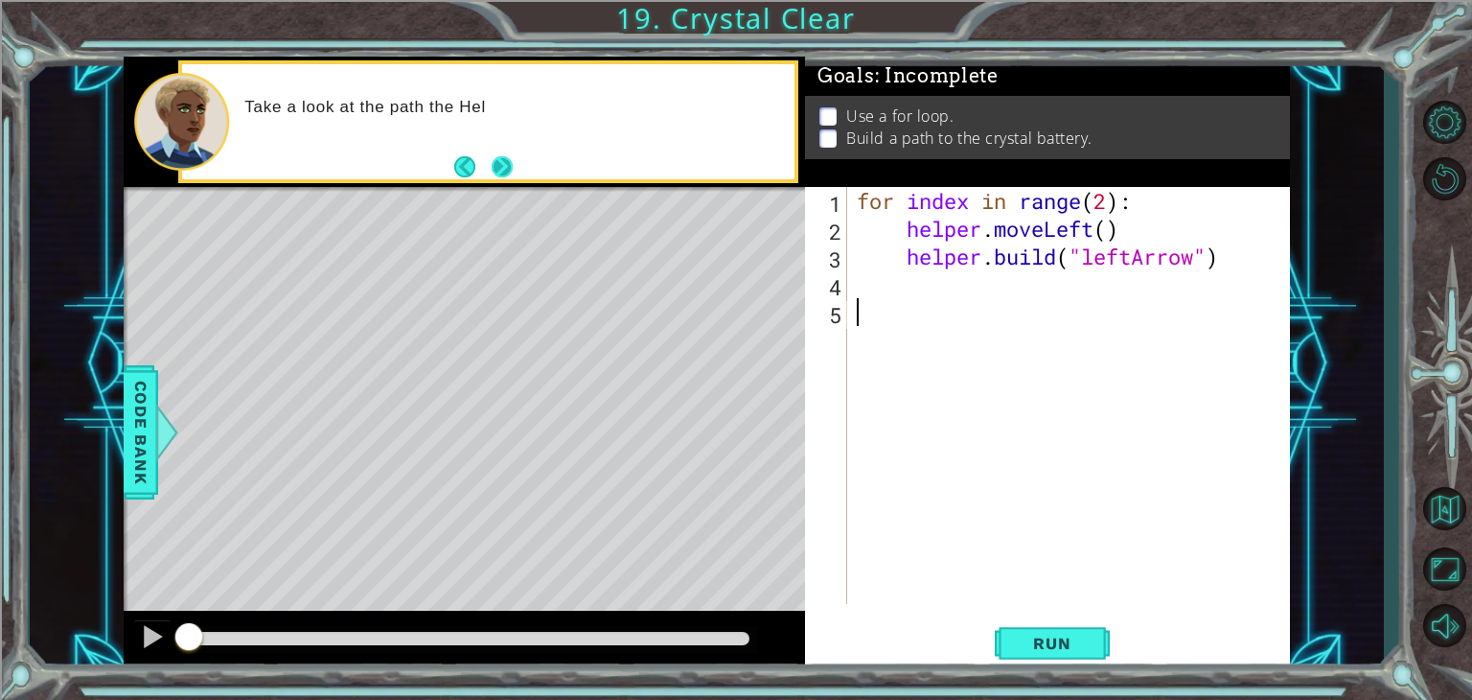
click at [509, 156] on button "Next" at bounding box center [502, 165] width 21 height 21
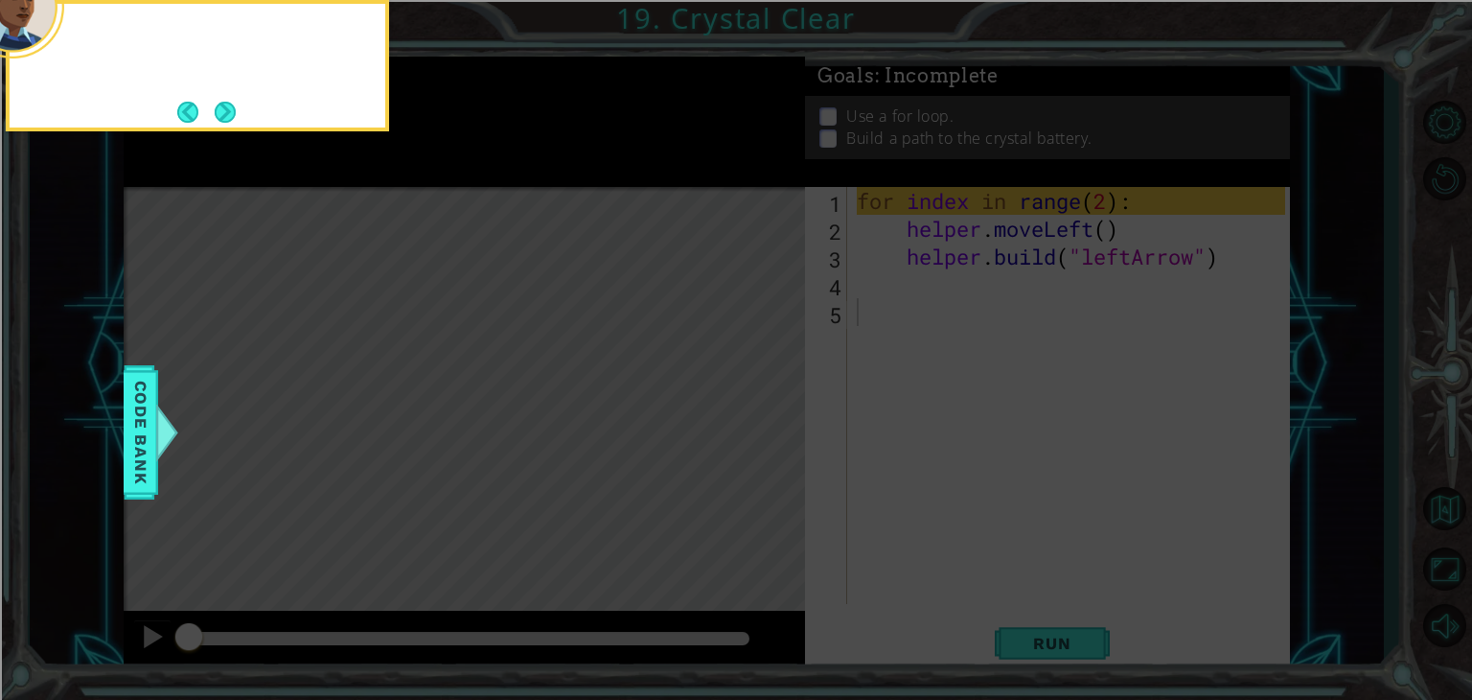
click at [509, 156] on icon at bounding box center [736, 104] width 1472 height 1189
click at [218, 113] on button "Next" at bounding box center [225, 112] width 21 height 21
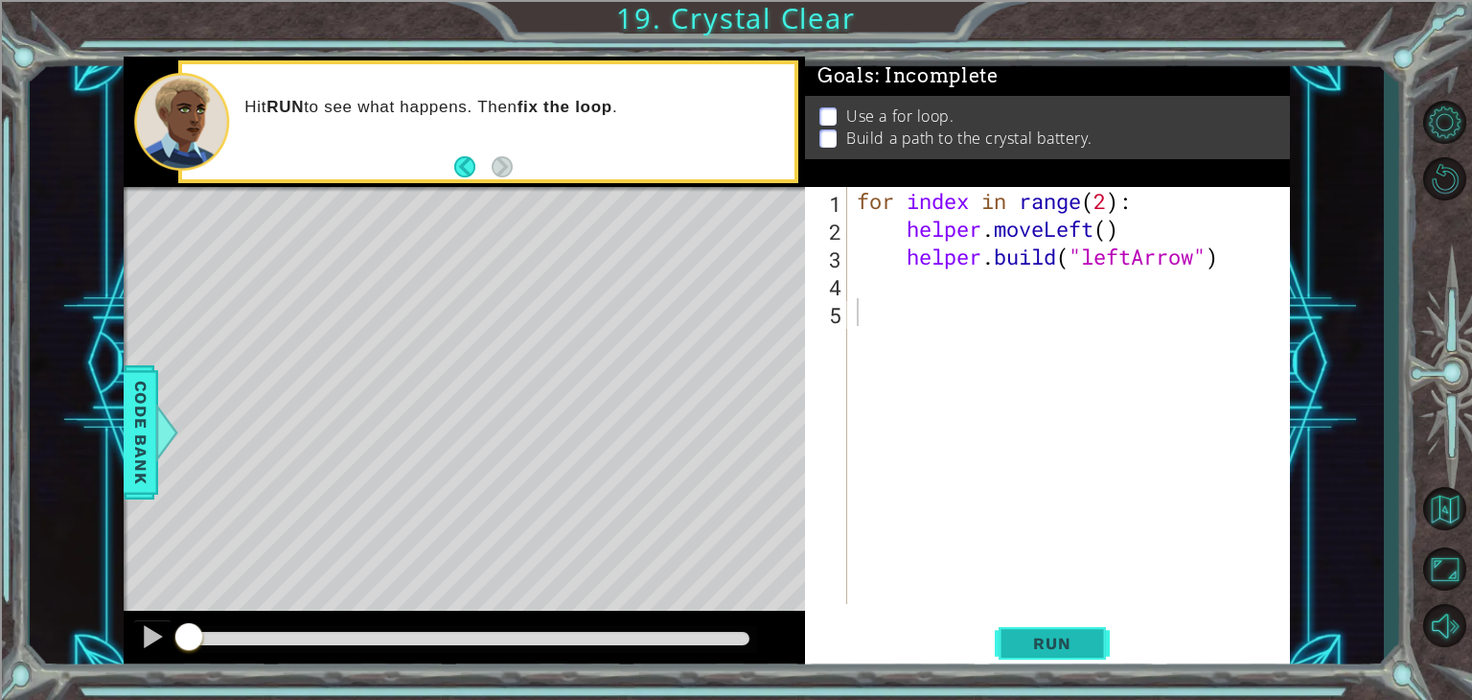
click at [1031, 656] on button "Run" at bounding box center [1052, 643] width 115 height 49
click at [1027, 641] on span "Run" at bounding box center [1052, 642] width 76 height 19
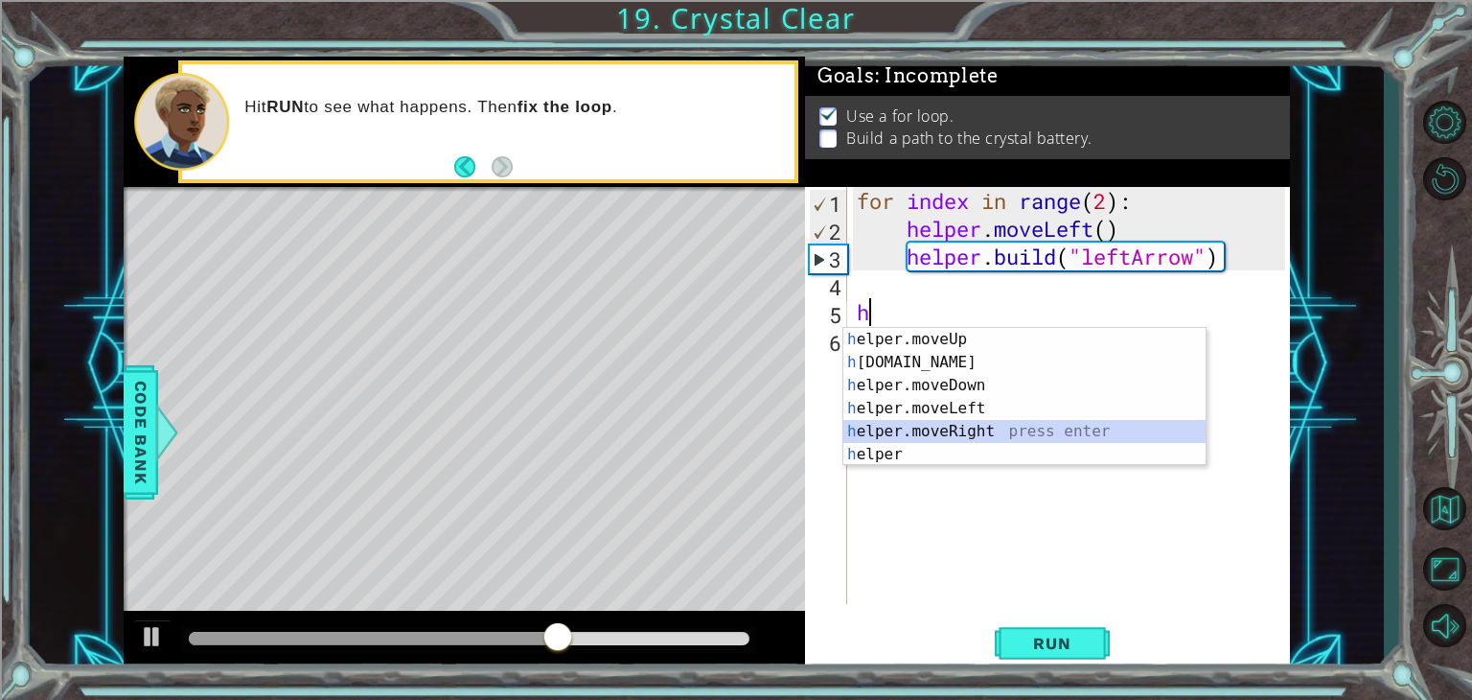
click at [970, 440] on div "h elper.moveUp press enter h [DOMAIN_NAME] press enter h elper.moveDown press e…" at bounding box center [1024, 420] width 362 height 184
type textarea "helper.moveRight(1)"
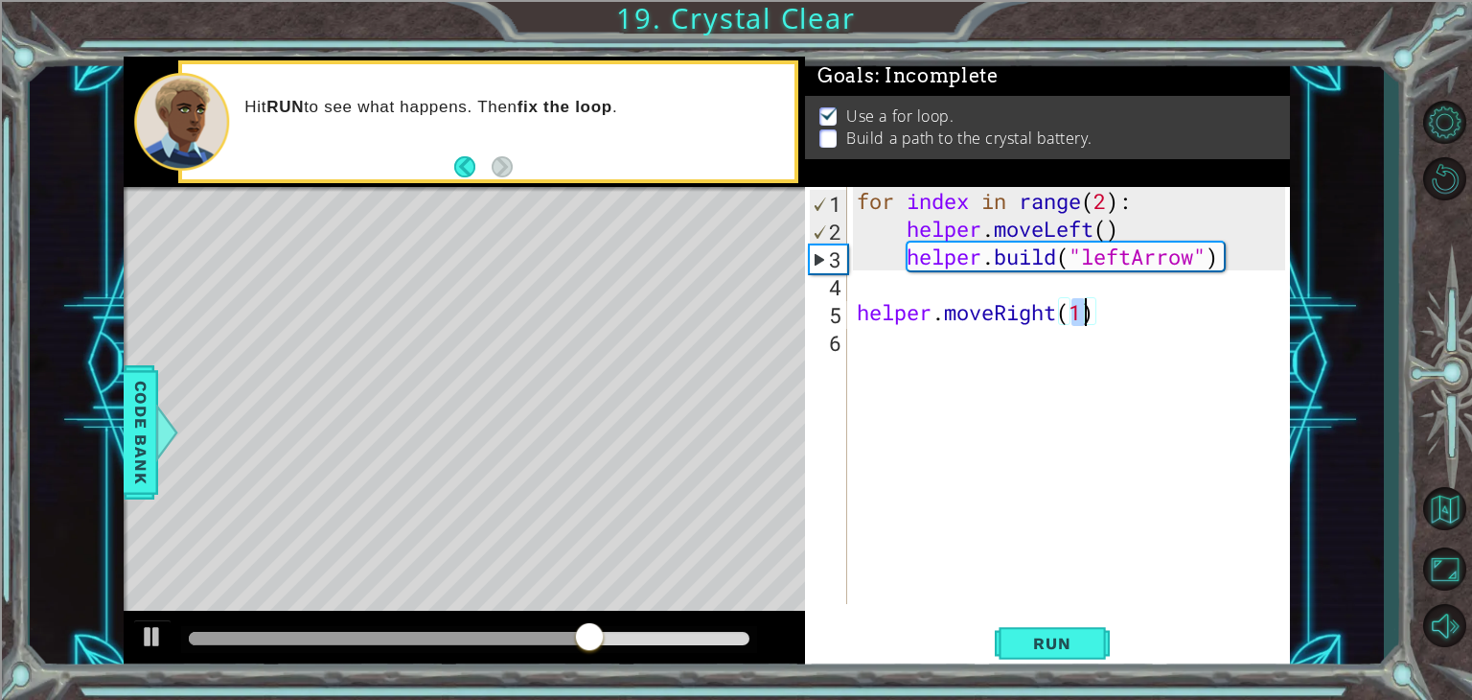
click at [875, 289] on div "for index in range ( 2 ) : helper . moveLeft ( ) helper . build ( "leftArrow" )…" at bounding box center [1074, 423] width 442 height 472
type textarea "[DOMAIN_NAME]("leftArrow")"
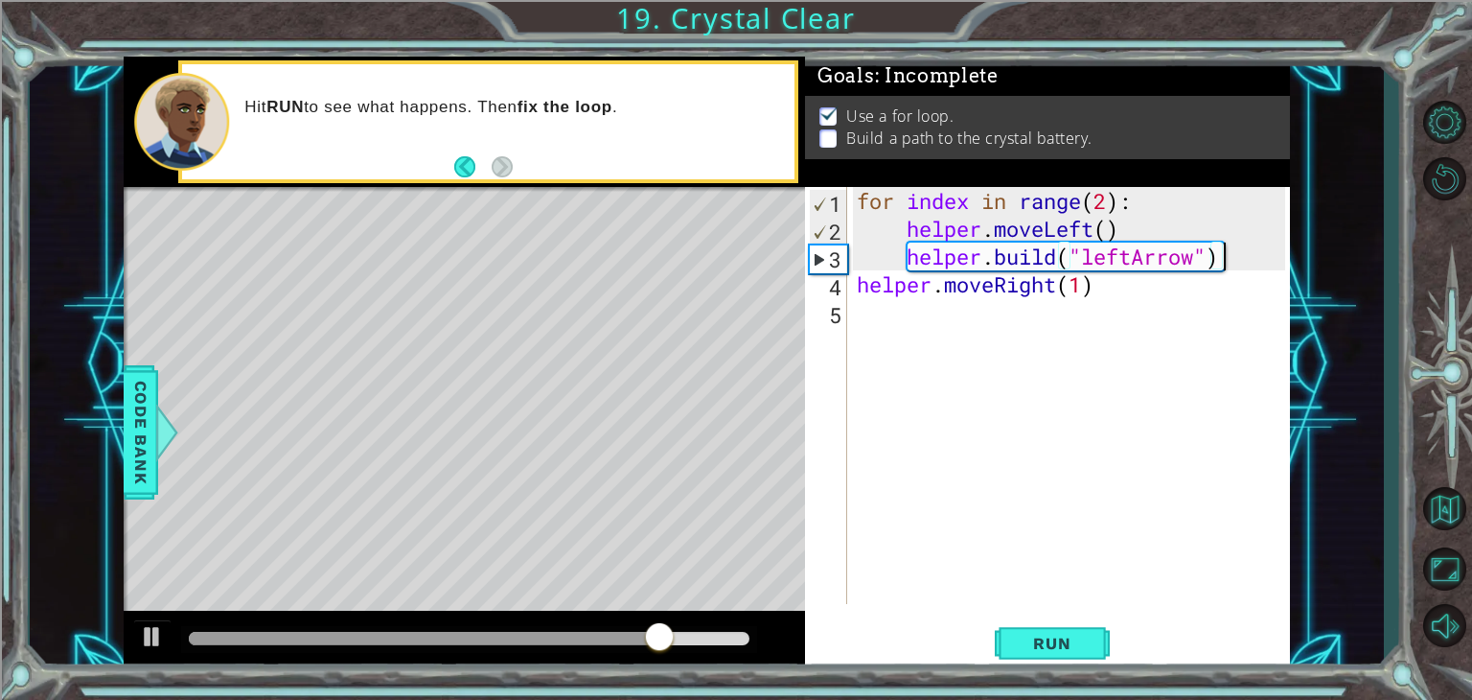
click at [871, 319] on div "for index in range ( 2 ) : helper . moveLeft ( ) helper . build ( "leftArrow" )…" at bounding box center [1074, 423] width 442 height 472
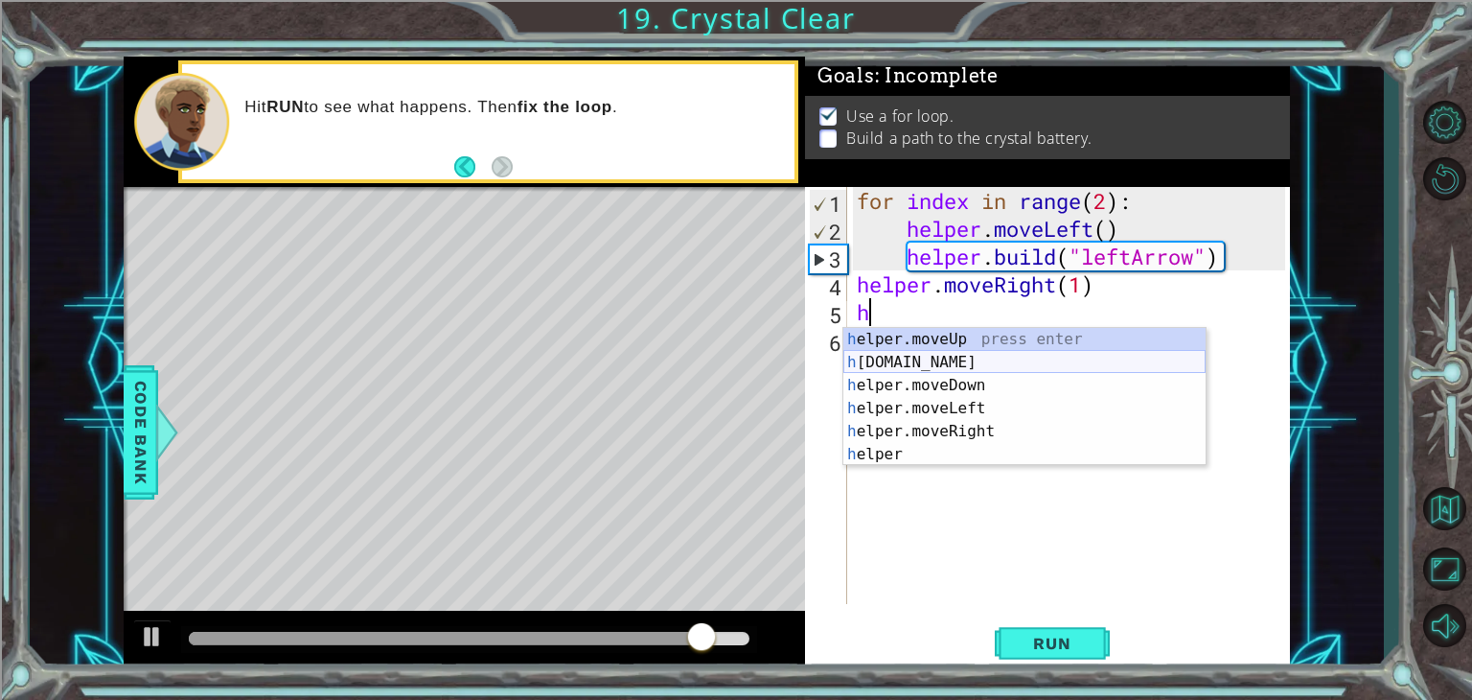
click at [952, 351] on div "h elper.moveUp press enter h [DOMAIN_NAME] press enter h elper.moveDown press e…" at bounding box center [1024, 420] width 362 height 184
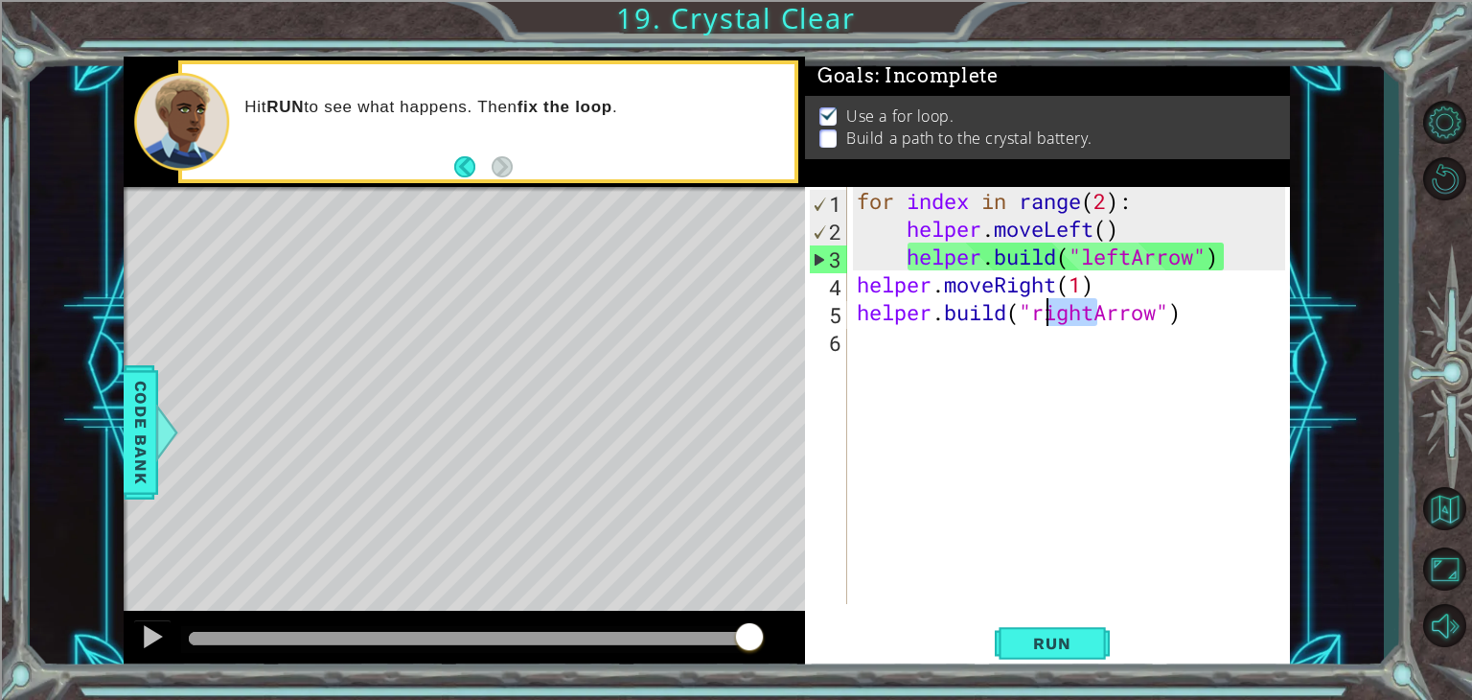
drag, startPoint x: 1093, startPoint y: 313, endPoint x: 1045, endPoint y: 319, distance: 48.3
click at [1045, 319] on div "for index in range ( 2 ) : helper . moveLeft ( ) helper . build ( "leftArrow" )…" at bounding box center [1074, 423] width 442 height 472
click at [1093, 258] on div "for index in range ( 2 ) : helper . moveLeft ( ) helper . build ( "leftArrow" )…" at bounding box center [1074, 423] width 442 height 472
drag, startPoint x: 1051, startPoint y: 324, endPoint x: 1037, endPoint y: 323, distance: 14.4
click at [1037, 323] on div "for index in range ( 2 ) : helper . moveLeft ( ) helper . build ( "leftArrow" )…" at bounding box center [1074, 423] width 442 height 472
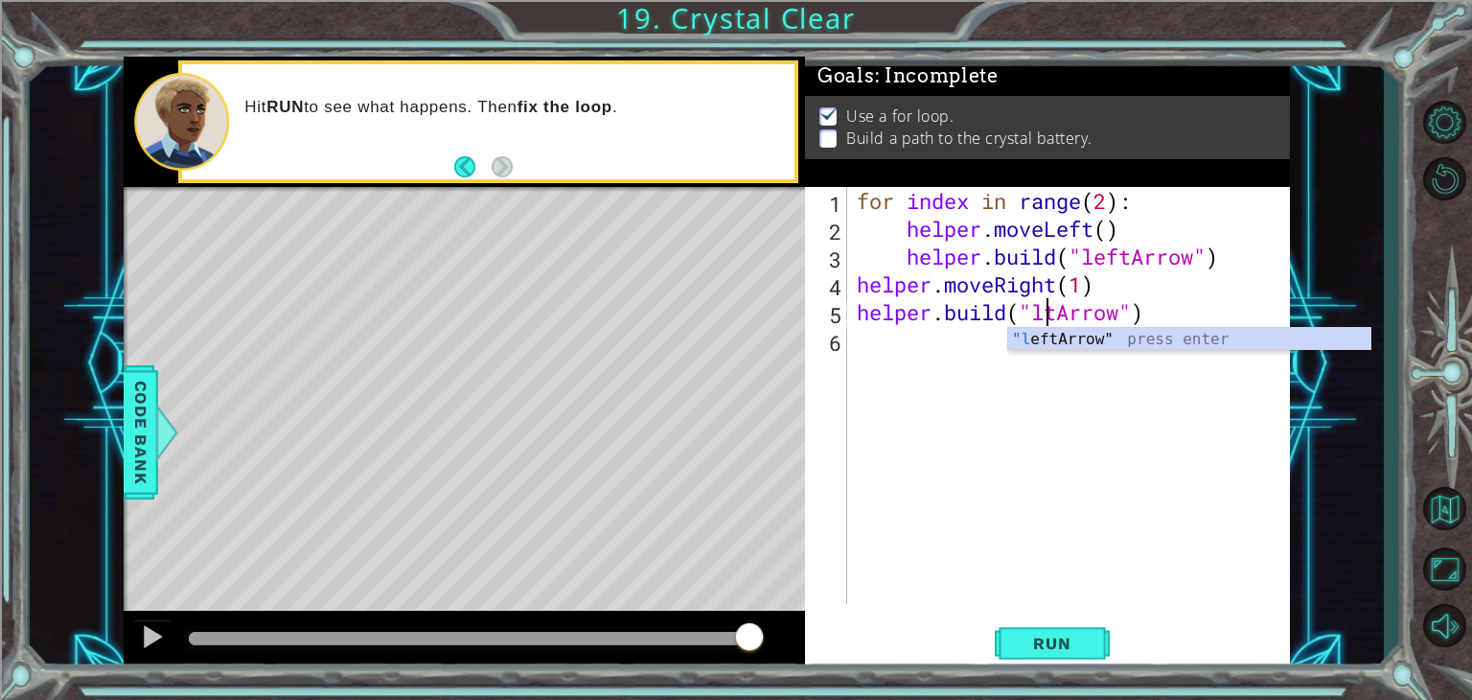
scroll to position [0, 8]
click at [1043, 338] on div ""l eftArrow" press enter" at bounding box center [1189, 362] width 362 height 69
type textarea "[DOMAIN_NAME]("leftArrow")"
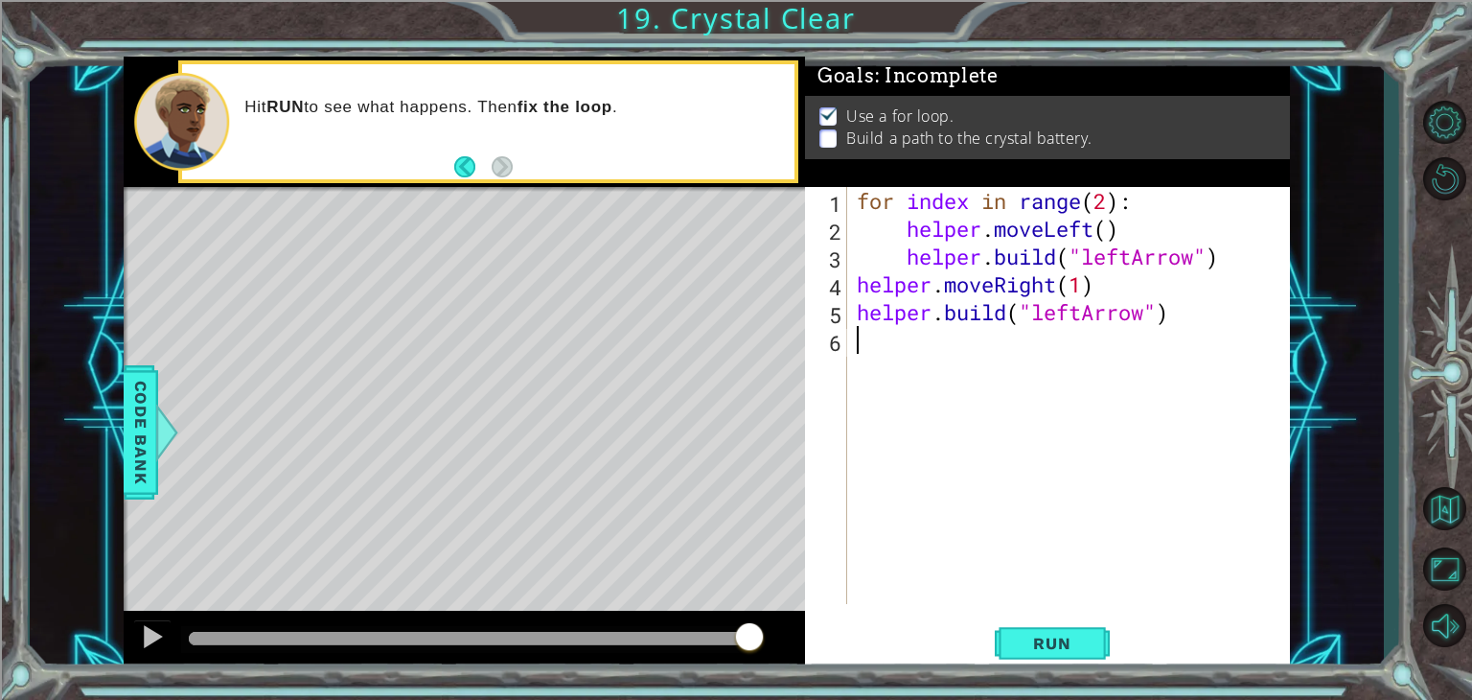
click at [855, 344] on div "for index in range ( 2 ) : helper . moveLeft ( ) helper . build ( "leftArrow" )…" at bounding box center [1074, 423] width 442 height 472
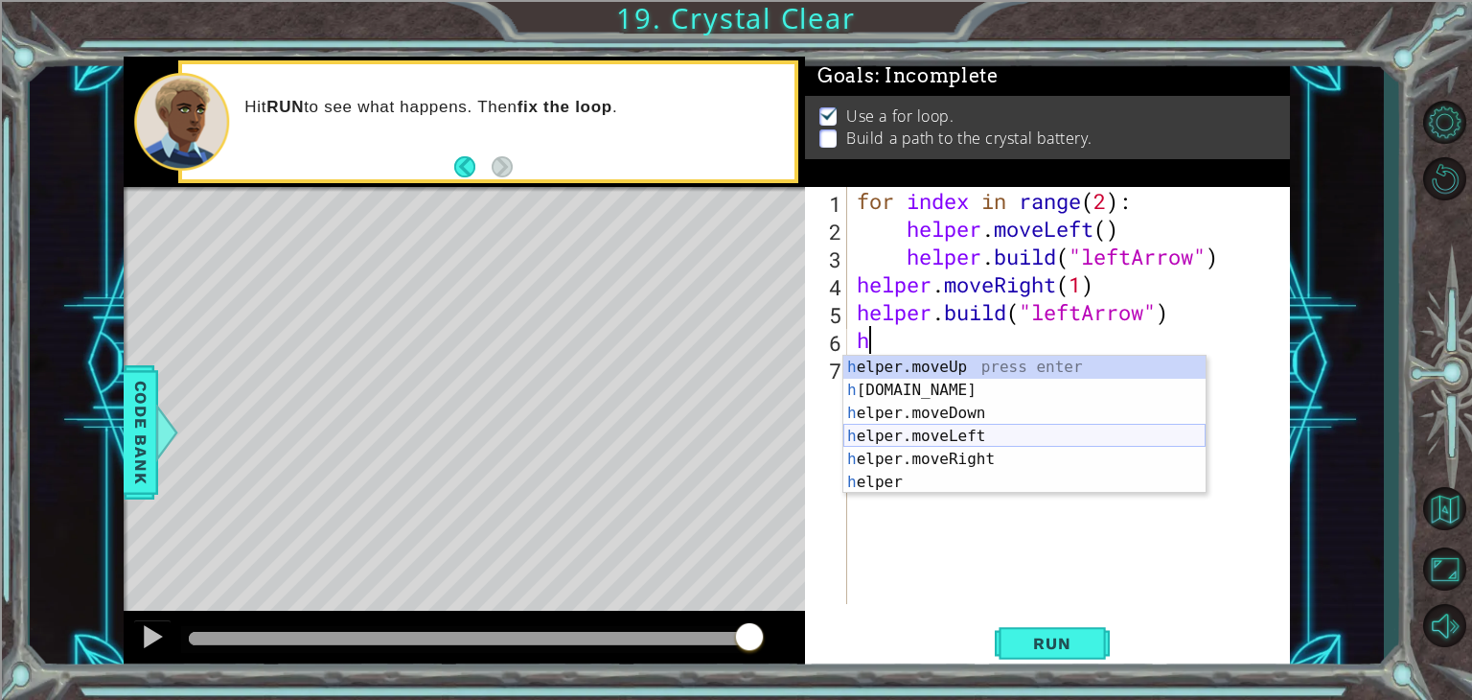
click at [985, 437] on div "h elper.moveUp press enter h [DOMAIN_NAME] press enter h elper.moveDown press e…" at bounding box center [1024, 448] width 362 height 184
type textarea "helper.moveLeft(1)"
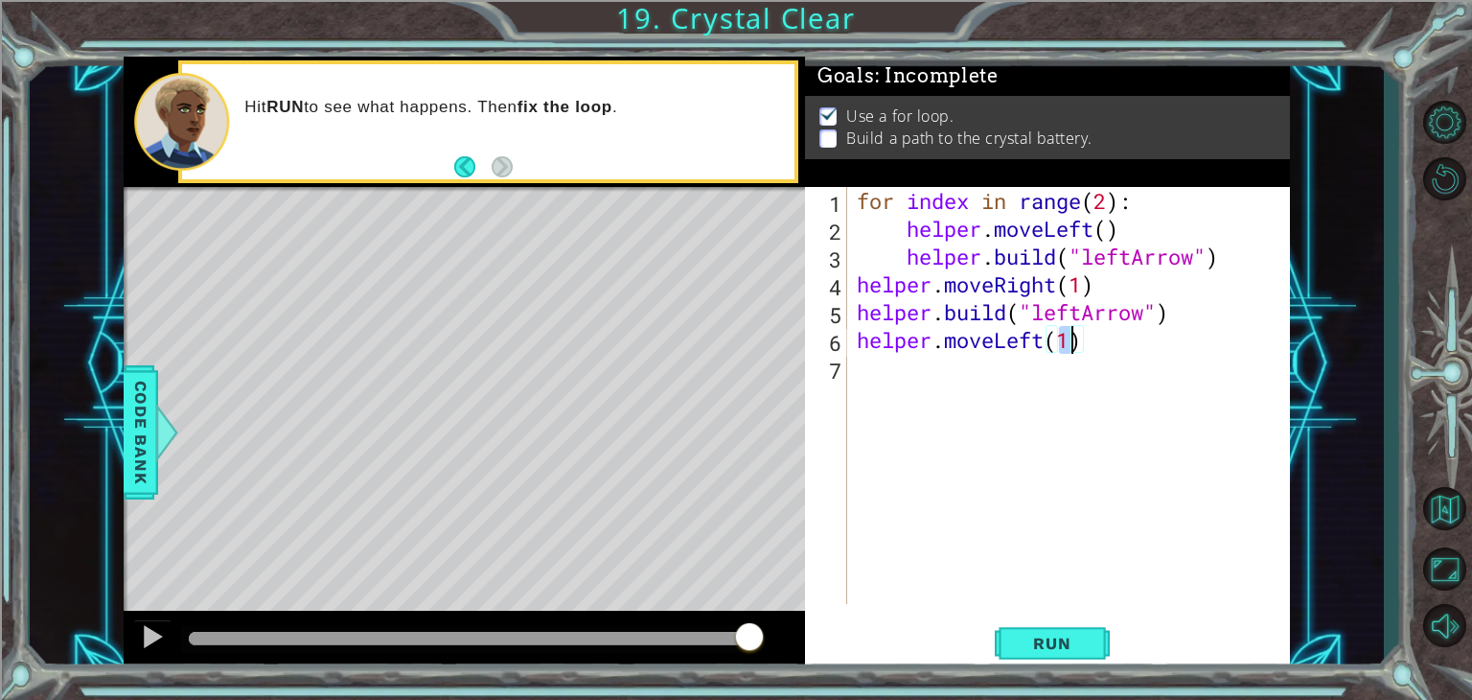
click at [862, 388] on div "for index in range ( 2 ) : helper . moveLeft ( ) helper . build ( "leftArrow" )…" at bounding box center [1074, 423] width 442 height 472
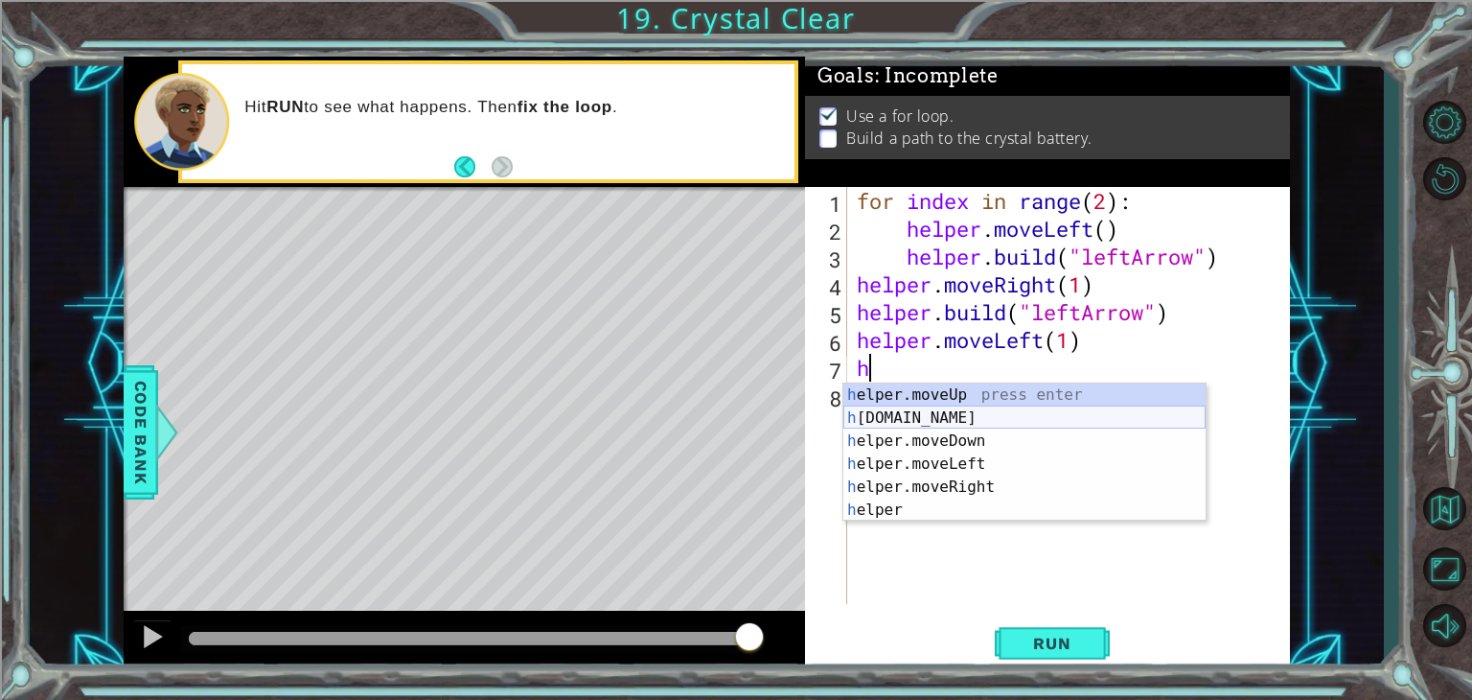
click at [973, 414] on div "h elper.moveUp press enter h [DOMAIN_NAME] press enter h elper.moveDown press e…" at bounding box center [1024, 475] width 362 height 184
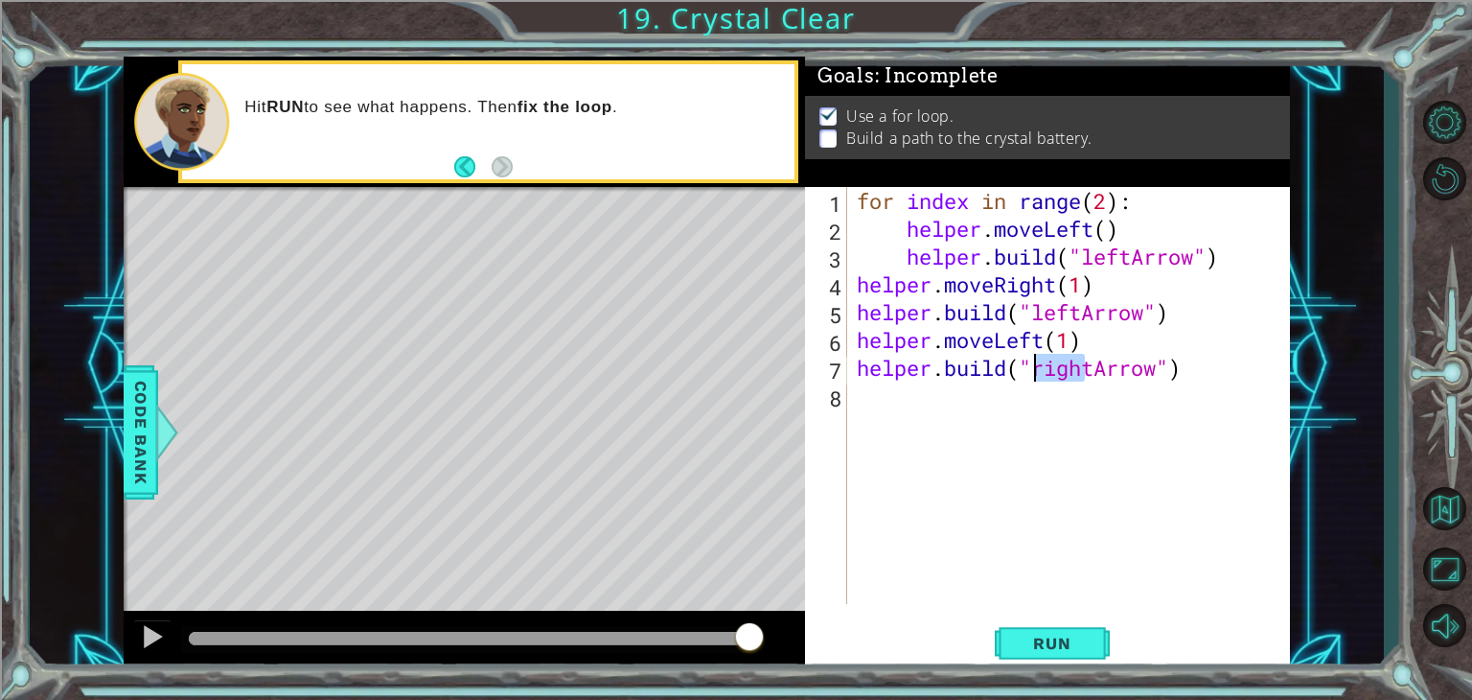
drag, startPoint x: 1089, startPoint y: 372, endPoint x: 1031, endPoint y: 375, distance: 57.6
click at [1031, 375] on div "for index in range ( 2 ) : helper . moveLeft ( ) helper . build ( "leftArrow" )…" at bounding box center [1074, 423] width 442 height 472
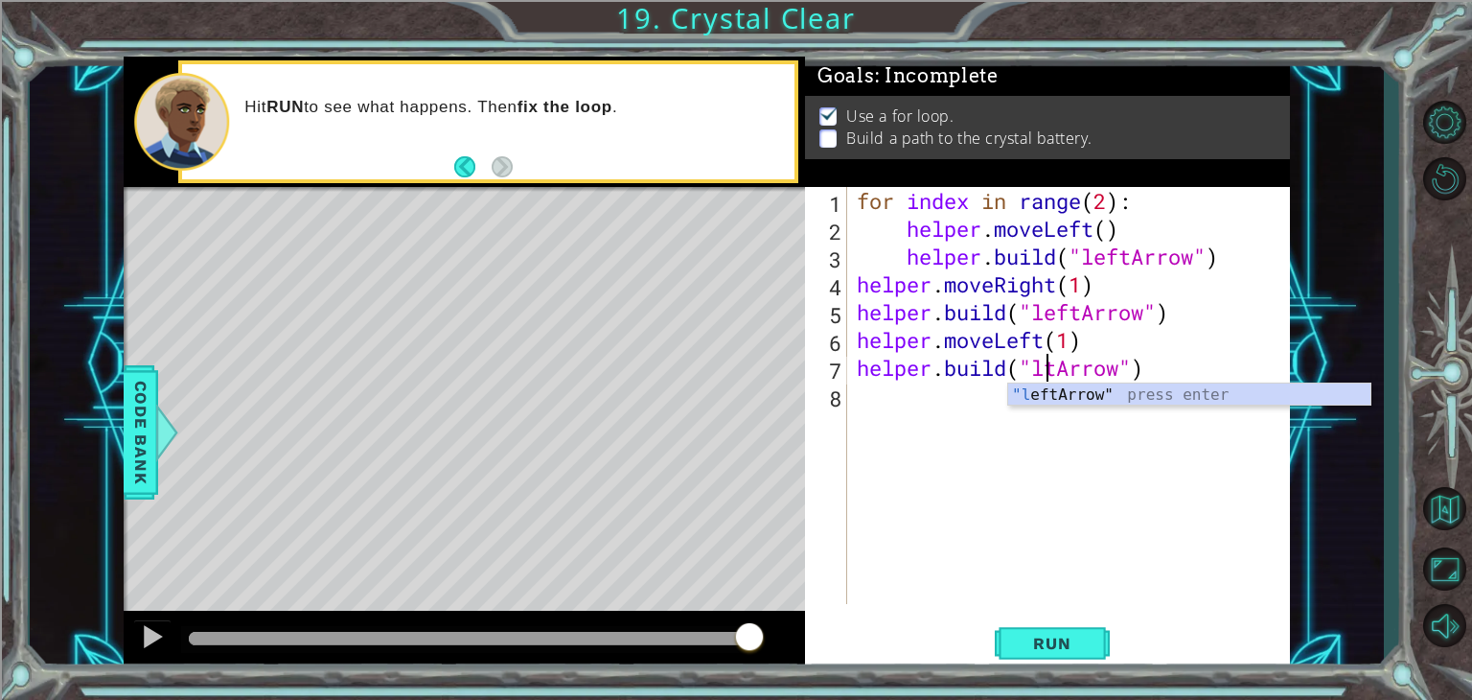
scroll to position [0, 8]
click at [1069, 400] on div ""l eftArrow" press enter" at bounding box center [1189, 417] width 362 height 69
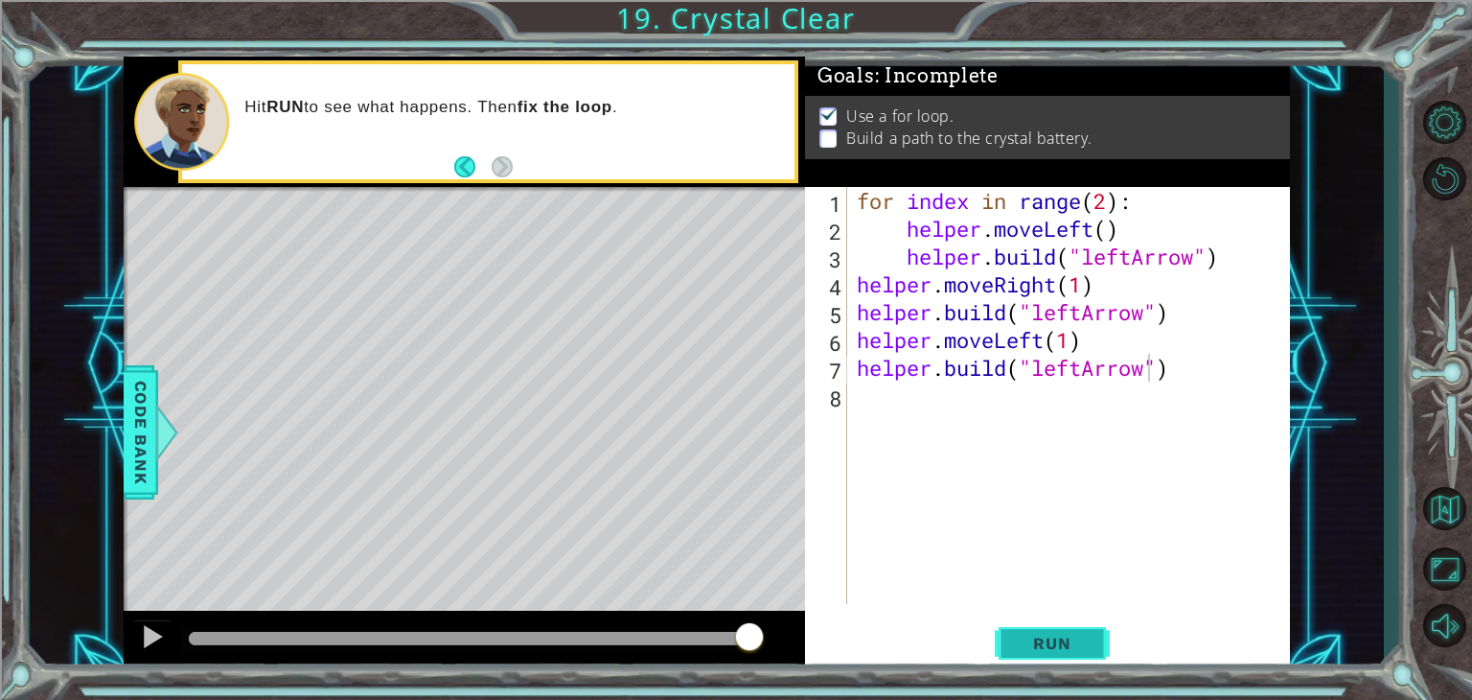
click at [1055, 637] on span "Run" at bounding box center [1052, 642] width 76 height 19
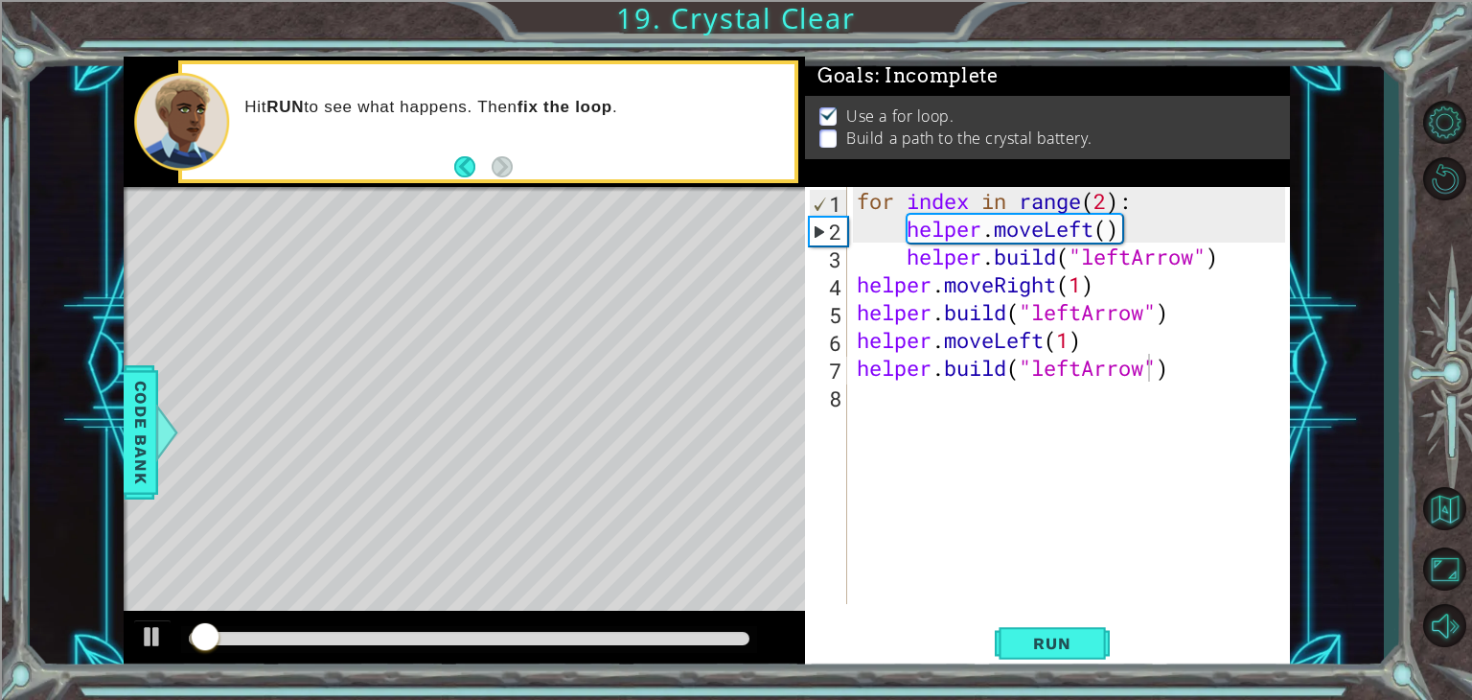
click at [740, 630] on div at bounding box center [469, 639] width 576 height 27
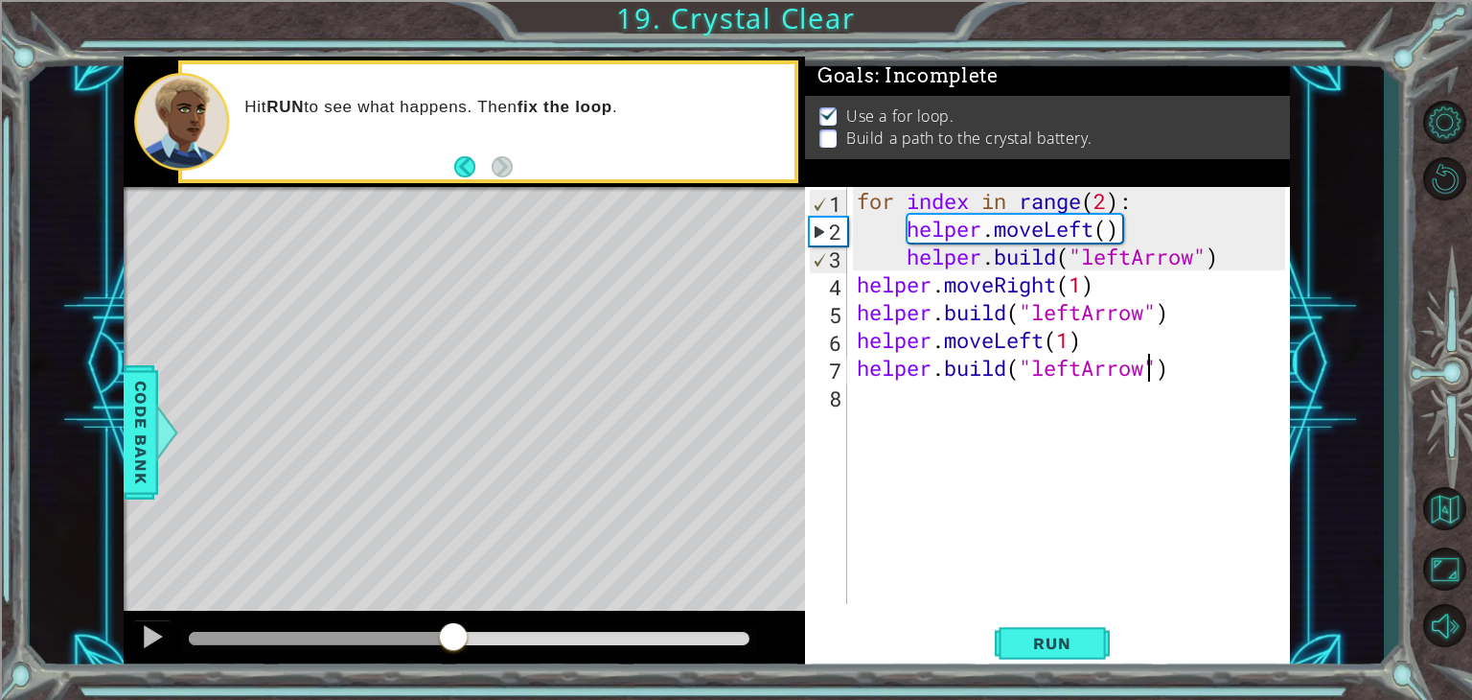
drag, startPoint x: 268, startPoint y: 652, endPoint x: 902, endPoint y: 734, distance: 638.8
click at [902, 699] on html "1 ההההההההההההההההההההההההההההההההההההההההההההההההההההההההההההההההההההההההההההה…" at bounding box center [736, 422] width 1472 height 845
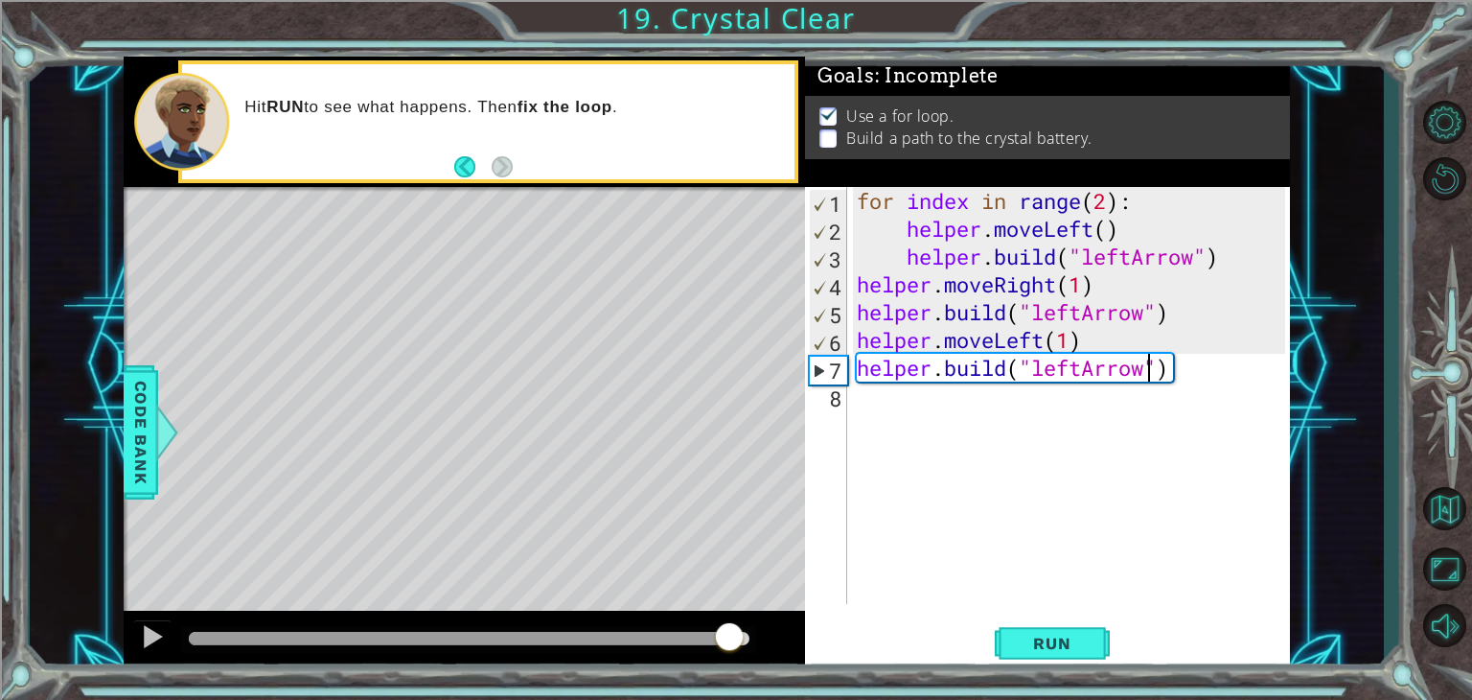
drag, startPoint x: 213, startPoint y: 633, endPoint x: 728, endPoint y: 725, distance: 523.9
click at [728, 699] on html "1 ההההההההההההההההההההההההההההההההההההההההההההההההההההההההההההההההההההההההההההה…" at bounding box center [736, 422] width 1472 height 845
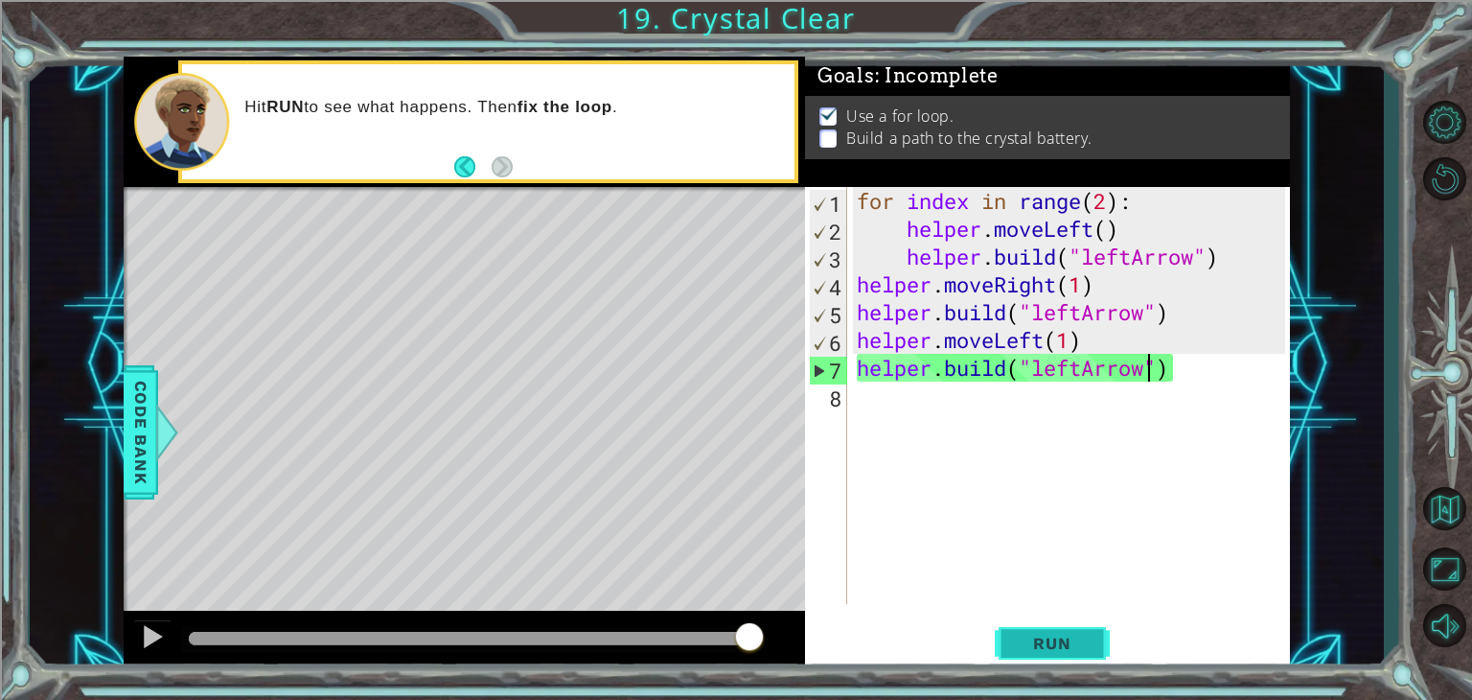
click at [1037, 645] on span "Run" at bounding box center [1052, 642] width 76 height 19
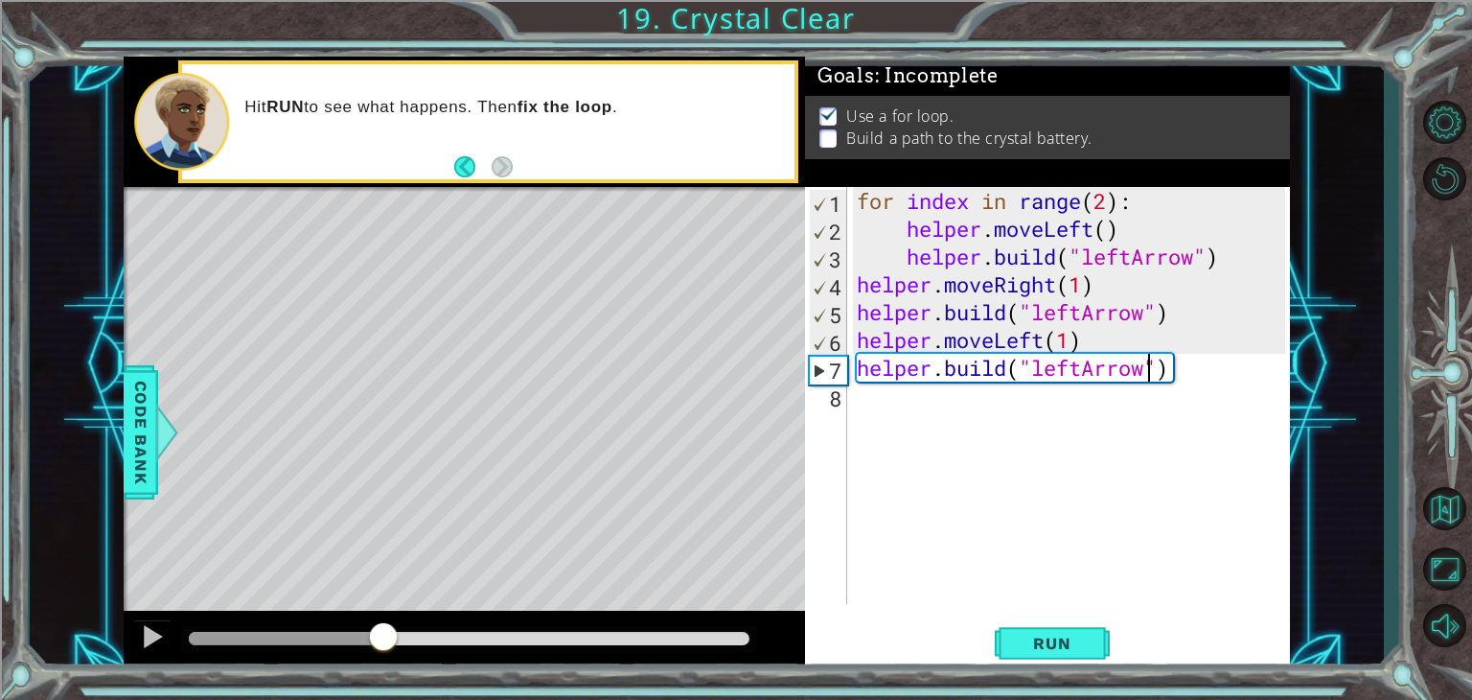
drag, startPoint x: 384, startPoint y: 633, endPoint x: 322, endPoint y: 643, distance: 63.0
click at [366, 643] on div at bounding box center [383, 638] width 35 height 35
click at [207, 632] on div at bounding box center [269, 638] width 161 height 13
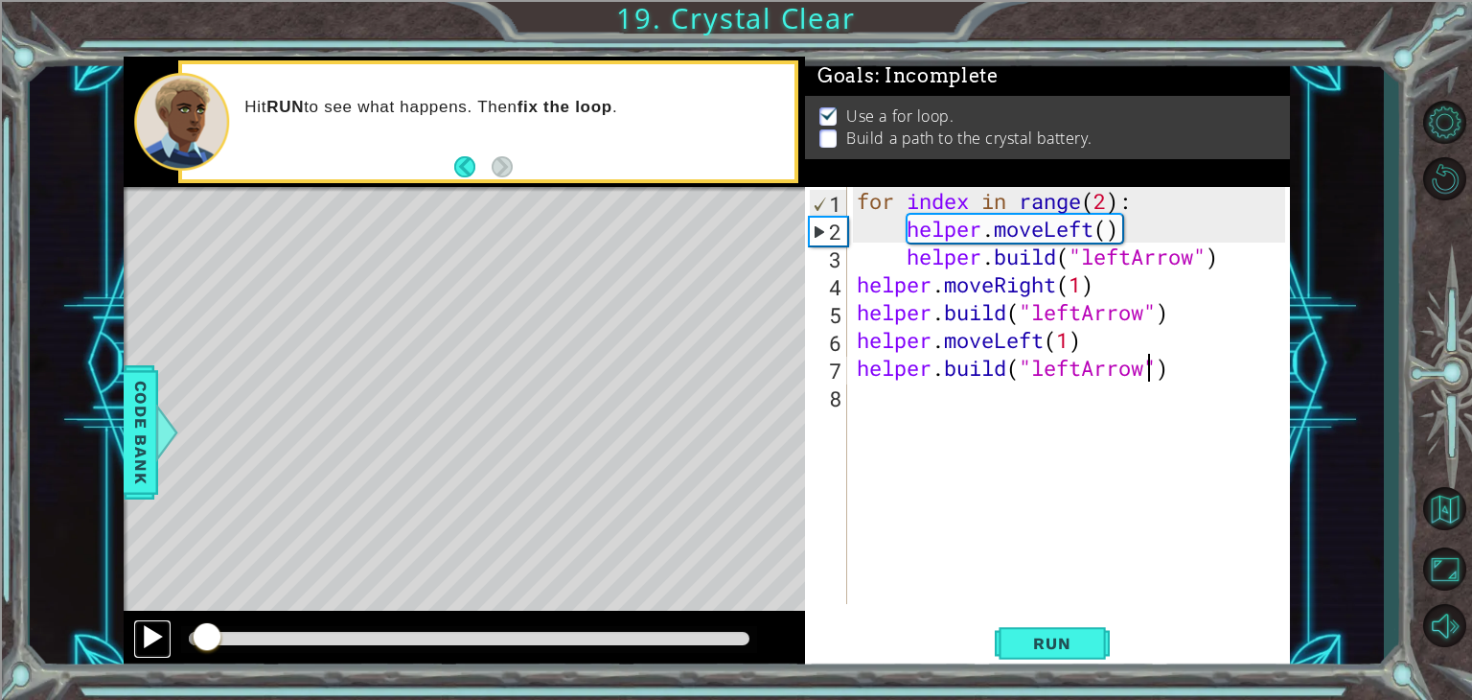
click at [150, 642] on div at bounding box center [152, 636] width 25 height 25
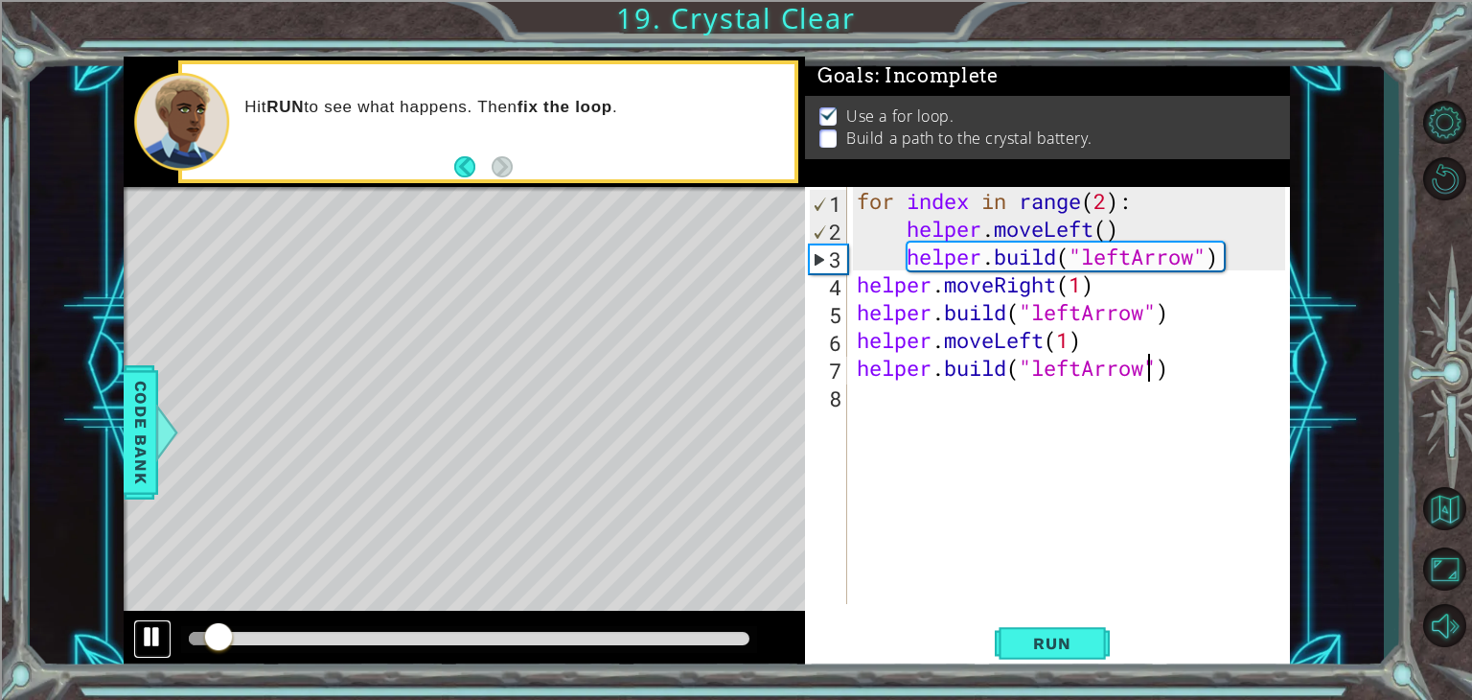
click at [150, 642] on div at bounding box center [152, 636] width 25 height 25
click at [146, 643] on div at bounding box center [152, 636] width 25 height 25
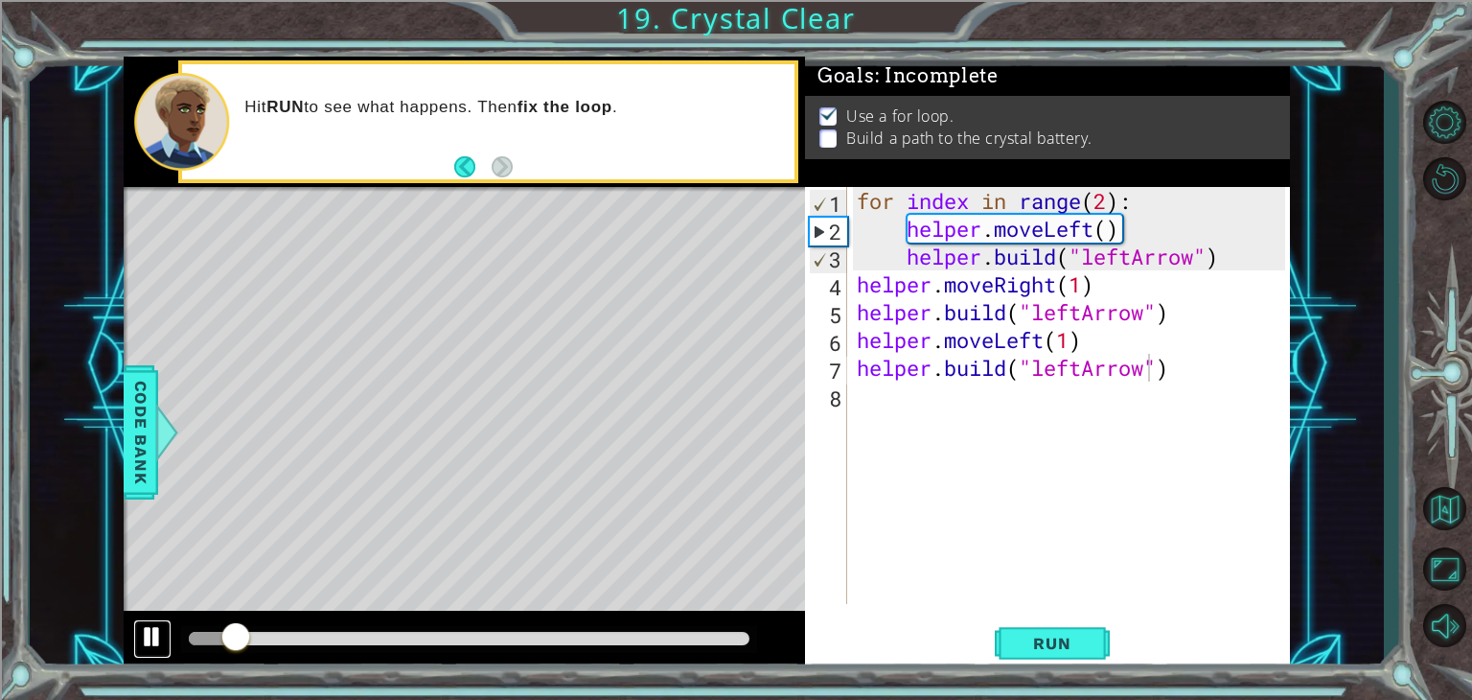
click at [146, 643] on div at bounding box center [152, 636] width 25 height 25
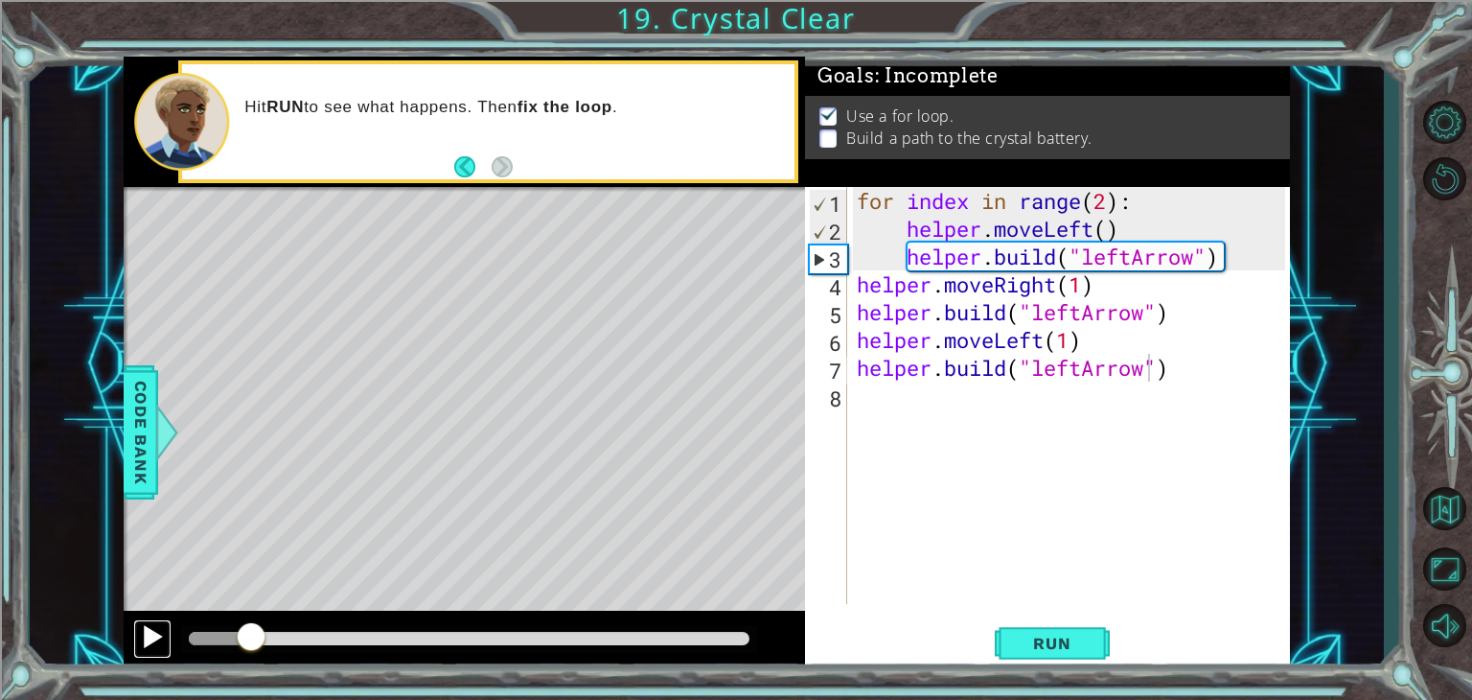
click at [146, 643] on div at bounding box center [152, 636] width 25 height 25
click at [146, 644] on div at bounding box center [152, 636] width 25 height 25
click at [144, 645] on div at bounding box center [152, 636] width 25 height 25
click at [143, 645] on div at bounding box center [152, 636] width 25 height 25
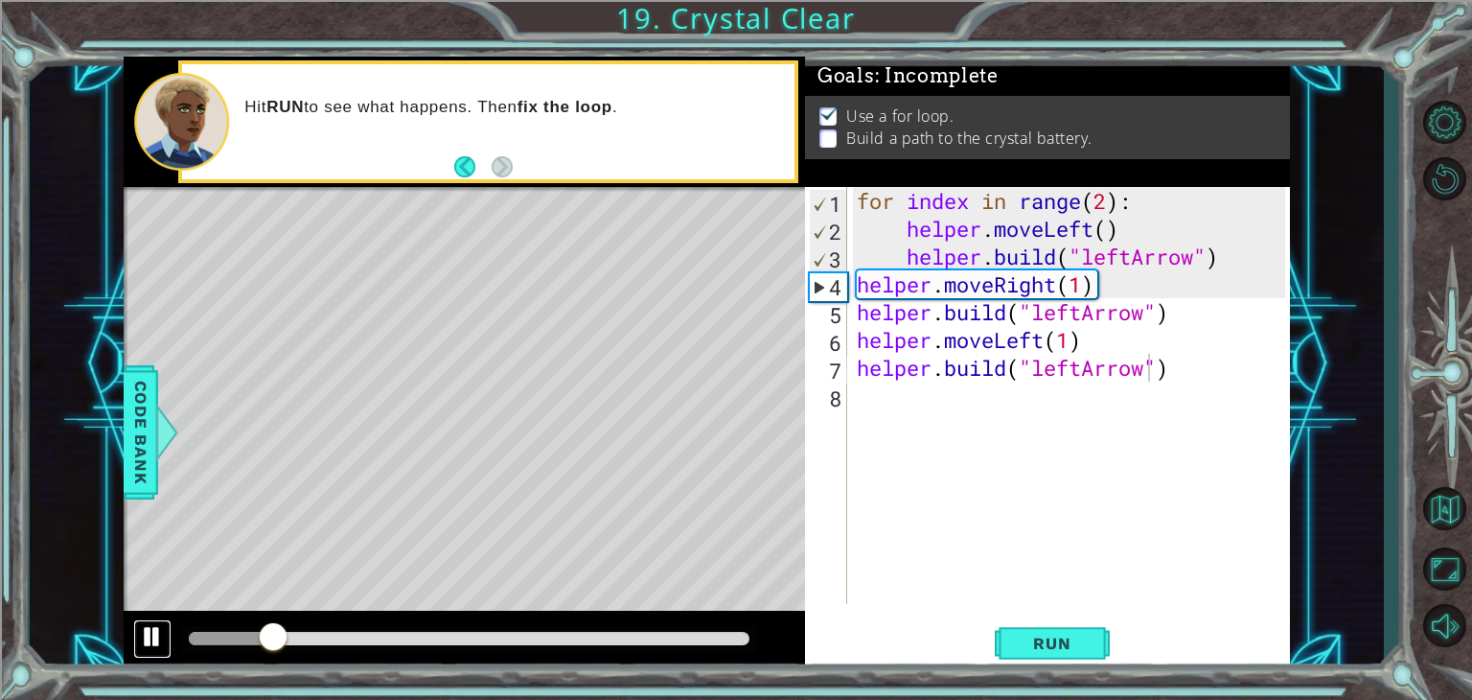
click at [143, 645] on div at bounding box center [152, 636] width 25 height 25
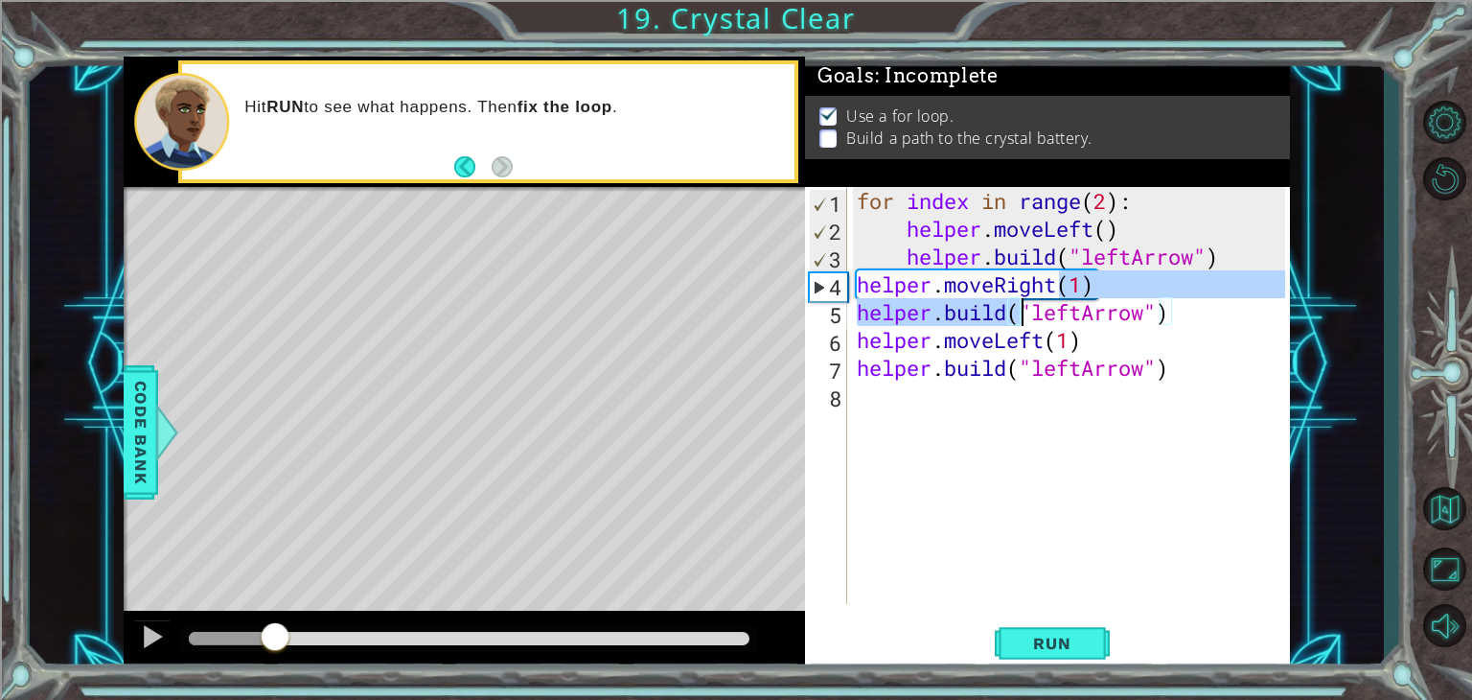
drag, startPoint x: 1059, startPoint y: 289, endPoint x: 1027, endPoint y: 306, distance: 35.6
click at [1027, 306] on div "for index in range ( 2 ) : helper . moveLeft ( ) helper . build ( "leftArrow" )…" at bounding box center [1074, 423] width 442 height 472
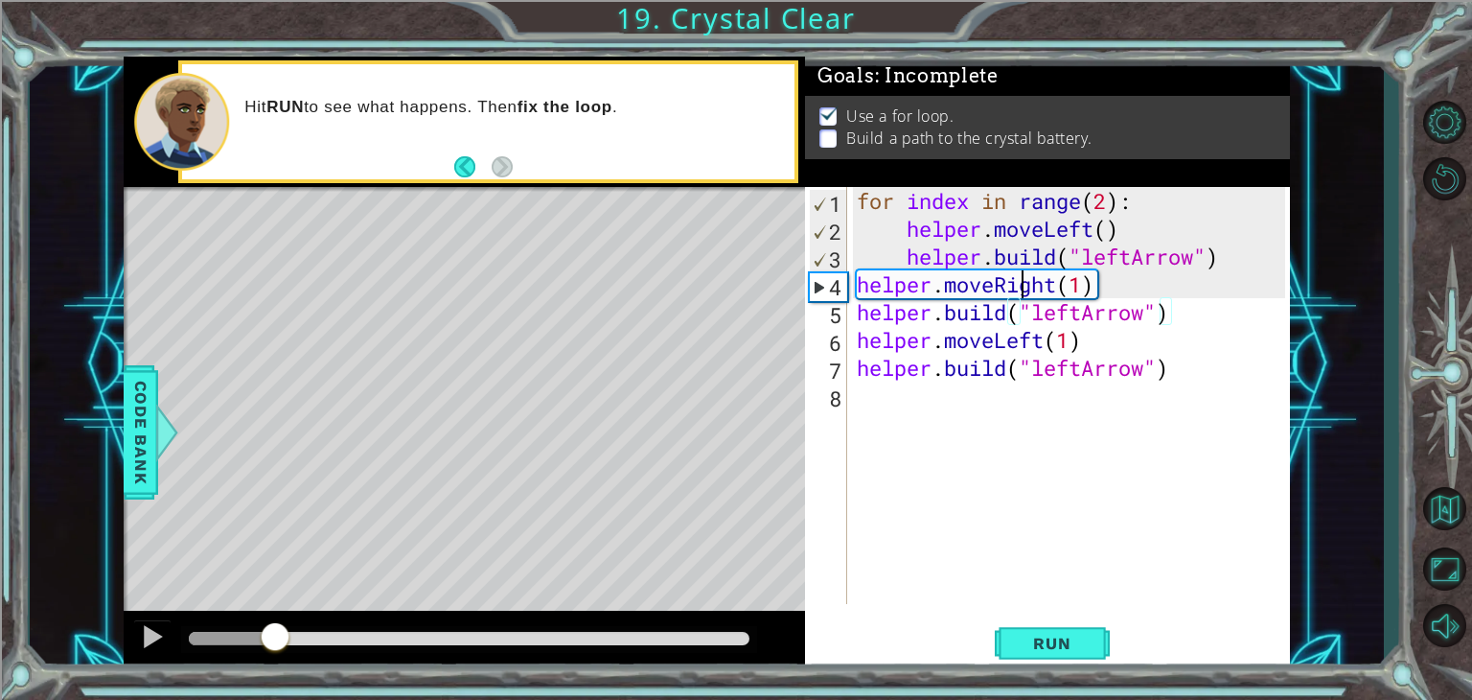
click at [1016, 288] on div "for index in range ( 2 ) : helper . moveLeft ( ) helper . build ( "leftArrow" )…" at bounding box center [1074, 423] width 442 height 472
click at [1043, 292] on div "for index in range ( 2 ) : helper . moveLeft ( ) helper . build ( "leftArrow" )…" at bounding box center [1074, 423] width 442 height 472
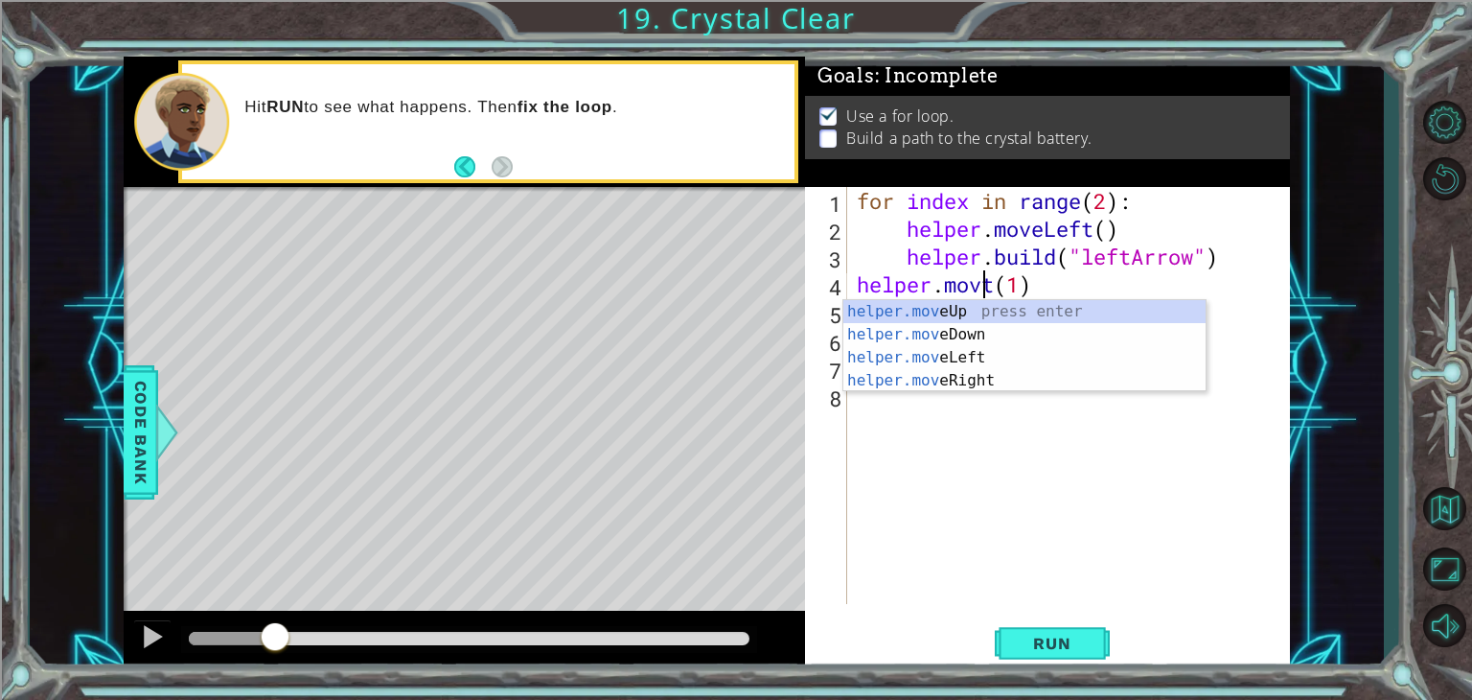
scroll to position [0, 7]
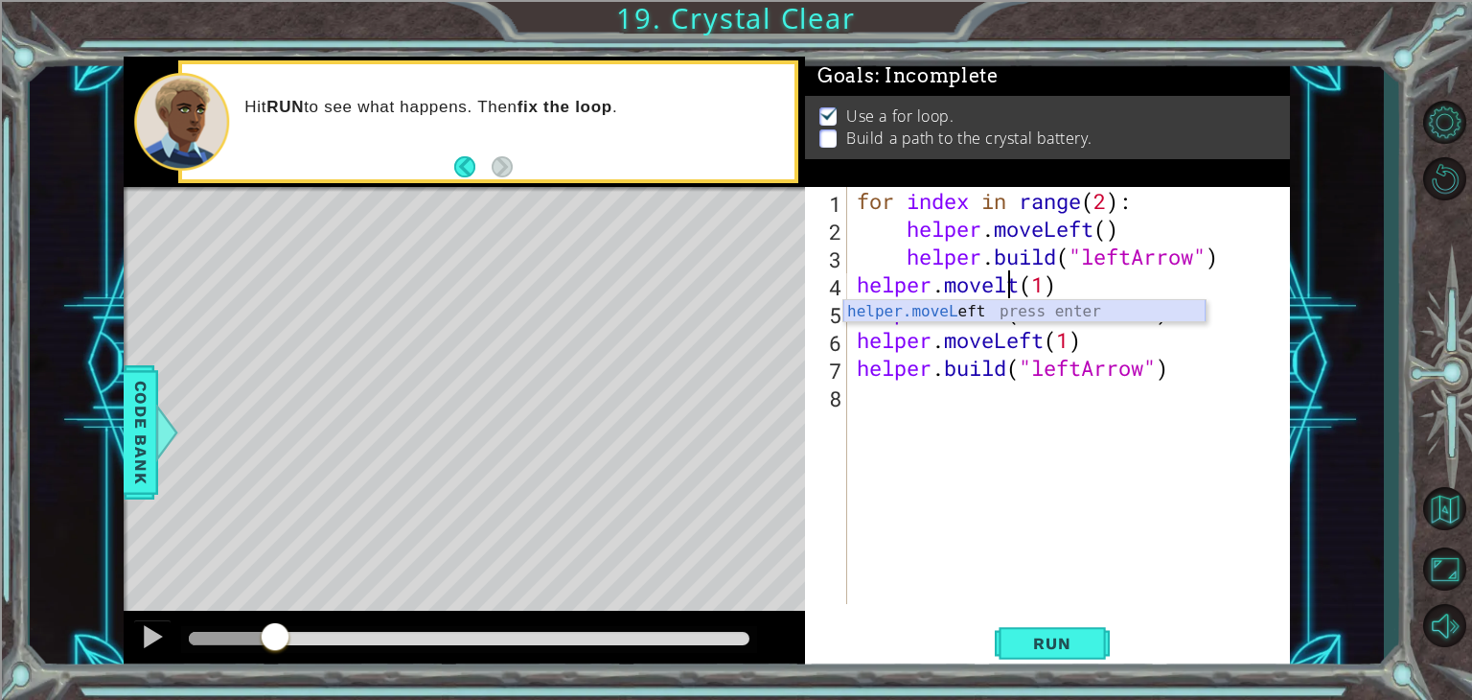
click at [1020, 311] on div "helper.moveL eft press enter" at bounding box center [1024, 334] width 362 height 69
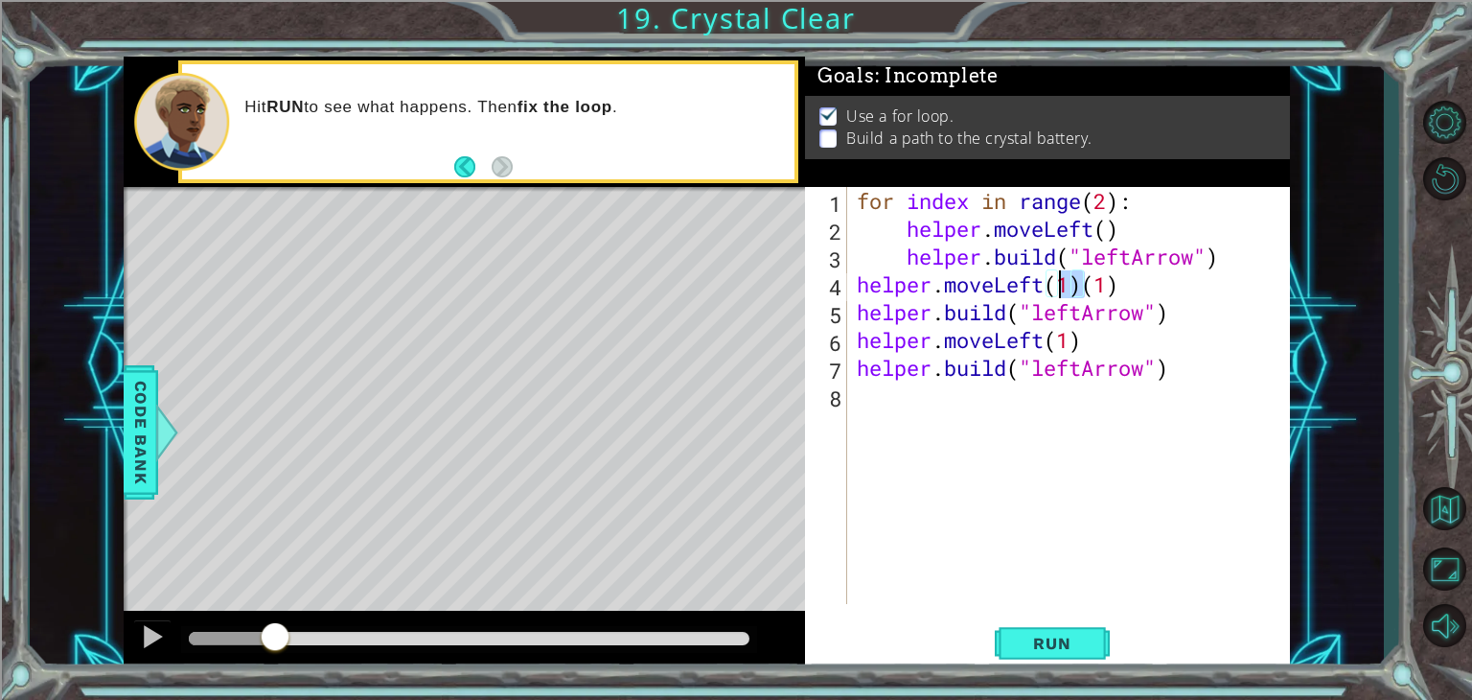
drag, startPoint x: 1085, startPoint y: 293, endPoint x: 1060, endPoint y: 295, distance: 25.0
click at [1060, 295] on div "for index in range ( 2 ) : helper . moveLeft ( ) helper . build ( "leftArrow" )…" at bounding box center [1074, 423] width 442 height 472
type textarea "helper.moveLeft(1)"
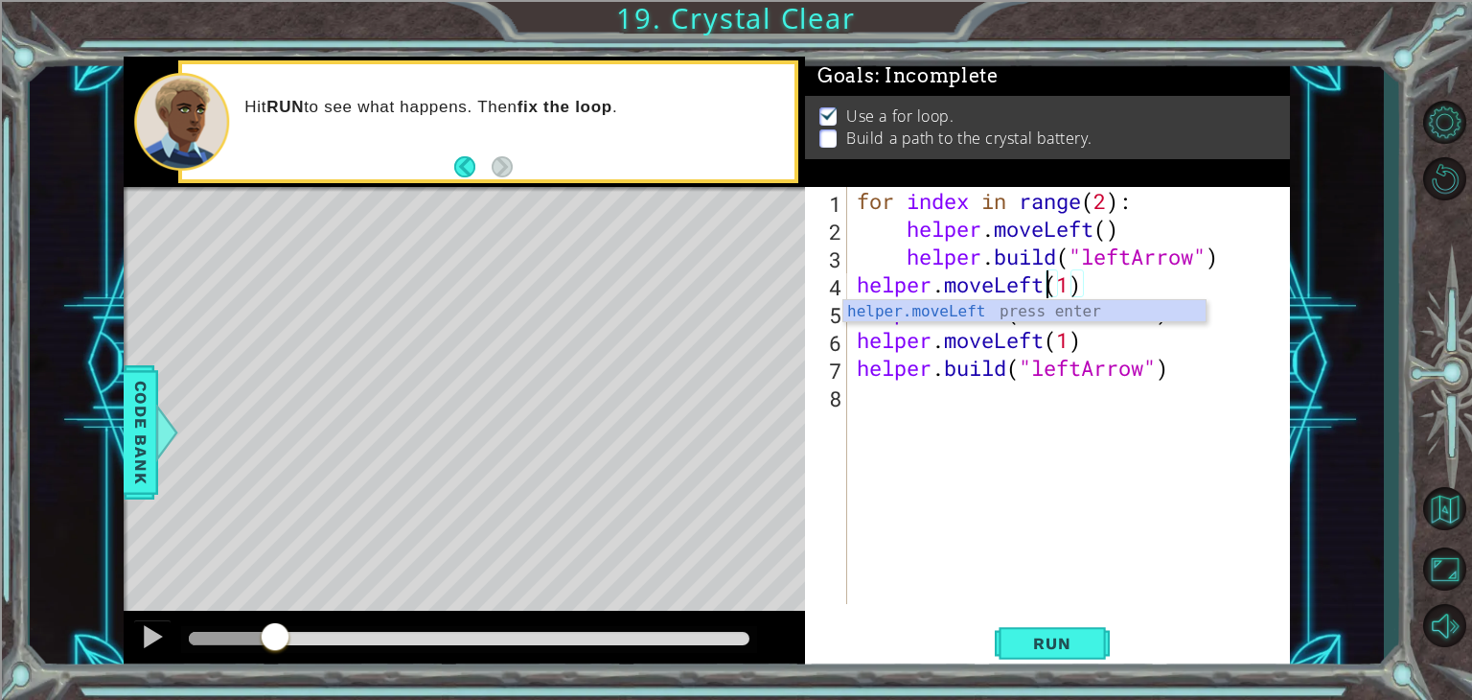
click at [881, 421] on div "for index in range ( 2 ) : helper . moveLeft ( ) helper . build ( "leftArrow" )…" at bounding box center [1074, 423] width 442 height 472
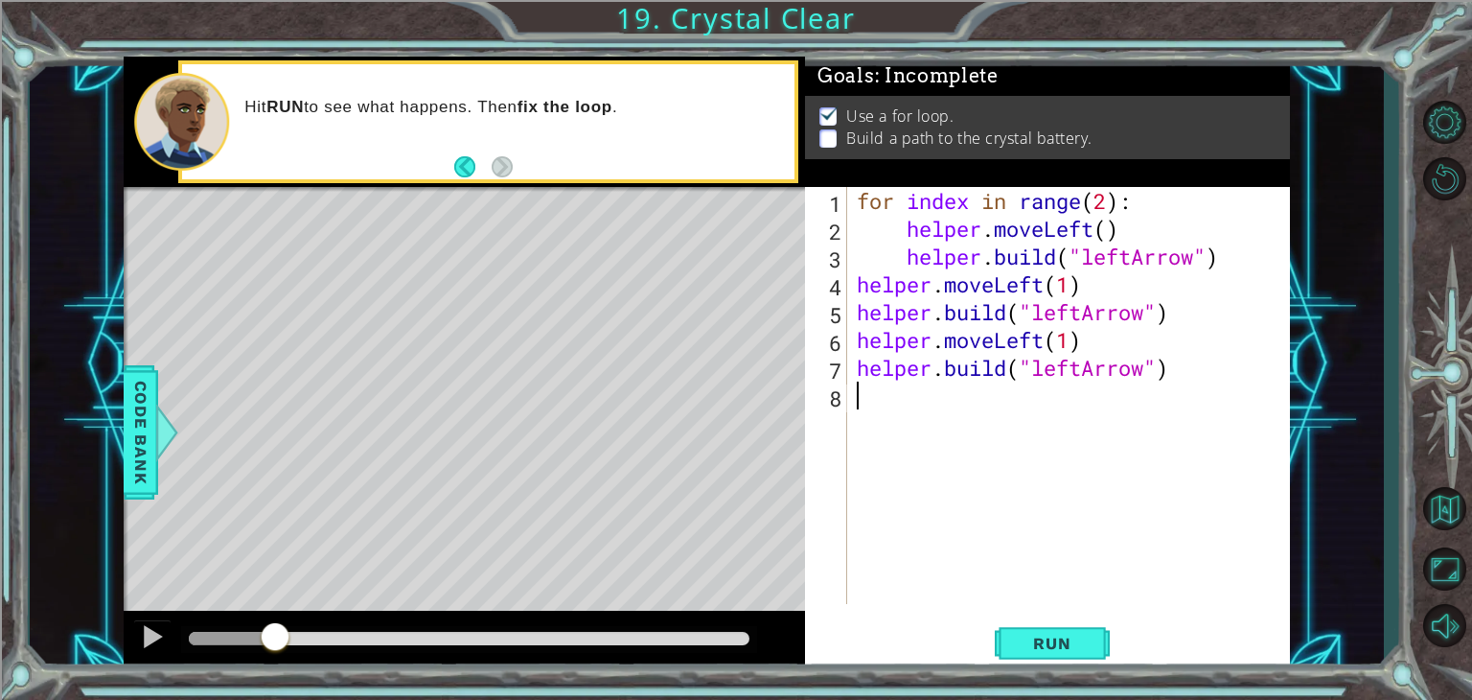
click at [729, 639] on div at bounding box center [469, 638] width 561 height 13
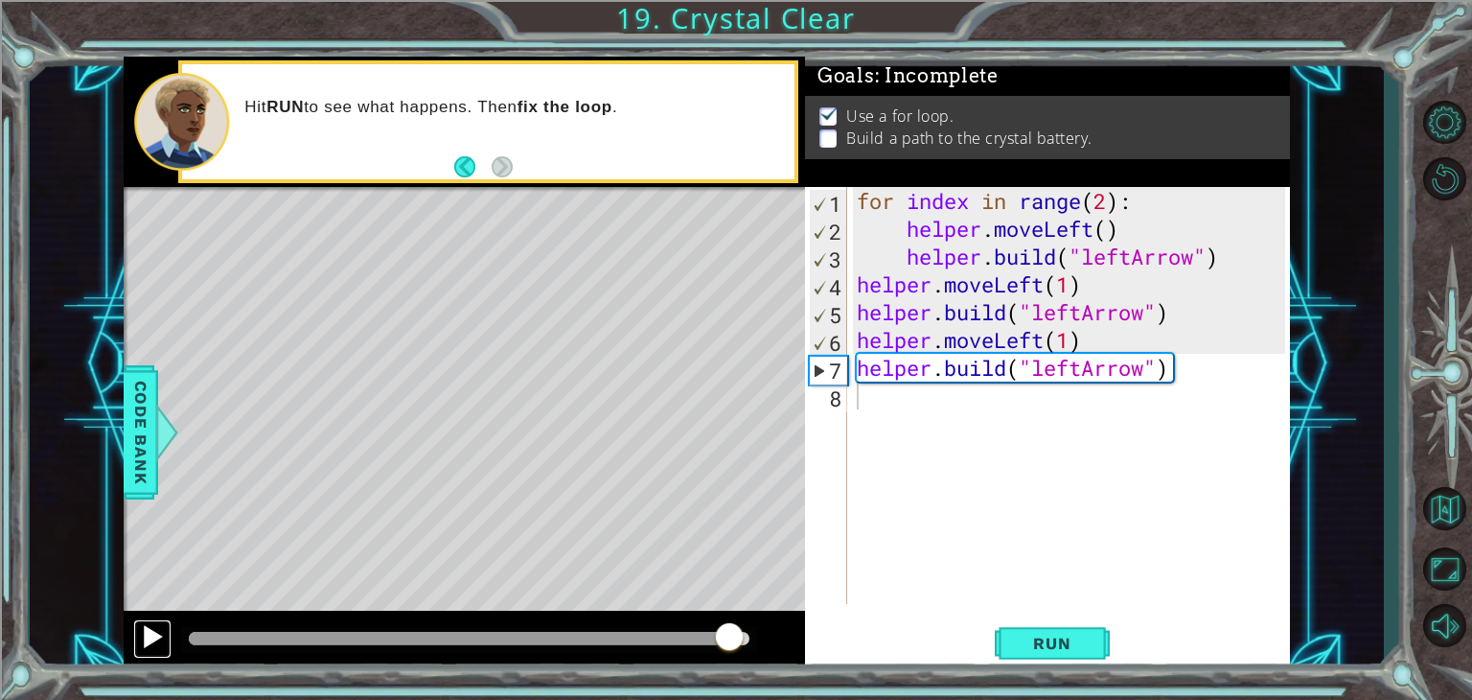
click at [146, 630] on div at bounding box center [152, 636] width 25 height 25
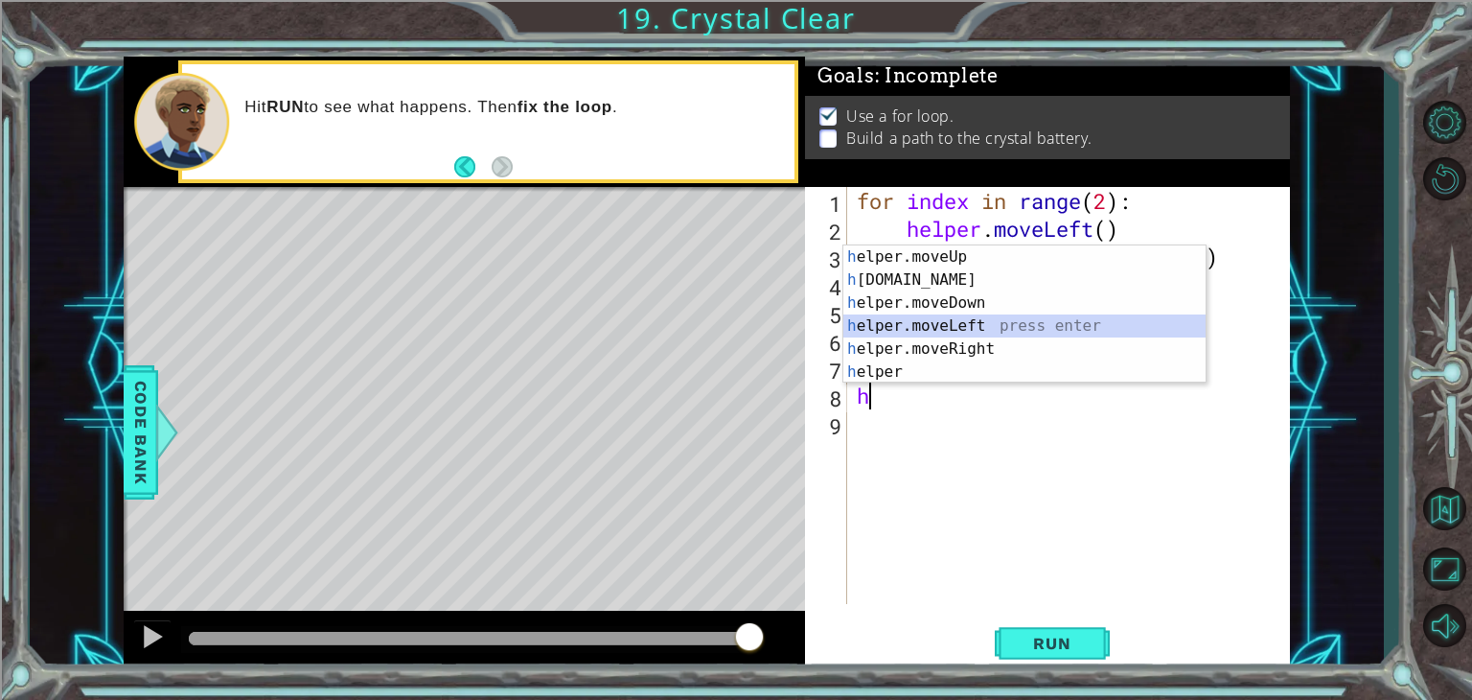
click at [929, 327] on div "h elper.moveUp press enter h [DOMAIN_NAME] press enter h elper.moveDown press e…" at bounding box center [1024, 337] width 362 height 184
type textarea "helper.moveLeft(1)"
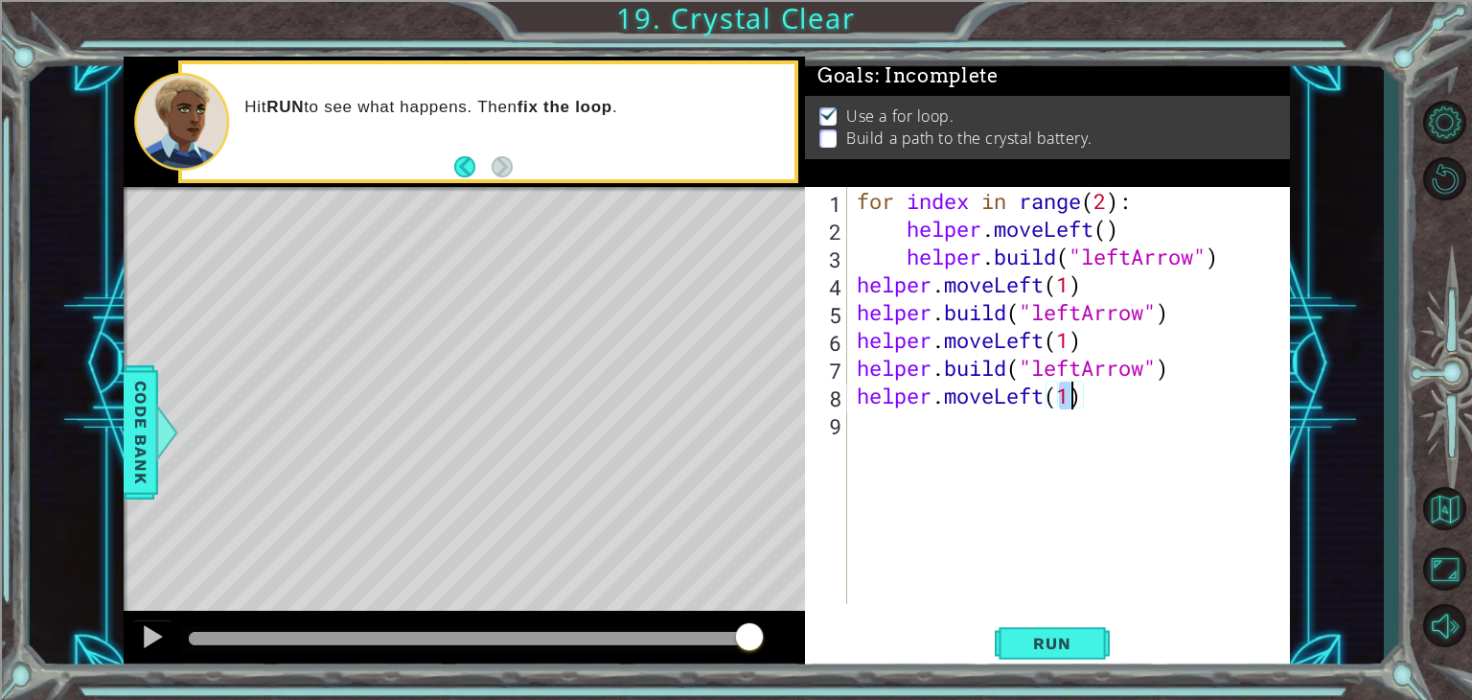
click at [879, 427] on div "for index in range ( 2 ) : helper . moveLeft ( ) helper . build ( "leftArrow" )…" at bounding box center [1074, 423] width 442 height 472
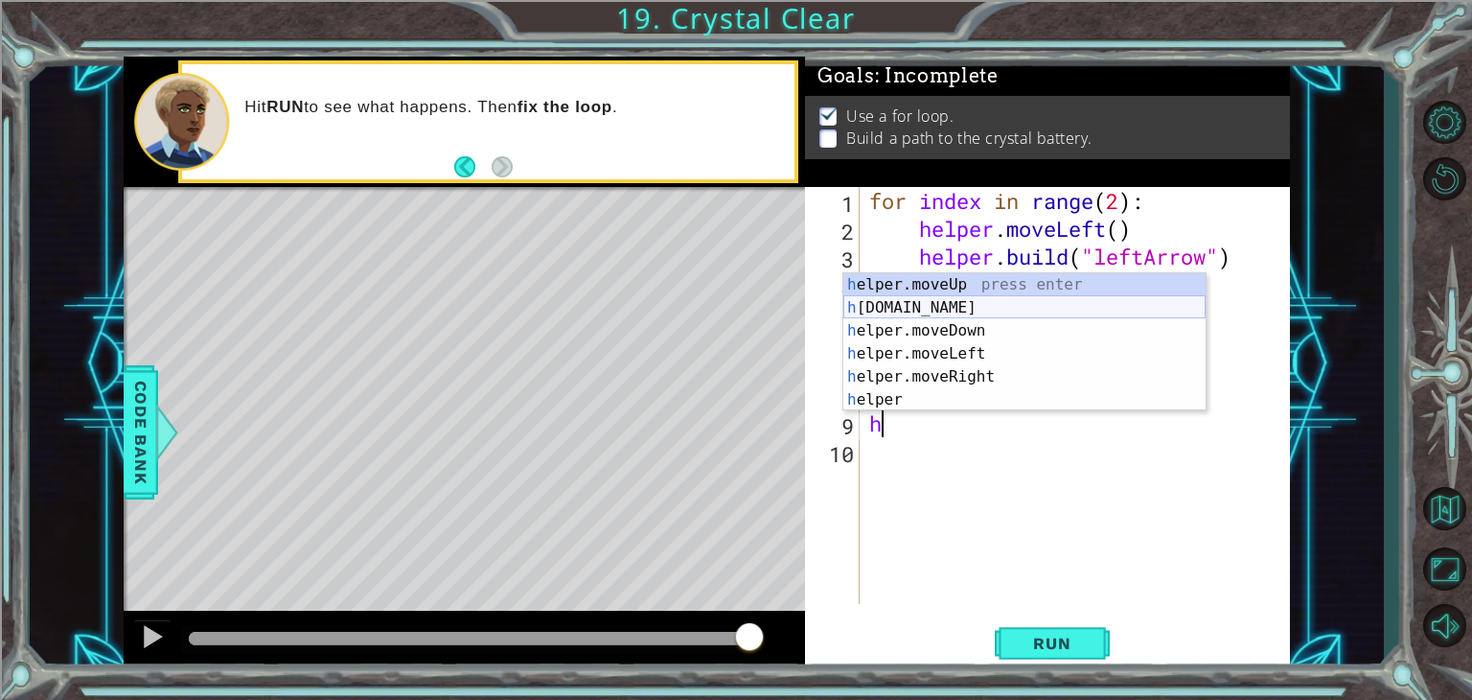
click at [981, 311] on div "h elper.moveUp press enter h [DOMAIN_NAME] press enter h elper.moveDown press e…" at bounding box center [1024, 365] width 362 height 184
type textarea "[DOMAIN_NAME]("rightArrow")"
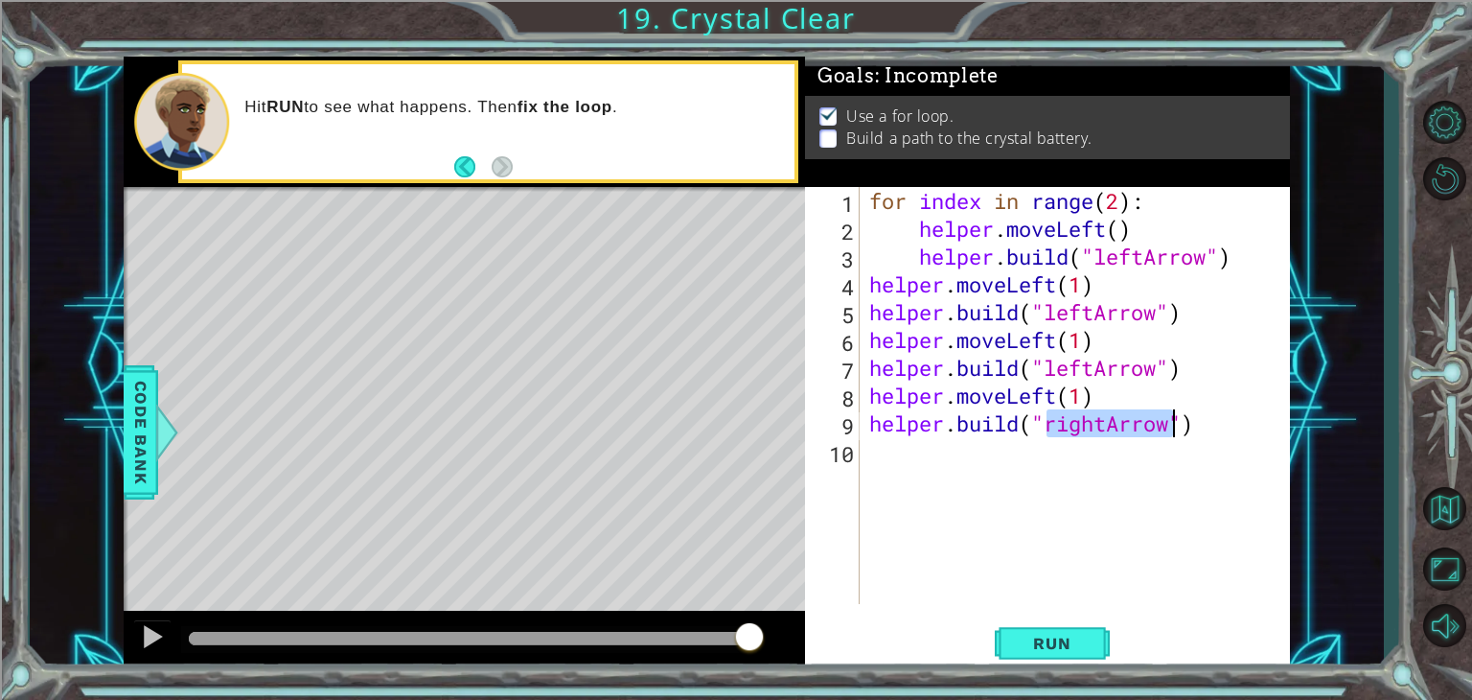
click at [871, 449] on div "for index in range ( 2 ) : helper . moveLeft ( ) helper . build ( "leftArrow" )…" at bounding box center [1080, 423] width 430 height 472
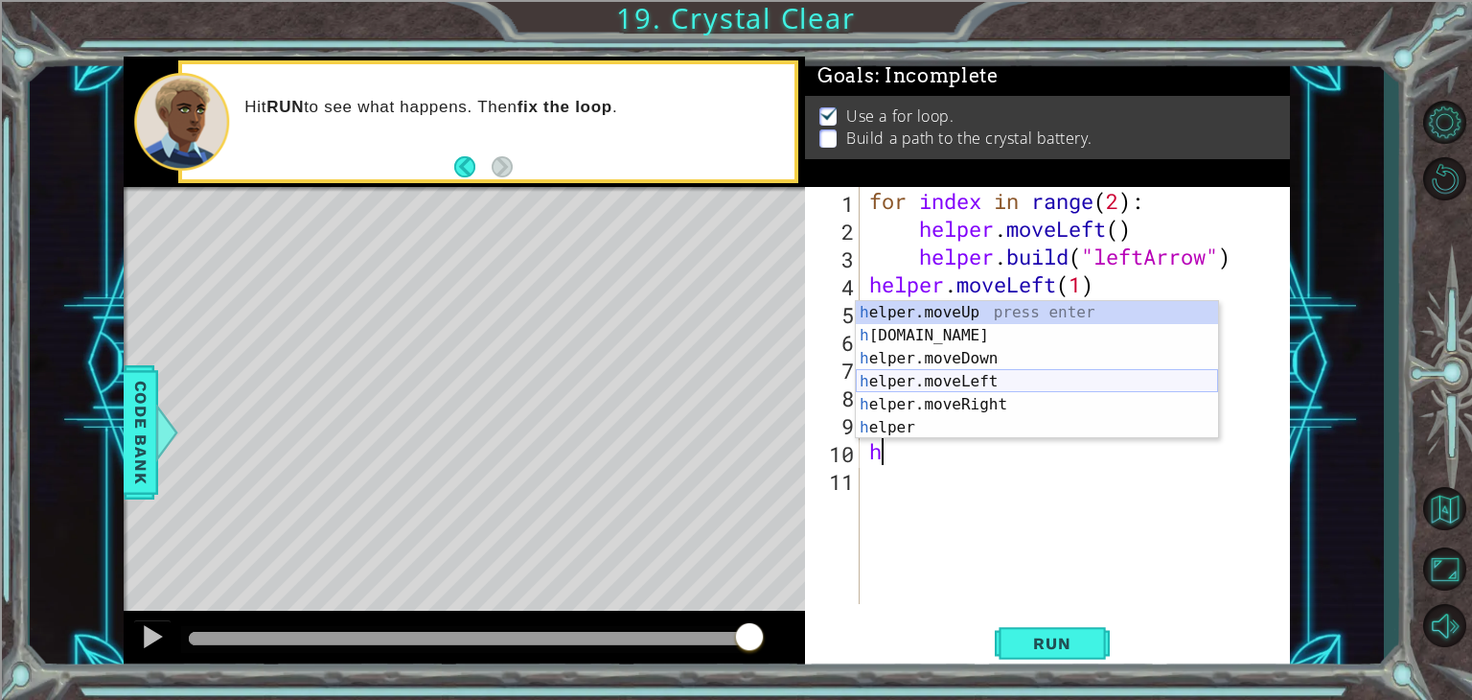
click at [951, 384] on div "h elper.moveUp press enter h [DOMAIN_NAME] press enter h elper.moveDown press e…" at bounding box center [1037, 393] width 362 height 184
type textarea "helper.moveLeft(1)"
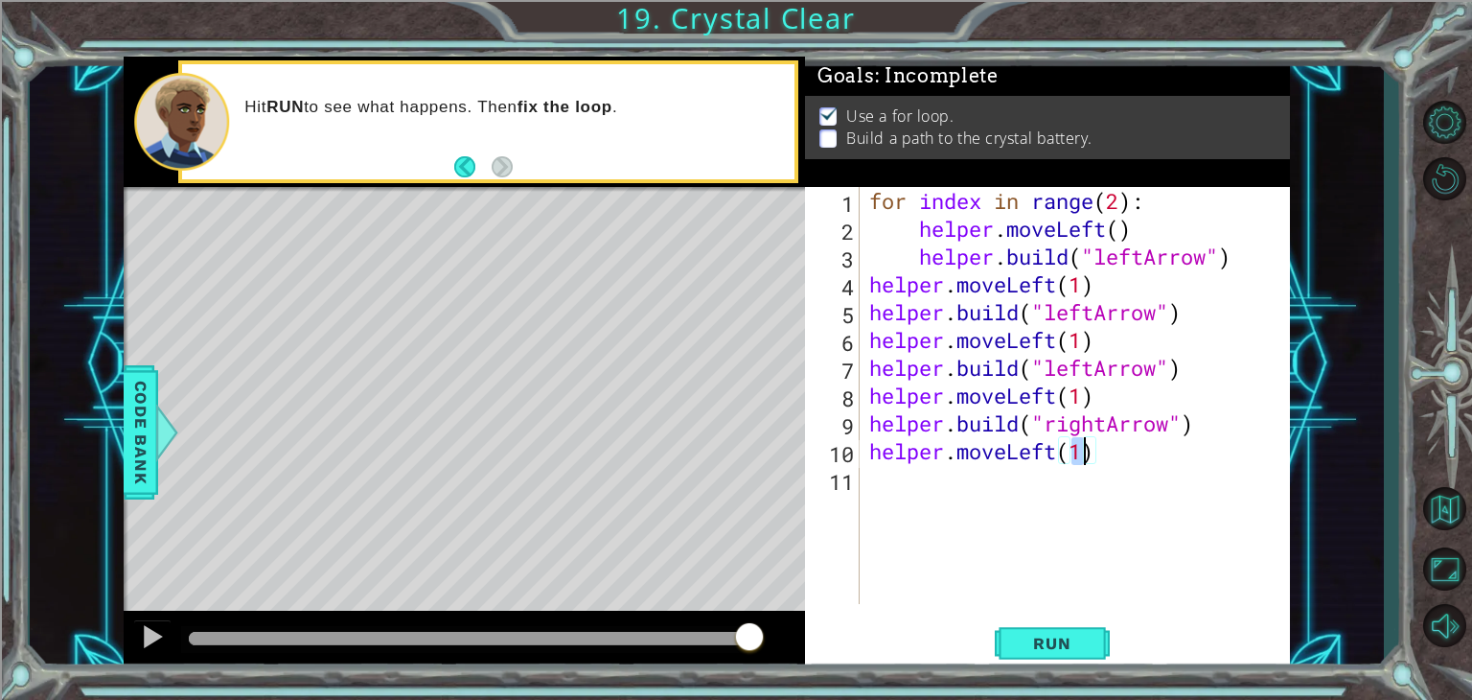
click at [873, 489] on div "for index in range ( 2 ) : helper . moveLeft ( ) helper . build ( "leftArrow" )…" at bounding box center [1080, 423] width 430 height 472
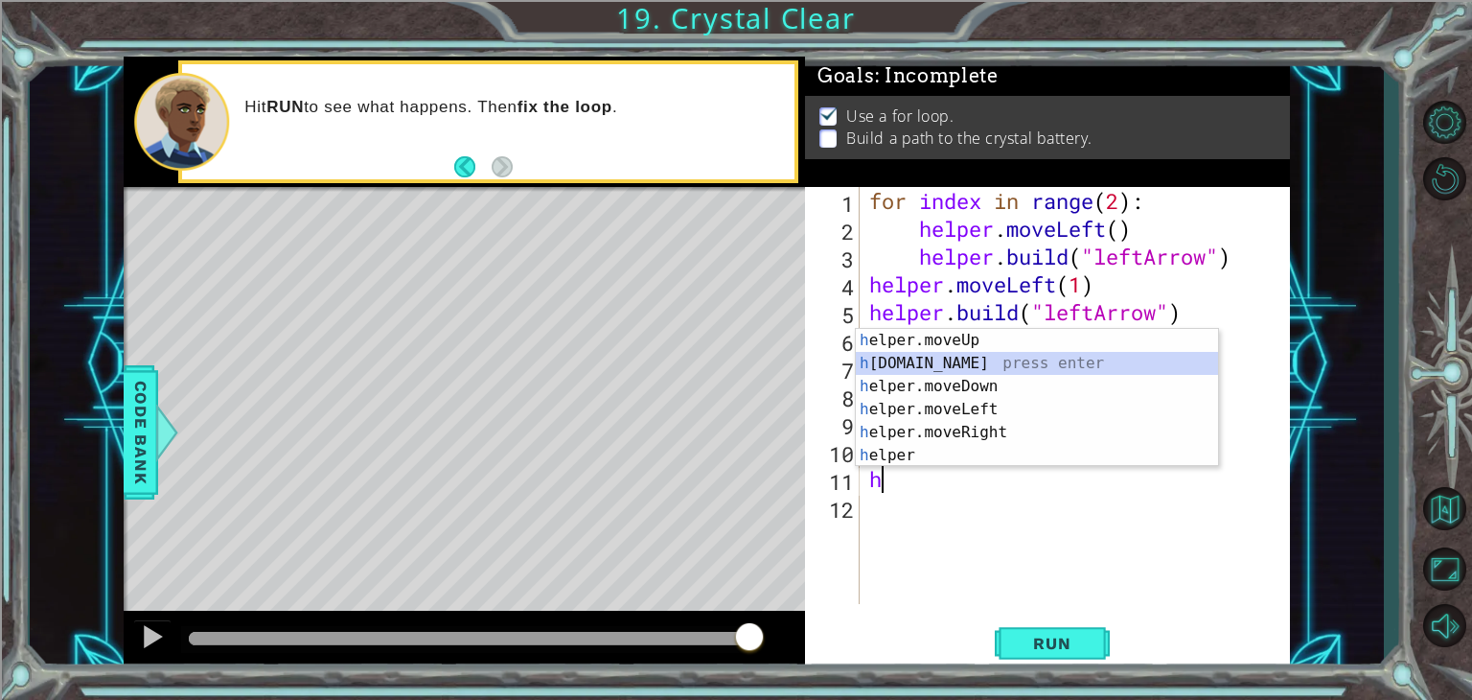
click at [971, 365] on div "h elper.moveUp press enter h [DOMAIN_NAME] press enter h elper.moveDown press e…" at bounding box center [1037, 421] width 362 height 184
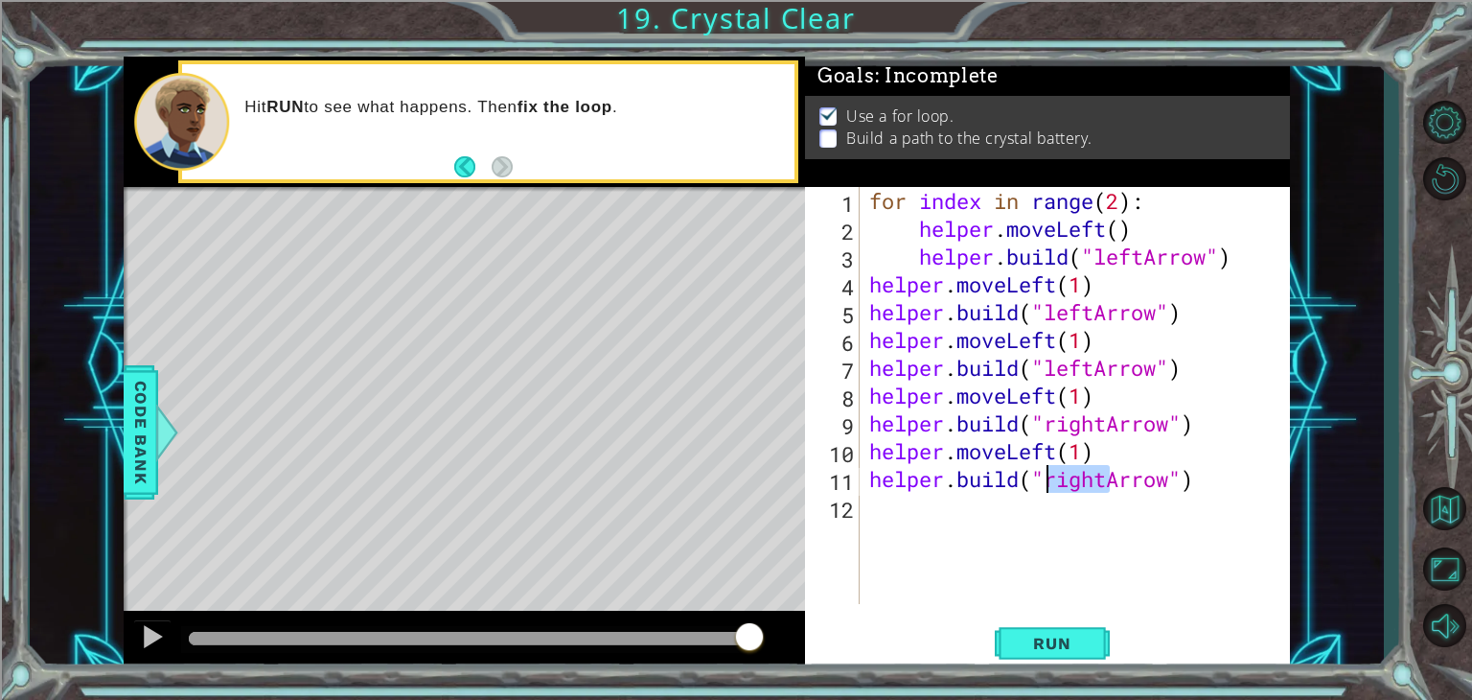
drag, startPoint x: 1103, startPoint y: 483, endPoint x: 1043, endPoint y: 492, distance: 61.0
click at [1043, 492] on div "for index in range ( 2 ) : helper . moveLeft ( ) helper . build ( "leftArrow" )…" at bounding box center [1080, 423] width 430 height 472
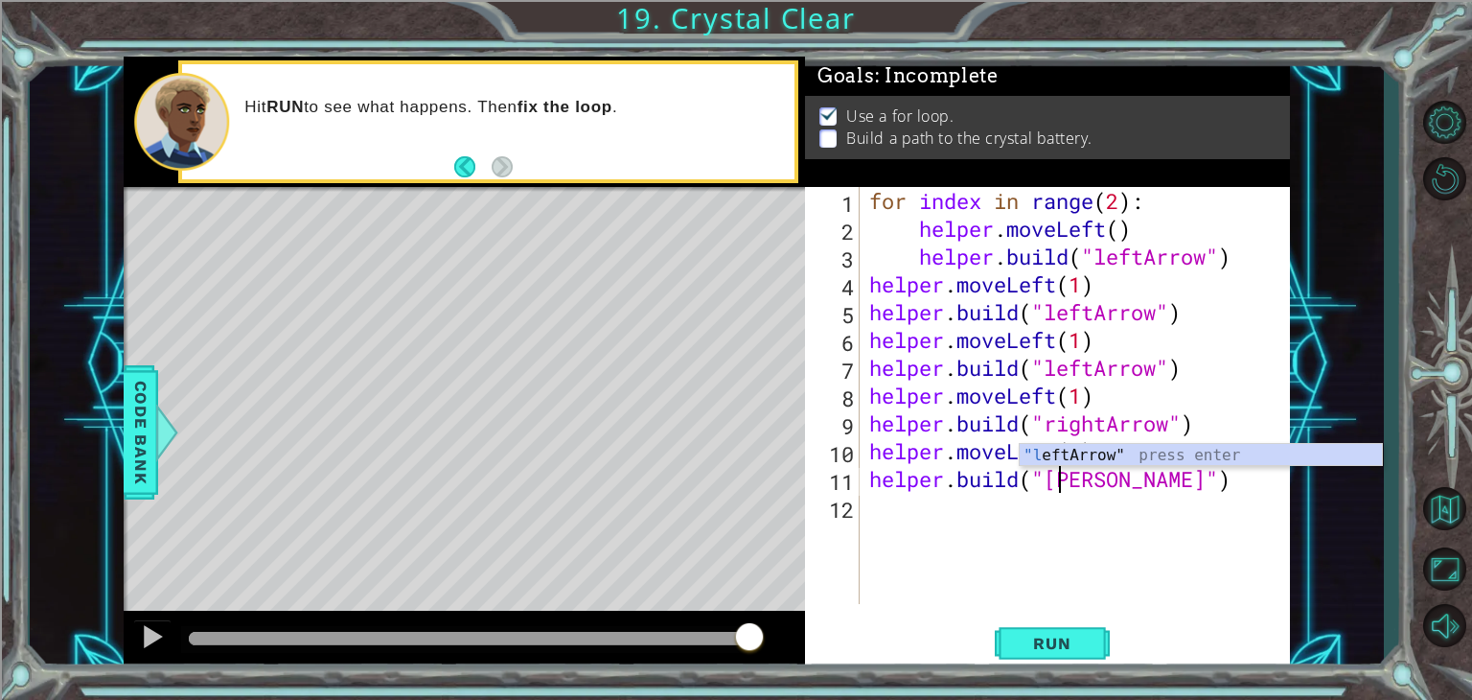
scroll to position [0, 8]
click at [1095, 457] on div ""l eftArrow" press enter" at bounding box center [1201, 478] width 362 height 69
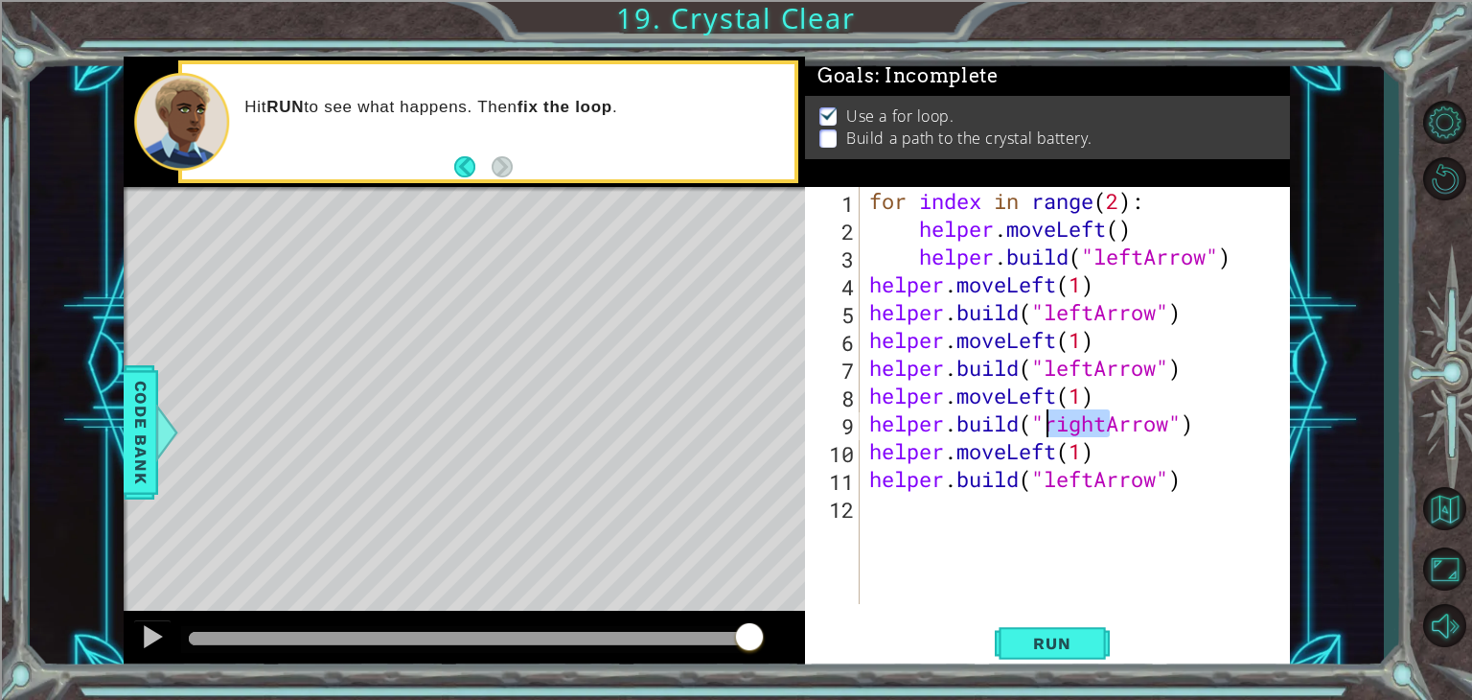
drag, startPoint x: 1104, startPoint y: 426, endPoint x: 1047, endPoint y: 433, distance: 58.0
click at [1047, 433] on div "for index in range ( 2 ) : helper . moveLeft ( ) helper . build ( "leftArrow" )…" at bounding box center [1080, 423] width 430 height 472
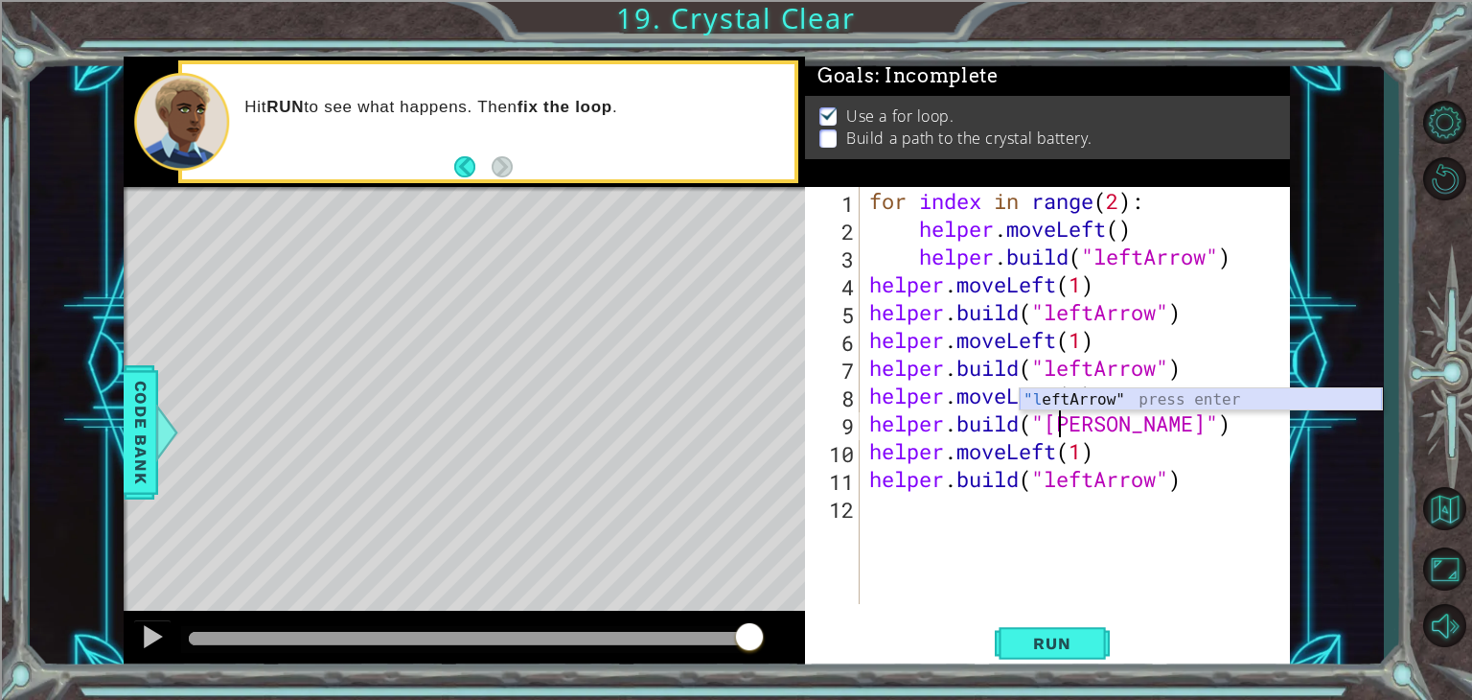
click at [1093, 403] on div ""l eftArrow" press enter" at bounding box center [1201, 422] width 362 height 69
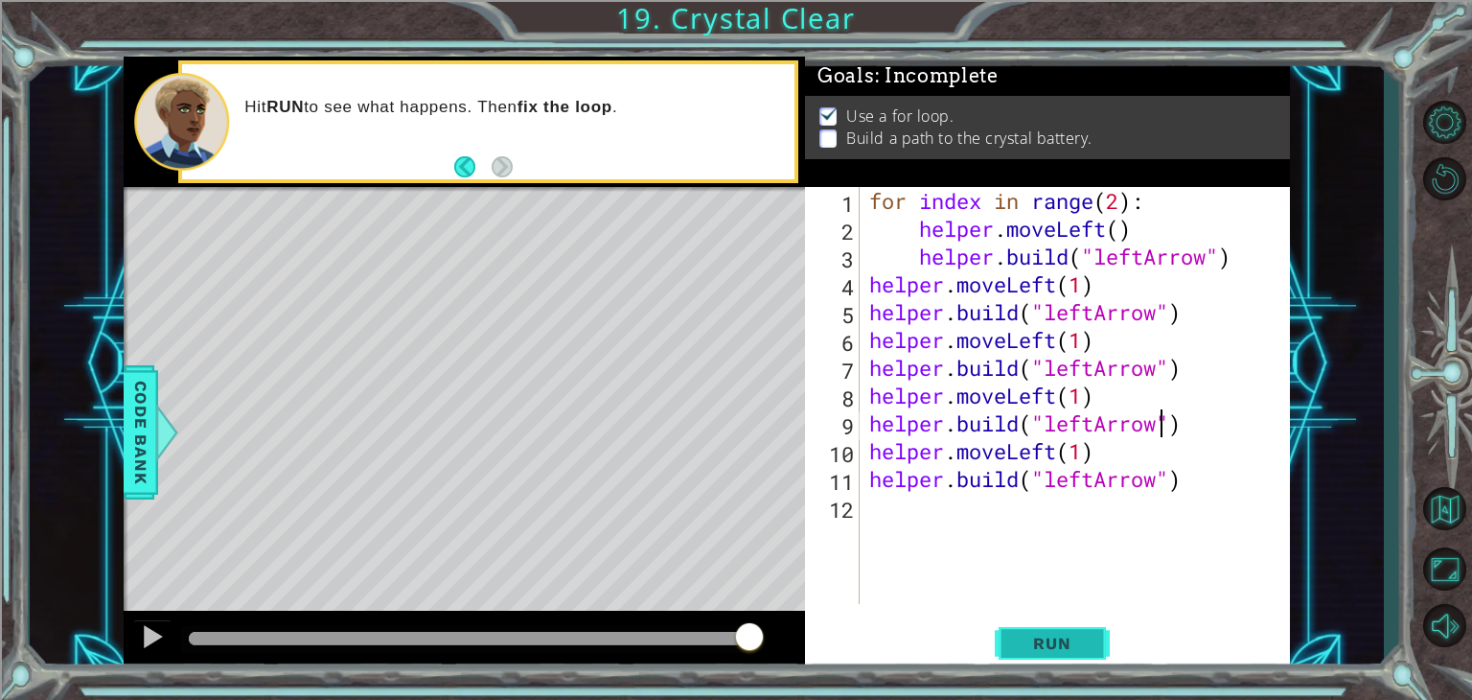
type textarea "[DOMAIN_NAME]("leftArrow")"
click at [1070, 626] on button "Run" at bounding box center [1052, 643] width 115 height 49
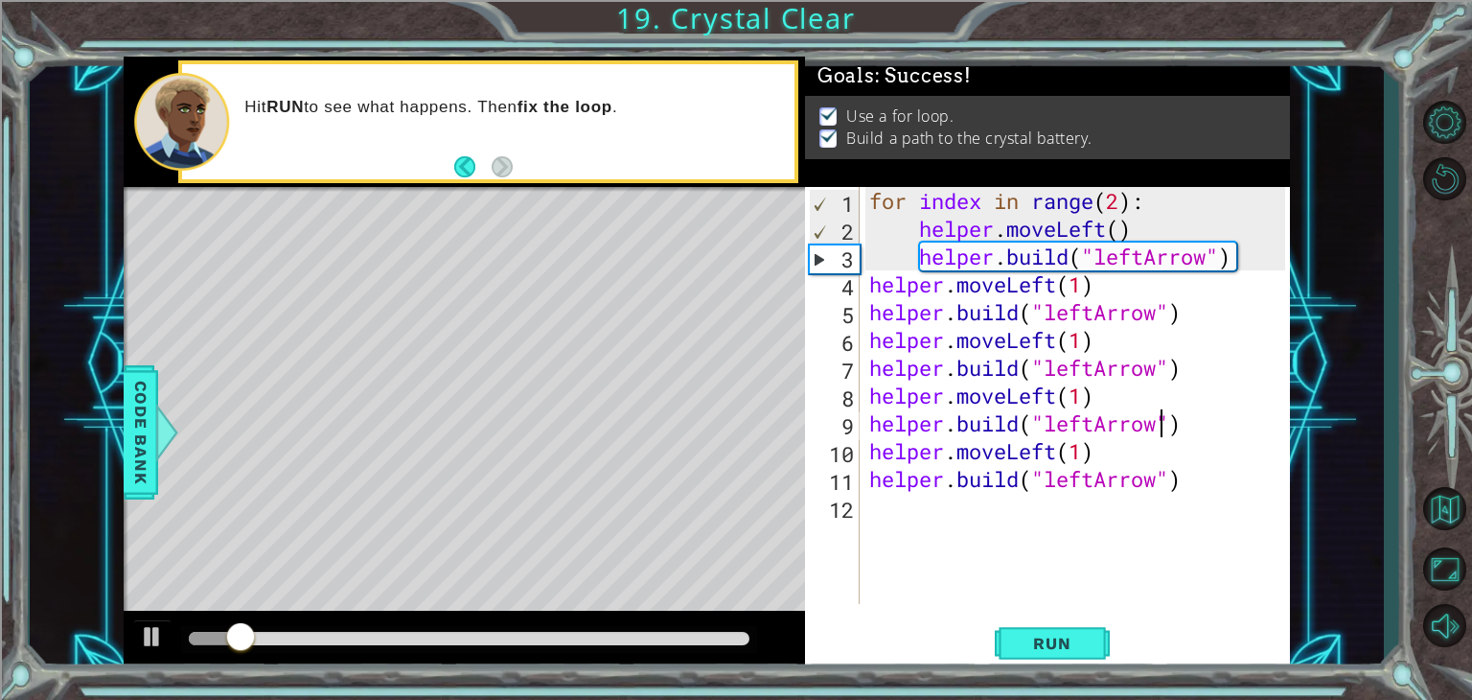
click at [697, 635] on div at bounding box center [469, 638] width 561 height 13
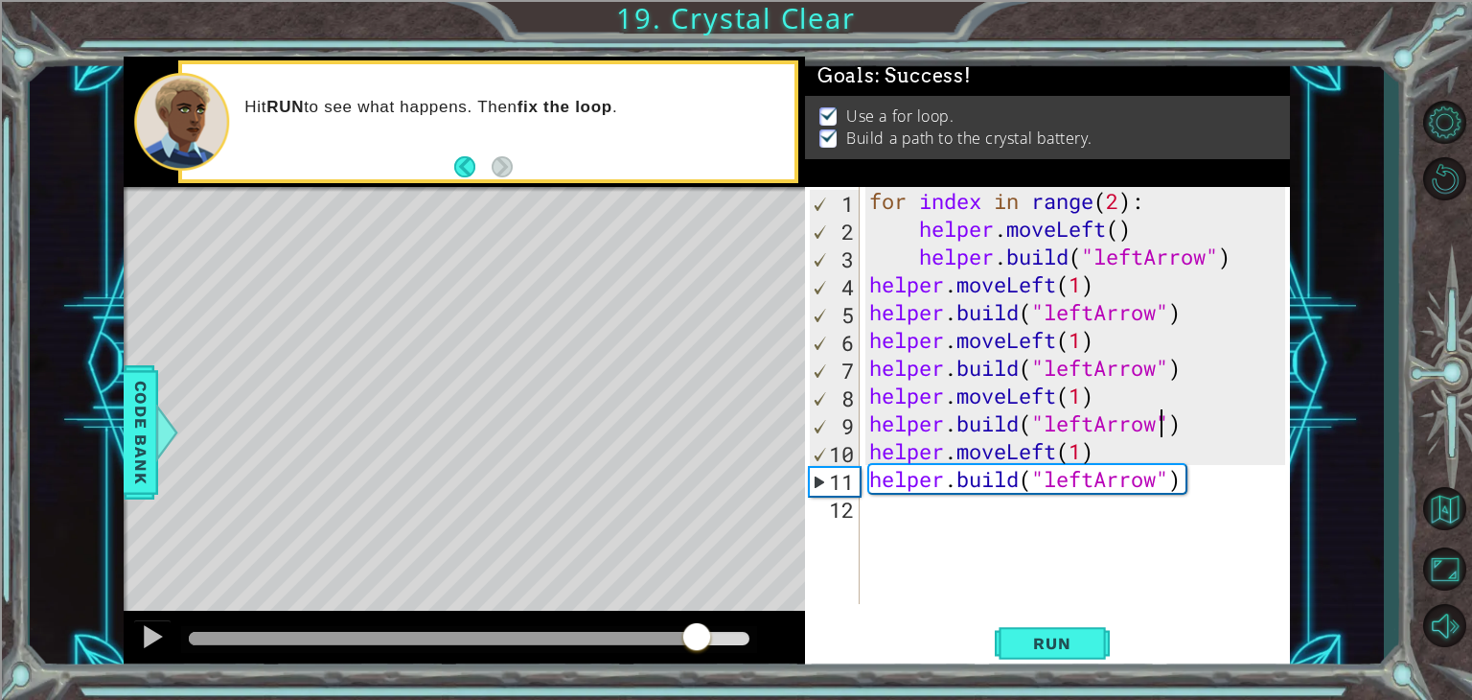
drag, startPoint x: 698, startPoint y: 633, endPoint x: 959, endPoint y: 665, distance: 263.5
click at [959, 665] on div "1 ההההההההההההההההההההההההההההההההההההההההההההההההההההההההההההההההההההההההההההה…" at bounding box center [707, 364] width 1166 height 615
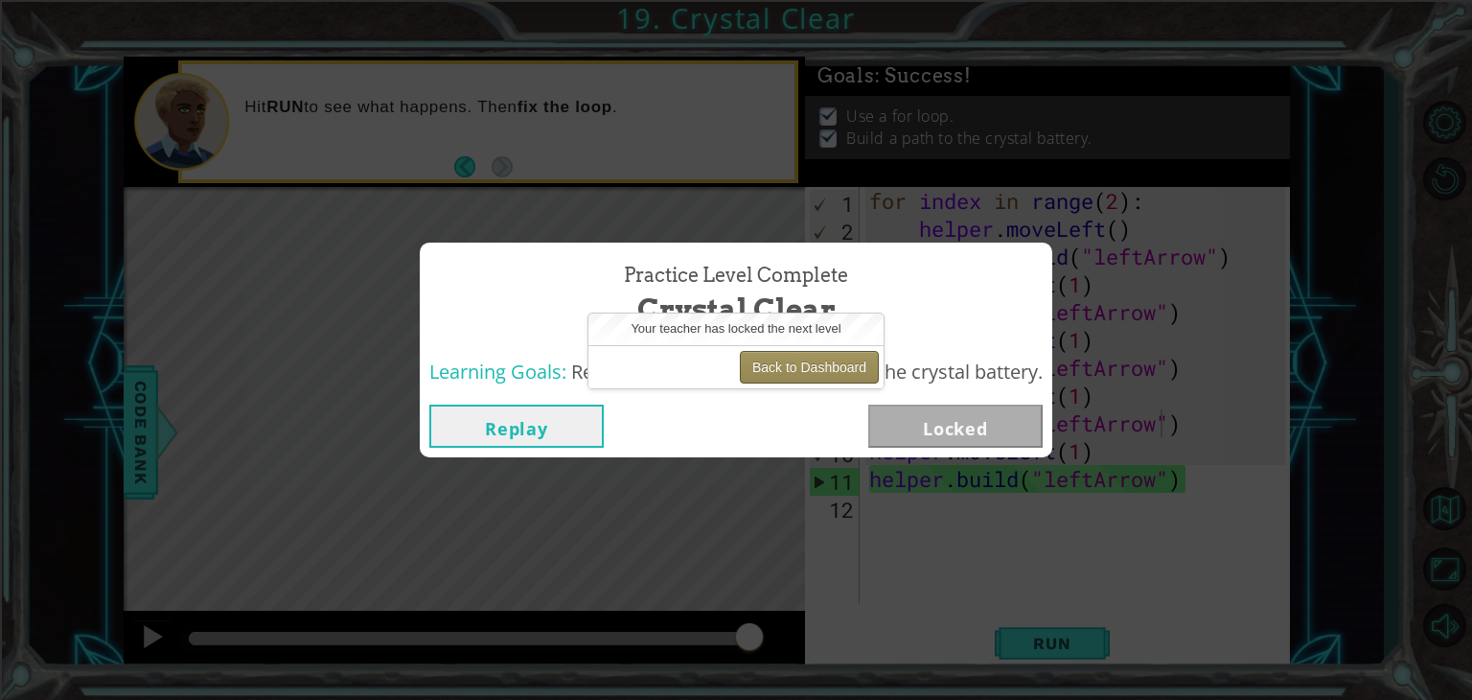
click at [811, 370] on button "Back to Dashboard" at bounding box center [809, 367] width 139 height 33
click at [832, 369] on button "Back to Dashboard" at bounding box center [809, 367] width 139 height 33
click at [829, 357] on button "Back to Dashboard" at bounding box center [809, 367] width 139 height 33
click at [777, 362] on button "Back to Dashboard" at bounding box center [809, 367] width 139 height 33
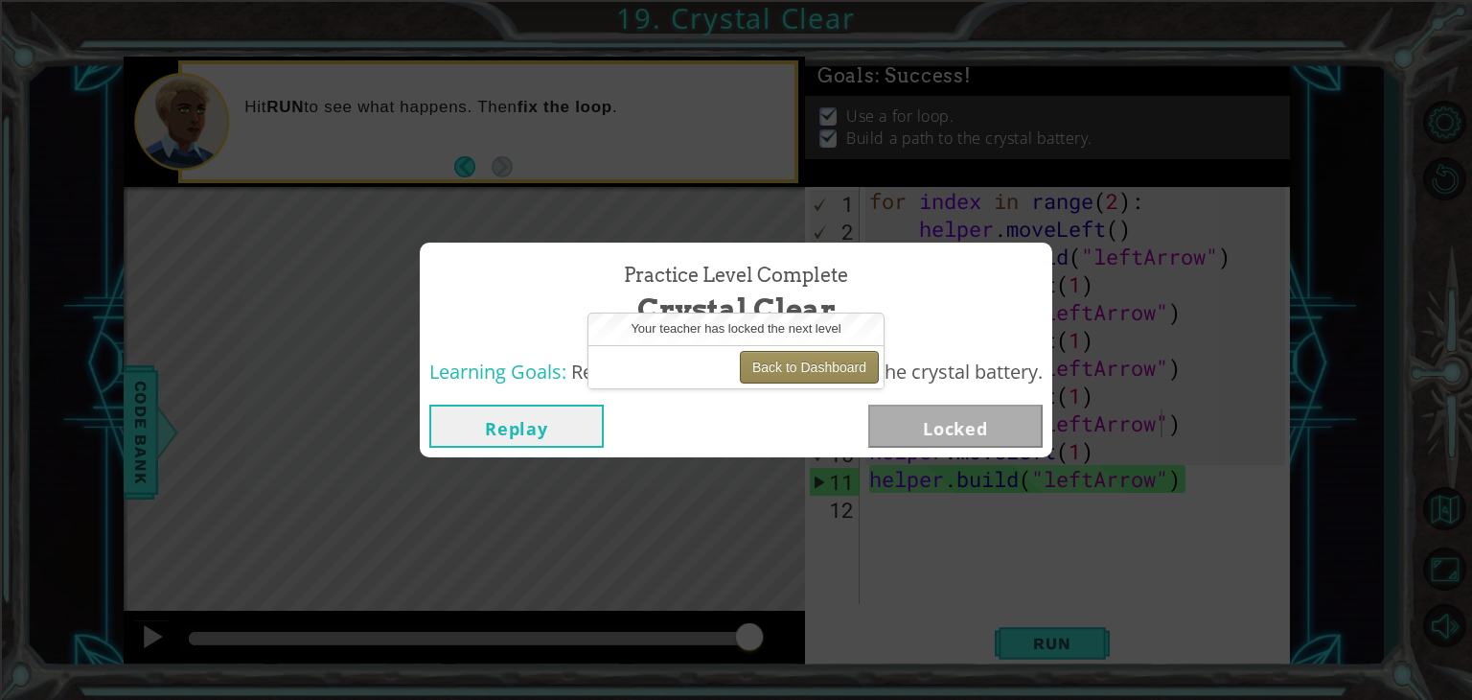
click at [777, 362] on button "Back to Dashboard" at bounding box center [809, 367] width 139 height 33
click at [772, 373] on button "Back to Dashboard" at bounding box center [809, 367] width 139 height 33
click at [773, 373] on button "Back to Dashboard" at bounding box center [809, 367] width 139 height 33
click at [818, 369] on button "Back to Dashboard" at bounding box center [809, 367] width 139 height 33
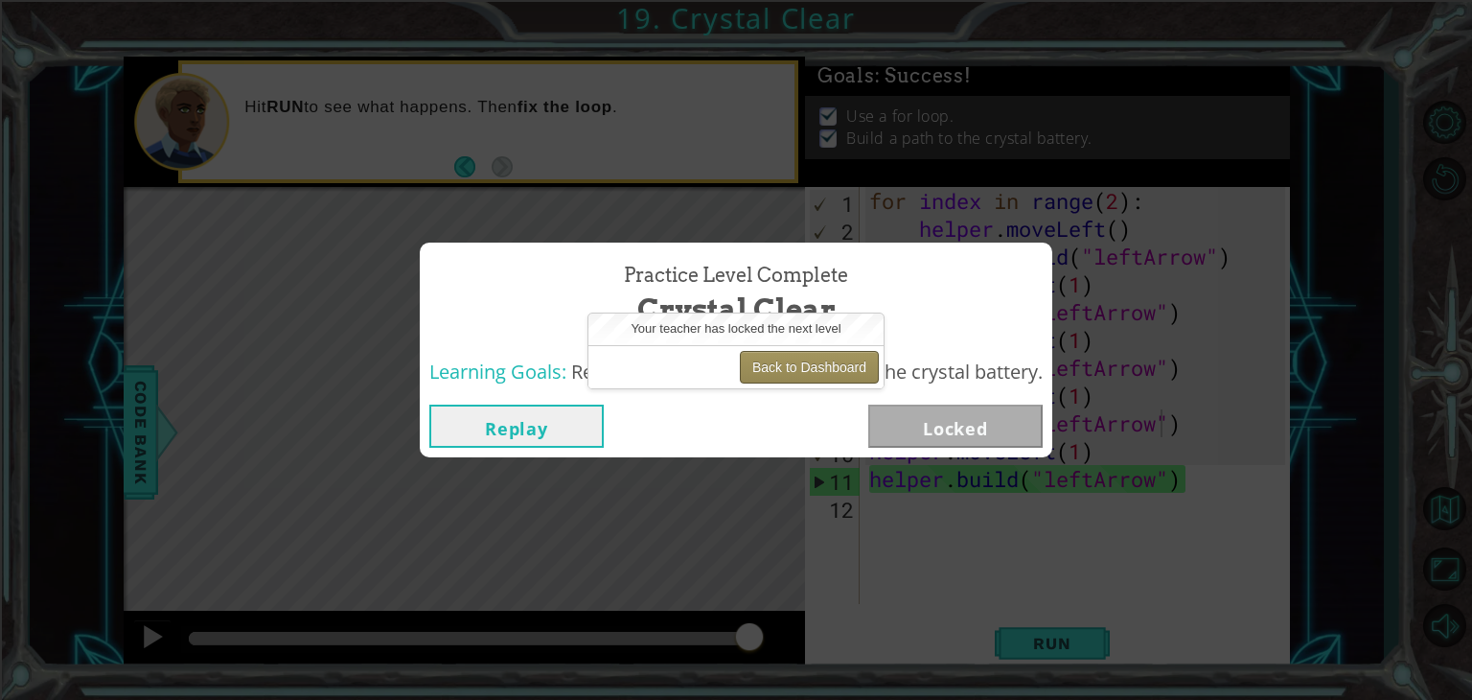
click at [818, 369] on button "Back to Dashboard" at bounding box center [809, 367] width 139 height 33
click at [819, 369] on button "Back to Dashboard" at bounding box center [809, 367] width 139 height 33
click at [818, 364] on button "Back to Dashboard" at bounding box center [809, 367] width 139 height 33
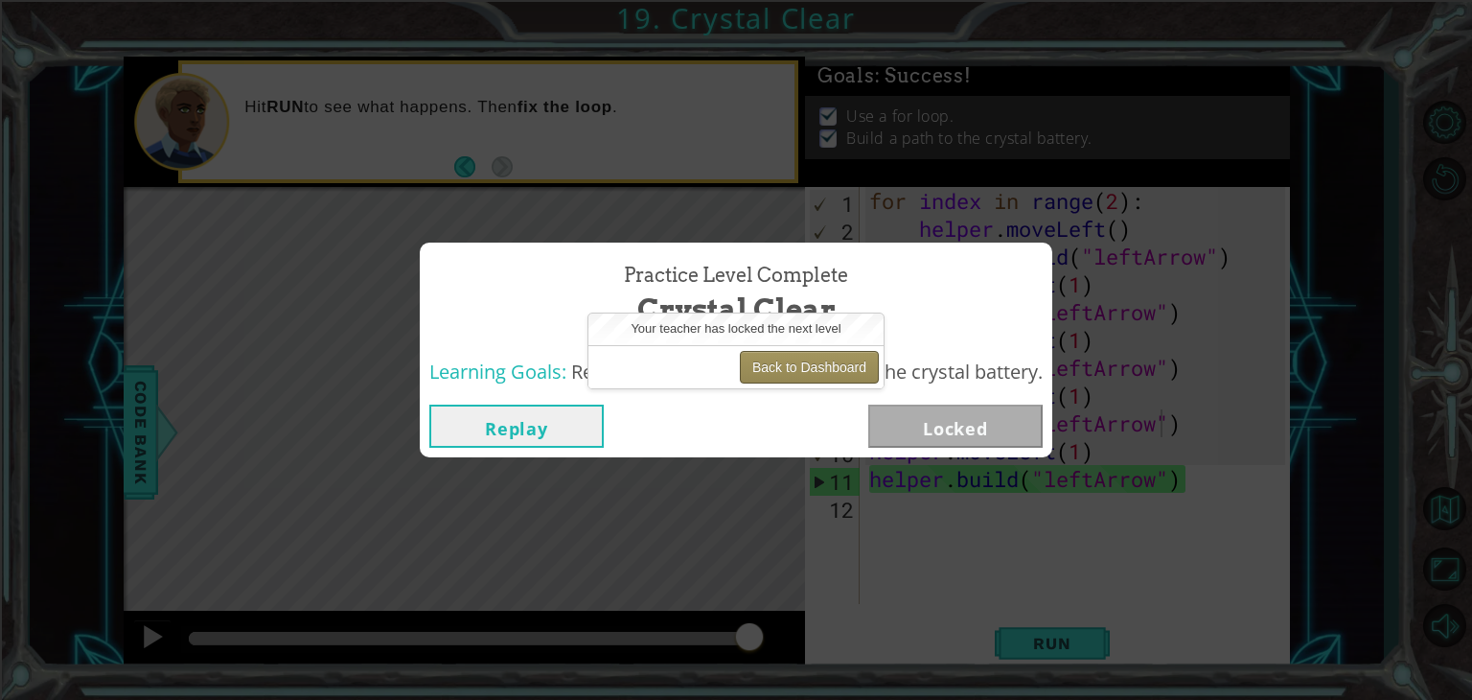
click at [818, 364] on button "Back to Dashboard" at bounding box center [809, 367] width 139 height 33
click at [818, 360] on button "Back to Dashboard" at bounding box center [809, 367] width 139 height 33
click at [807, 377] on button "Back to Dashboard" at bounding box center [809, 367] width 139 height 33
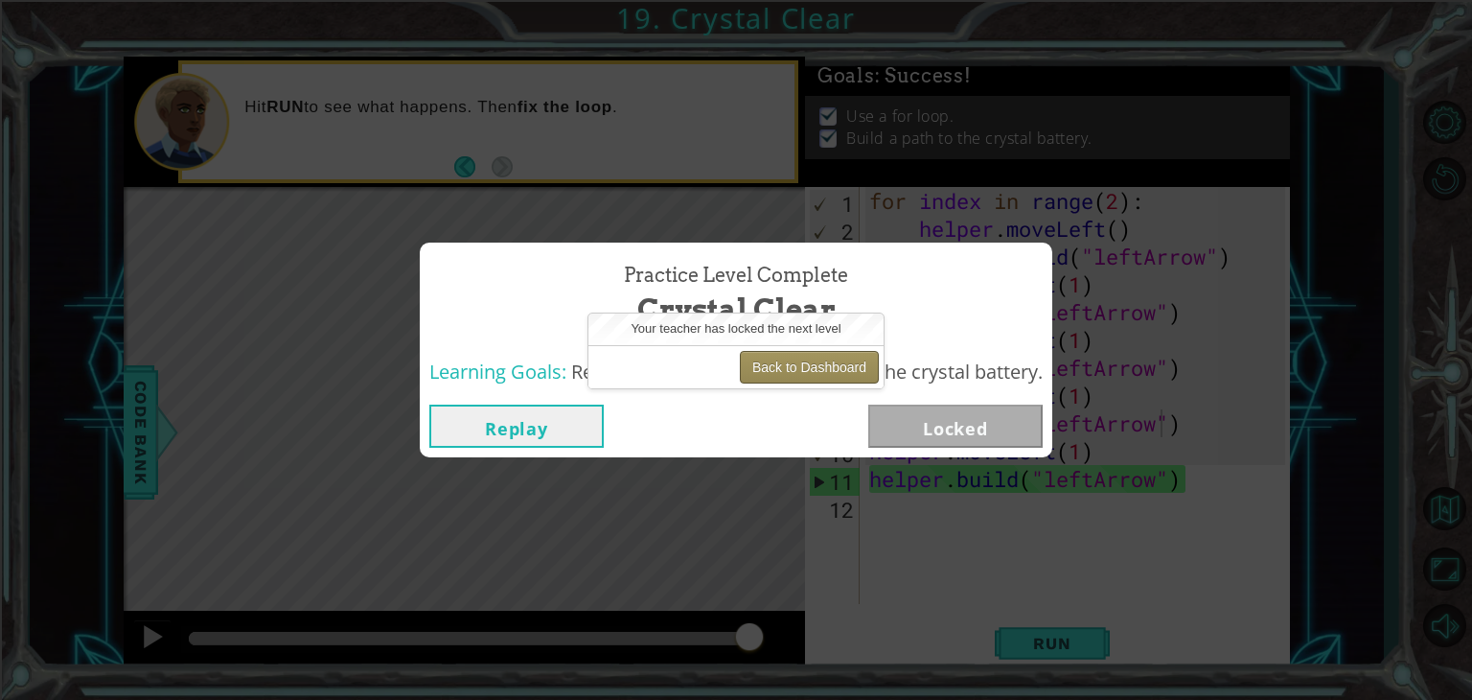
click at [817, 357] on button "Back to Dashboard" at bounding box center [809, 367] width 139 height 33
drag, startPoint x: 817, startPoint y: 357, endPoint x: 658, endPoint y: 261, distance: 185.4
click at [658, 261] on body "1 ההההההההההההההההההההההההההההההההההההההההההההההההההההההההההההההההההההההההההההה…" at bounding box center [736, 350] width 1472 height 700
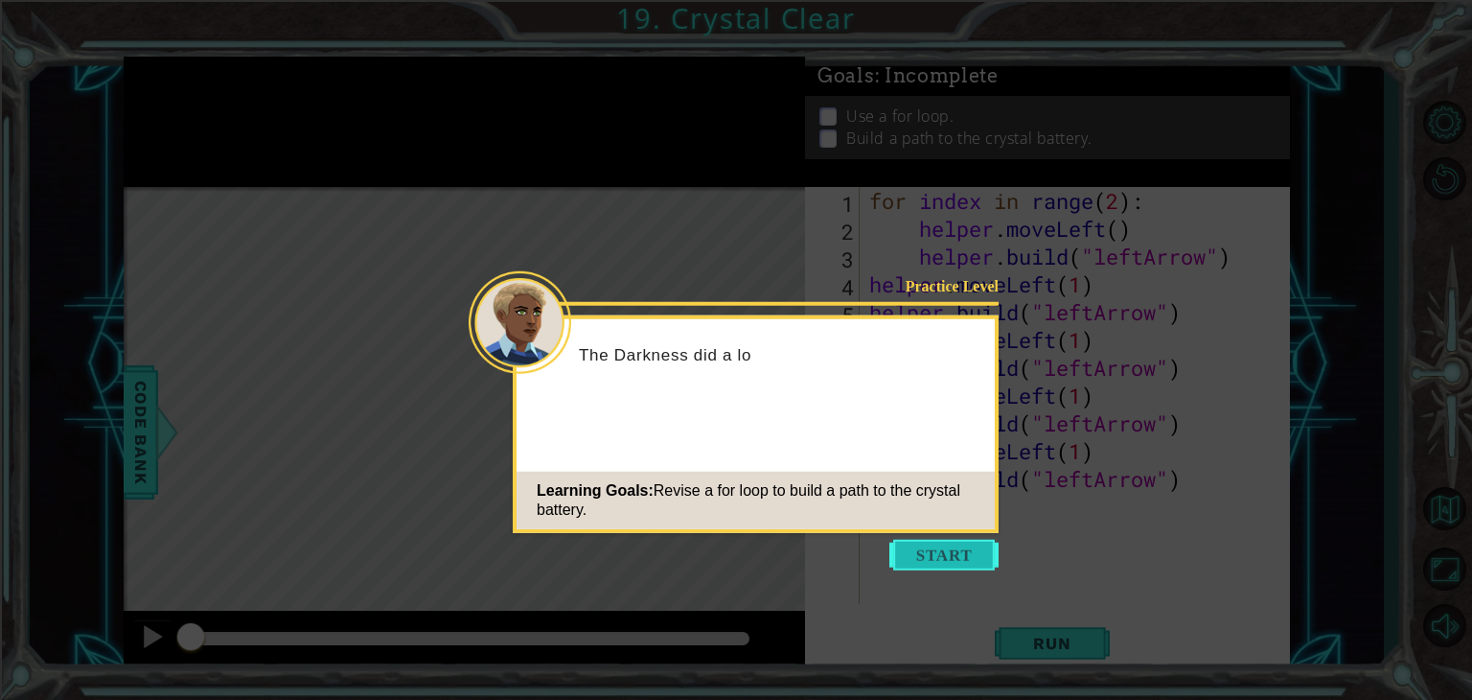
click at [932, 545] on button "Start" at bounding box center [943, 555] width 109 height 31
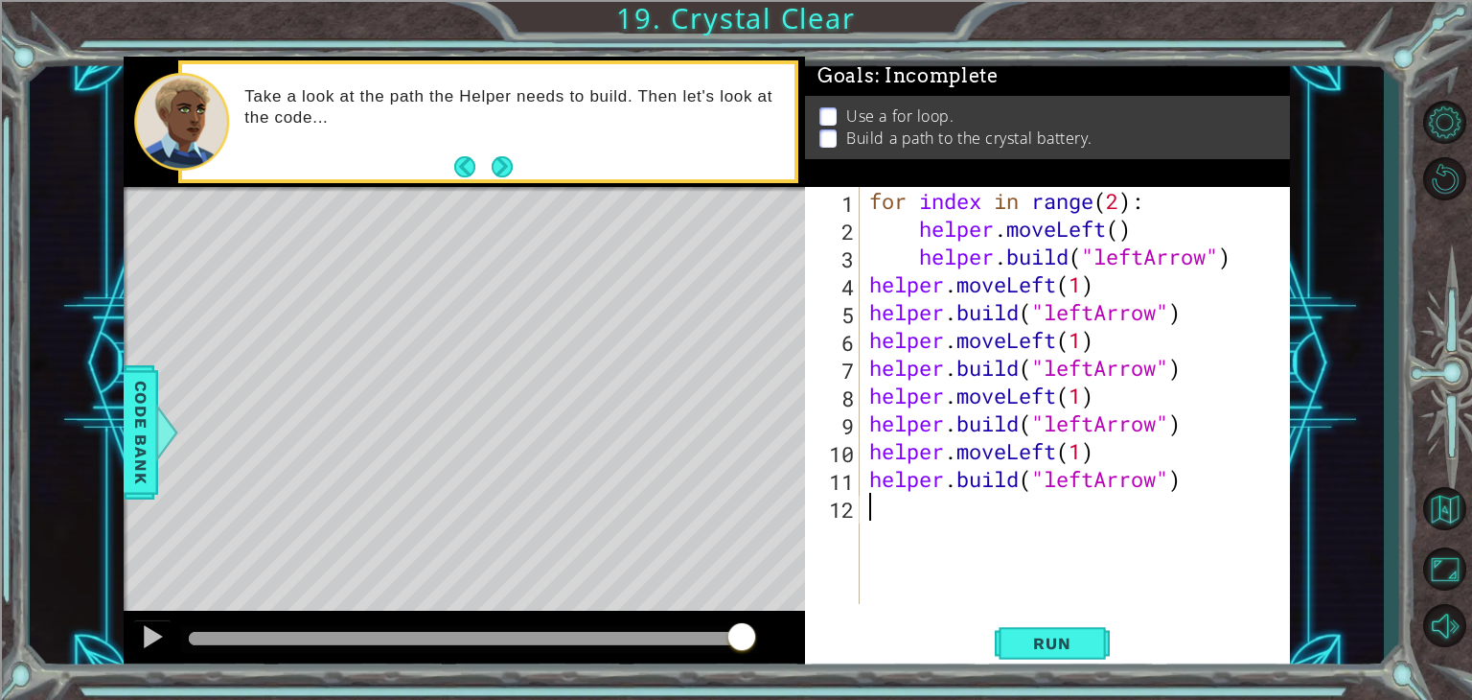
drag, startPoint x: 188, startPoint y: 635, endPoint x: 742, endPoint y: 591, distance: 555.7
click at [742, 591] on div "methods helper moveUp() moveDown() moveLeft() moveRight() build(item) tools for…" at bounding box center [707, 364] width 1166 height 615
click at [152, 632] on div at bounding box center [152, 636] width 25 height 25
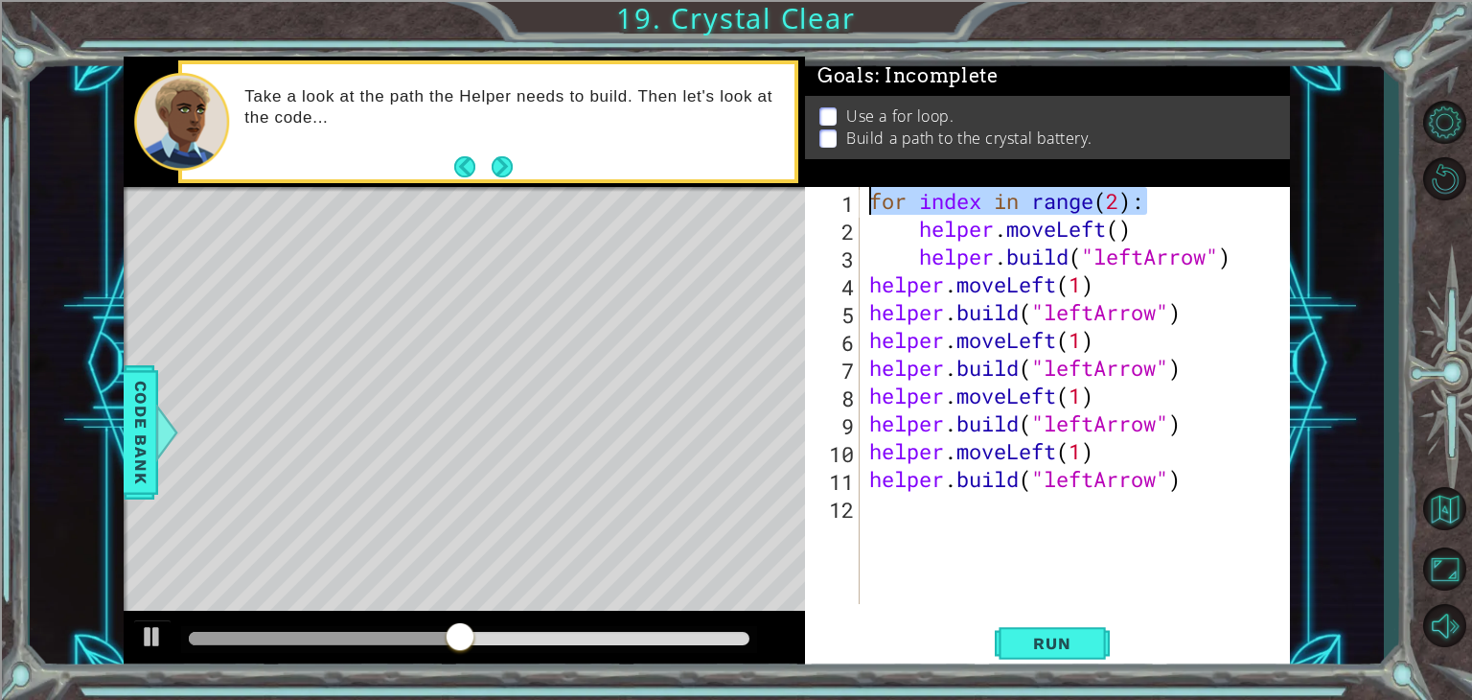
drag, startPoint x: 1174, startPoint y: 198, endPoint x: 888, endPoint y: 181, distance: 286.1
click at [888, 181] on div "Goals : Incomplete Use a for loop. Build a path to the crystal battery. 1 2 3 4…" at bounding box center [1047, 364] width 485 height 615
type textarea "for index in range(2):"
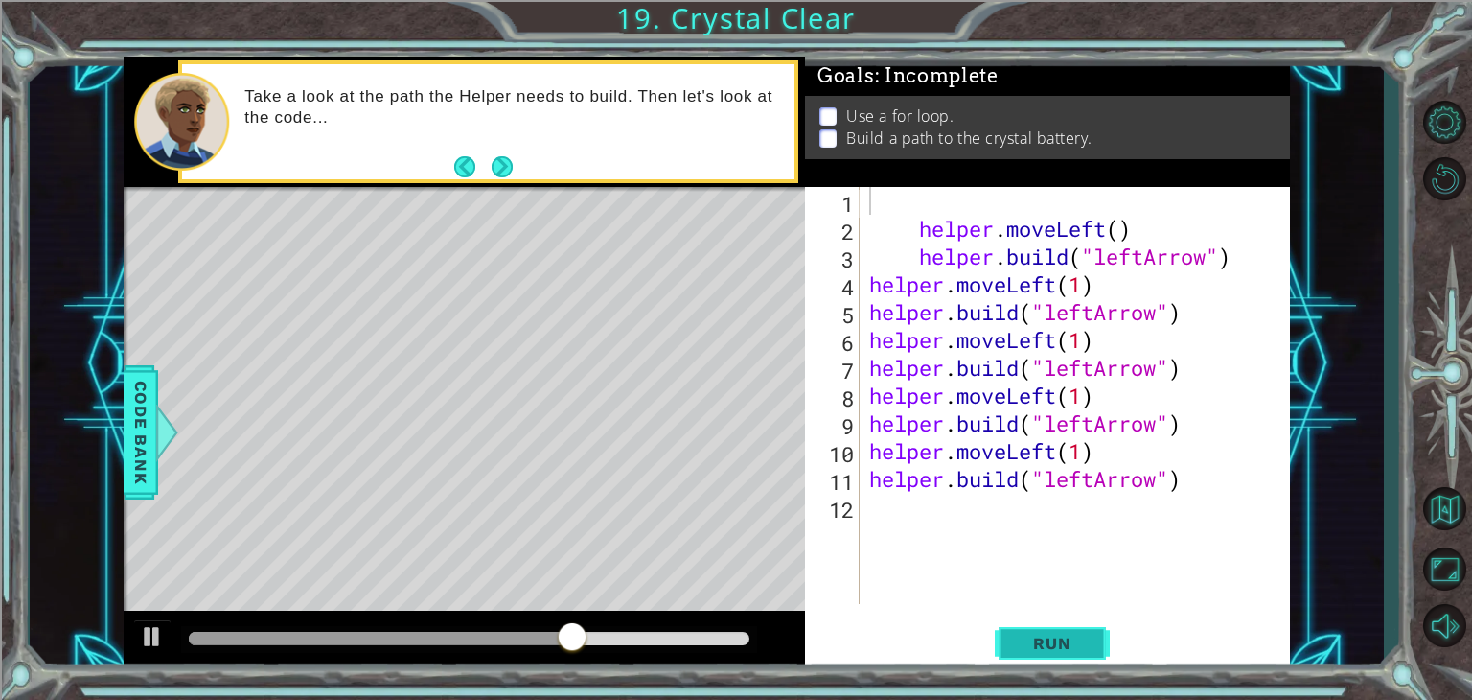
click at [1091, 655] on button "Run" at bounding box center [1052, 643] width 115 height 49
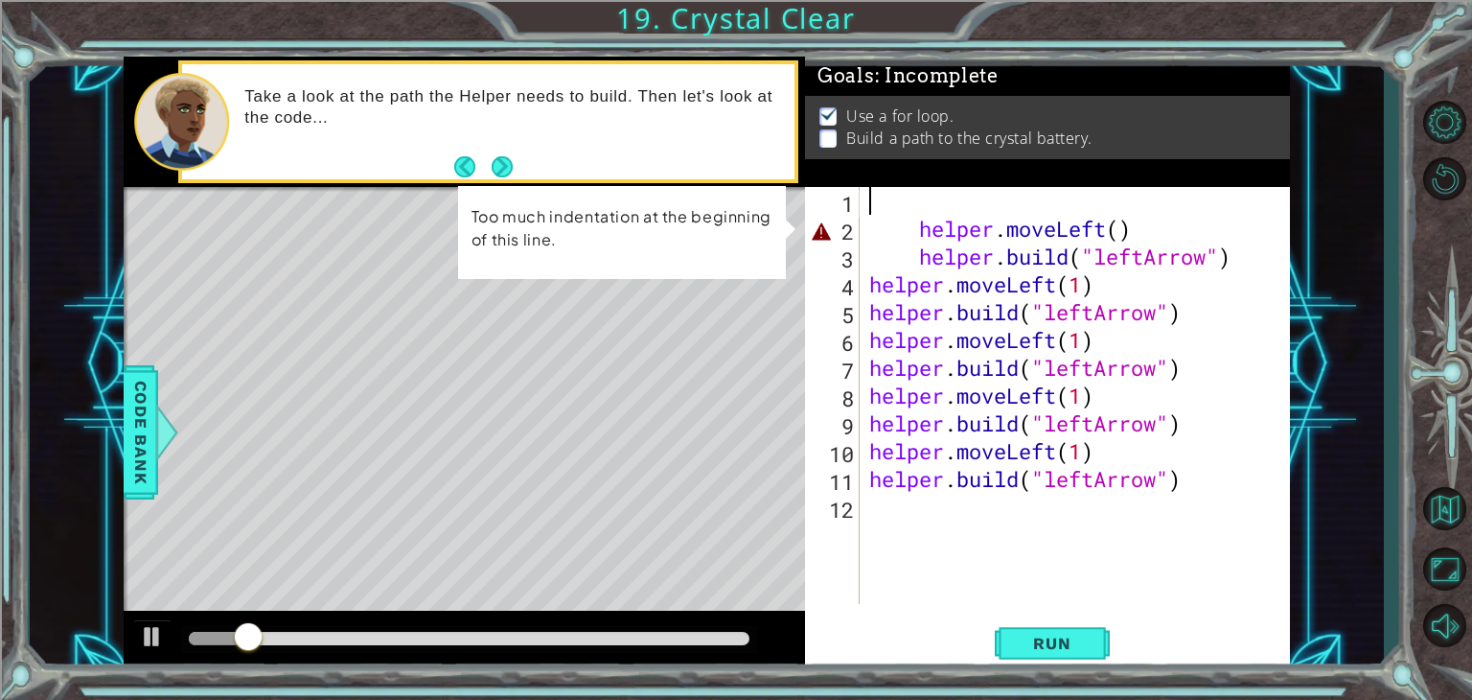
click at [901, 192] on div "helper . moveLeft ( ) helper . build ( "leftArrow" ) helper . moveLeft ( 1 ) he…" at bounding box center [1079, 423] width 429 height 472
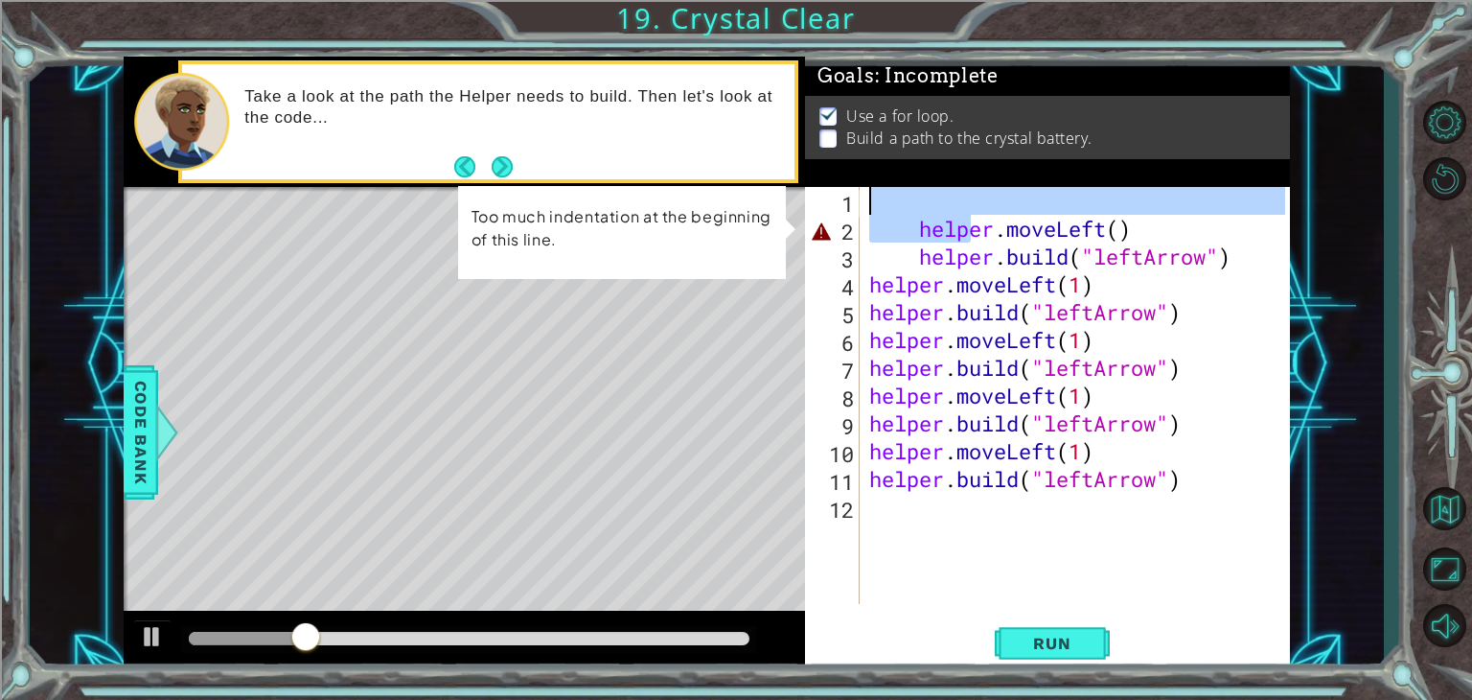
drag, startPoint x: 968, startPoint y: 229, endPoint x: 955, endPoint y: 189, distance: 42.1
click at [955, 189] on div "helper . moveLeft ( ) helper . build ( "leftArrow" ) helper . moveLeft ( 1 ) he…" at bounding box center [1079, 423] width 429 height 472
type textarea "helper.moveLeft()"
click at [1019, 553] on div "helper . moveLeft ( ) helper . build ( "leftArrow" ) helper . moveLeft ( 1 ) he…" at bounding box center [1079, 423] width 429 height 472
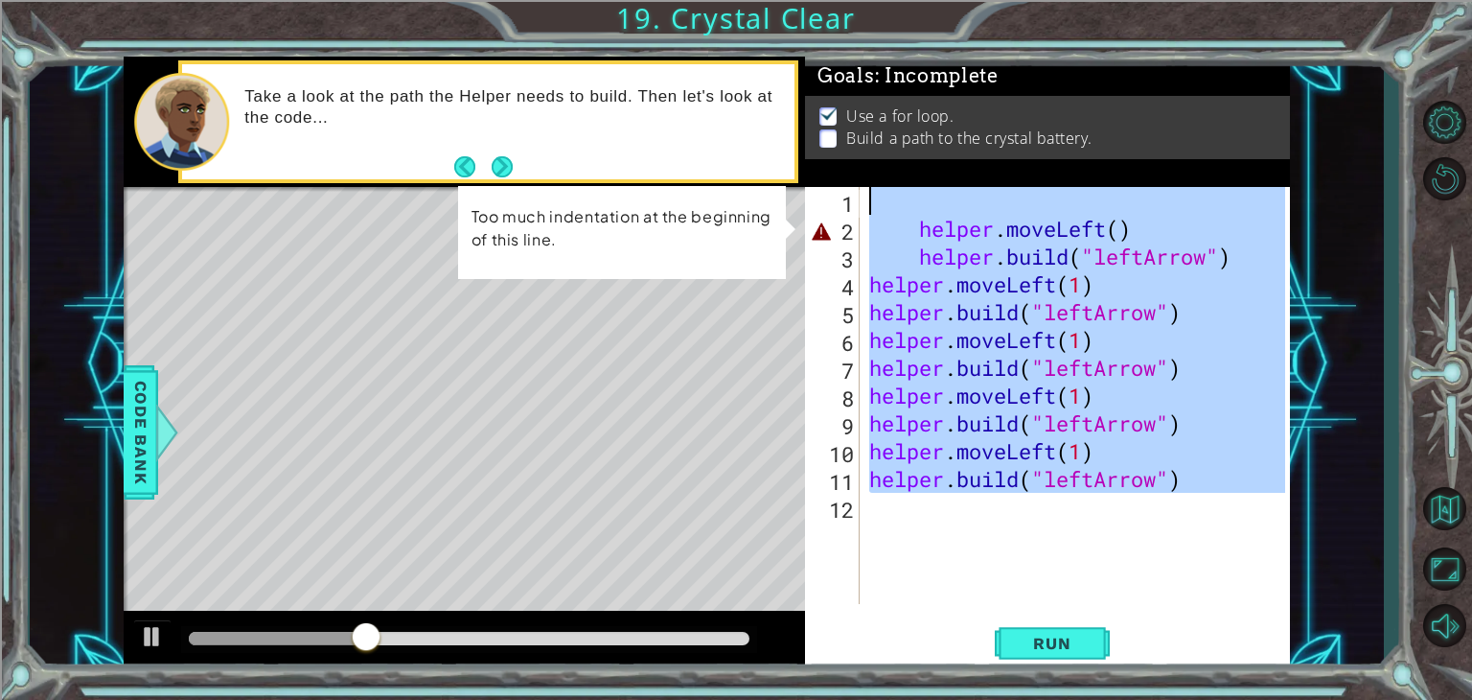
drag, startPoint x: 876, startPoint y: 465, endPoint x: 978, endPoint y: 146, distance: 334.9
click at [978, 146] on div "Goals : Incomplete Use a for loop. Build a path to the crystal battery. 1 2 3 4…" at bounding box center [1047, 364] width 485 height 615
type textarea "helper.moveLeft()"
